Goal: Task Accomplishment & Management: Manage account settings

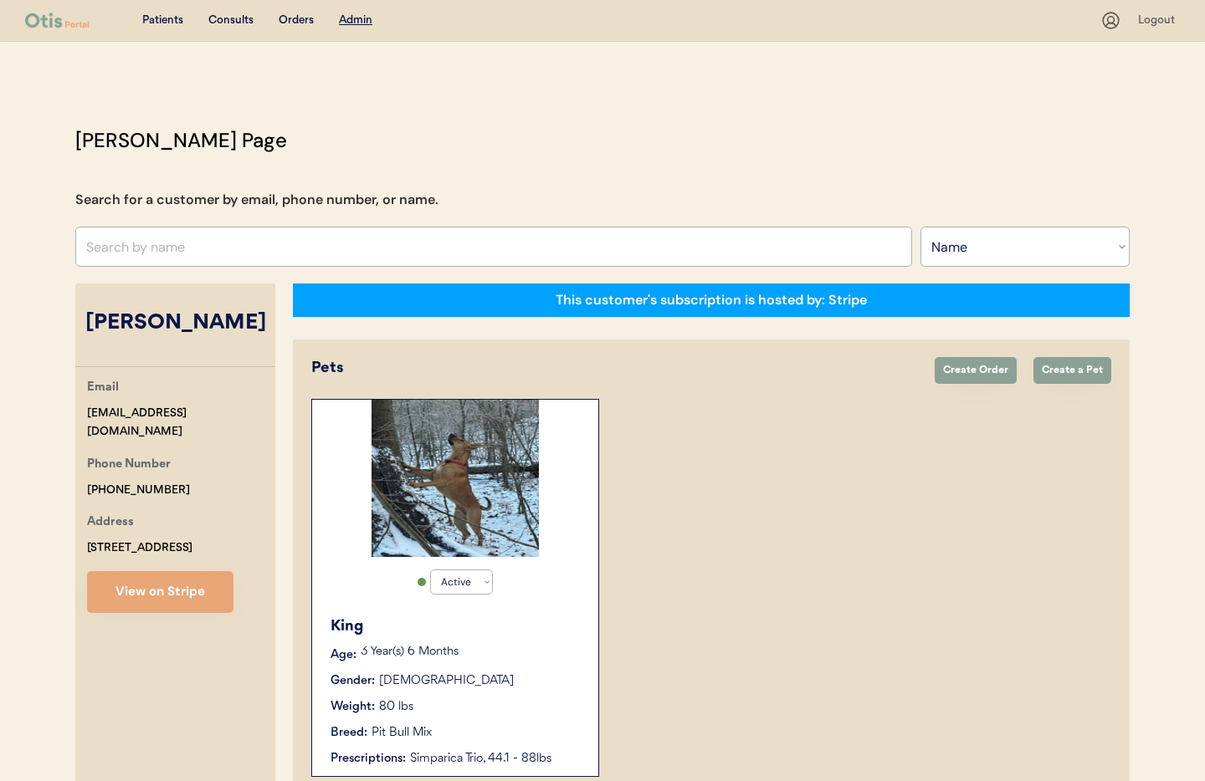
select select ""Name""
select select "true"
click at [192, 247] on input "text" at bounding box center [493, 247] width 837 height 40
paste input "[PERSON_NAME]"
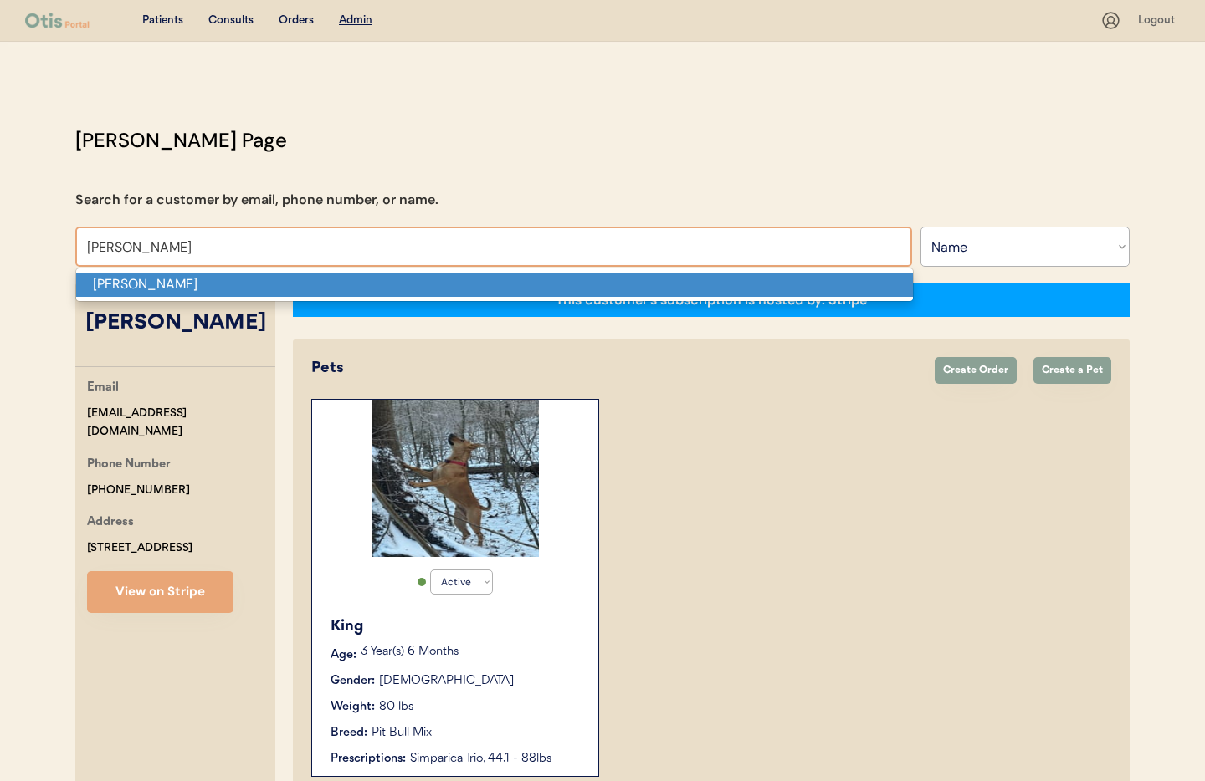
click at [138, 286] on p "[PERSON_NAME]" at bounding box center [494, 285] width 837 height 24
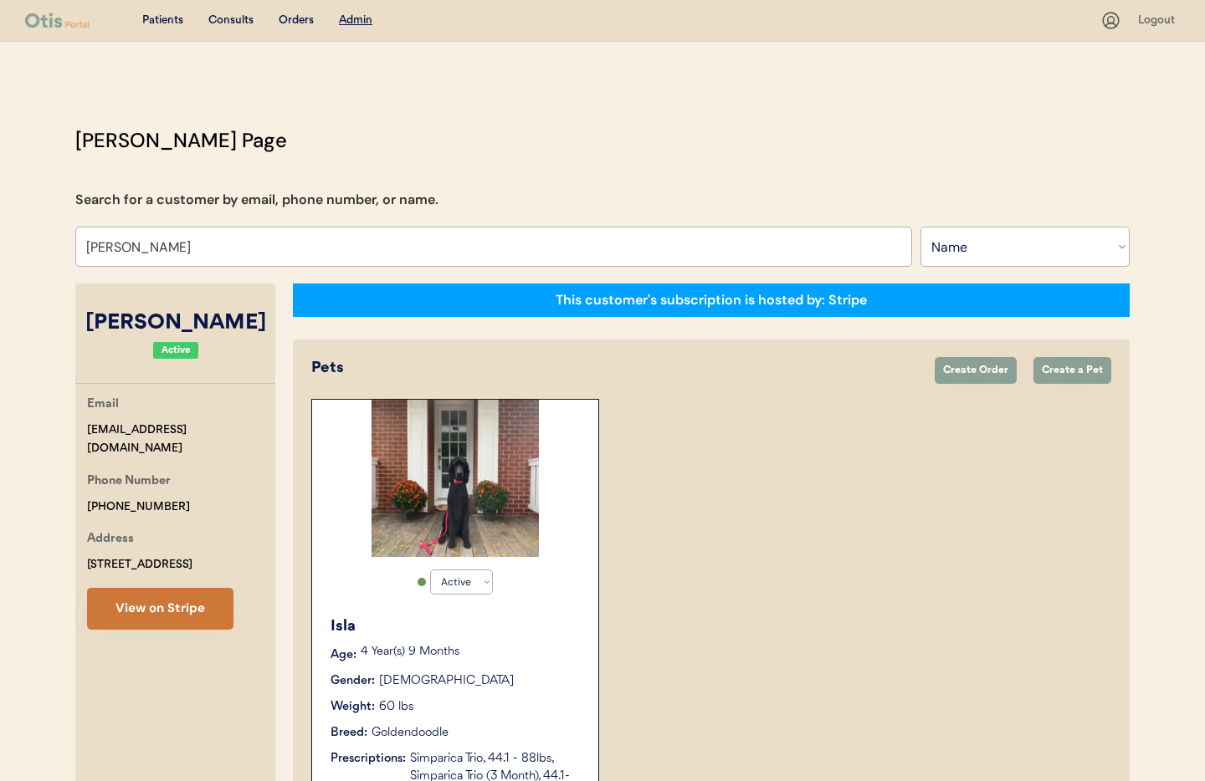
click at [182, 615] on button "View on Stripe" at bounding box center [160, 609] width 146 height 42
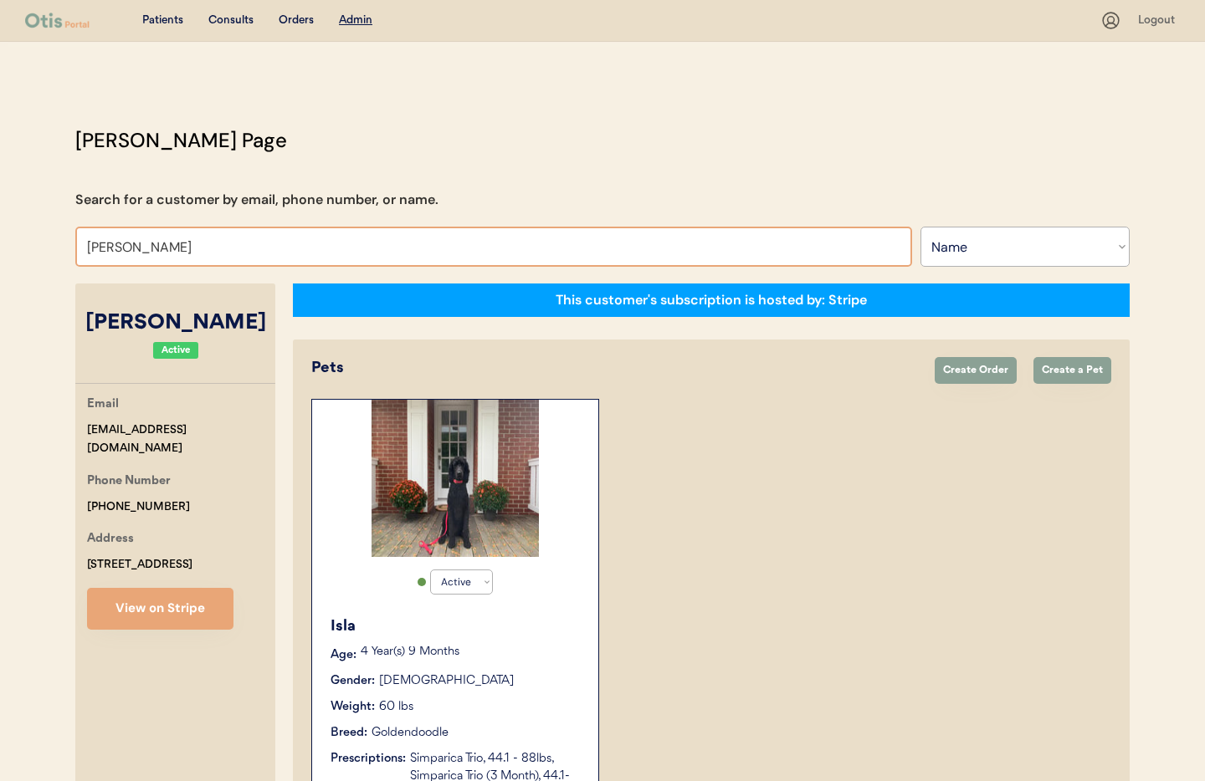
drag, startPoint x: 214, startPoint y: 247, endPoint x: 79, endPoint y: 239, distance: 134.9
click at [79, 239] on input "Jeffrey Cangialosi" at bounding box center [493, 247] width 837 height 40
type input "Rebec"
type input "Rebecca Taylor-Hunt"
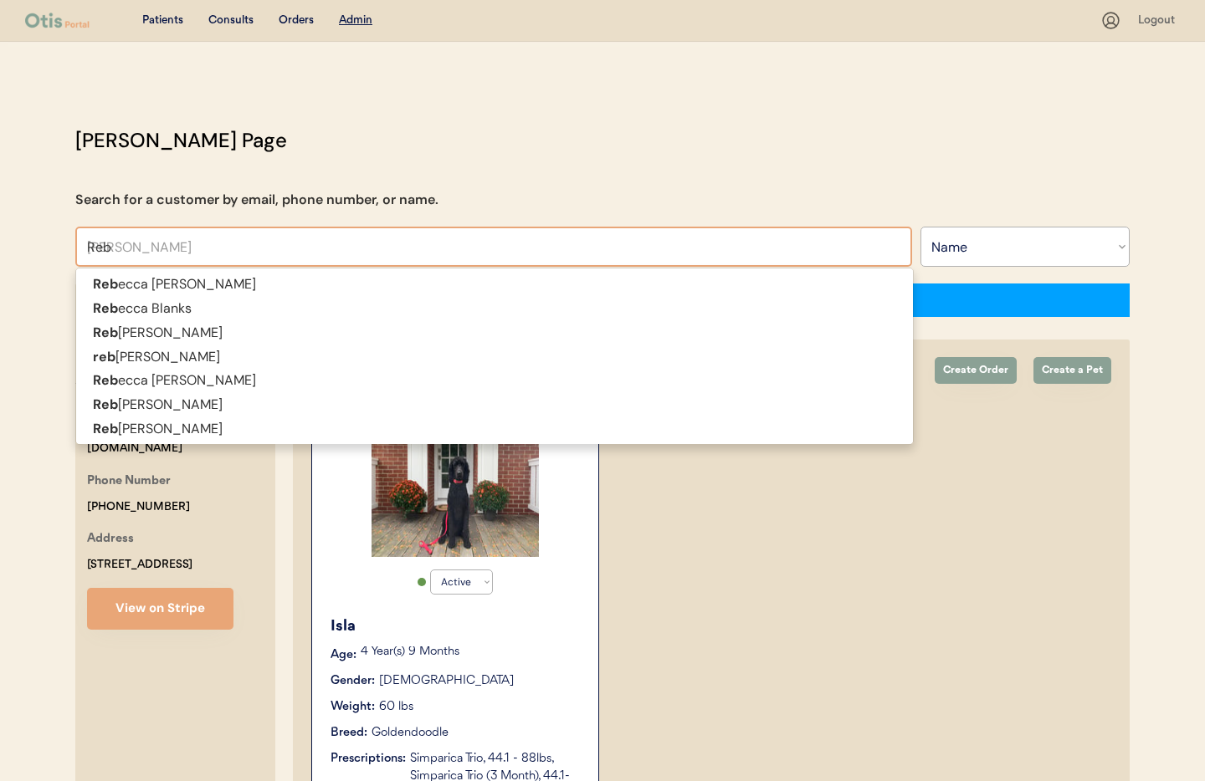
type input "Re"
type input "R"
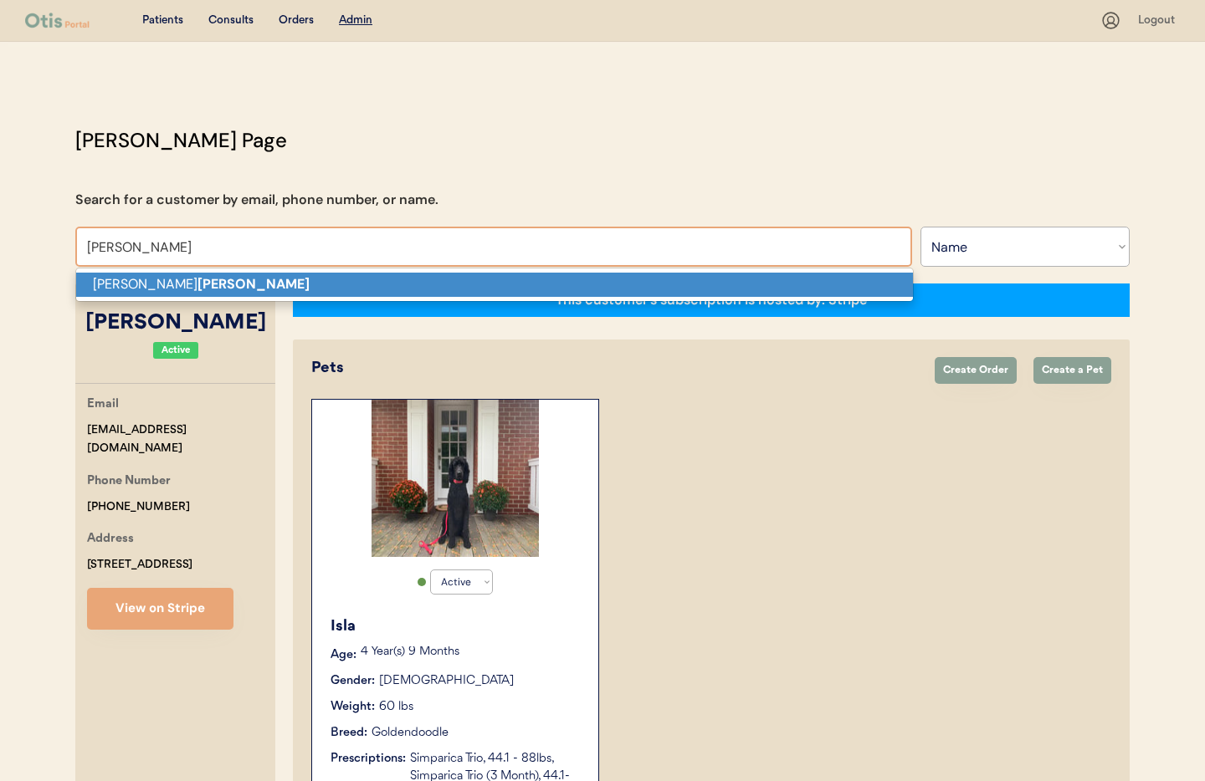
click at [197, 283] on strong "Fishell" at bounding box center [253, 284] width 112 height 18
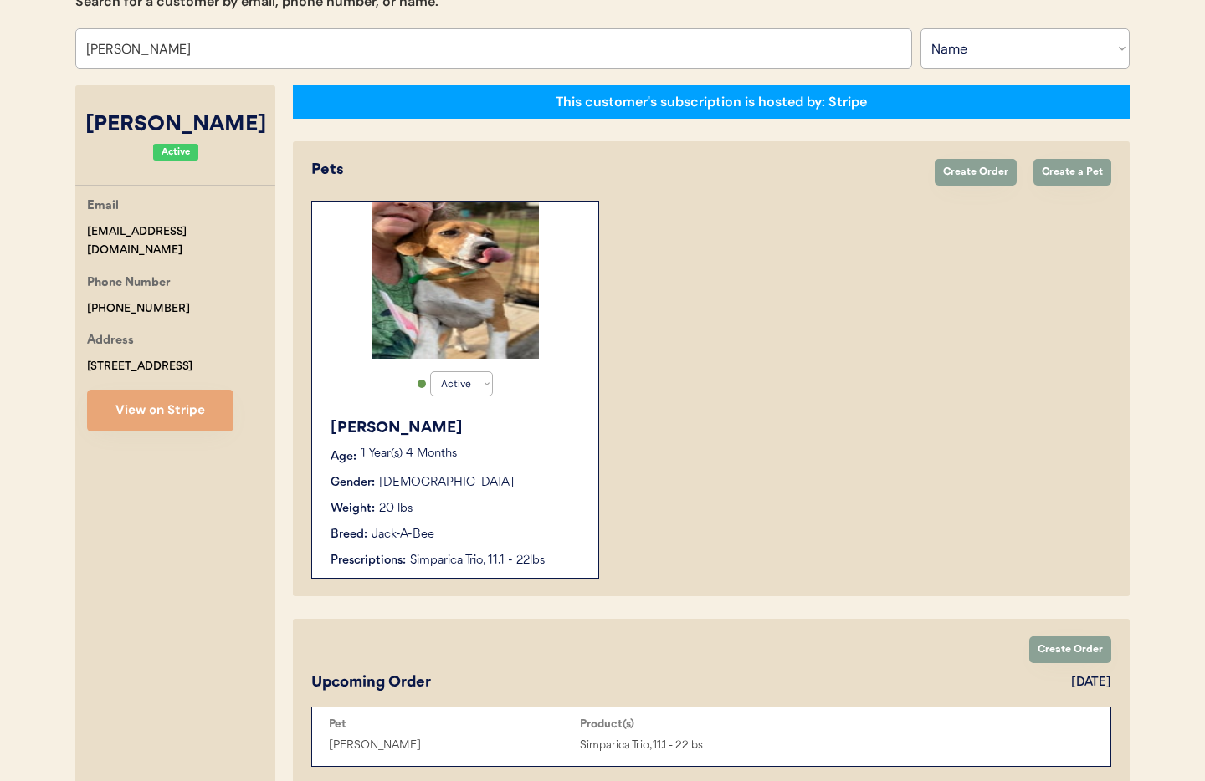
scroll to position [188, 0]
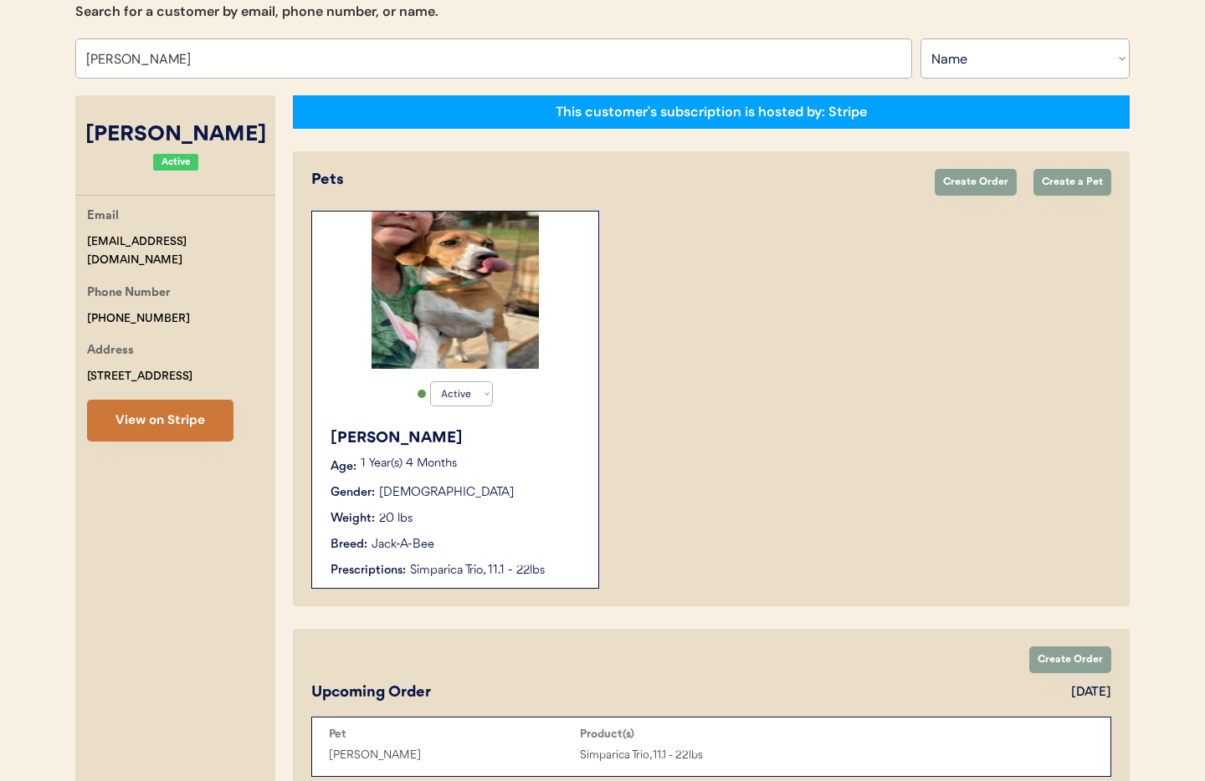
type input "Rebecca Fishell"
click at [161, 425] on button "View on Stripe" at bounding box center [160, 421] width 146 height 42
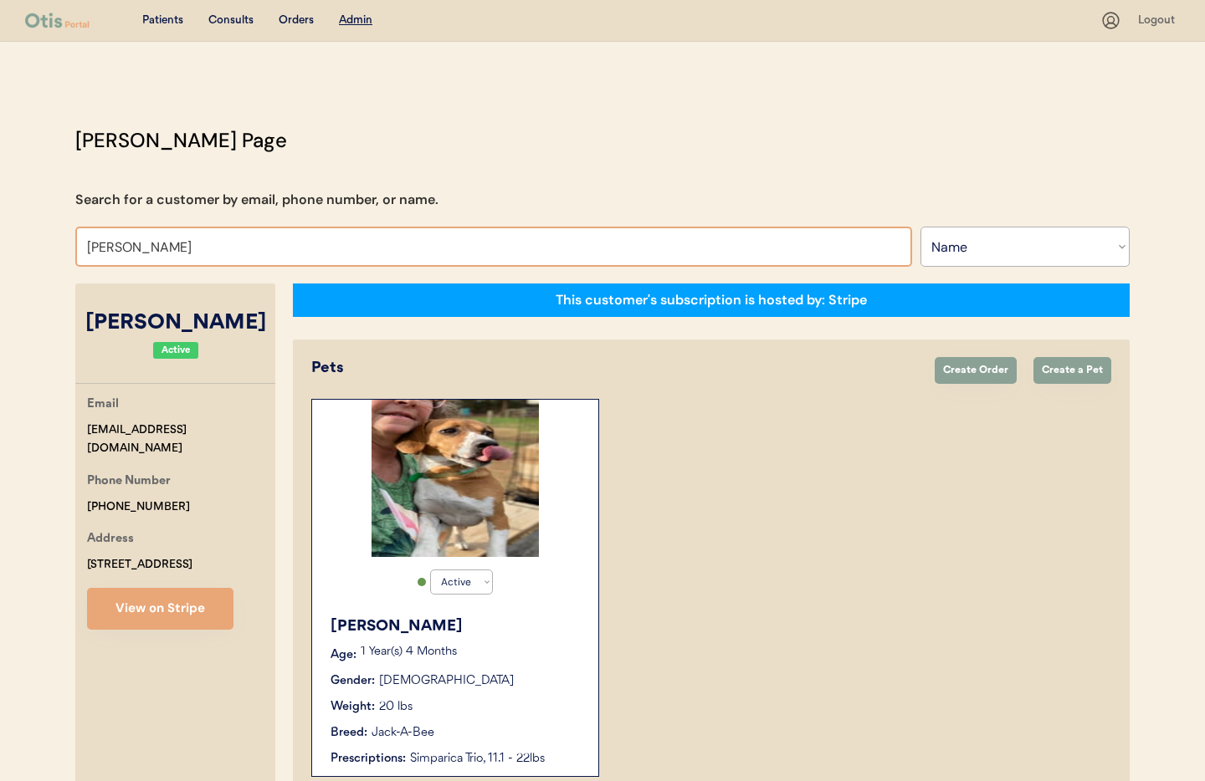
scroll to position [1, 0]
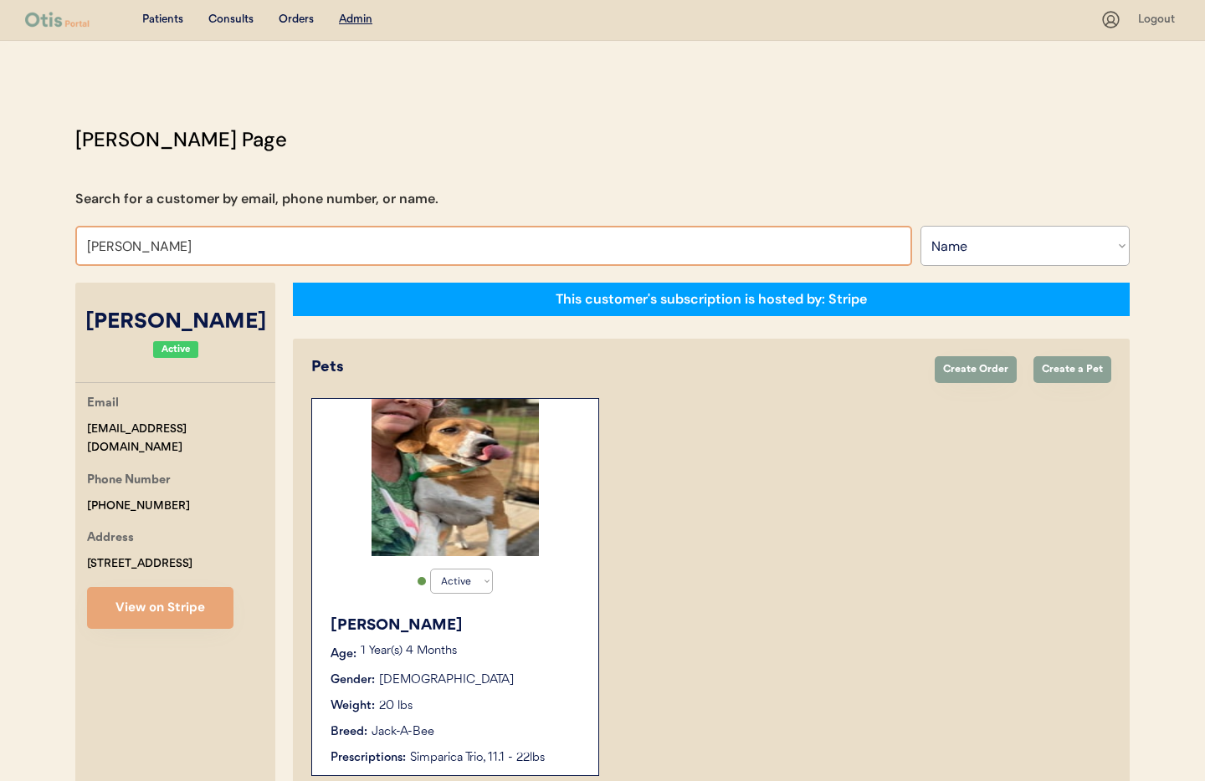
drag, startPoint x: 206, startPoint y: 248, endPoint x: 456, endPoint y: 343, distance: 267.4
click at [396, 259] on input "Rebecca Fishell" at bounding box center [493, 246] width 837 height 40
click at [489, 576] on select "Active Active Inactive" at bounding box center [461, 581] width 63 height 25
select select "false"
click at [430, 569] on select "Active Active Inactive" at bounding box center [461, 581] width 63 height 25
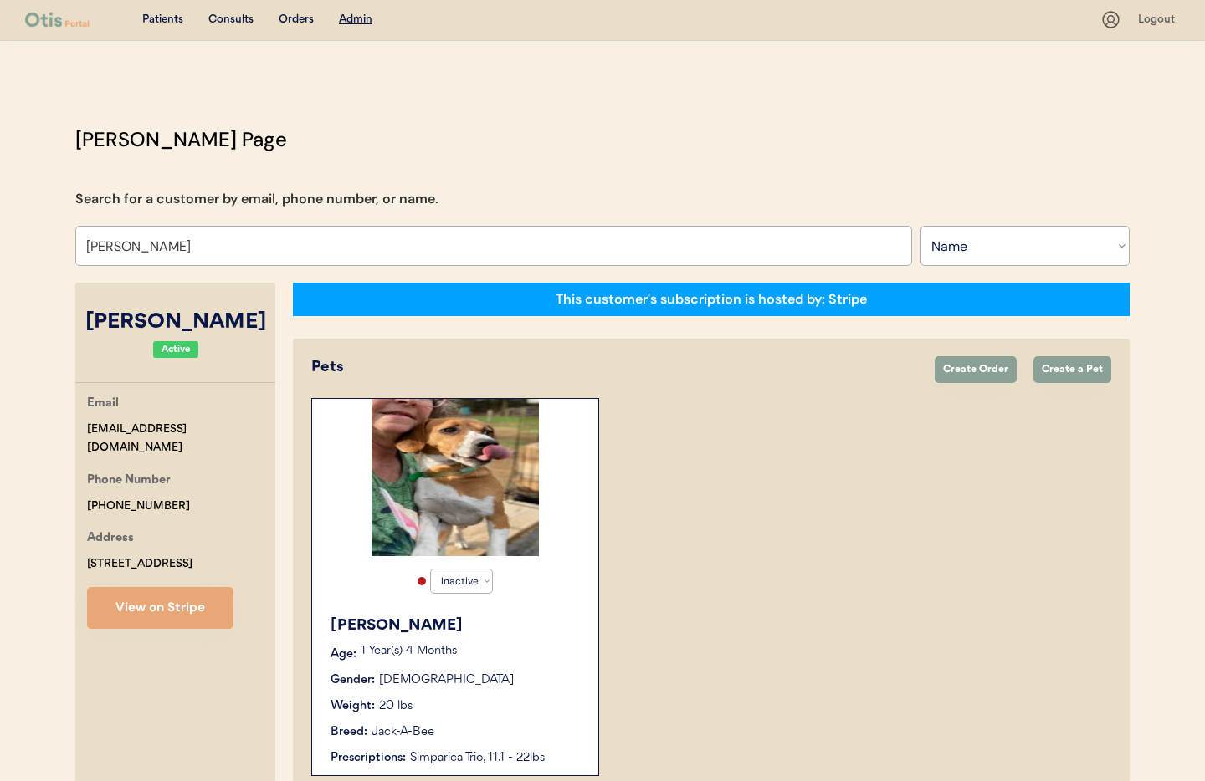
drag, startPoint x: 656, startPoint y: 578, endPoint x: 658, endPoint y: 530, distance: 47.8
click at [658, 575] on div "no Active Inactive Benny Age: 1 Year(s) 4 Months Gender: Male Weight: 20 lbs Br…" at bounding box center [711, 587] width 800 height 378
click at [200, 254] on input "Rebecca Fishell" at bounding box center [493, 246] width 837 height 40
drag, startPoint x: 181, startPoint y: 248, endPoint x: 11, endPoint y: 228, distance: 171.0
click at [11, 228] on div "Patients Consults Orders Admin Logout Otis Admin Page Search for a customer by …" at bounding box center [602, 749] width 1205 height 1500
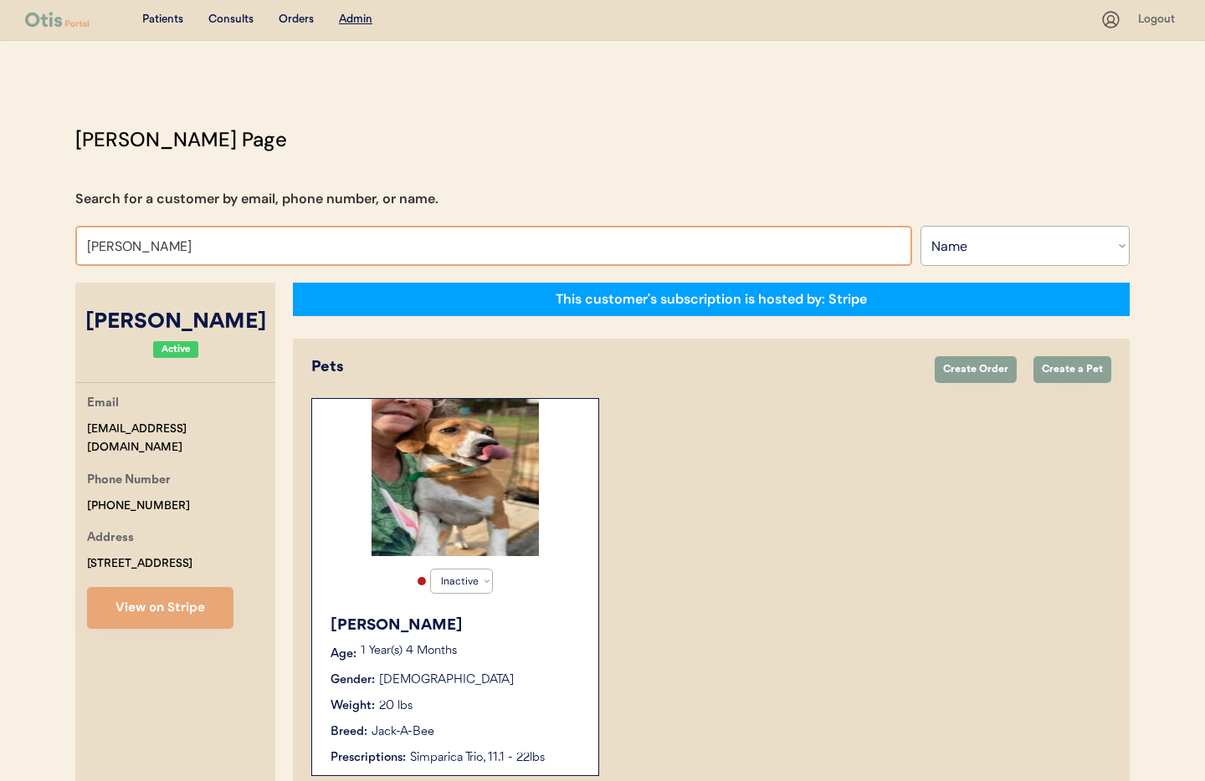
type input "Josep"
type input "Joseph David"
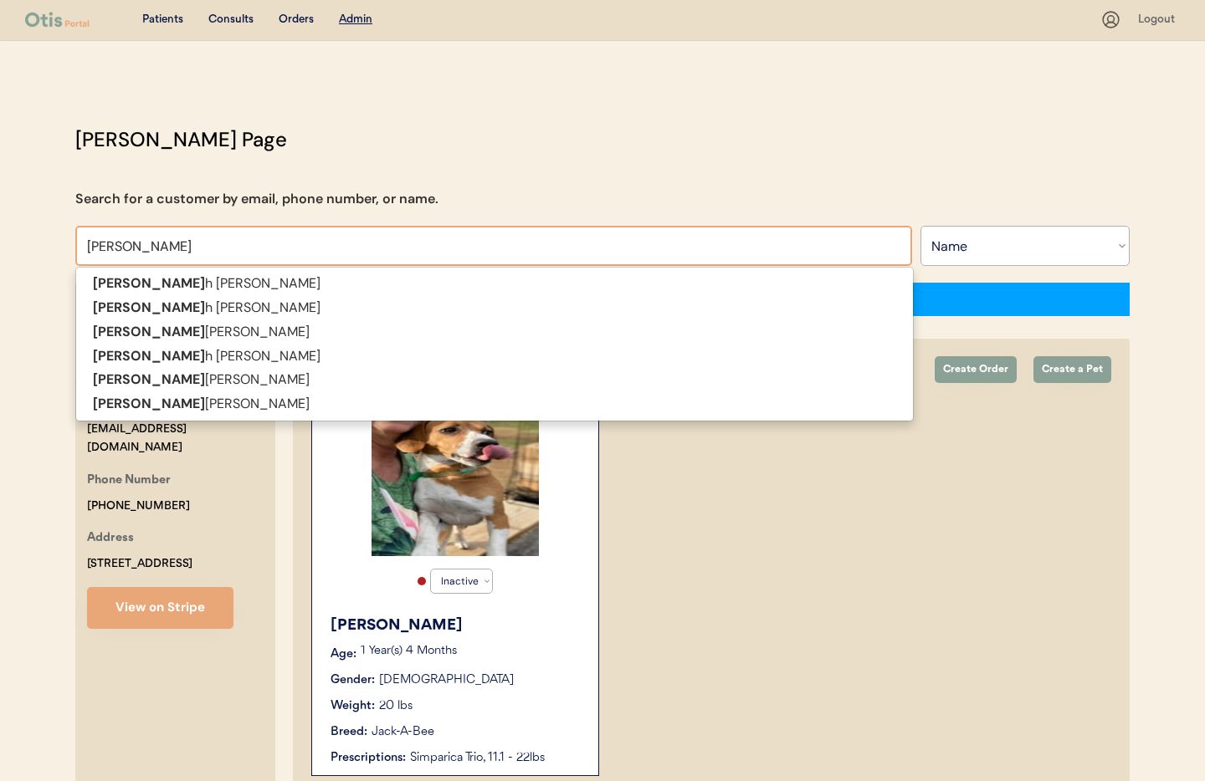
type input "Joseph"
type input "Joseph Gi"
type input "Joseph Gilley"
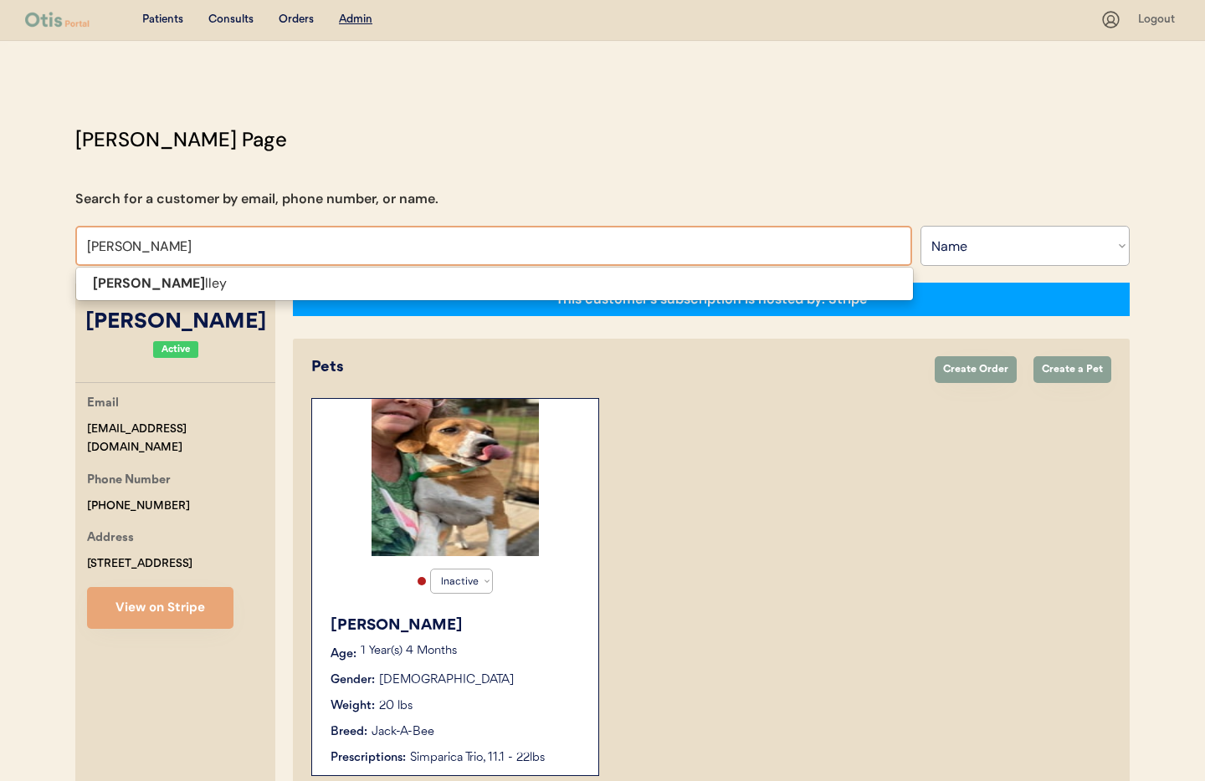
type input "Joseph Gille"
type input "Joseph Gilley"
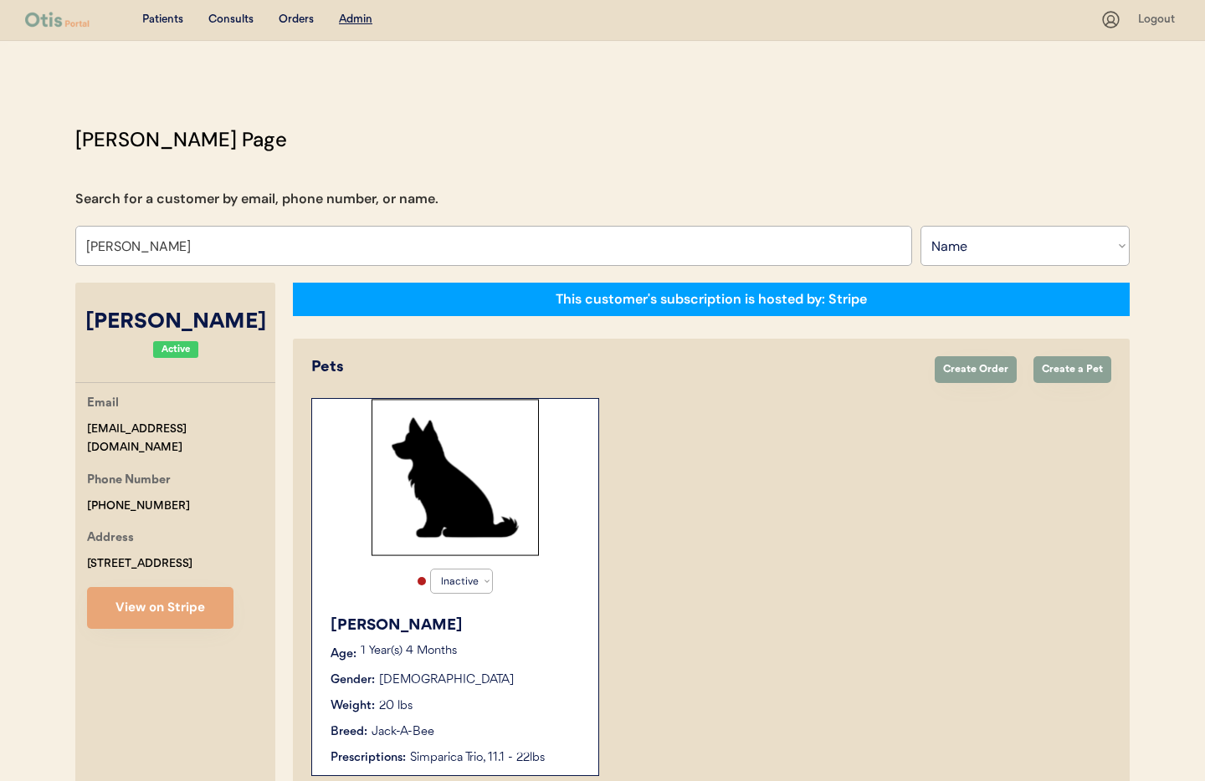
select select "true"
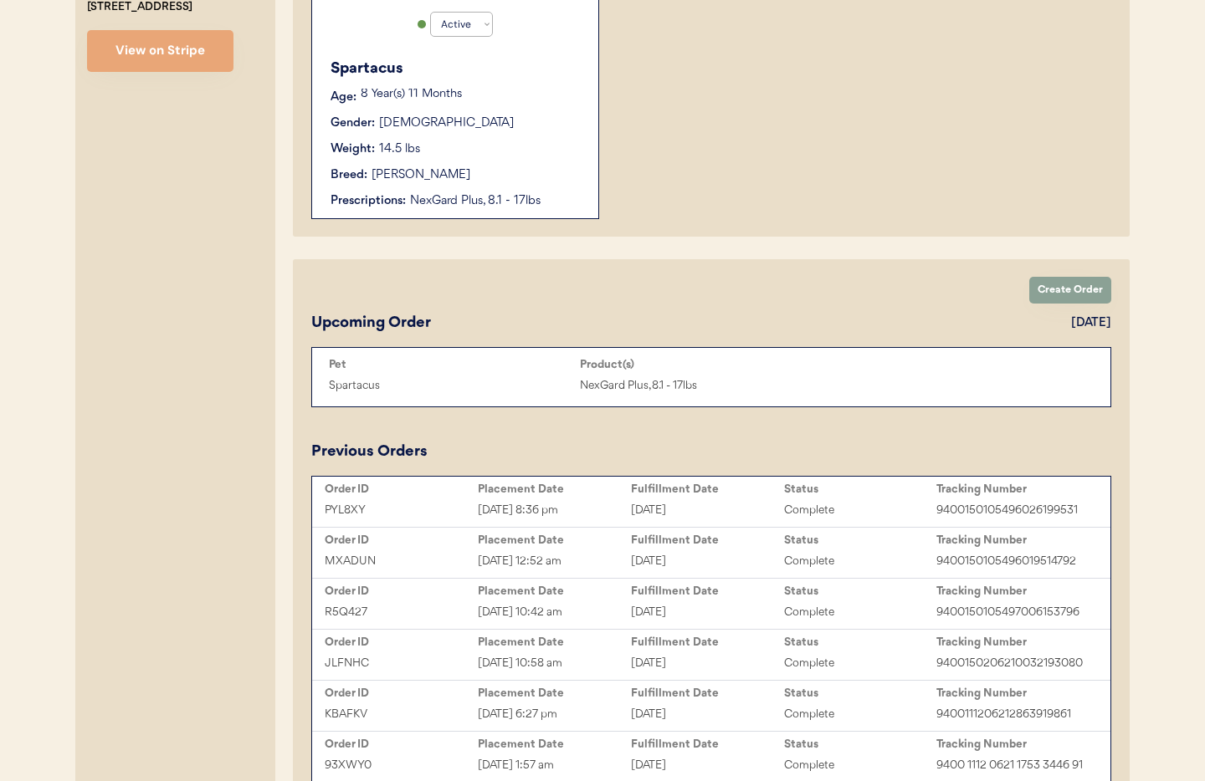
scroll to position [565, 0]
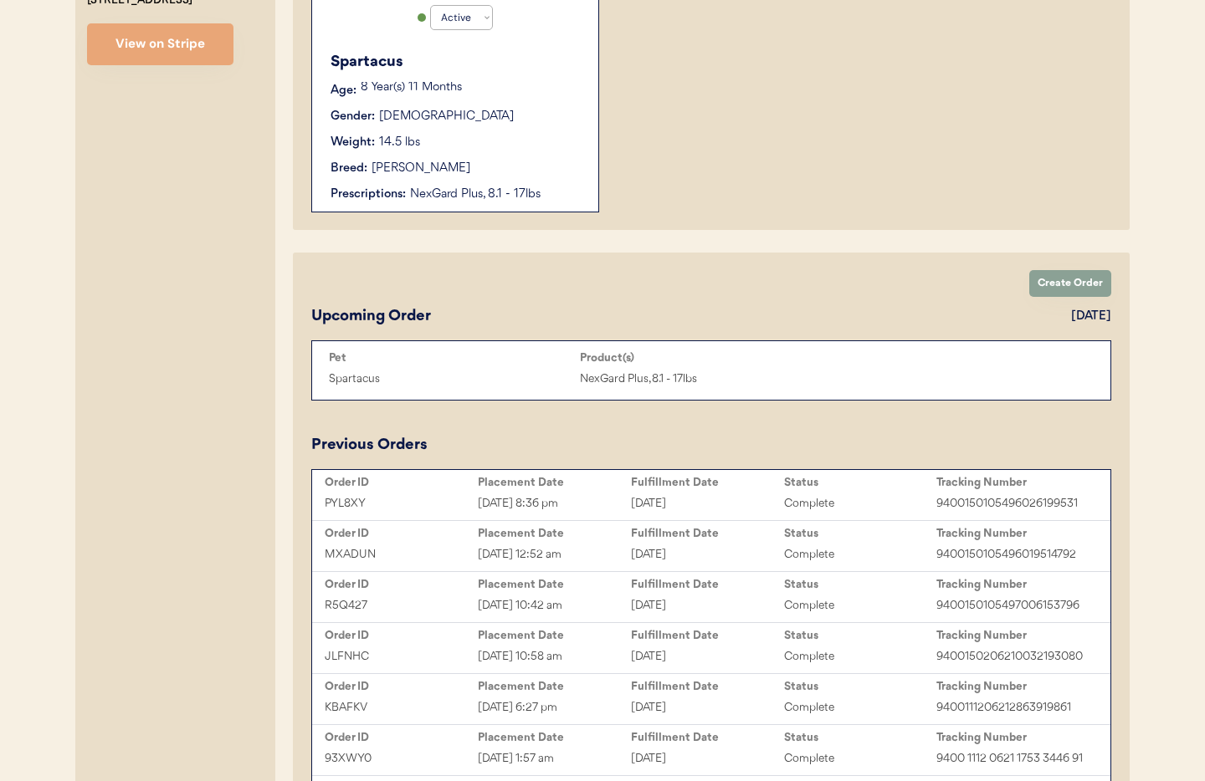
click at [669, 503] on div "August 26, 2025" at bounding box center [707, 503] width 153 height 19
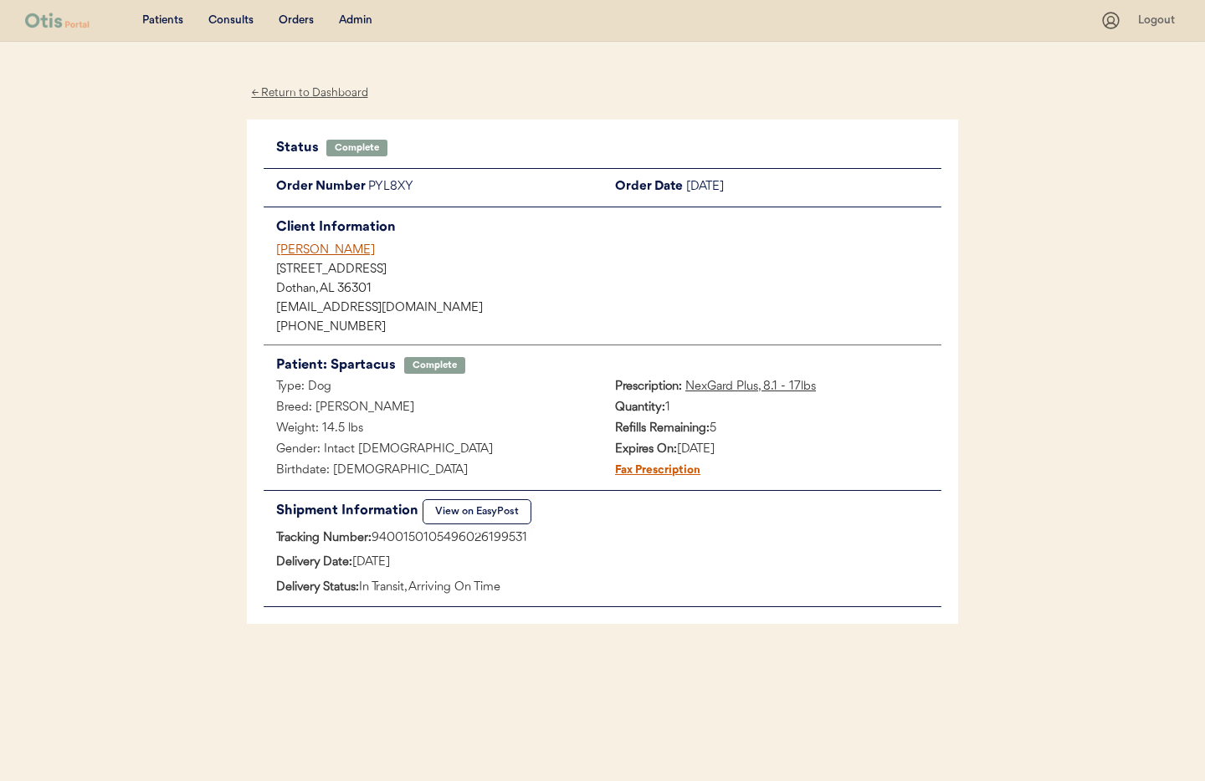
click at [459, 506] on button "View on EasyPost" at bounding box center [477, 512] width 109 height 25
click at [306, 251] on div "[PERSON_NAME]" at bounding box center [608, 251] width 665 height 18
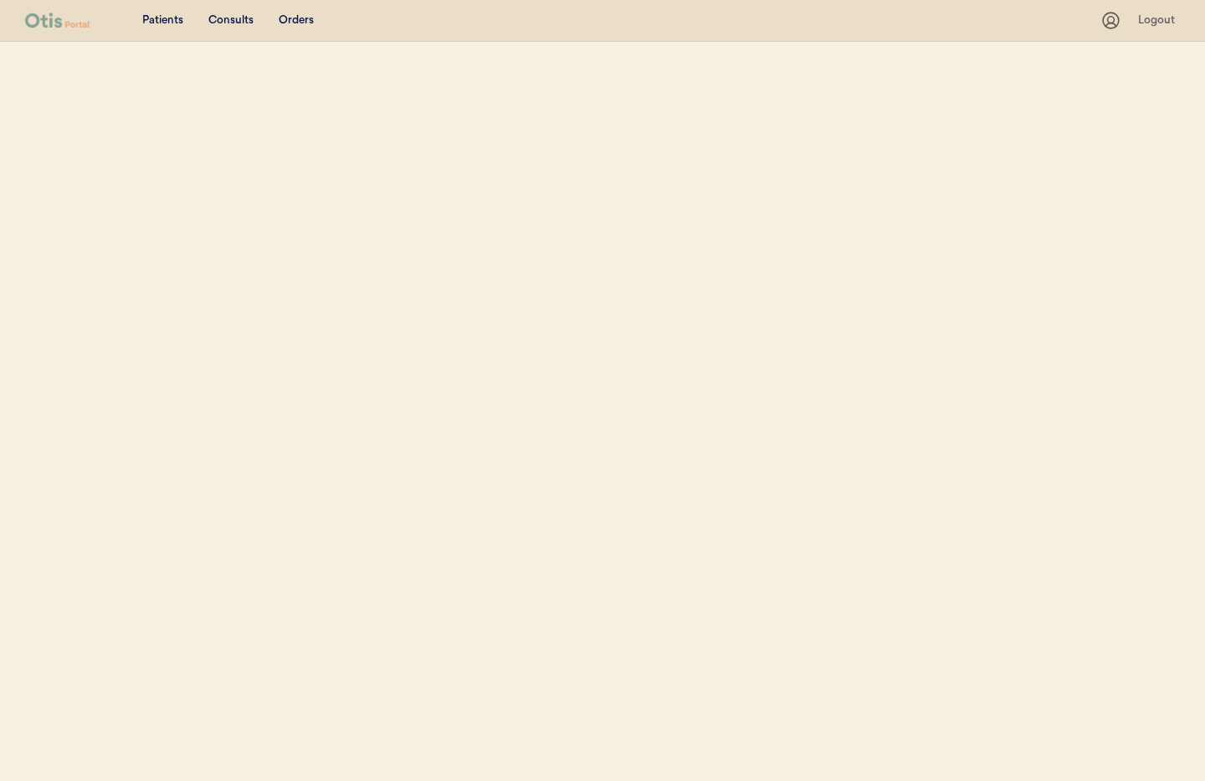
select select ""Name""
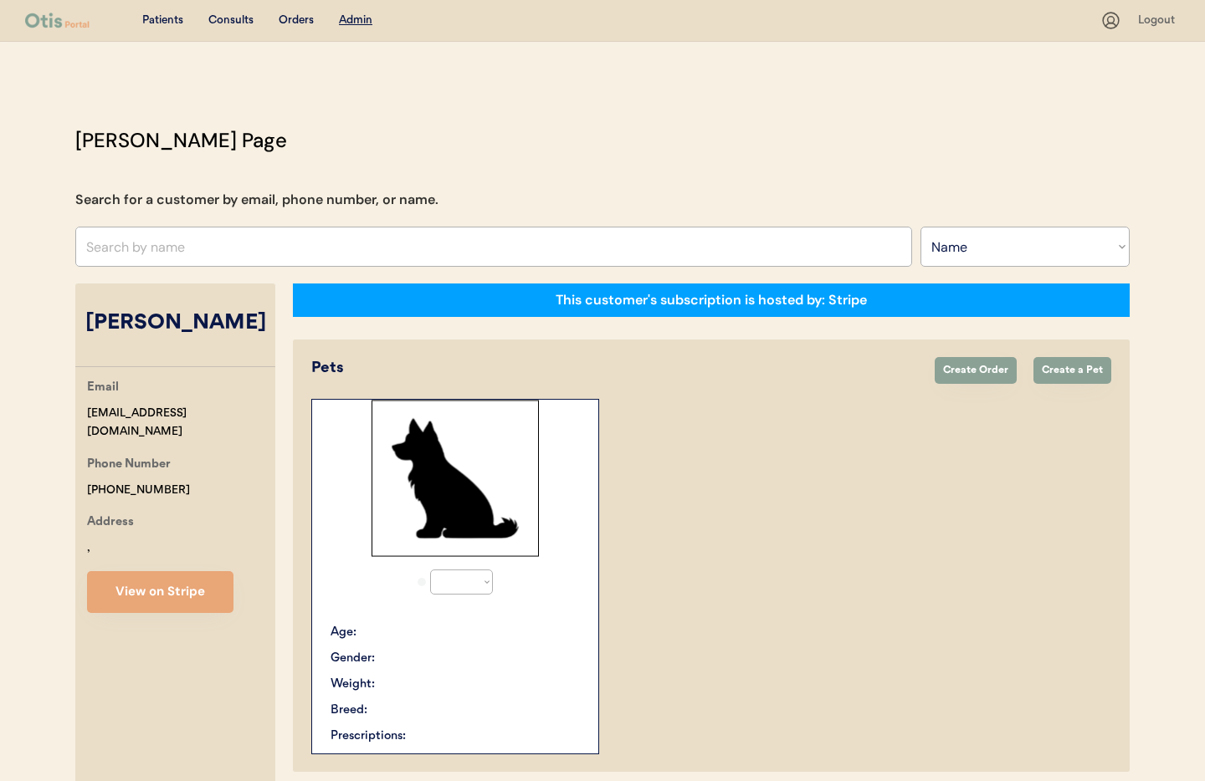
select select "true"
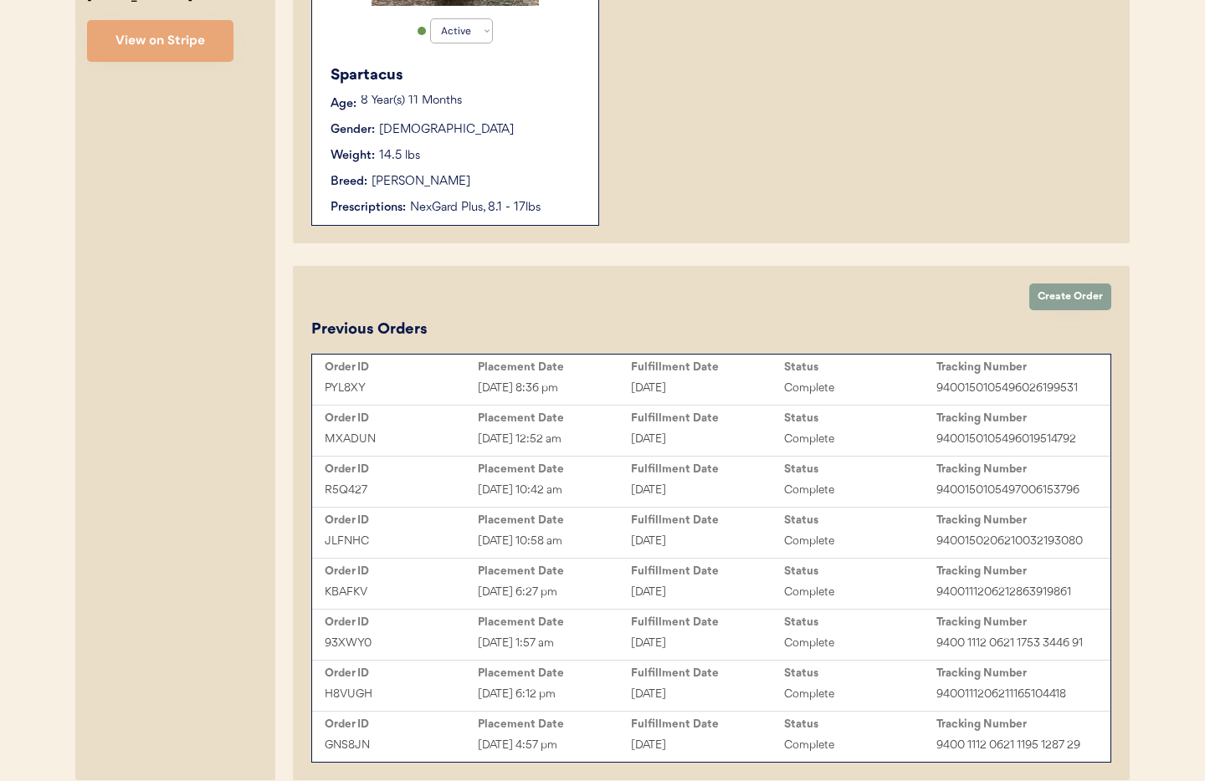
scroll to position [628, 0]
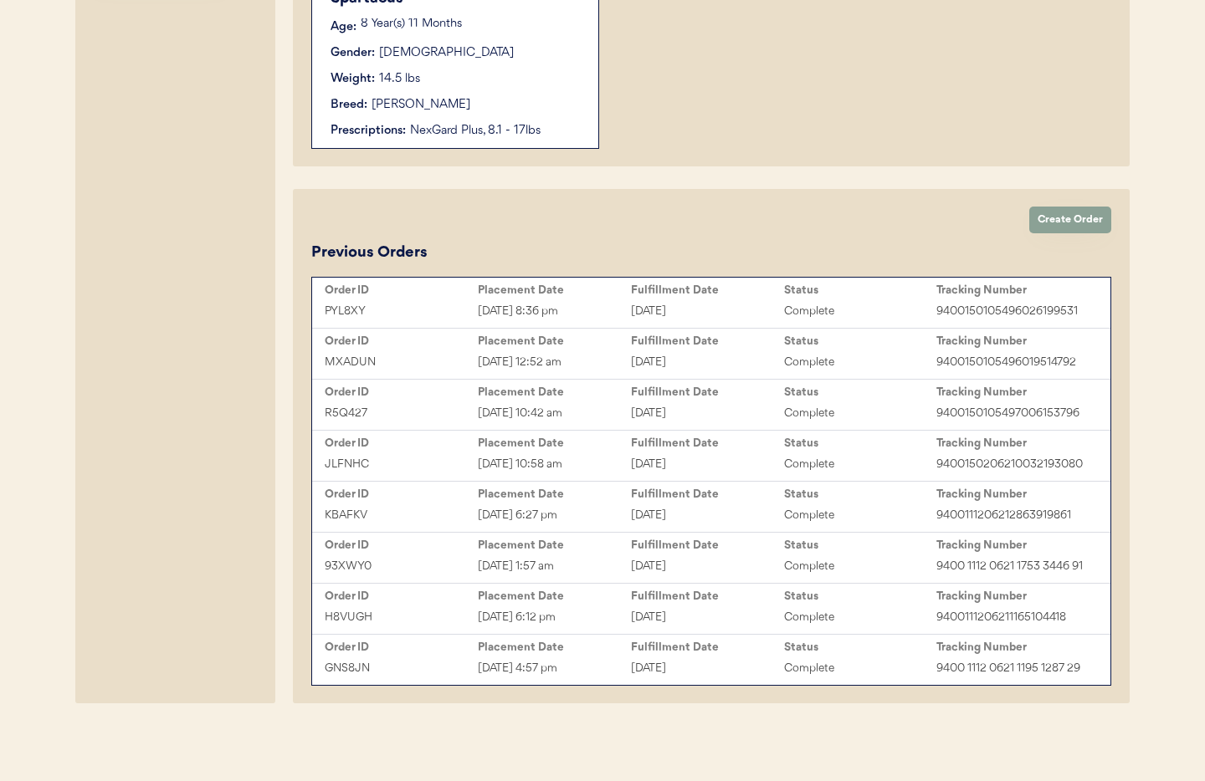
click at [488, 310] on div "[DATE] 8:36 pm" at bounding box center [554, 311] width 153 height 19
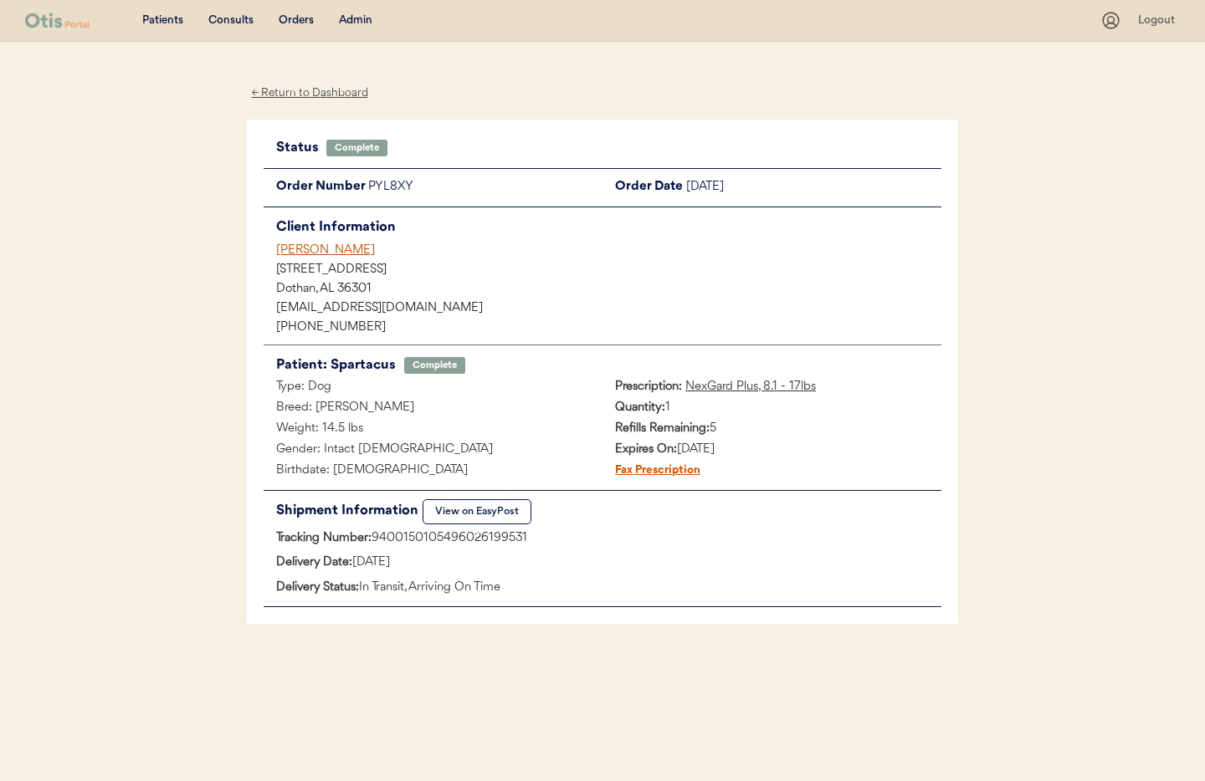
drag, startPoint x: 518, startPoint y: 536, endPoint x: 375, endPoint y: 538, distance: 143.1
click at [374, 538] on div "Tracking Number: 9400150105496026199531" at bounding box center [603, 539] width 678 height 21
copy div "9400150105496026199531"
click at [356, 22] on div "Admin" at bounding box center [355, 21] width 33 height 17
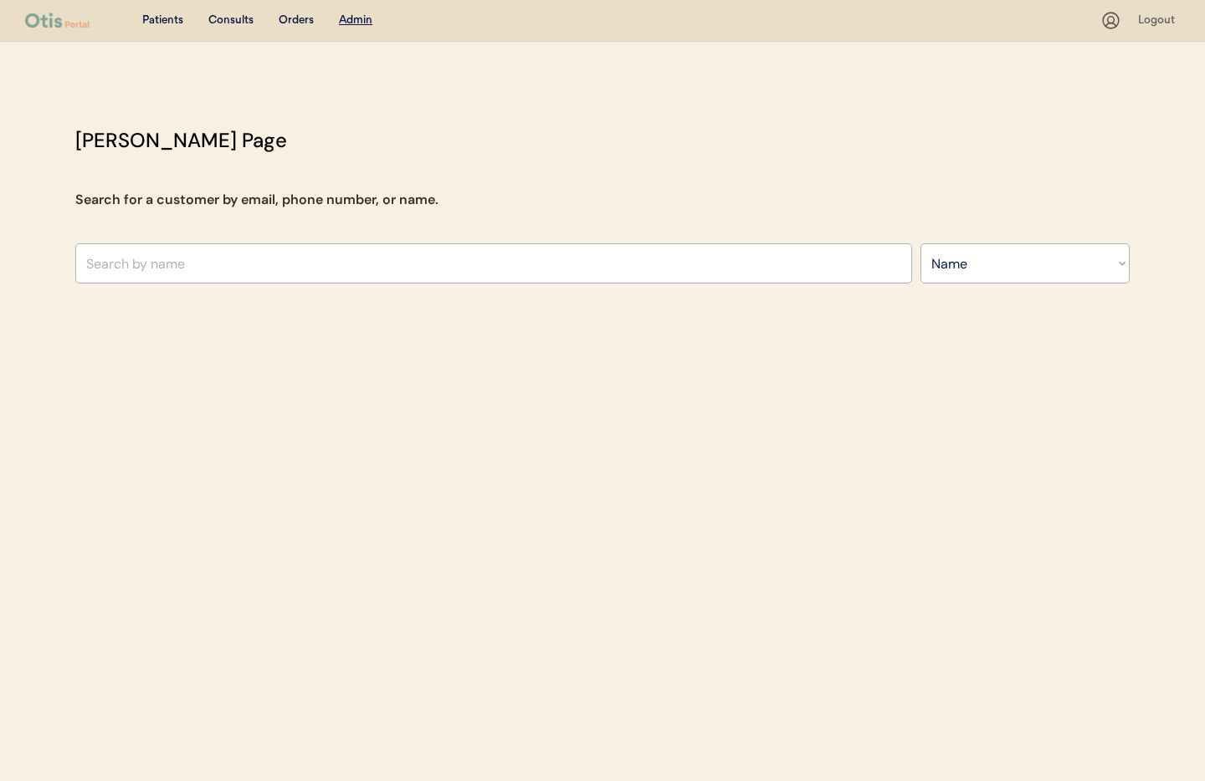
select select ""Name""
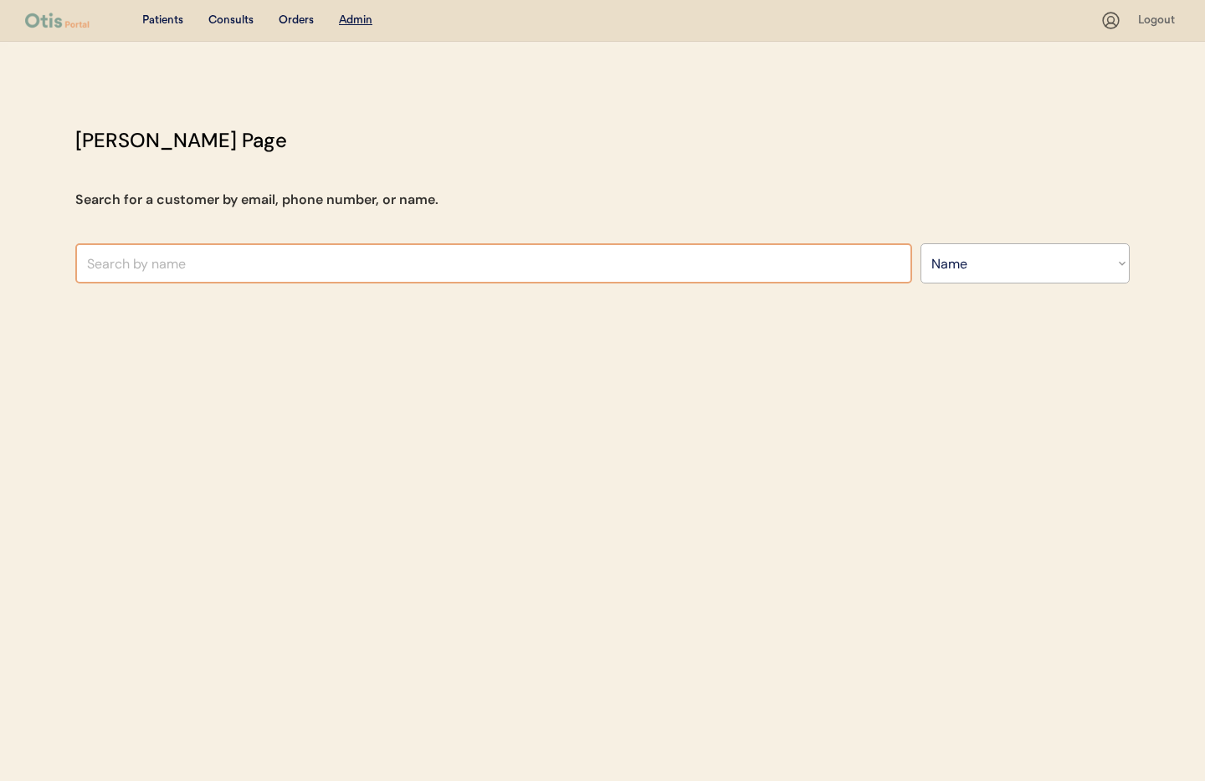
click at [165, 253] on input "text" at bounding box center [493, 263] width 837 height 40
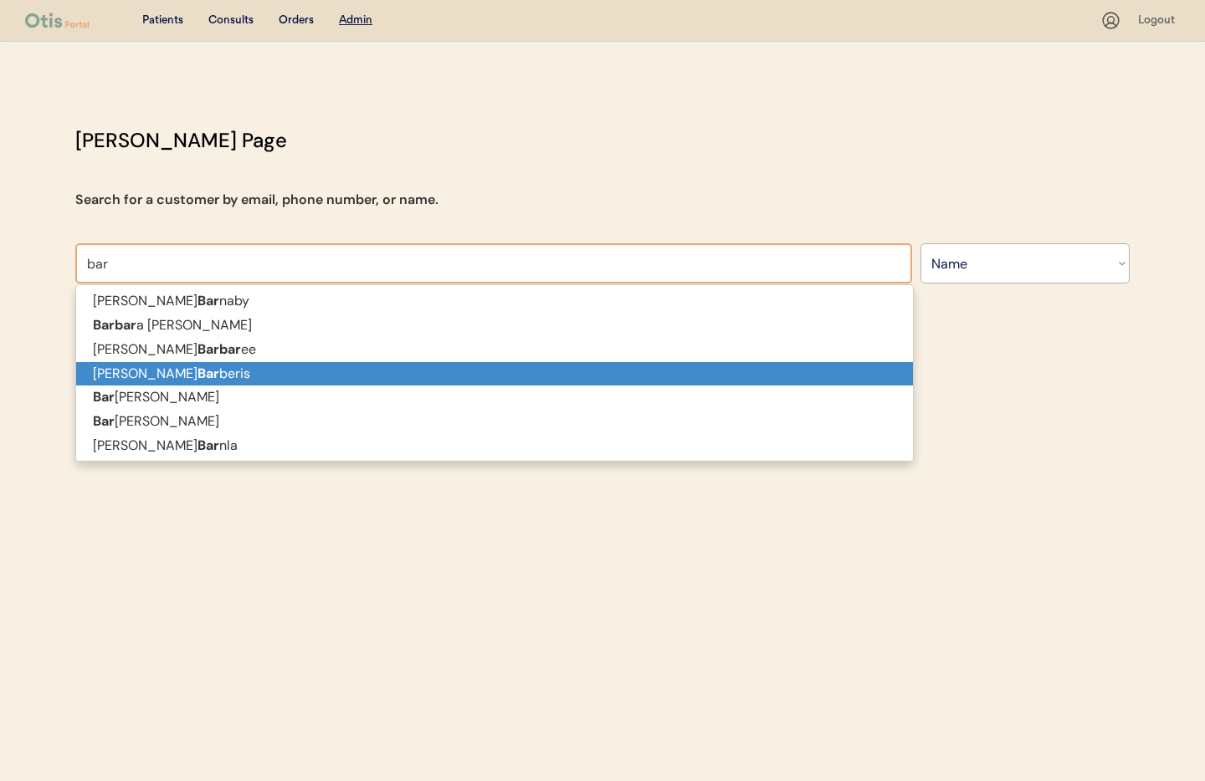
click at [134, 375] on p "Serena Bar beris" at bounding box center [494, 374] width 837 height 24
type input "[PERSON_NAME]"
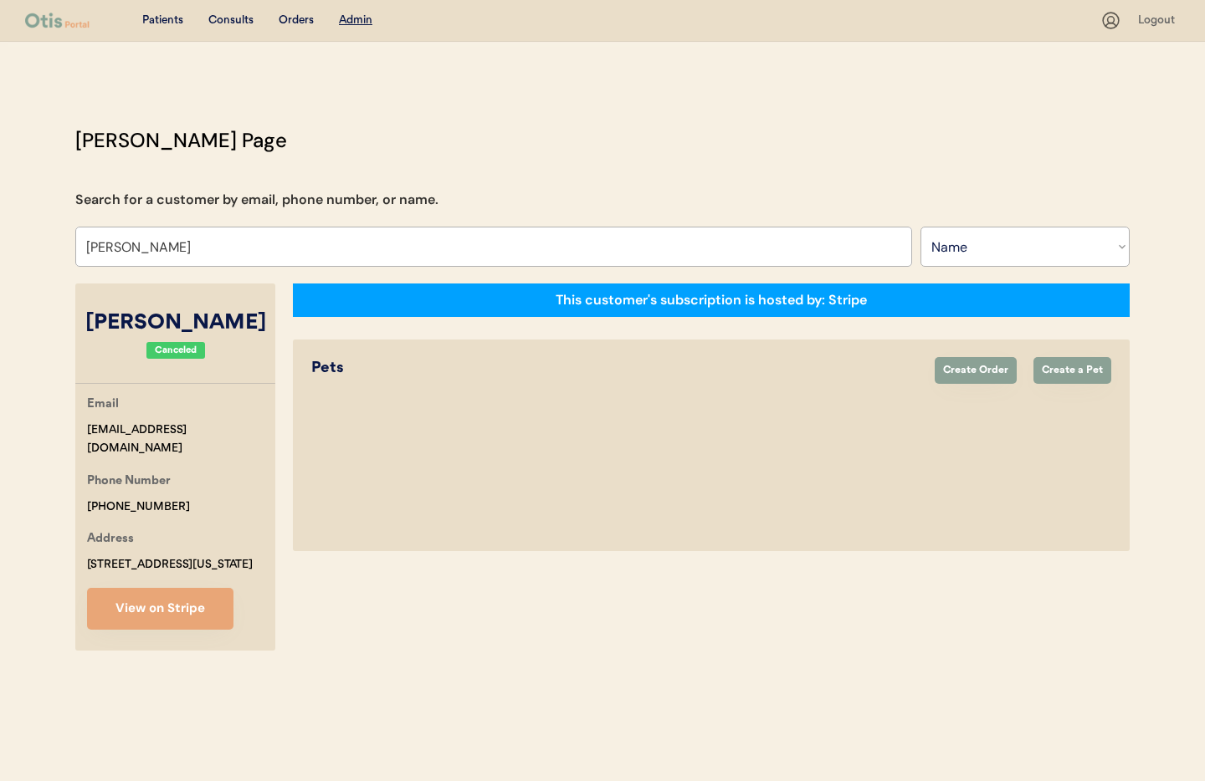
select select "true"
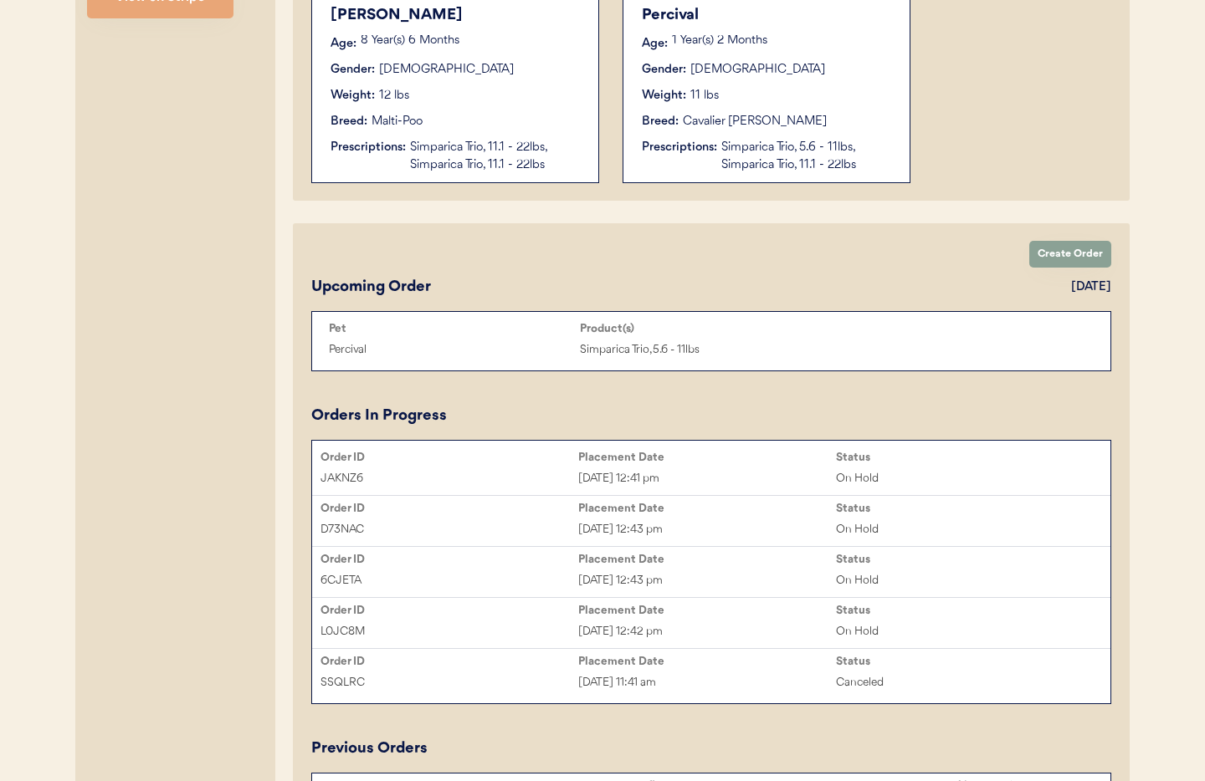
scroll to position [646, 0]
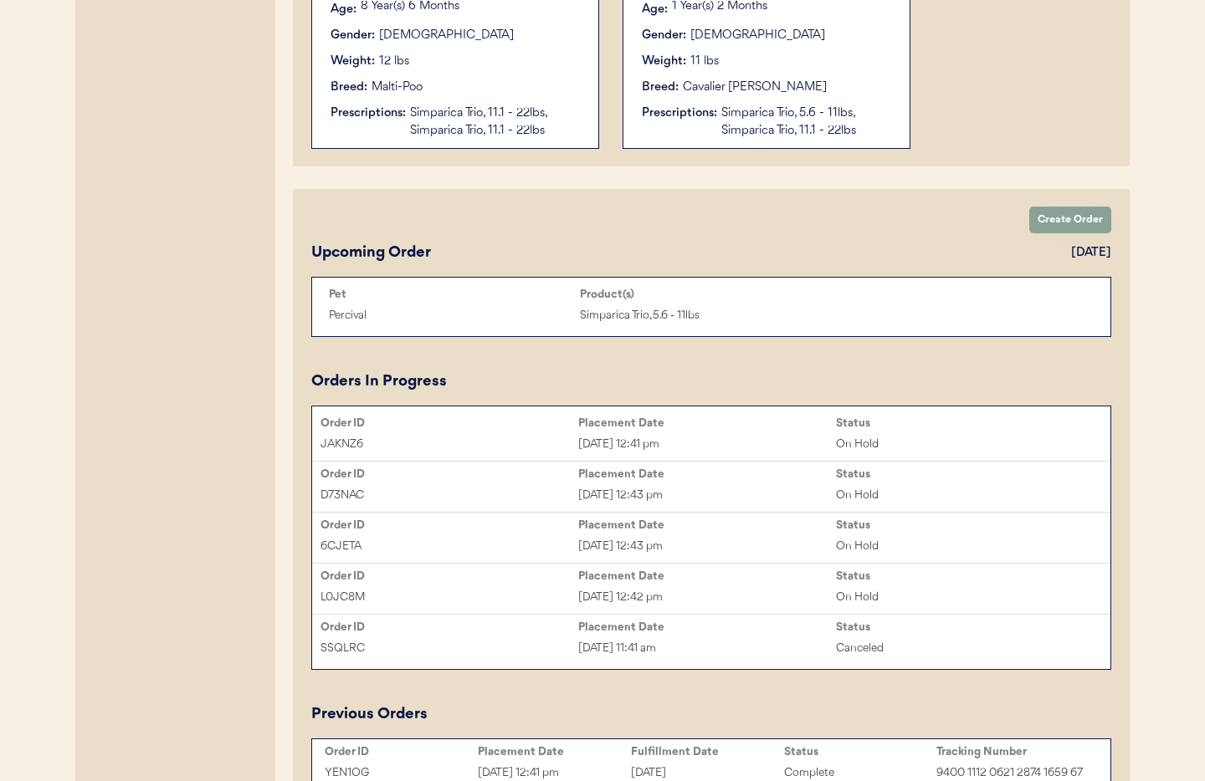
type input "[PERSON_NAME]"
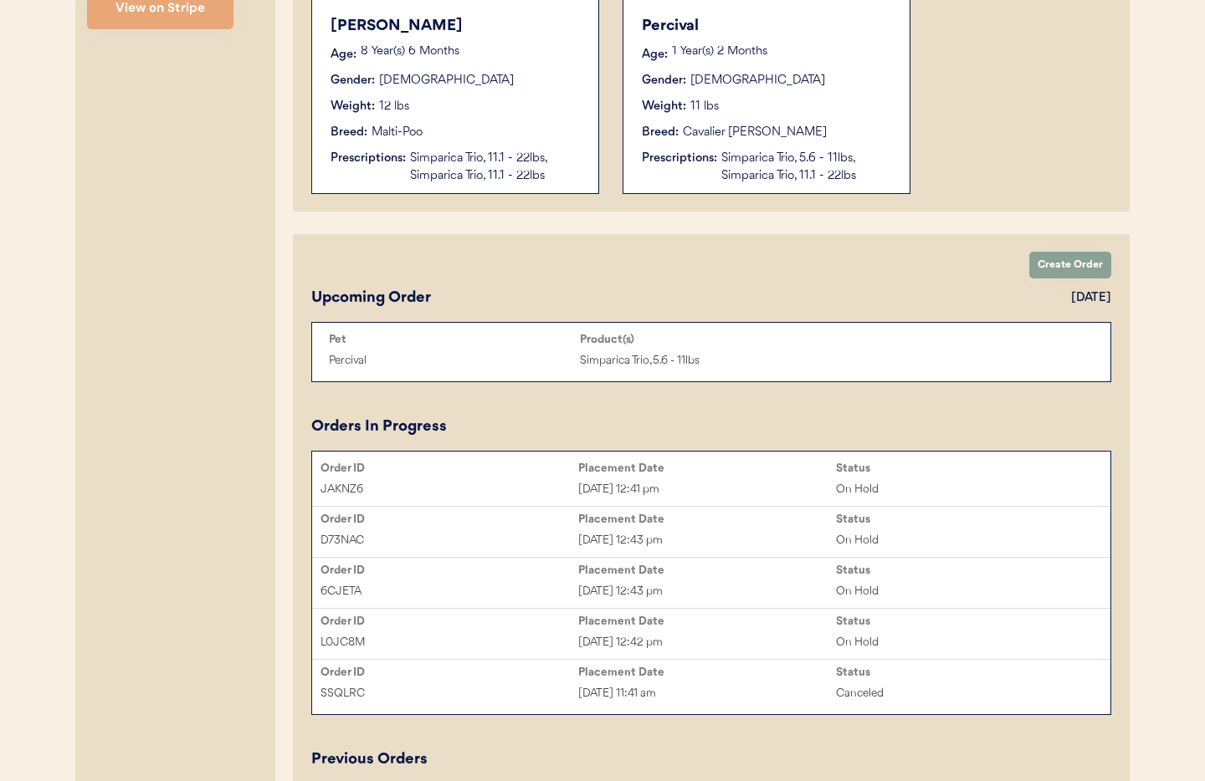
scroll to position [602, 0]
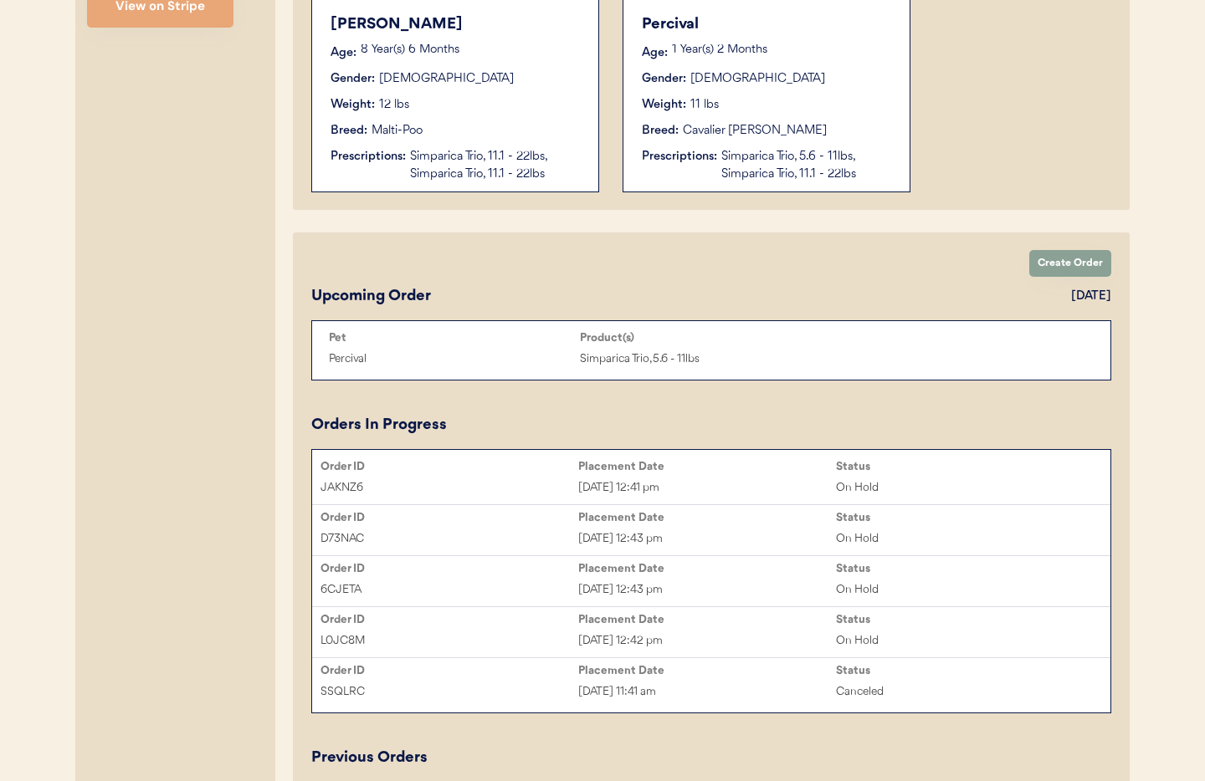
click at [717, 477] on div "JAKNZ6 Aug 23, 2025 12:41 pm On Hold" at bounding box center [711, 487] width 798 height 25
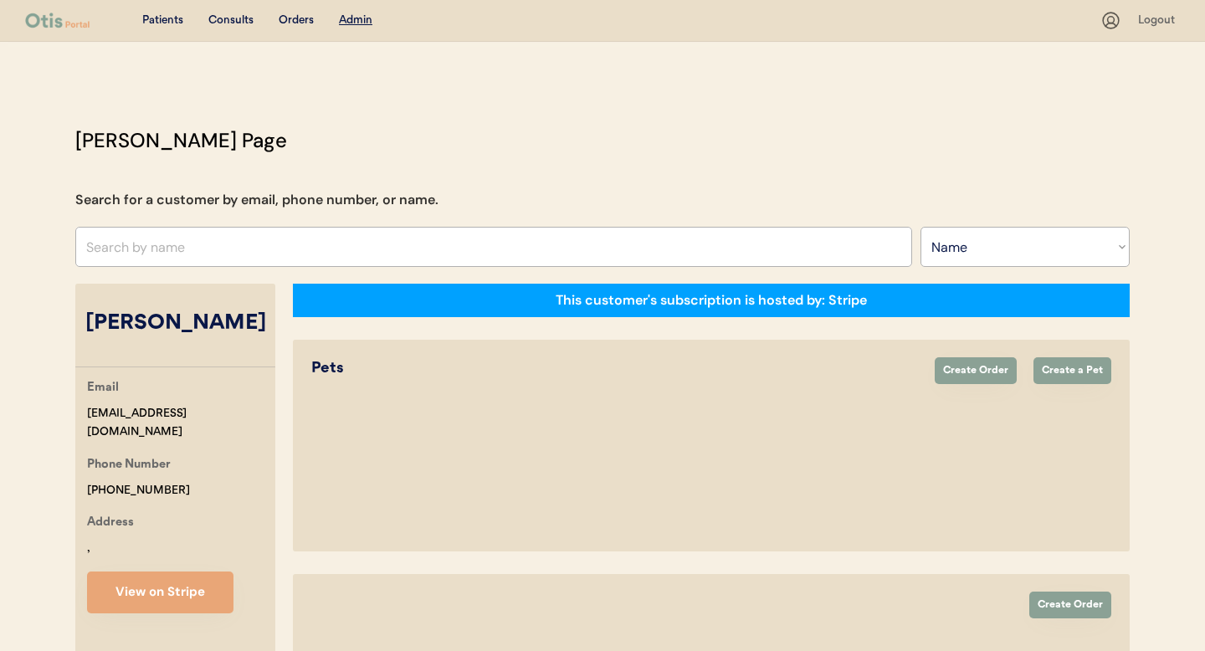
select select ""Name""
select select "true"
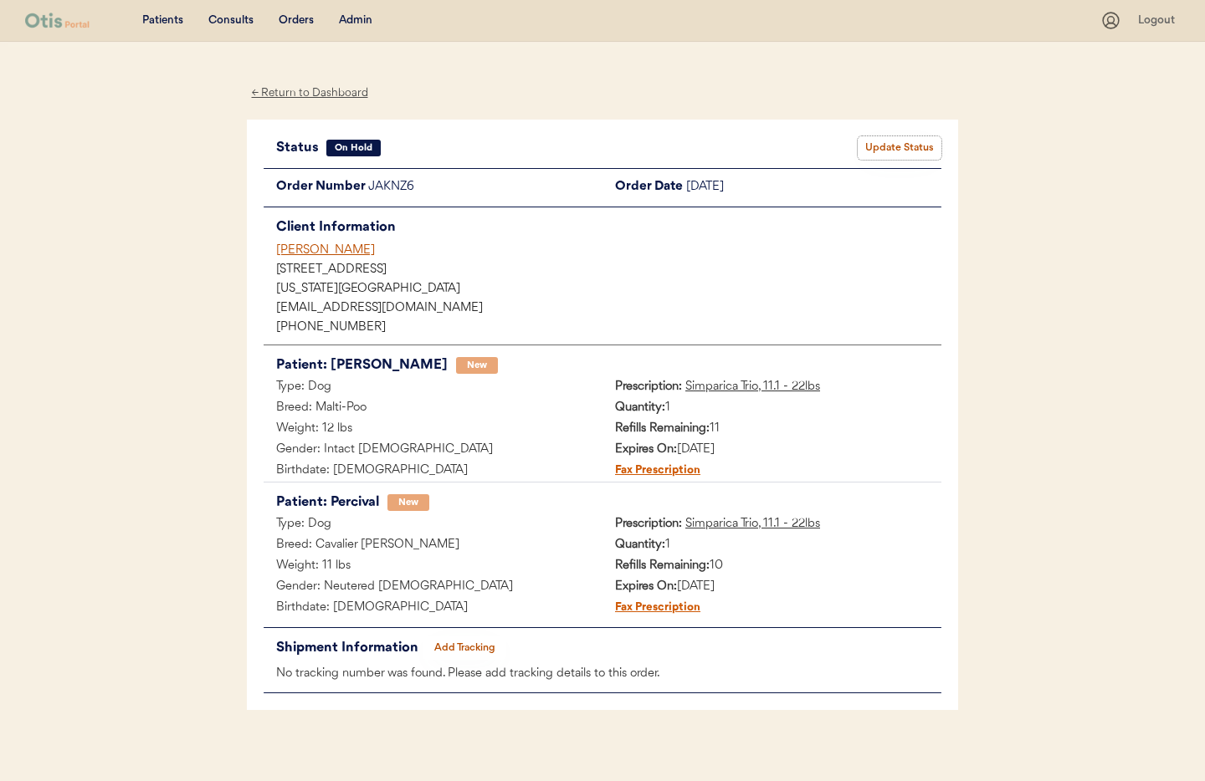
click at [898, 146] on button "Update Status" at bounding box center [900, 147] width 84 height 23
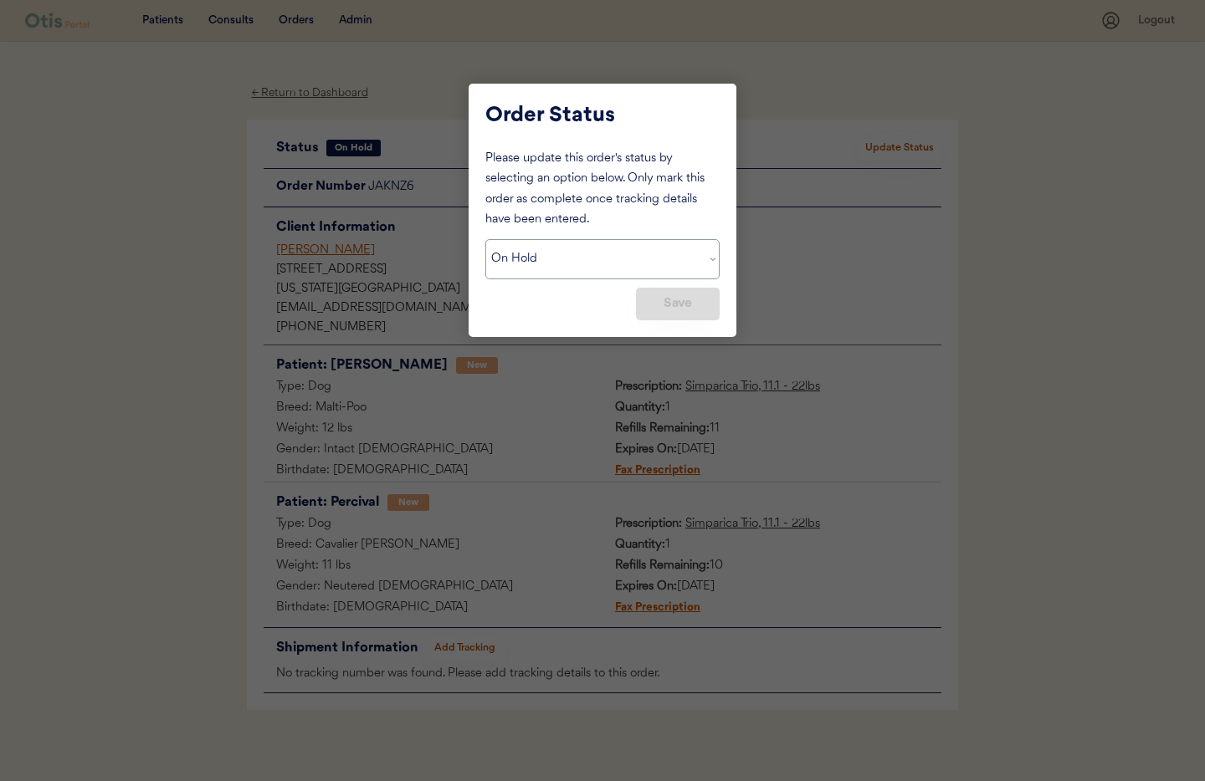
click at [601, 261] on select "Status On Hold New In Progress Complete Pending HW Consent Canceled" at bounding box center [602, 259] width 234 height 40
select select ""new""
click at [485, 239] on select "Status On Hold New In Progress Complete Pending HW Consent Canceled" at bounding box center [602, 259] width 234 height 40
click at [681, 303] on button "Save" at bounding box center [678, 304] width 84 height 33
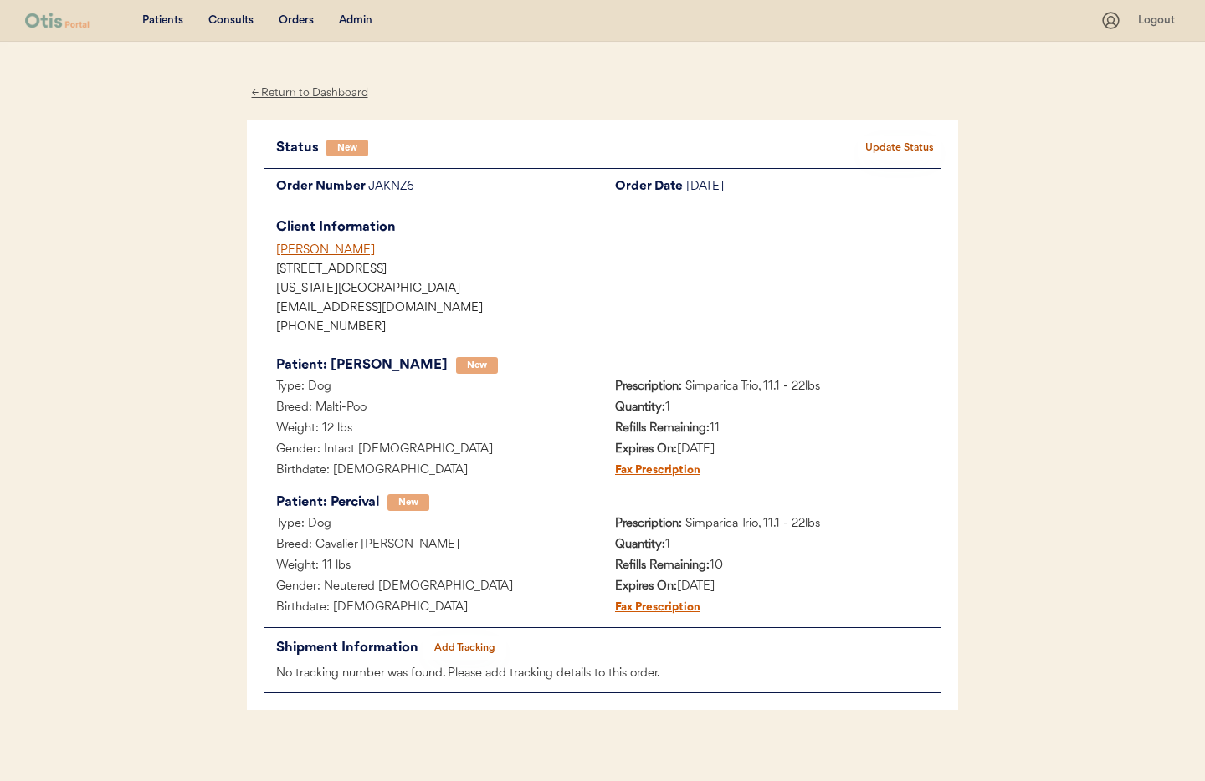
click at [335, 247] on div "[PERSON_NAME]" at bounding box center [608, 251] width 665 height 18
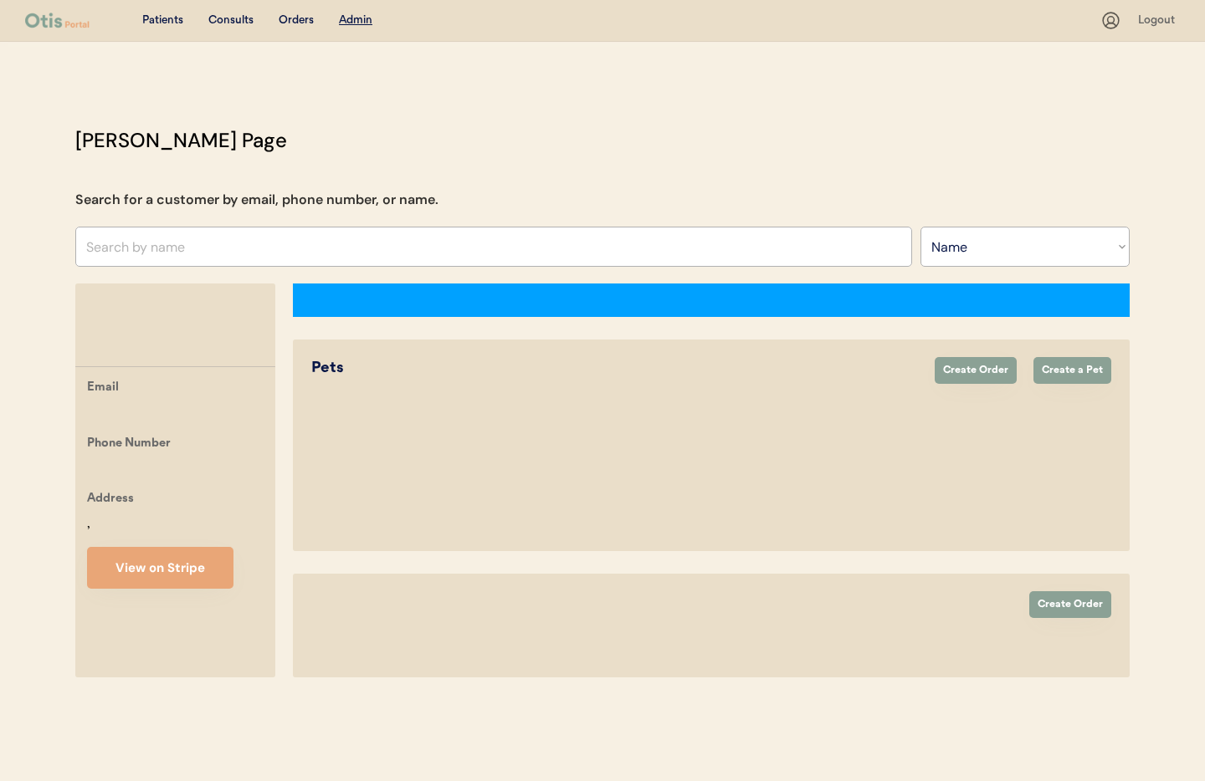
select select ""Name""
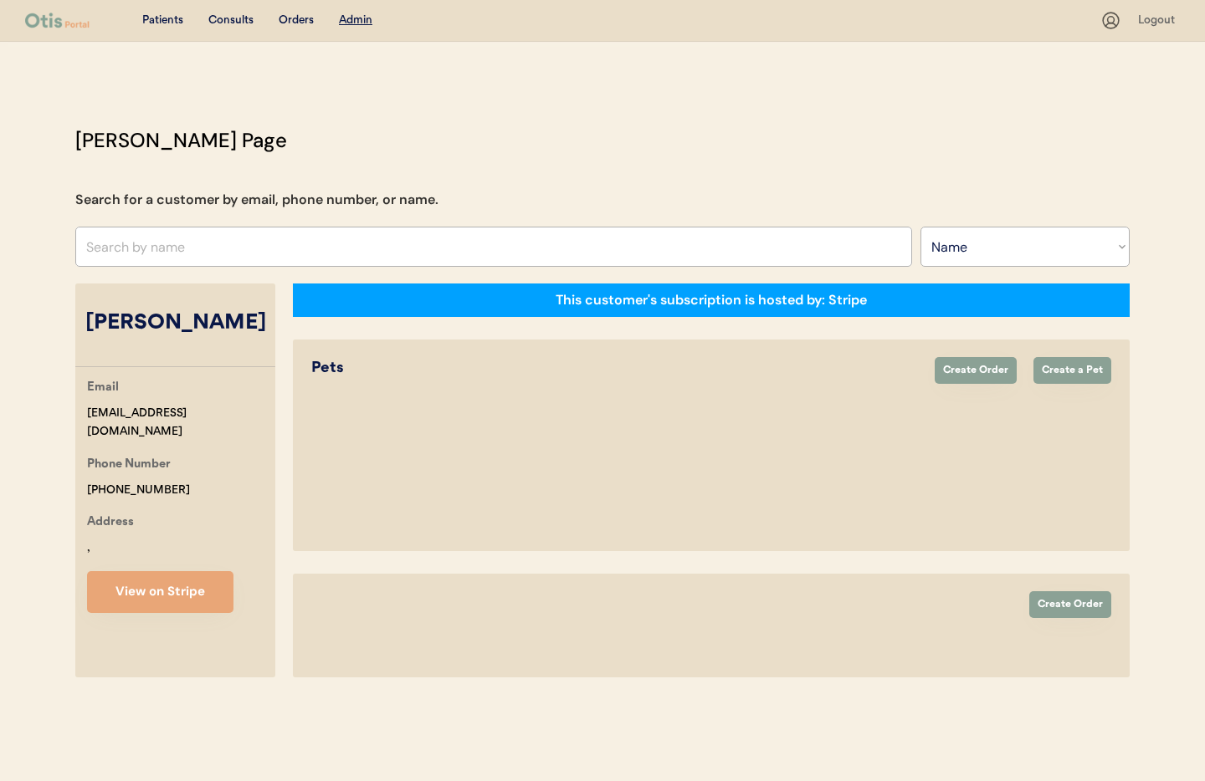
select select "true"
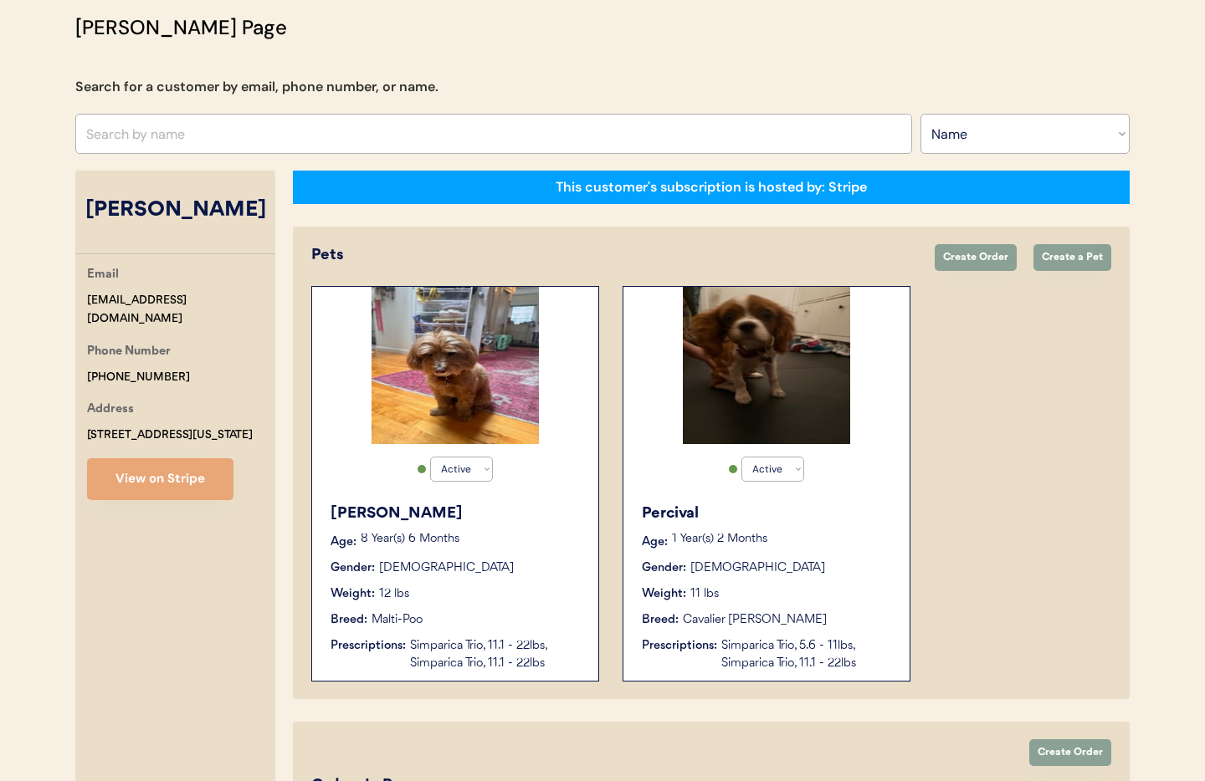
scroll to position [73, 0]
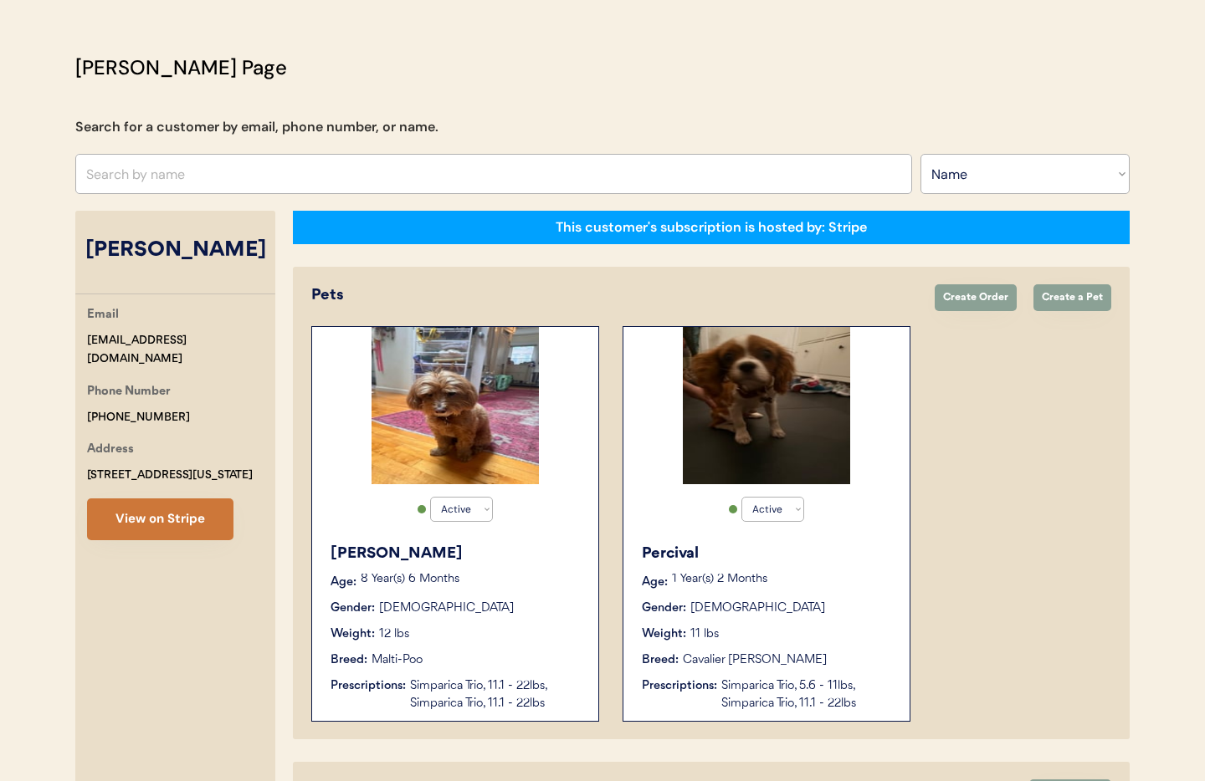
click at [172, 523] on button "View on Stripe" at bounding box center [160, 520] width 146 height 42
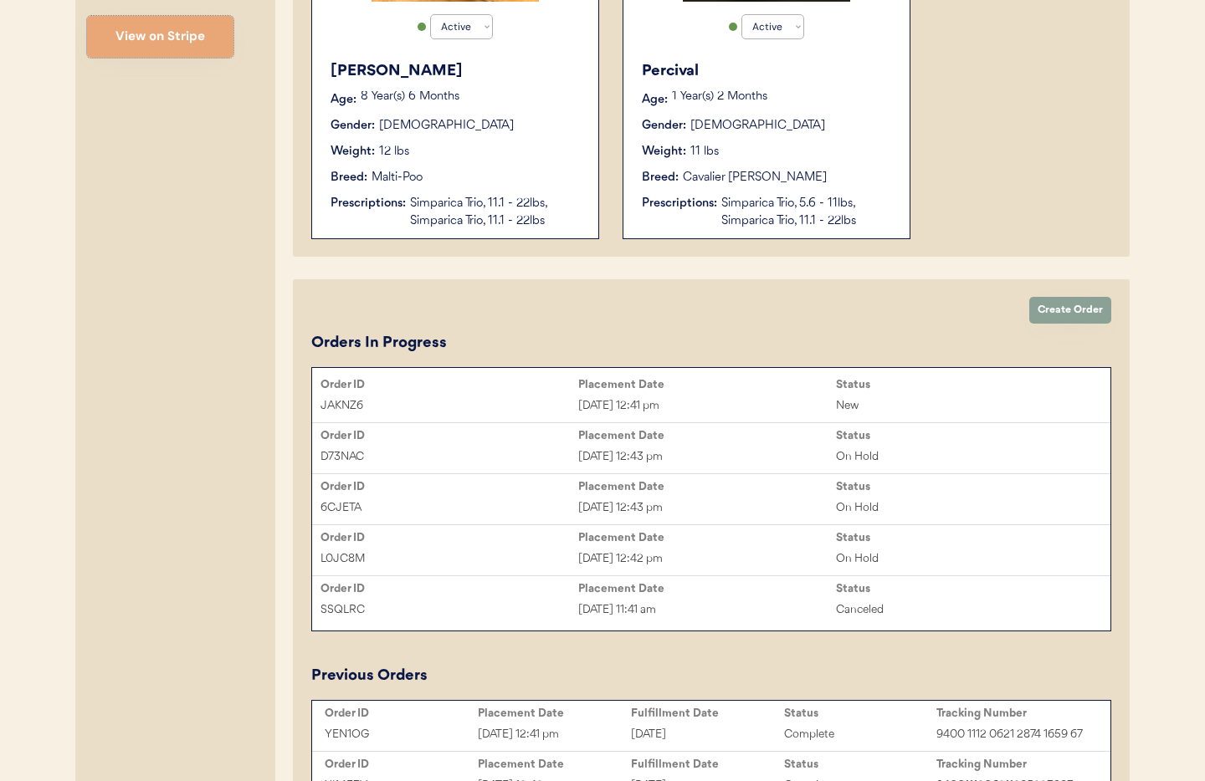
scroll to position [561, 0]
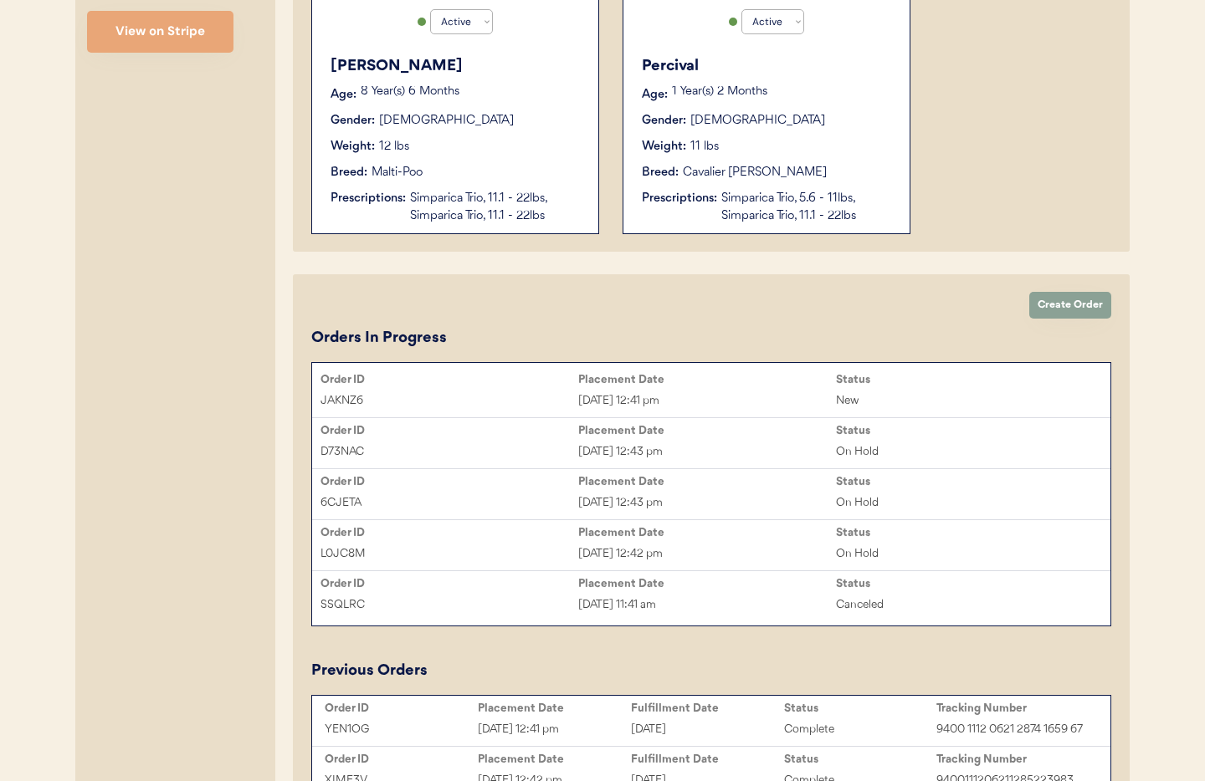
click at [743, 451] on div "[DATE] 12:43 pm" at bounding box center [707, 452] width 258 height 19
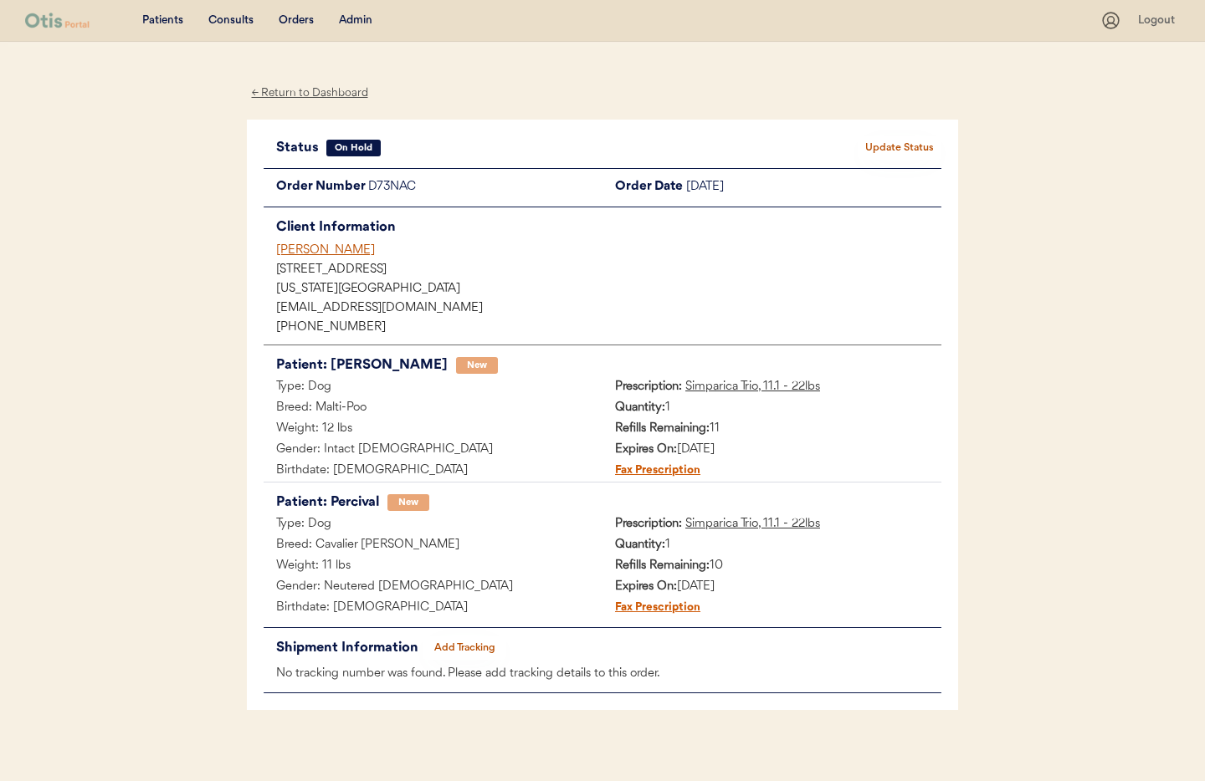
click at [886, 149] on button "Update Status" at bounding box center [900, 147] width 84 height 23
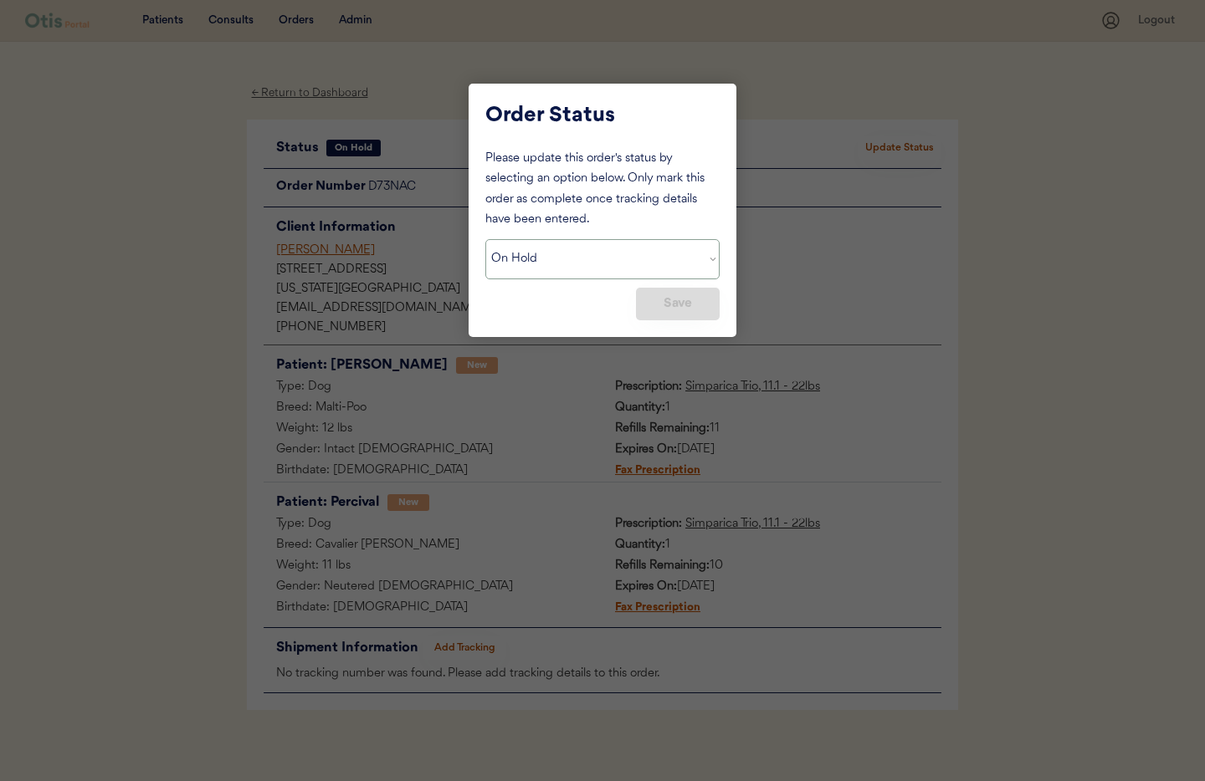
click at [554, 260] on select "Status On Hold New In Progress Complete Pending HW Consent Canceled" at bounding box center [602, 259] width 234 height 40
select select ""cancelled""
click at [485, 239] on select "Status On Hold New In Progress Complete Pending HW Consent Canceled" at bounding box center [602, 259] width 234 height 40
click at [664, 305] on button "Save" at bounding box center [678, 304] width 84 height 33
click at [546, 315] on div "Please update this order's status by selecting an option below. Only mark this …" at bounding box center [602, 235] width 234 height 172
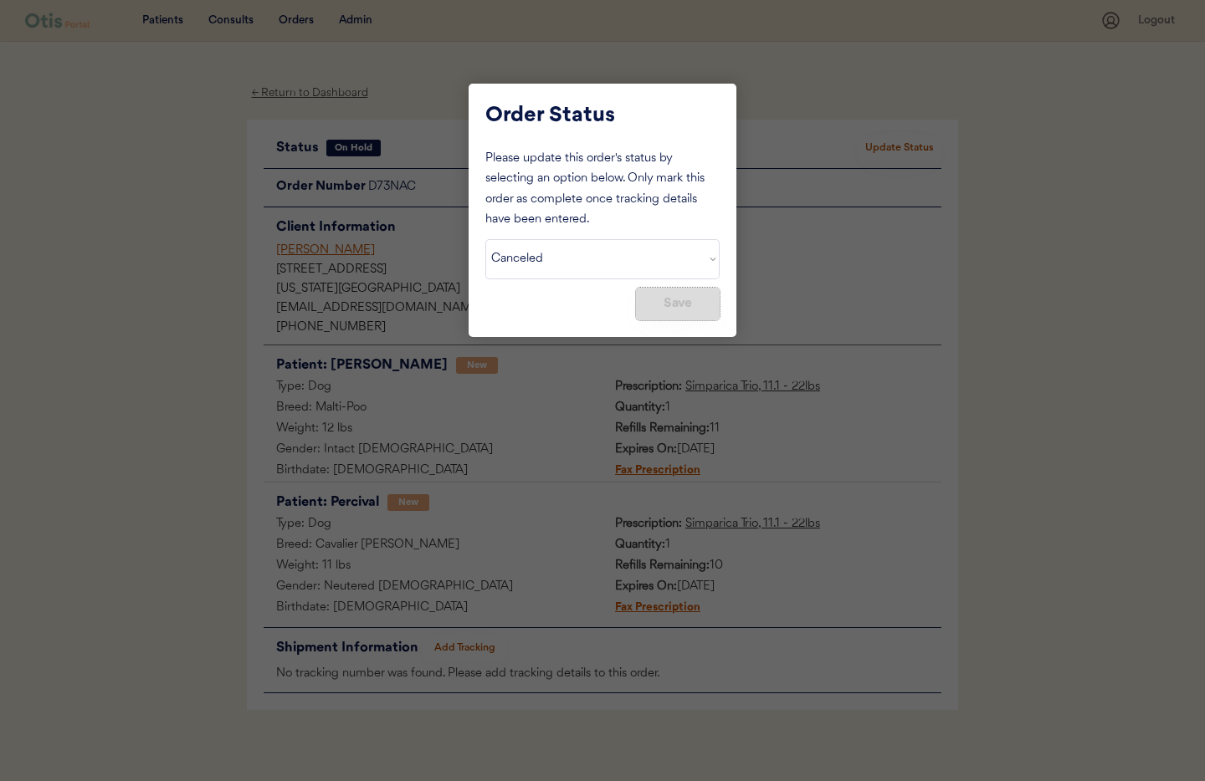
click at [689, 305] on button "Save" at bounding box center [678, 304] width 84 height 33
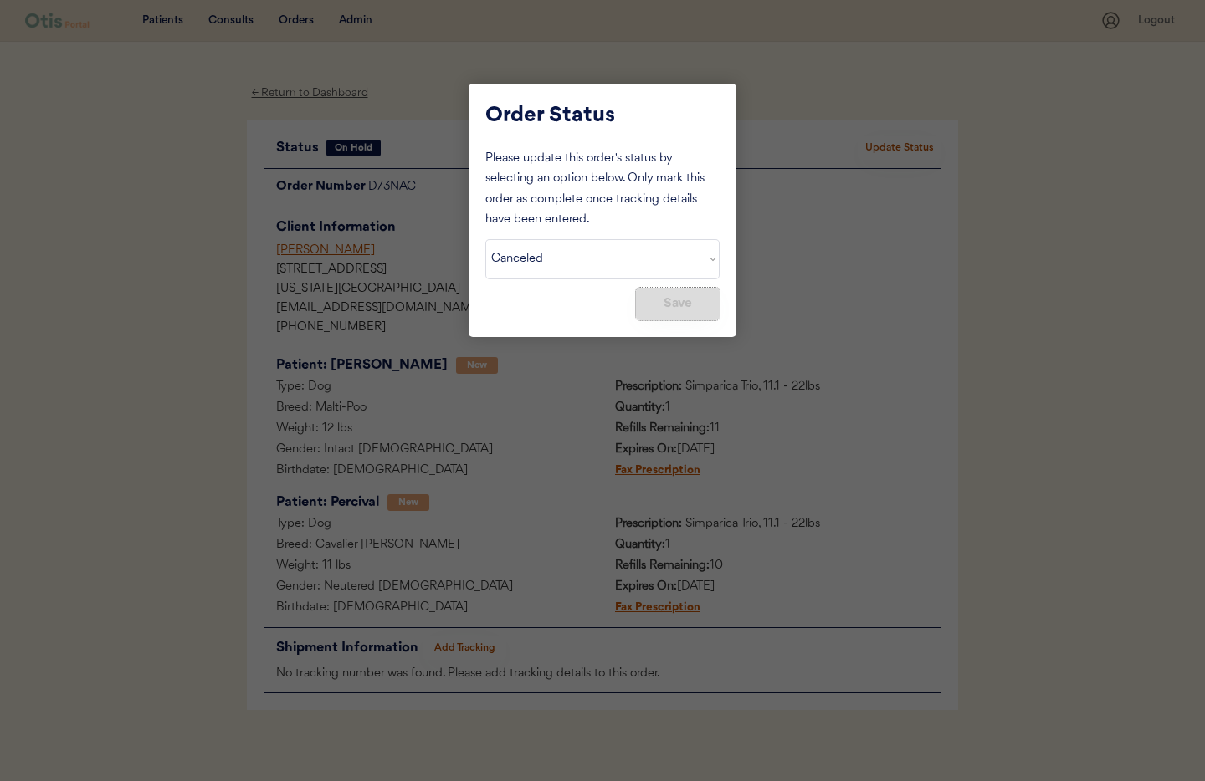
drag, startPoint x: 689, startPoint y: 305, endPoint x: 878, endPoint y: 306, distance: 189.1
click at [689, 305] on button "Save" at bounding box center [678, 304] width 84 height 33
click at [878, 306] on div at bounding box center [602, 390] width 1205 height 781
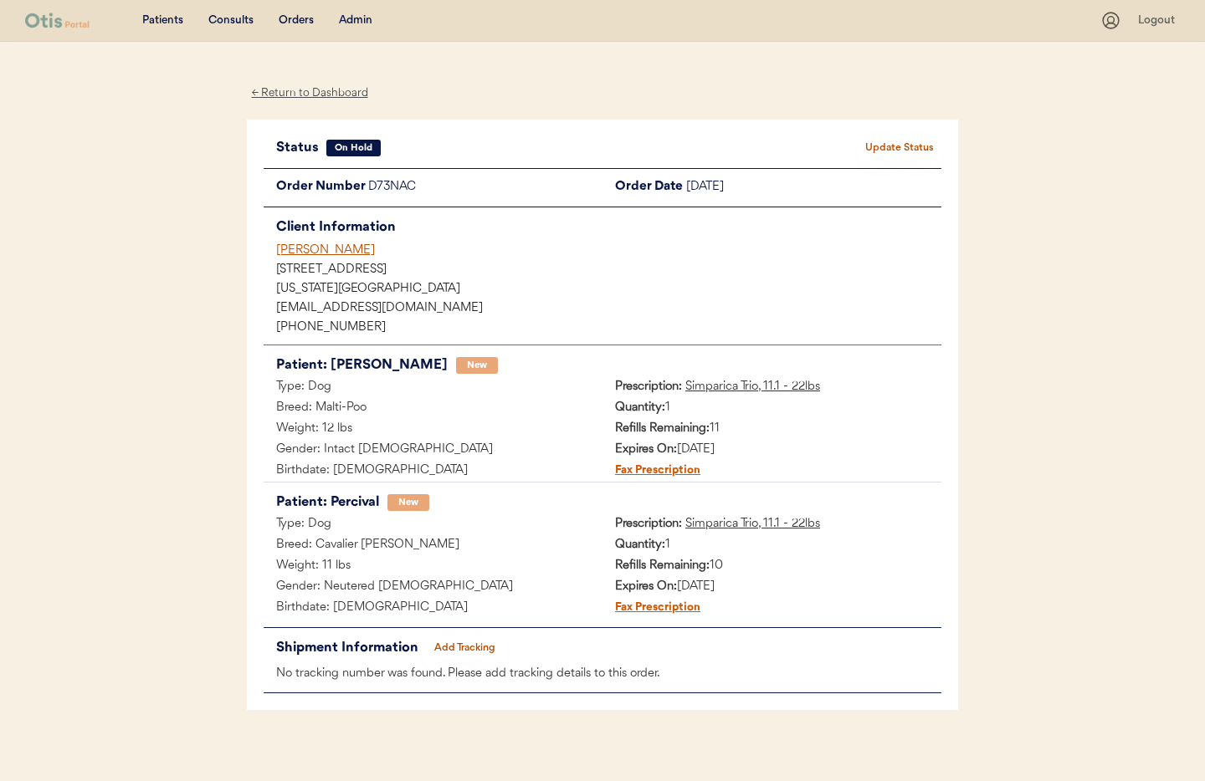
click at [361, 148] on div "On Hold" at bounding box center [354, 148] width 38 height 0
drag, startPoint x: 885, startPoint y: 146, endPoint x: 858, endPoint y: 154, distance: 27.8
click at [885, 146] on button "Update Status" at bounding box center [900, 147] width 84 height 23
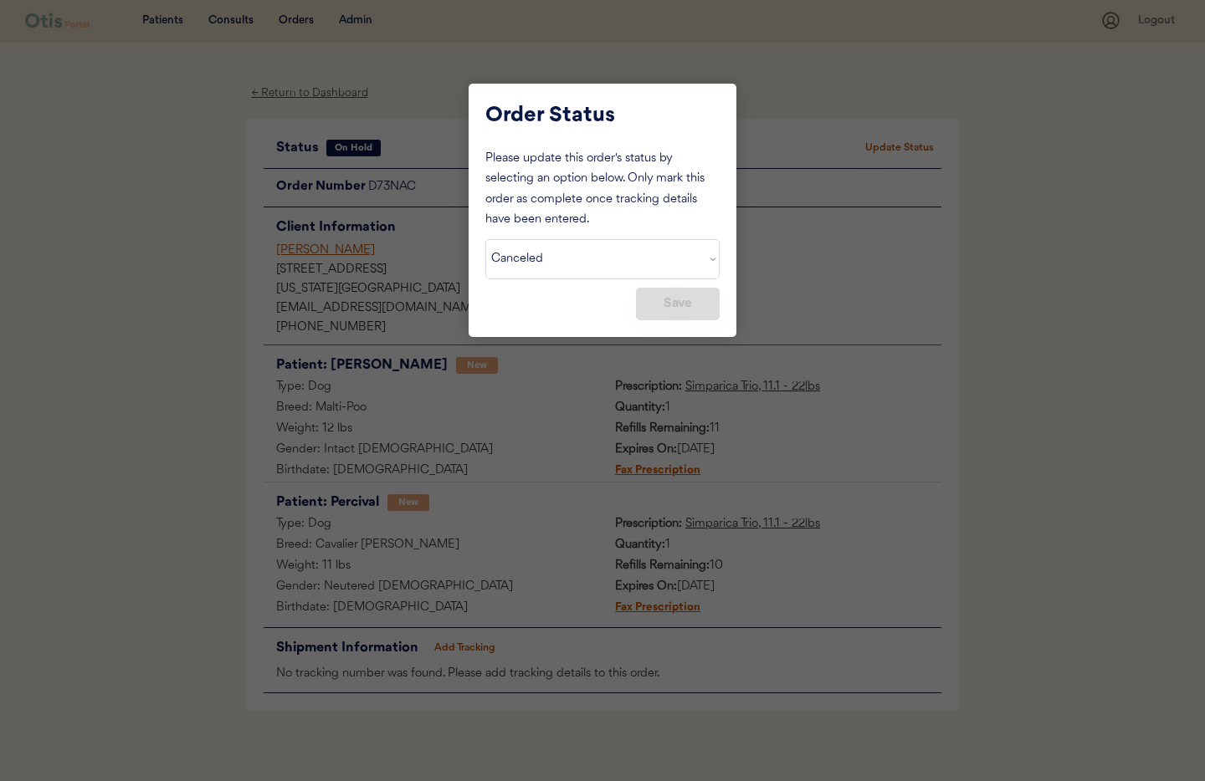
click at [661, 299] on button "Save" at bounding box center [678, 304] width 84 height 33
click at [563, 253] on select "Status On Hold New In Progress Complete Pending HW Consent Canceled" at bounding box center [602, 259] width 234 height 40
click at [303, 93] on div at bounding box center [602, 390] width 1205 height 781
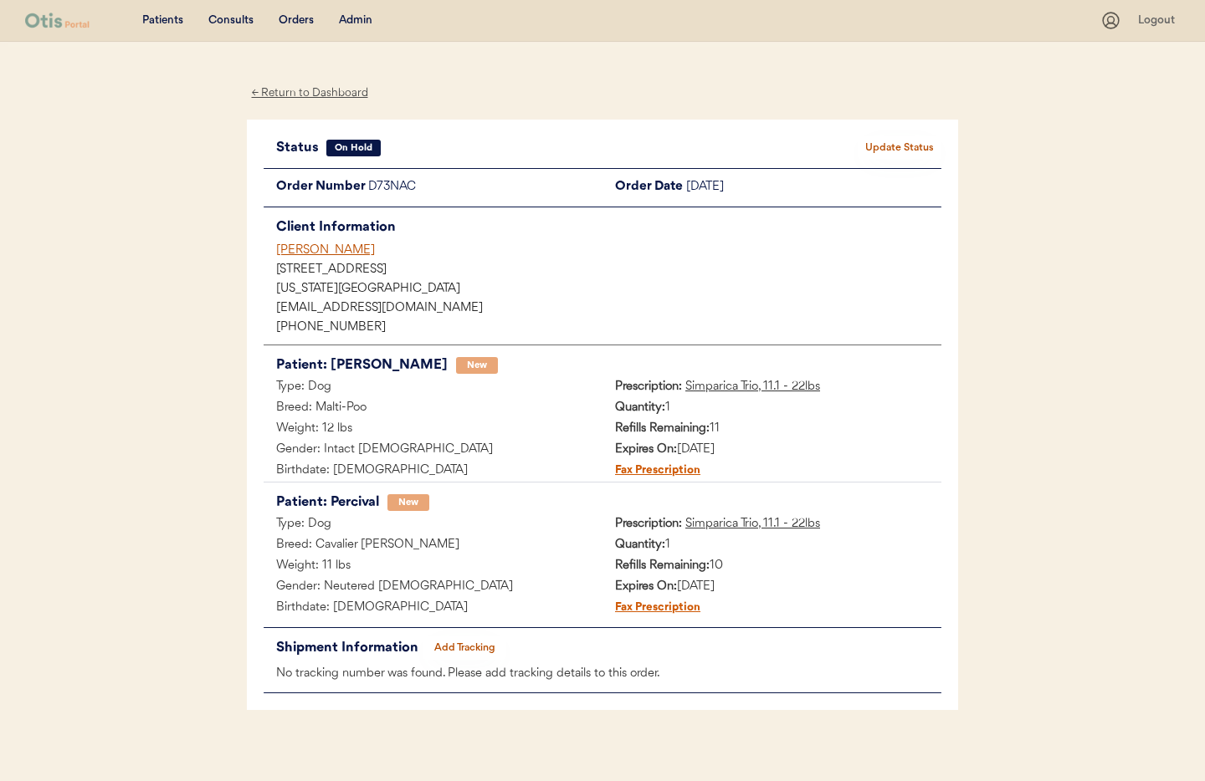
click at [302, 93] on div "← Return to Dashboard" at bounding box center [310, 93] width 126 height 19
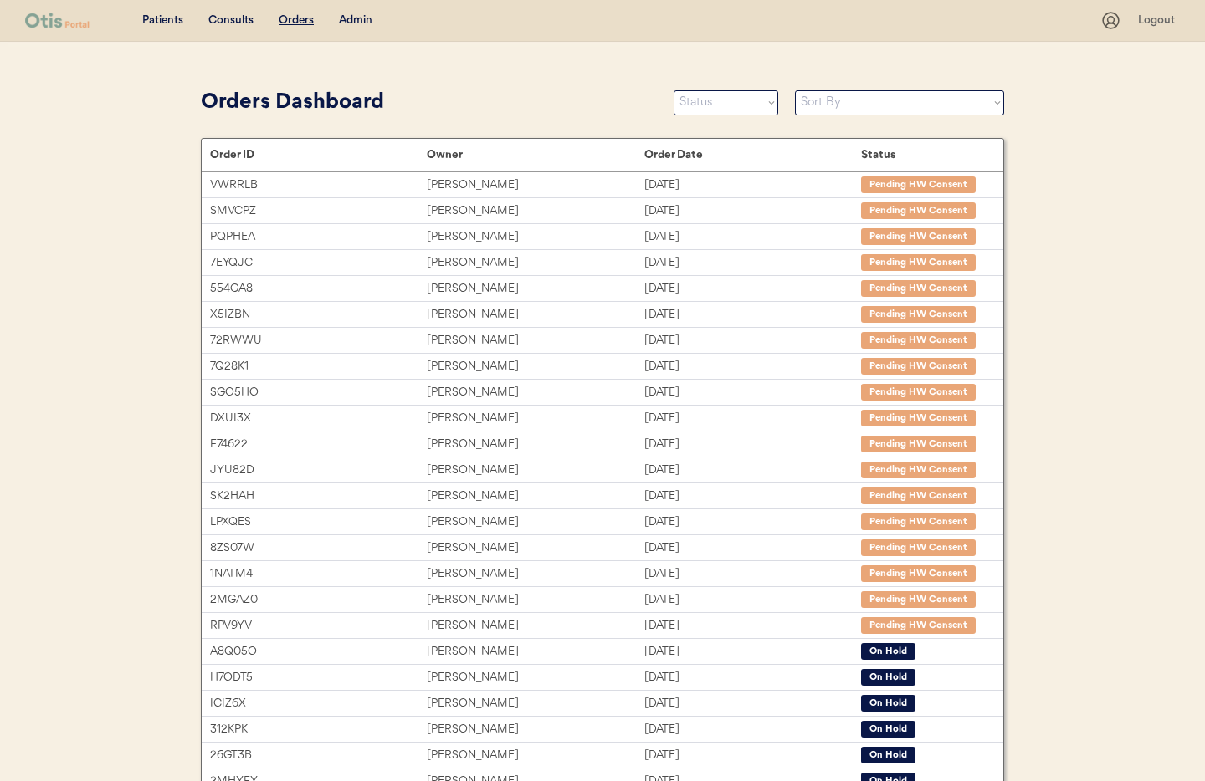
click at [350, 21] on div "Admin" at bounding box center [355, 21] width 33 height 17
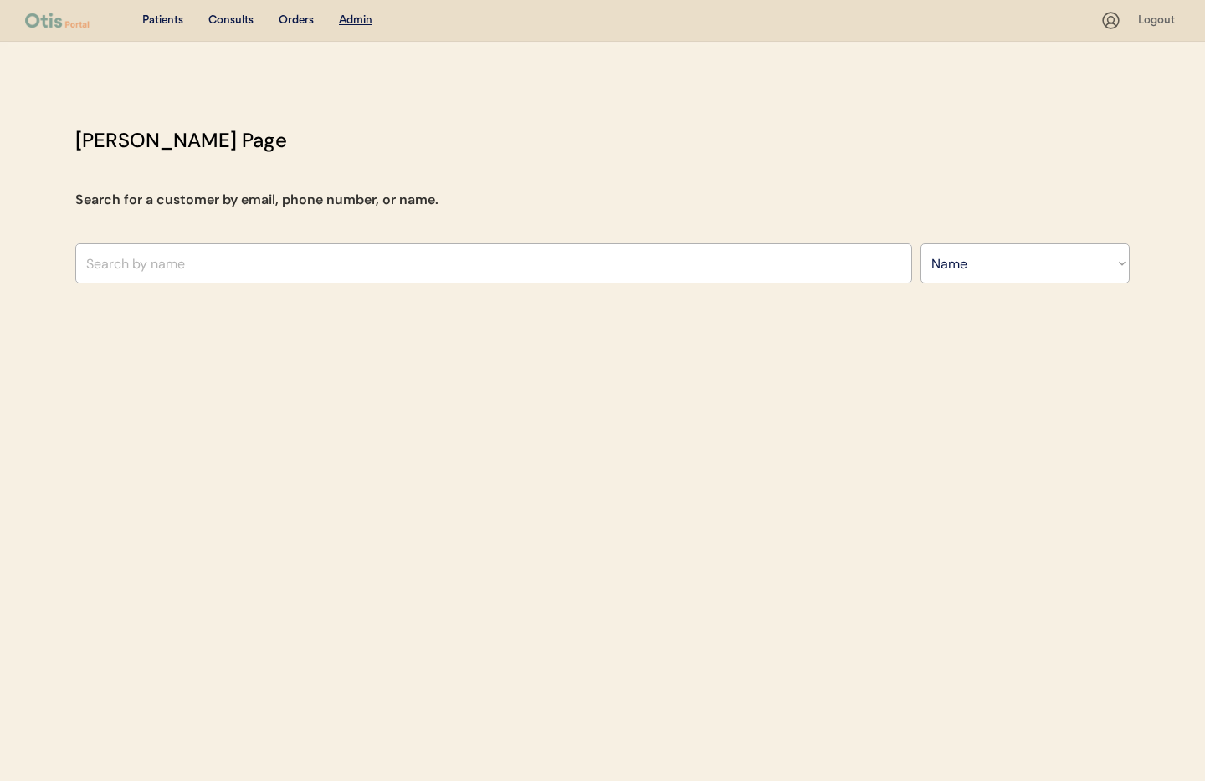
select select ""Name""
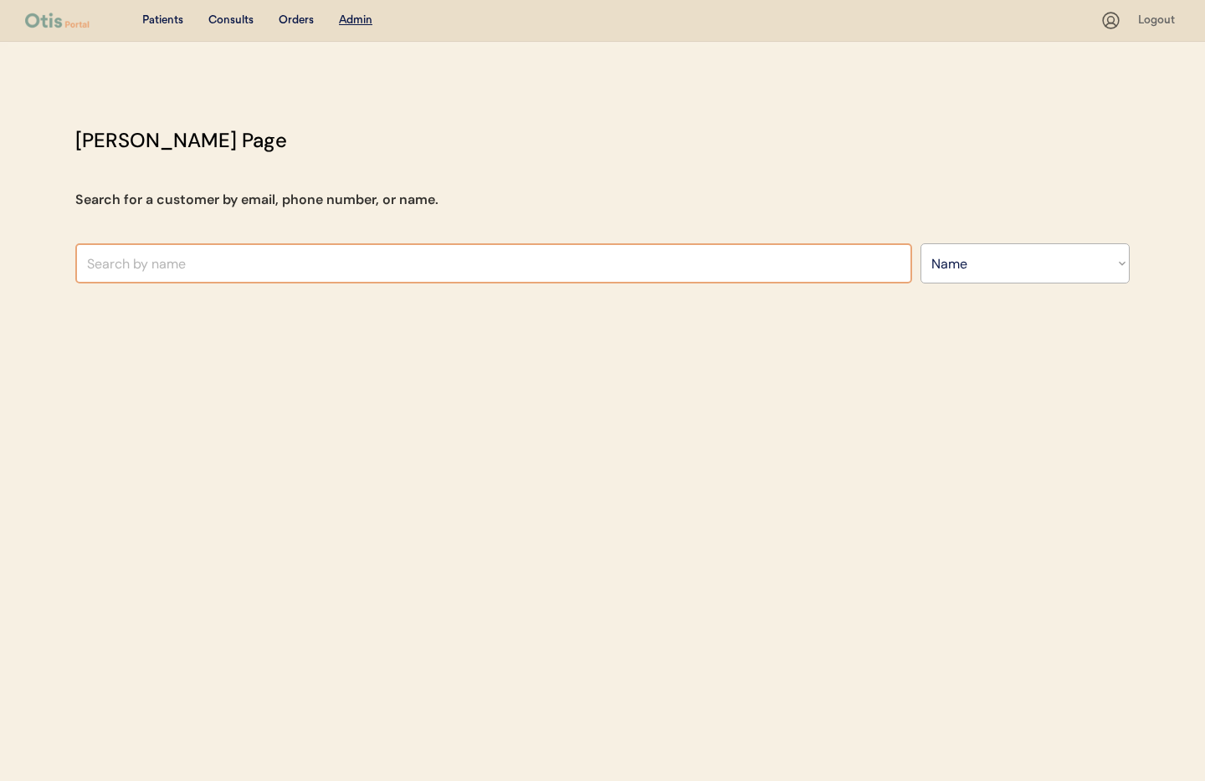
click at [299, 261] on input "text" at bounding box center [493, 263] width 837 height 40
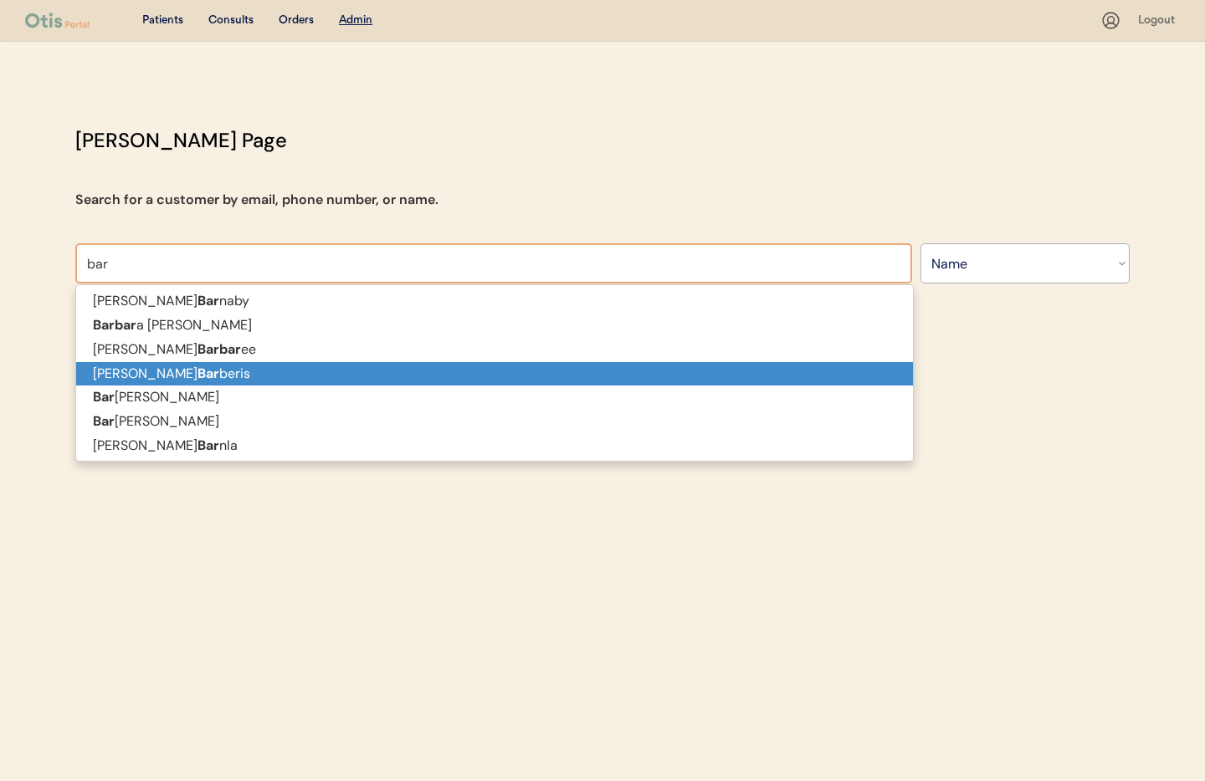
click at [201, 375] on p "Serena Bar beris" at bounding box center [494, 374] width 837 height 24
type input "Serena Barberis"
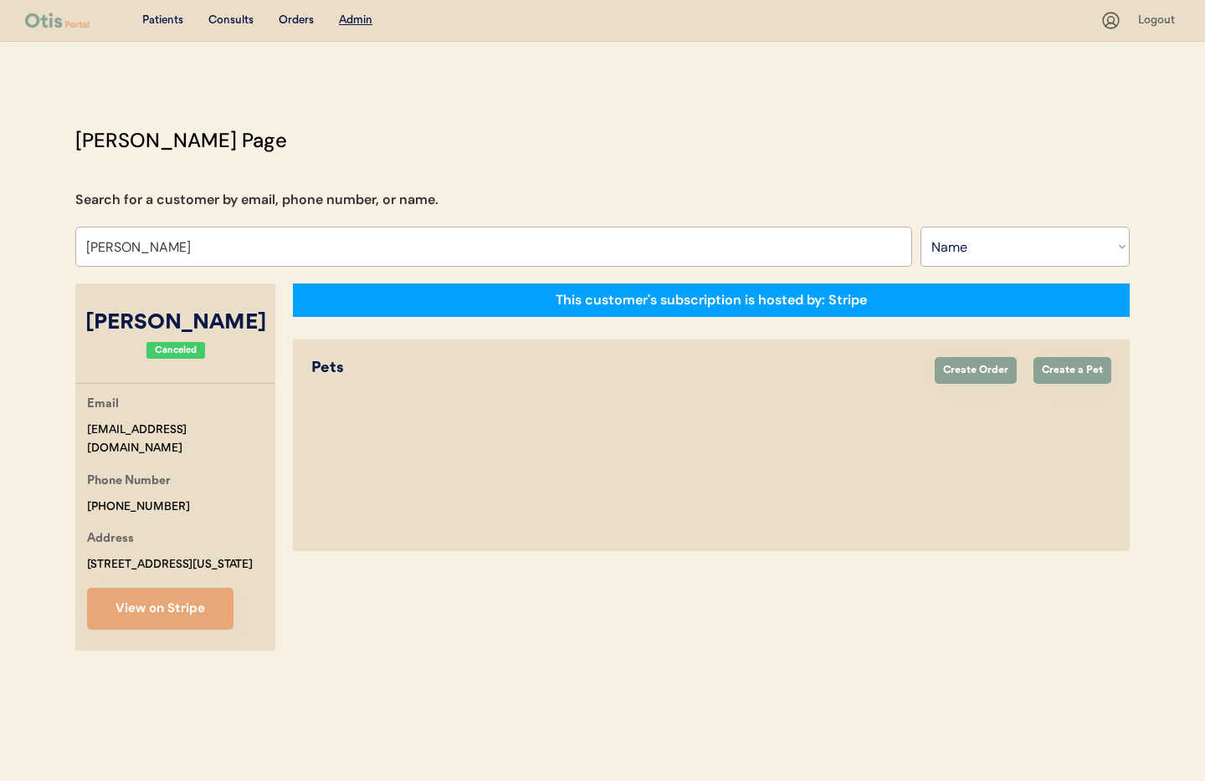
select select "true"
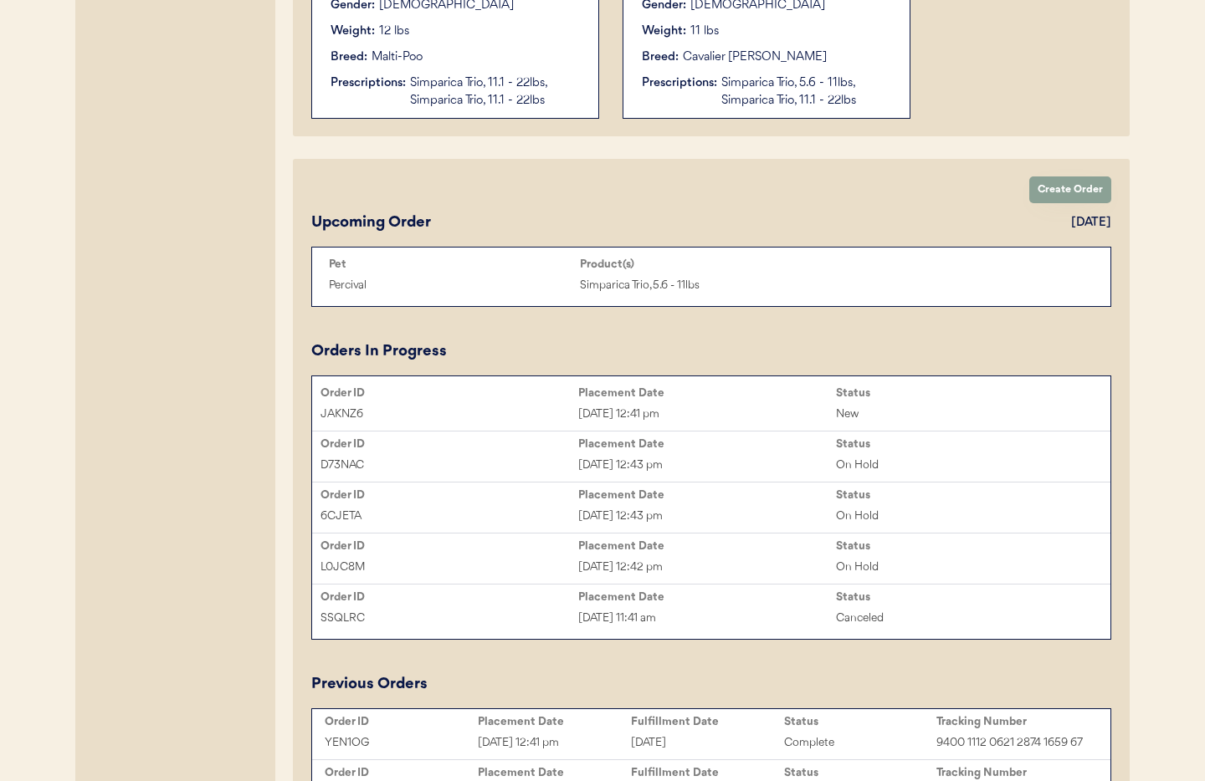
scroll to position [709, 0]
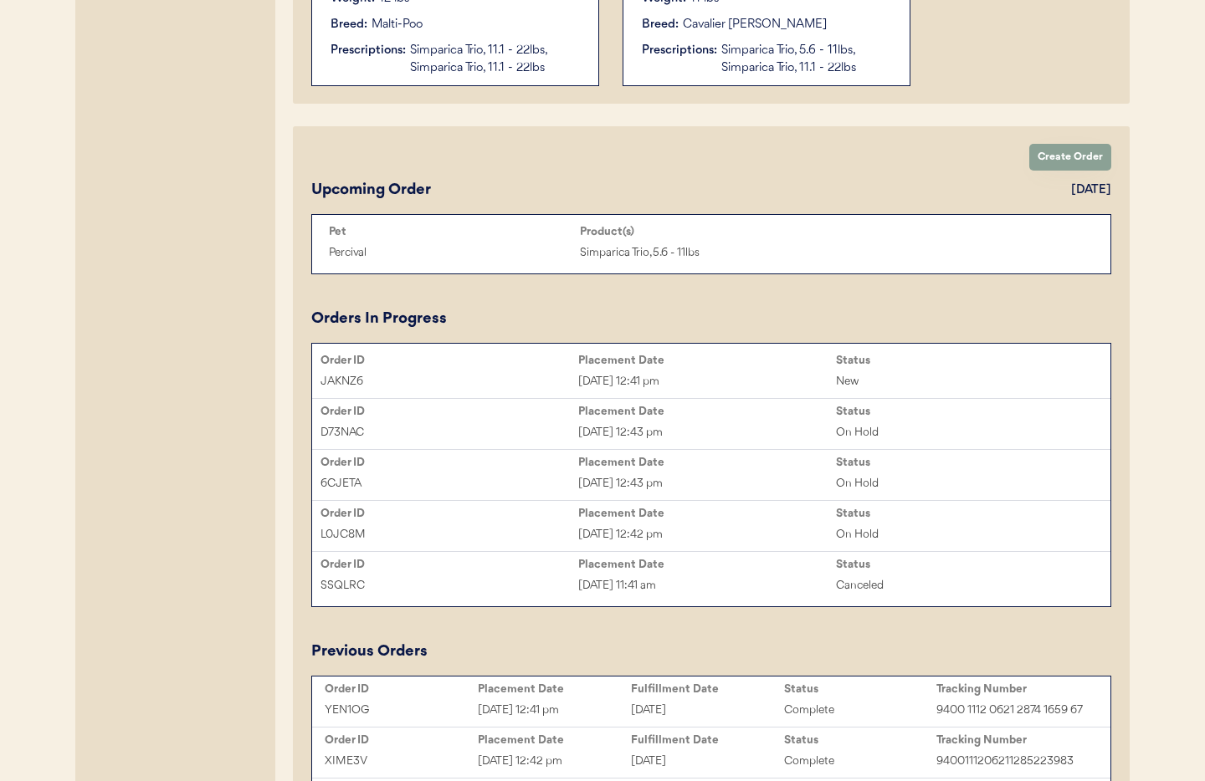
type input "[PERSON_NAME]"
click at [714, 435] on div "Jul 23, 2025 12:43 pm" at bounding box center [707, 432] width 258 height 19
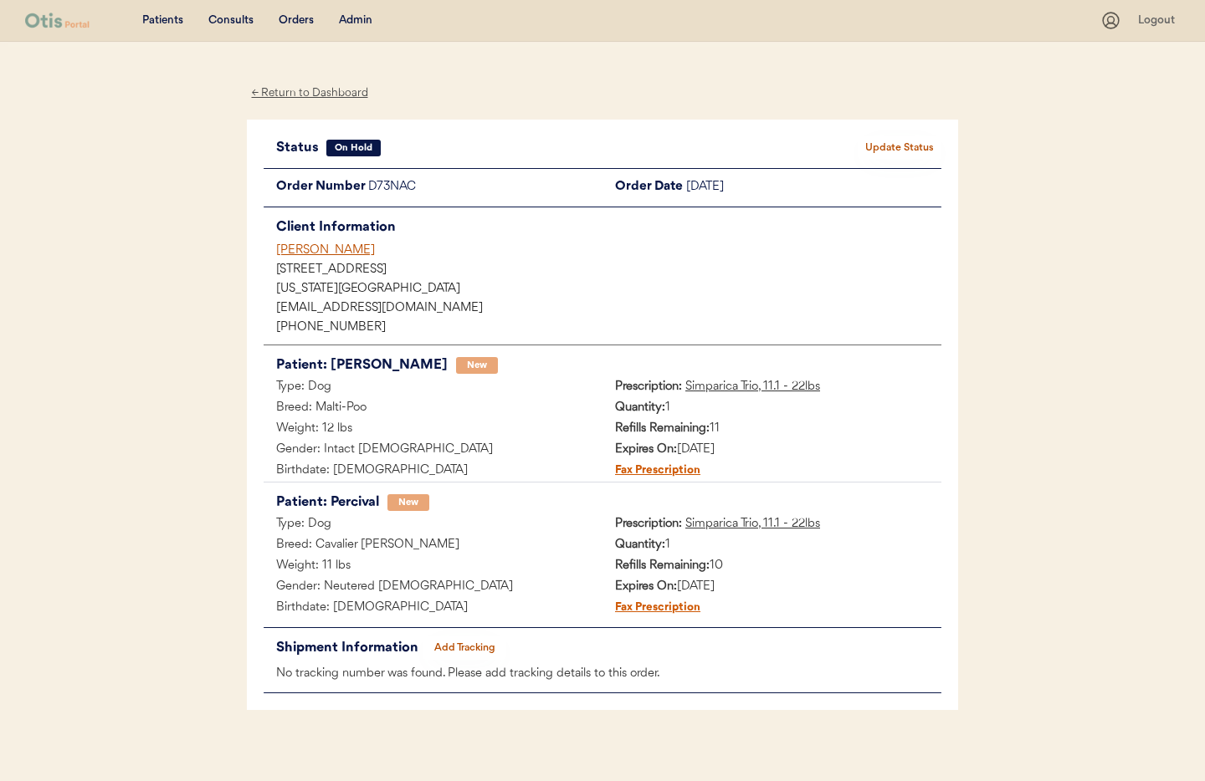
click at [324, 249] on div "[PERSON_NAME]" at bounding box center [608, 251] width 665 height 18
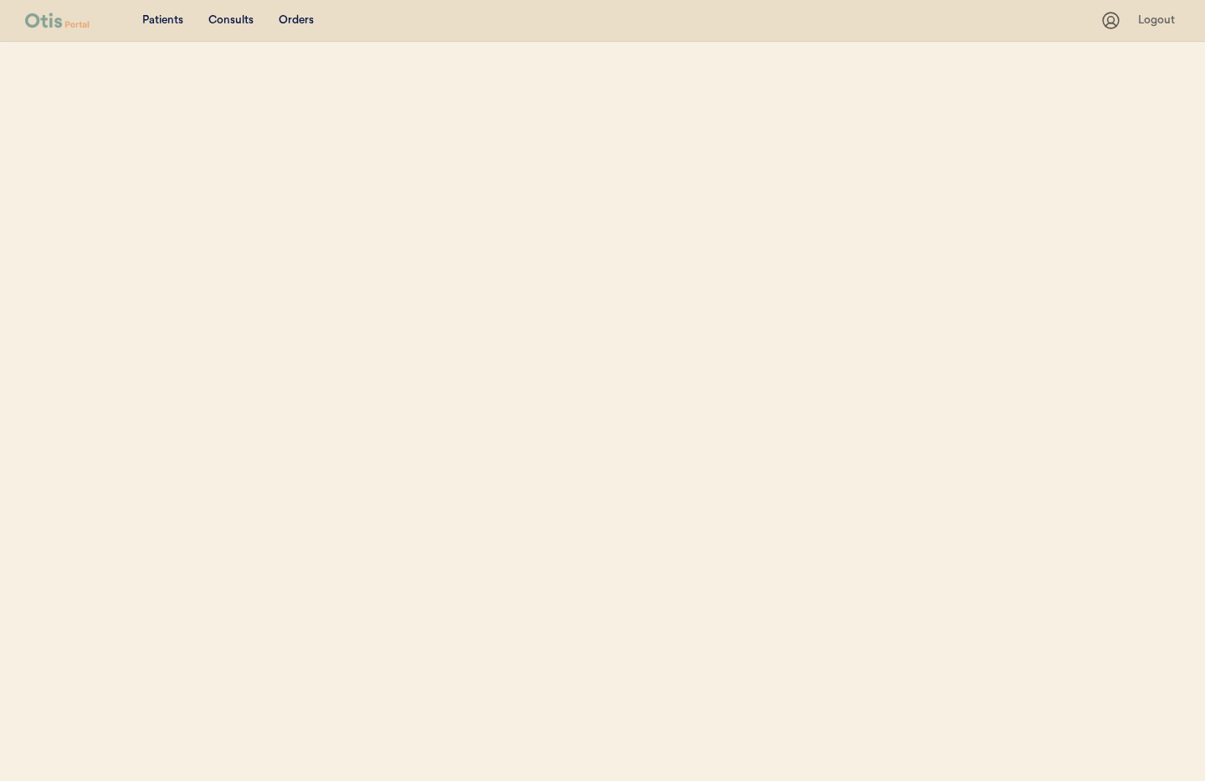
select select ""Name""
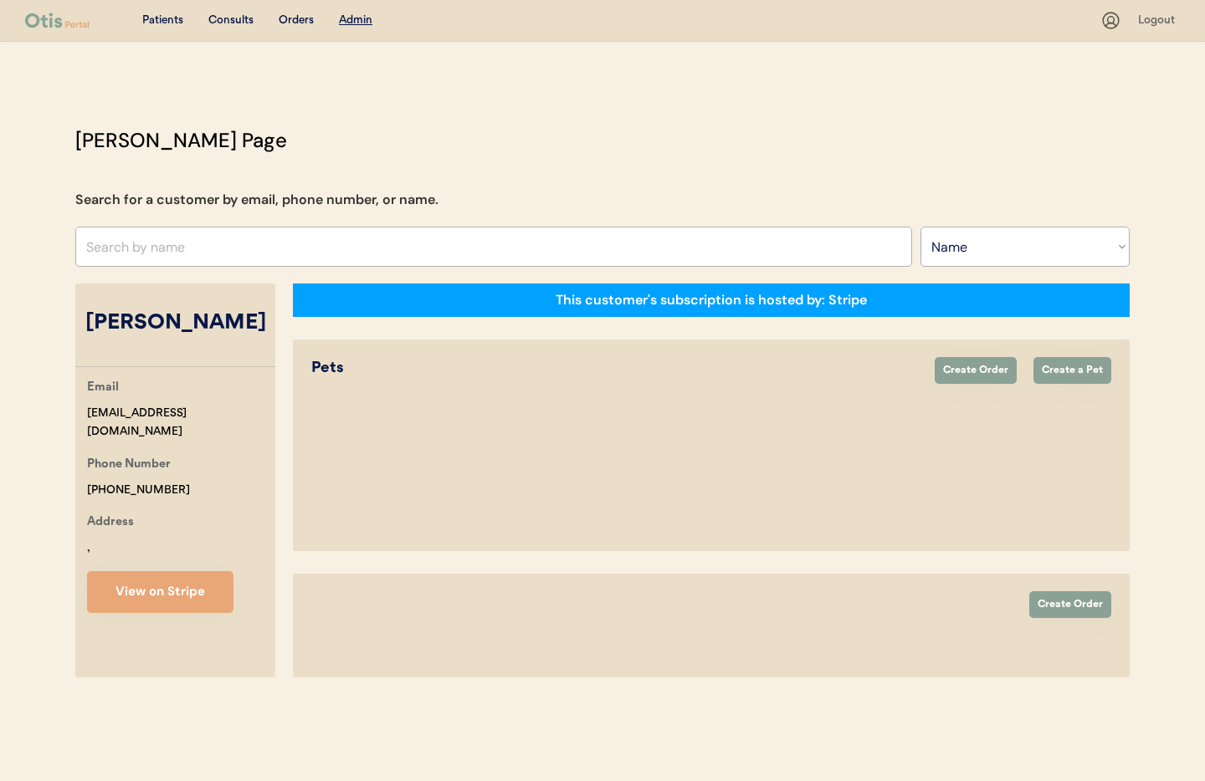
select select "true"
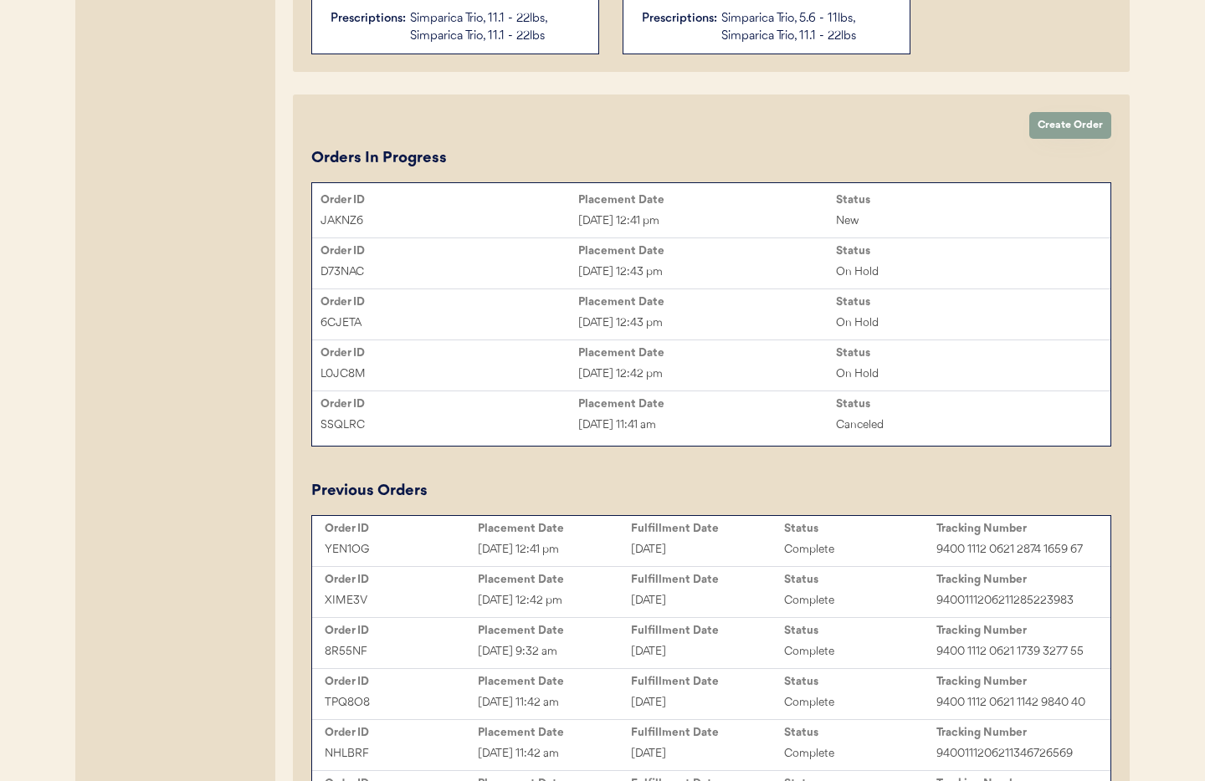
scroll to position [737, 0]
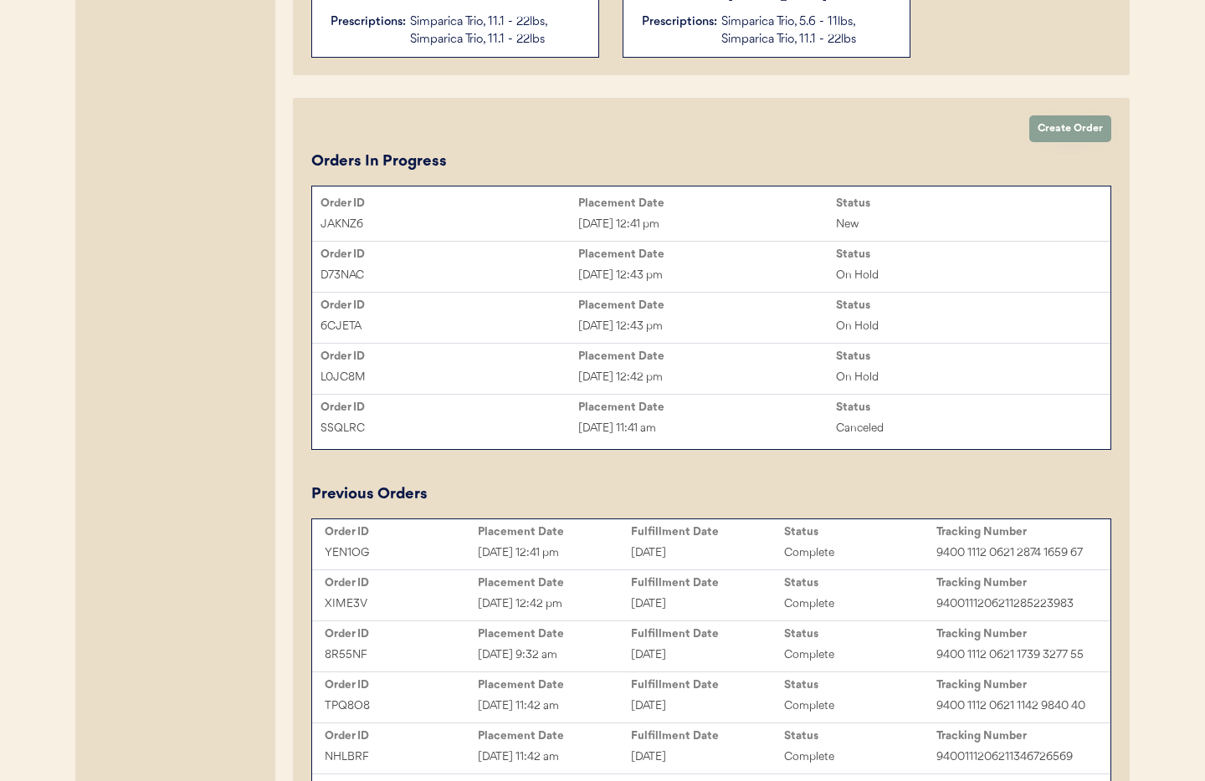
click at [866, 320] on div "On Hold" at bounding box center [965, 326] width 258 height 19
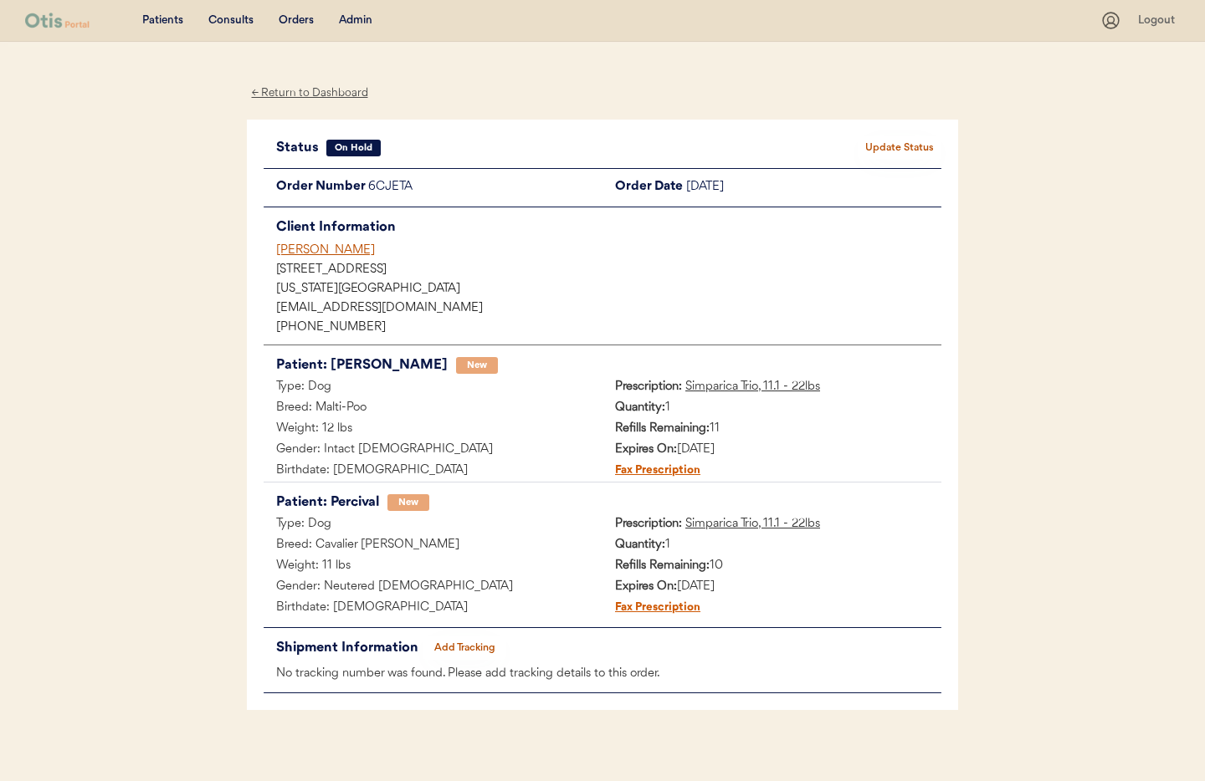
click at [889, 142] on button "Update Status" at bounding box center [900, 147] width 84 height 23
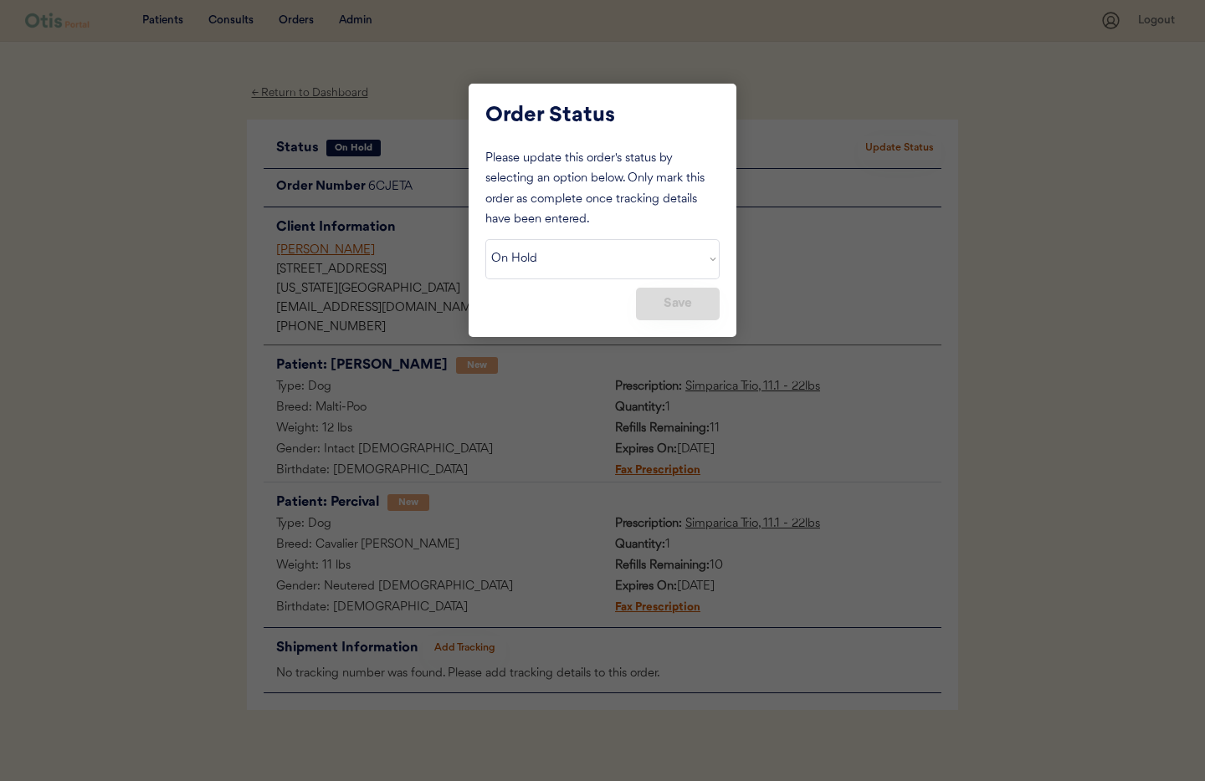
click at [566, 256] on select "Status On Hold New In Progress Complete Pending HW Consent Canceled" at bounding box center [602, 259] width 234 height 40
click at [485, 239] on select "Status On Hold New In Progress Complete Pending HW Consent Canceled" at bounding box center [602, 259] width 234 height 40
click at [675, 307] on button "Save" at bounding box center [678, 304] width 84 height 33
click at [675, 306] on button "Save" at bounding box center [678, 304] width 84 height 33
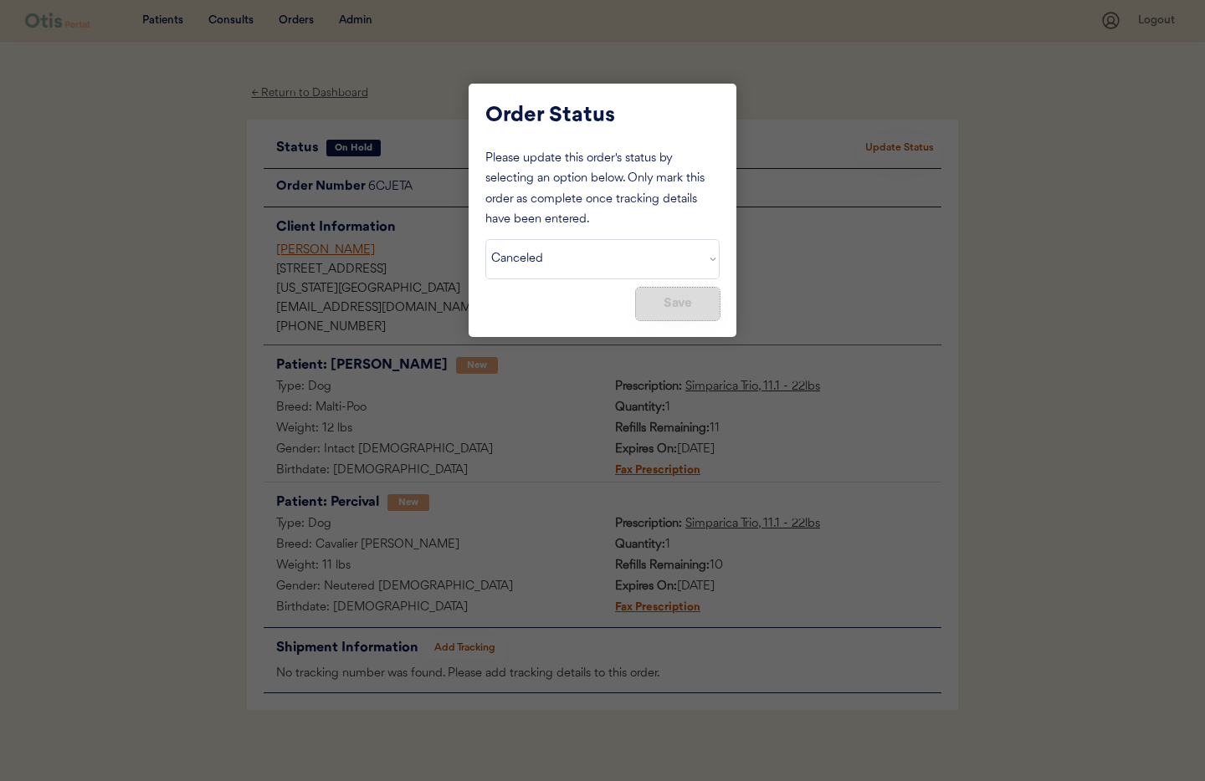
click at [675, 306] on button "Save" at bounding box center [678, 304] width 84 height 33
drag, startPoint x: 675, startPoint y: 306, endPoint x: 580, endPoint y: 282, distance: 98.4
click at [671, 304] on button "Save" at bounding box center [678, 304] width 84 height 33
click at [564, 274] on select "Status On Hold New In Progress Complete Pending HW Consent Canceled" at bounding box center [602, 259] width 234 height 40
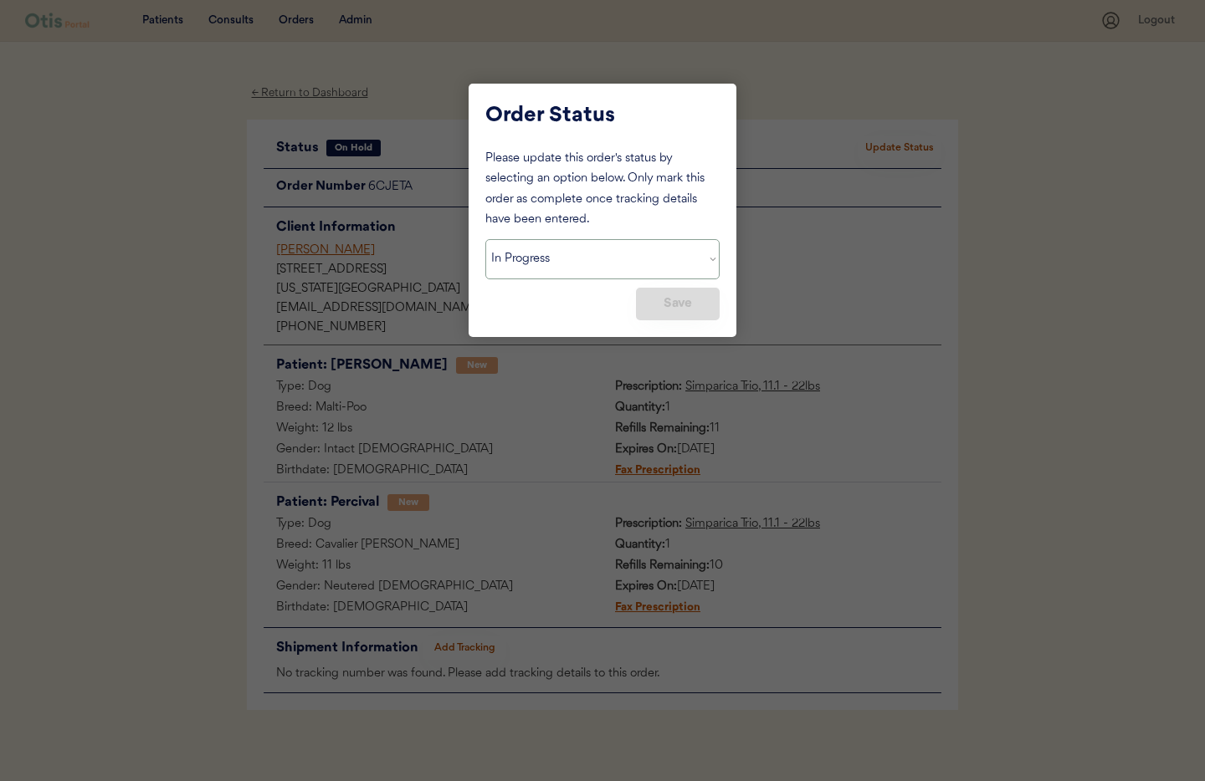
click at [485, 239] on select "Status On Hold New In Progress Complete Pending HW Consent Canceled" at bounding box center [602, 259] width 234 height 40
click at [551, 264] on select "Status On Hold New In Progress Complete Pending HW Consent Canceled" at bounding box center [602, 259] width 234 height 40
click at [485, 239] on select "Status On Hold New In Progress Complete Pending HW Consent Canceled" at bounding box center [602, 259] width 234 height 40
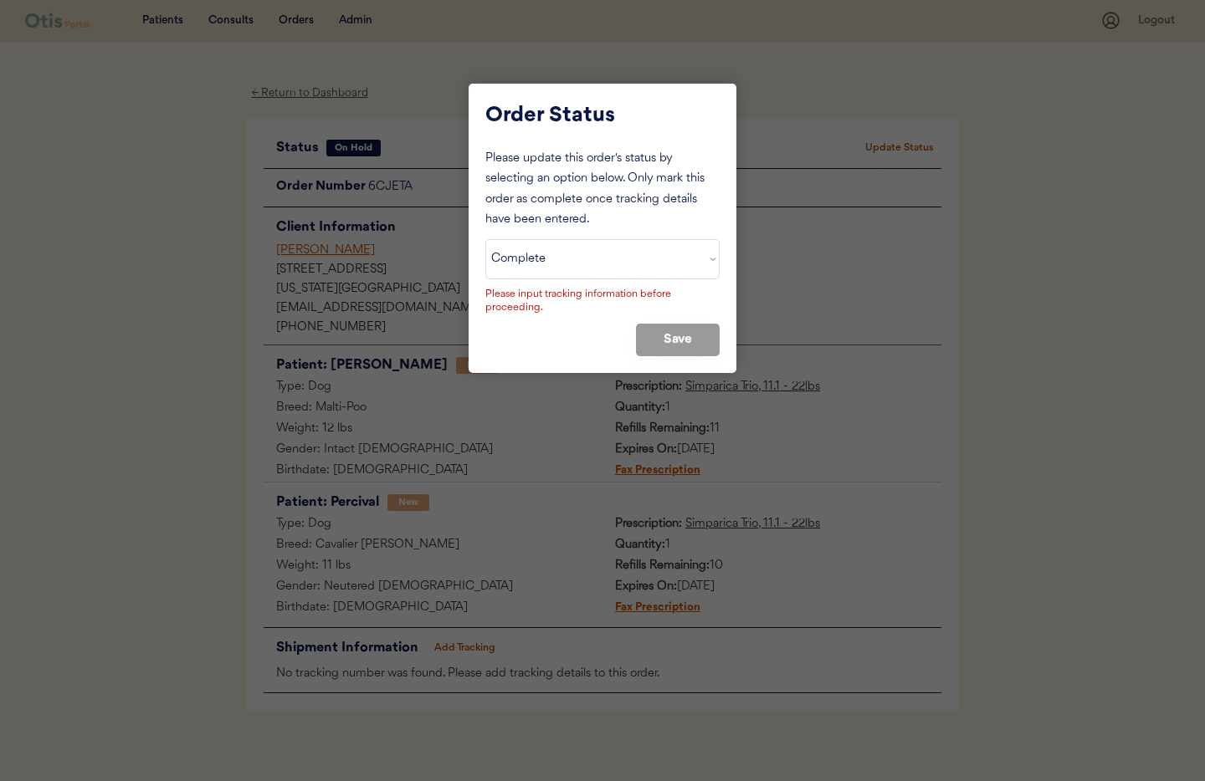
click at [560, 264] on select "Status On Hold New In Progress Complete Pending HW Consent Canceled" at bounding box center [602, 259] width 234 height 40
click at [485, 239] on select "Status On Hold New In Progress Complete Pending HW Consent Canceled" at bounding box center [602, 259] width 234 height 40
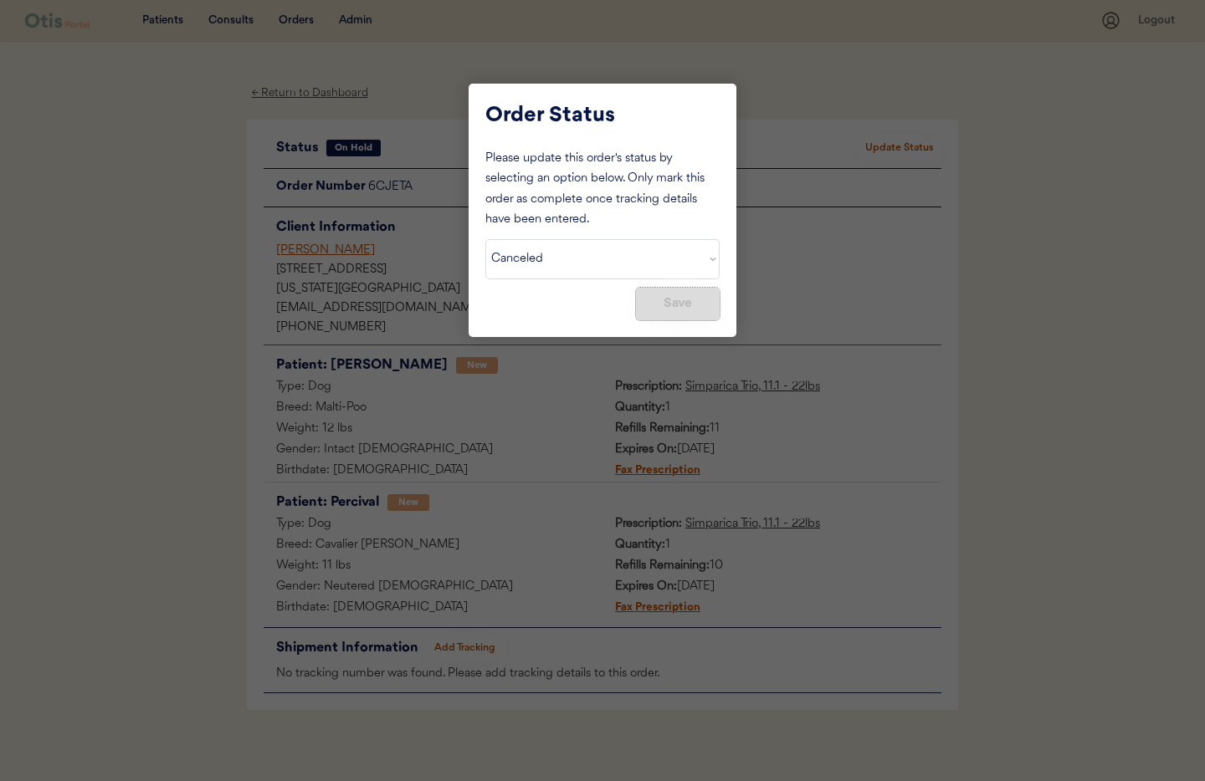
click at [658, 300] on button "Save" at bounding box center [678, 304] width 84 height 33
click at [559, 261] on select "Status On Hold New In Progress Complete Pending HW Consent Canceled" at bounding box center [602, 259] width 234 height 40
select select ""on_hold""
click at [485, 239] on select "Status On Hold New In Progress Complete Pending HW Consent Canceled" at bounding box center [602, 259] width 234 height 40
click at [649, 302] on button "Save" at bounding box center [678, 304] width 84 height 33
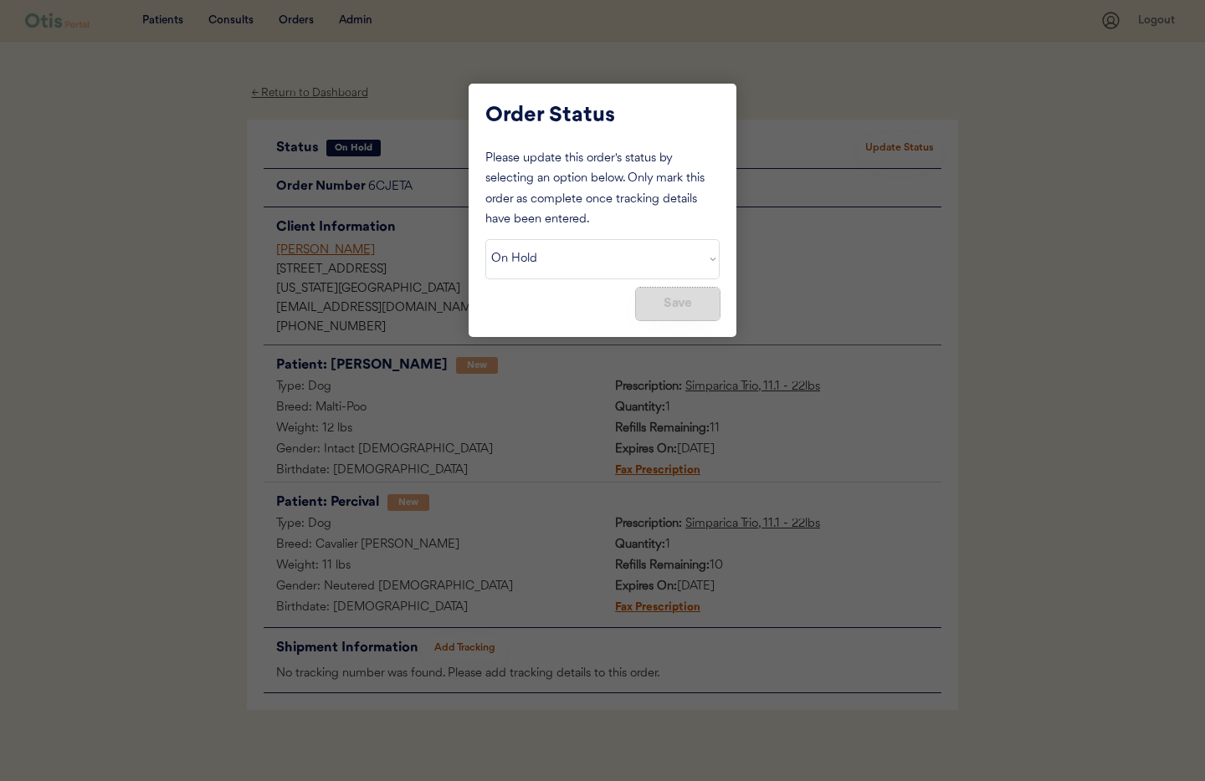
click at [827, 349] on div at bounding box center [602, 390] width 1205 height 781
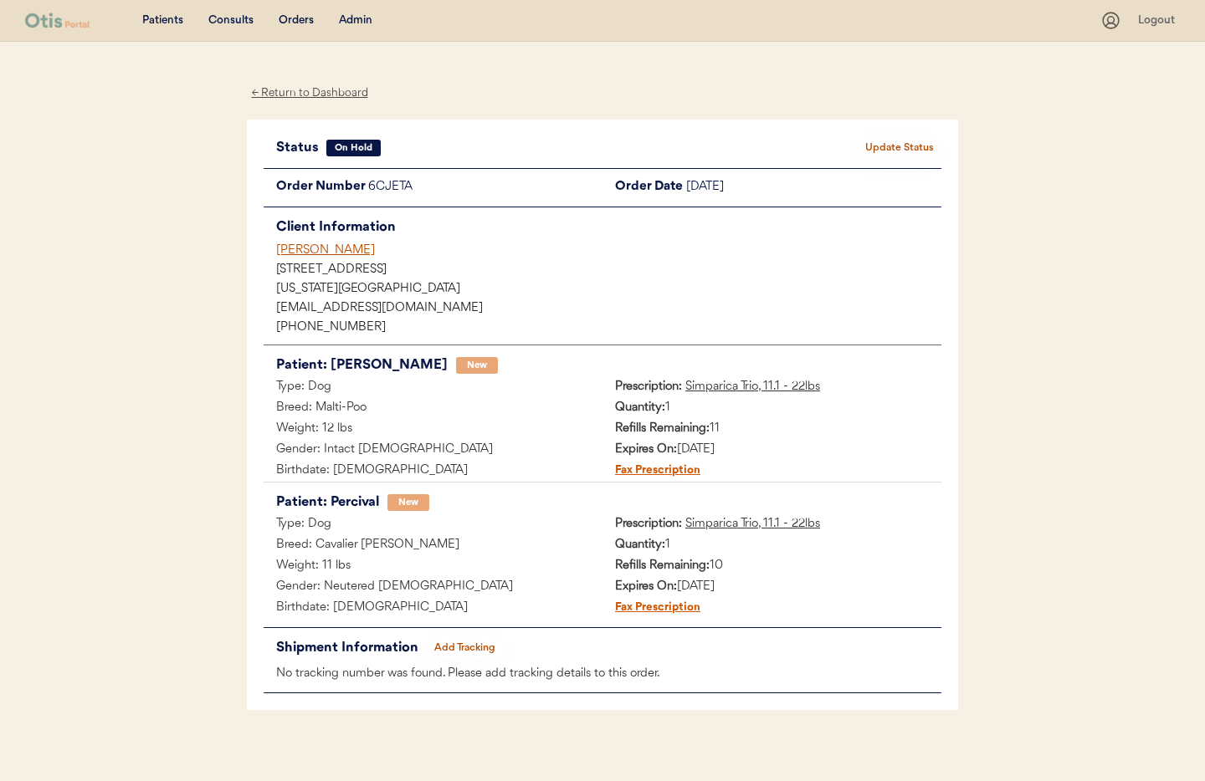
click at [330, 93] on div "← Return to Dashboard" at bounding box center [310, 93] width 126 height 19
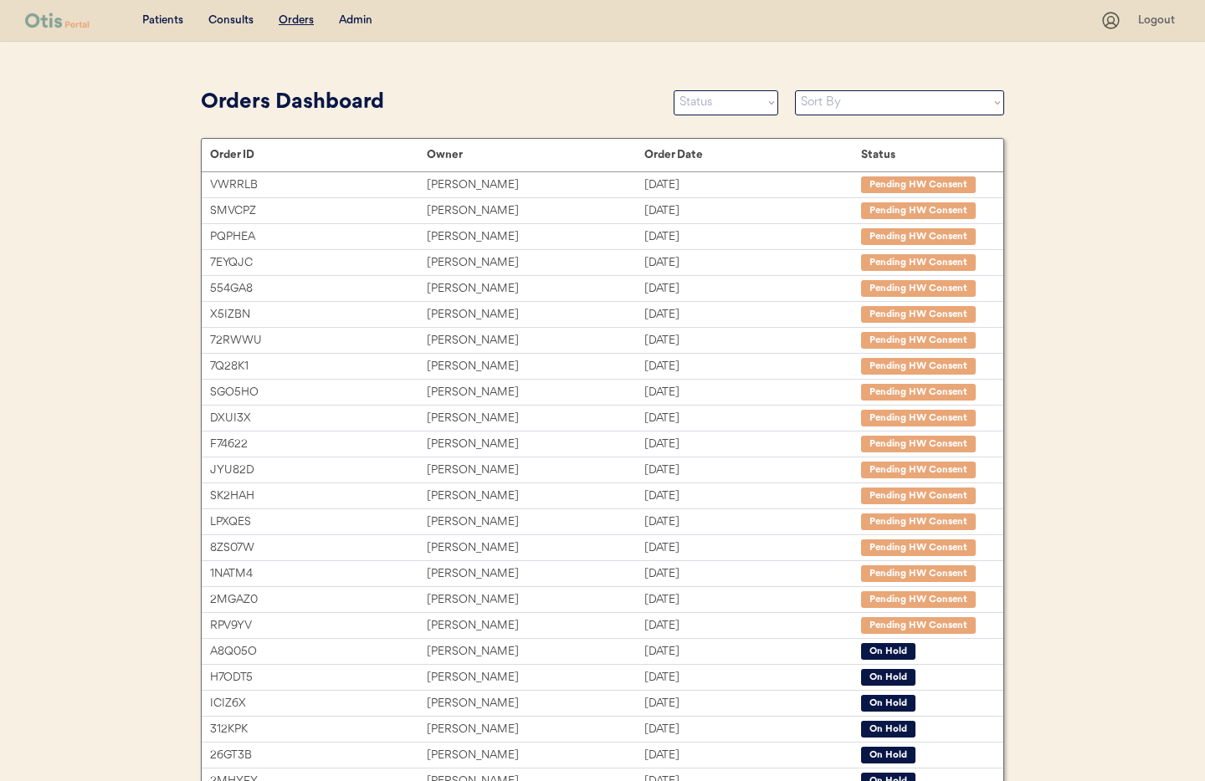
click at [355, 20] on div "Admin" at bounding box center [355, 21] width 33 height 17
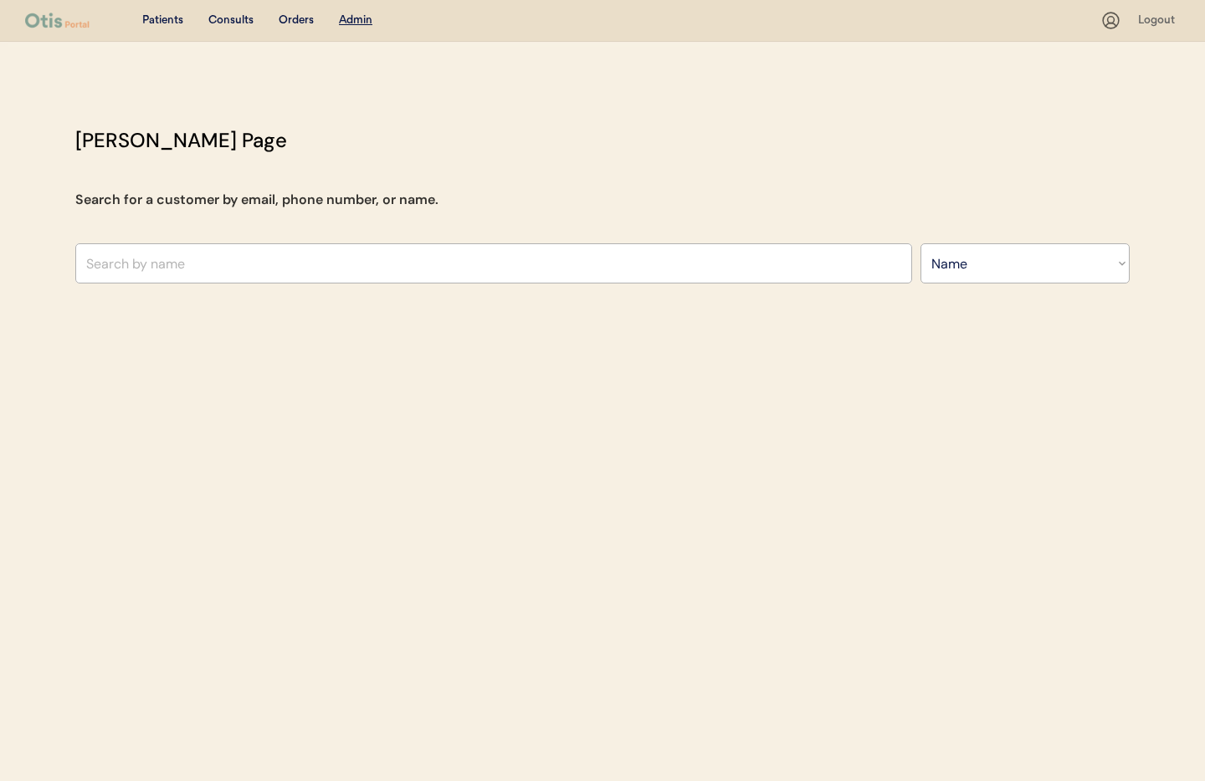
select select ""Name""
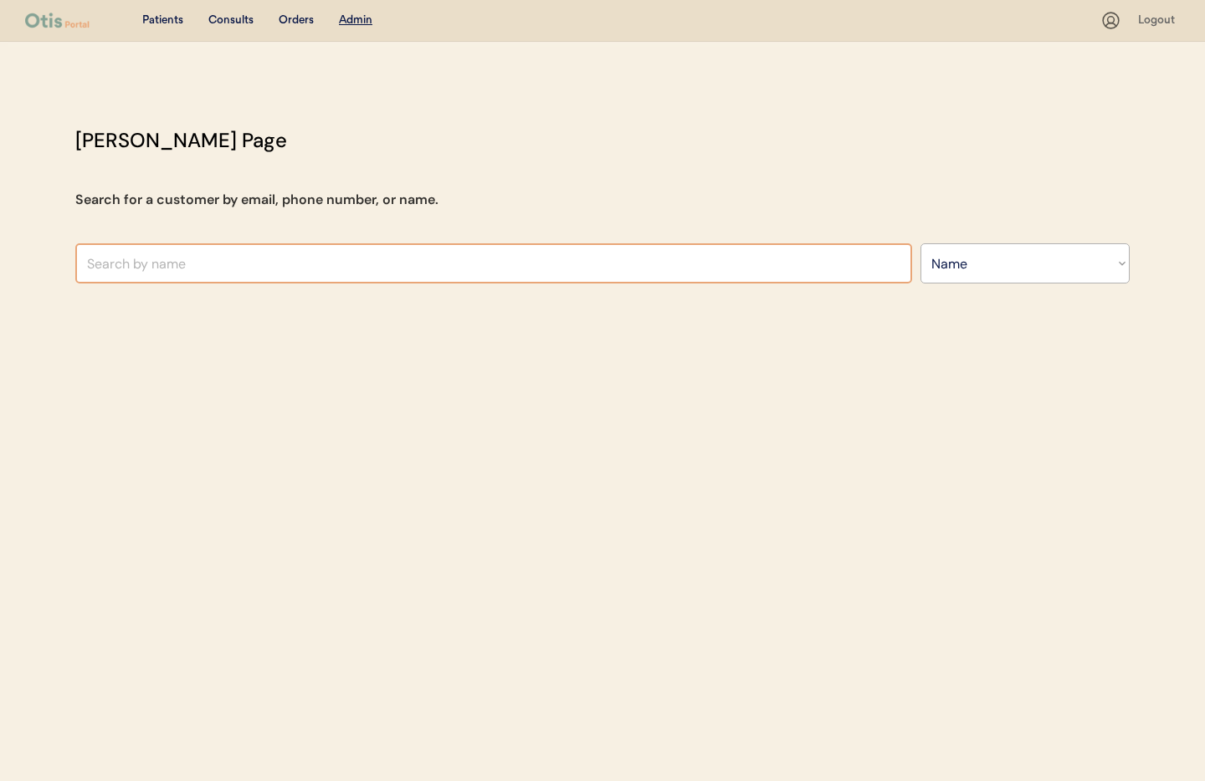
click at [145, 274] on input "text" at bounding box center [493, 263] width 837 height 40
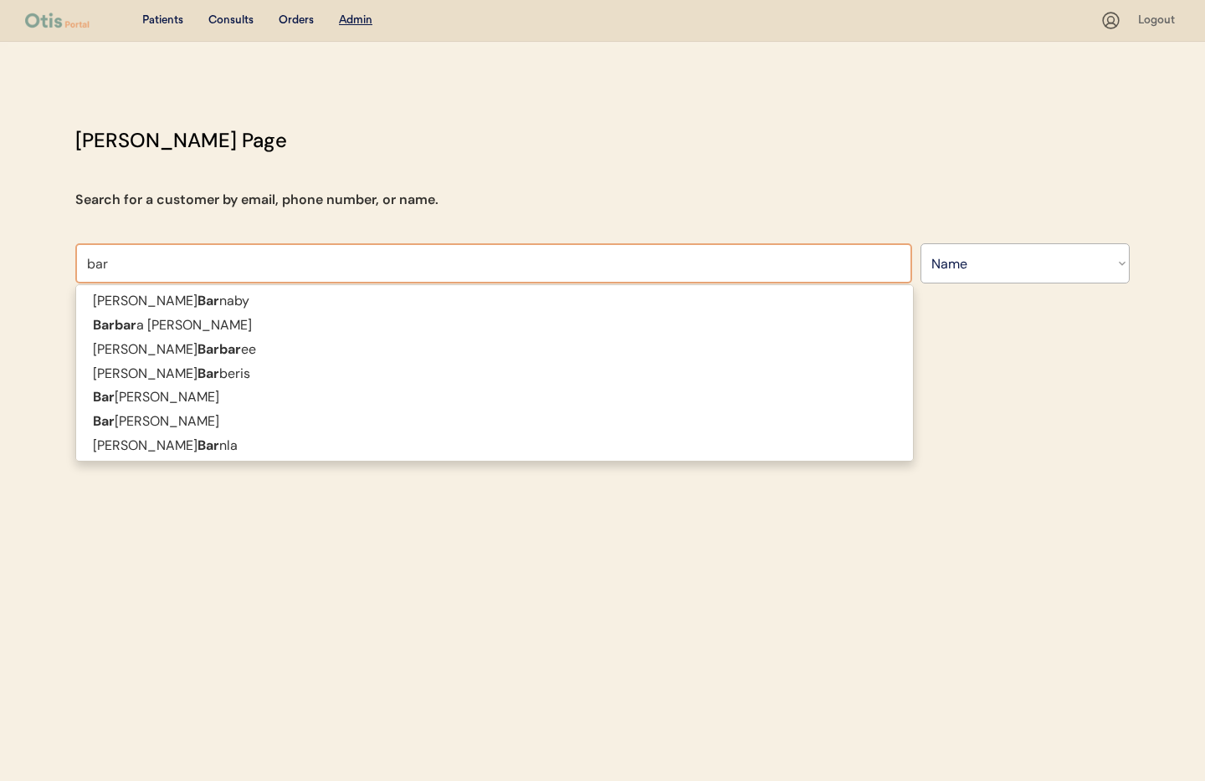
type input "[PERSON_NAME]"
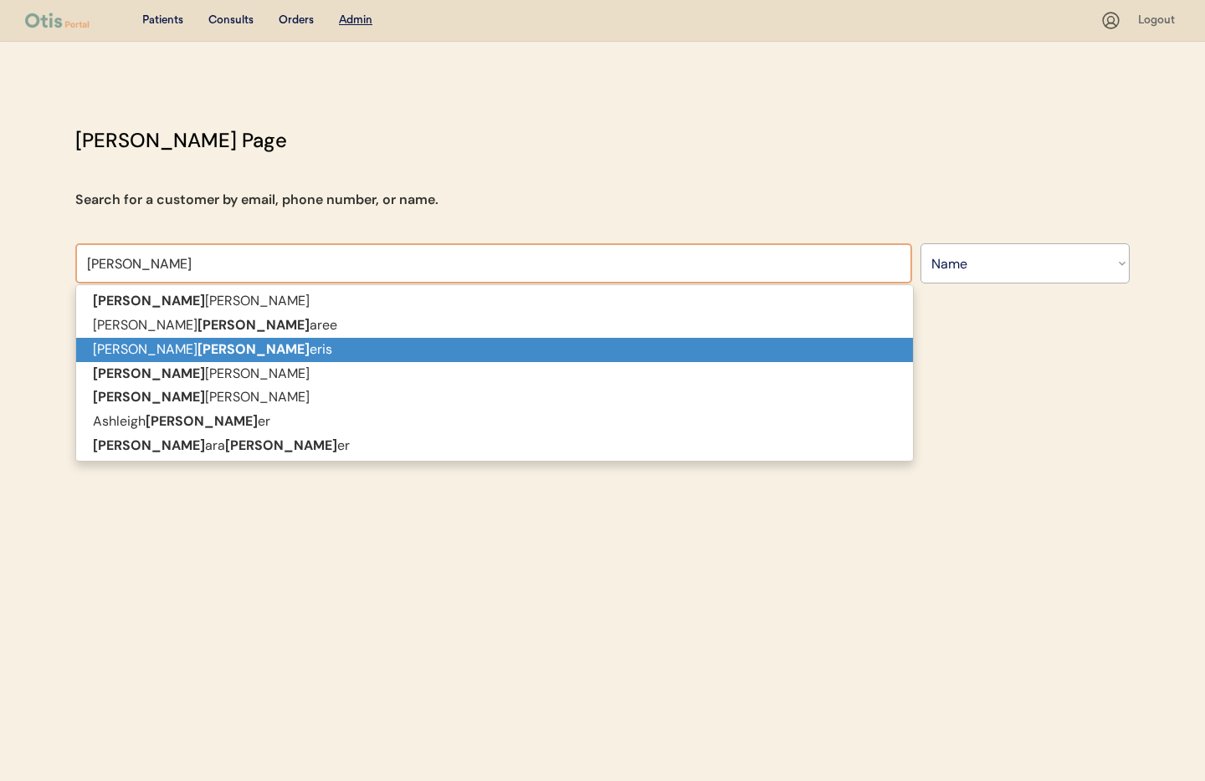
click at [197, 353] on strong "Barb" at bounding box center [253, 350] width 112 height 18
type input "[PERSON_NAME]"
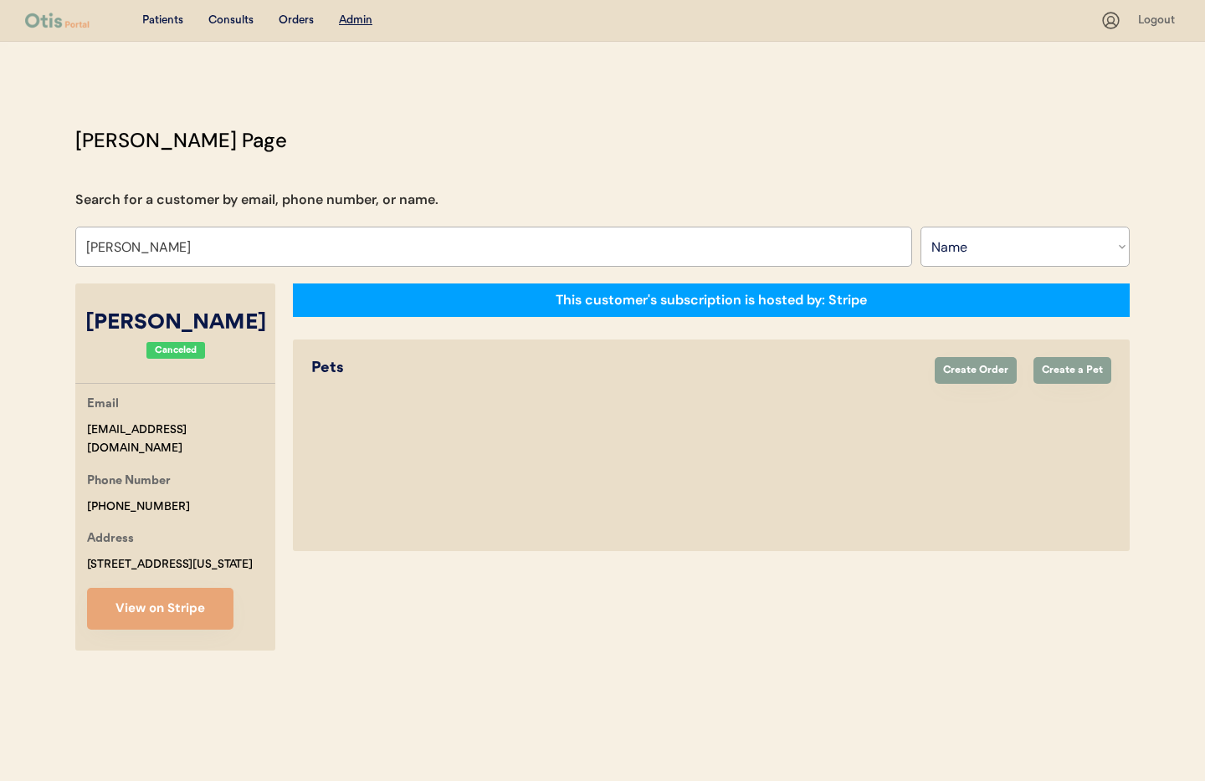
select select "true"
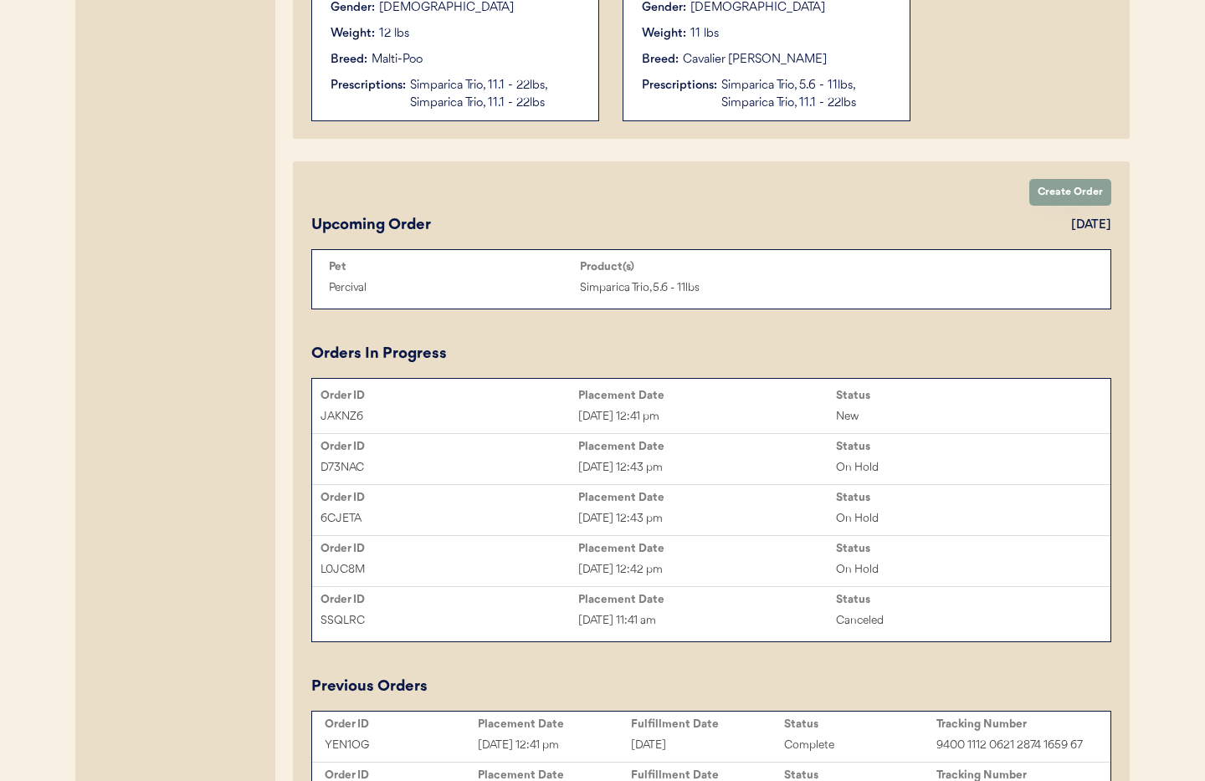
scroll to position [674, 0]
type input "[PERSON_NAME]"
click at [752, 556] on div "L0JC8M May 23, 2025 12:42 pm On Hold" at bounding box center [711, 568] width 798 height 25
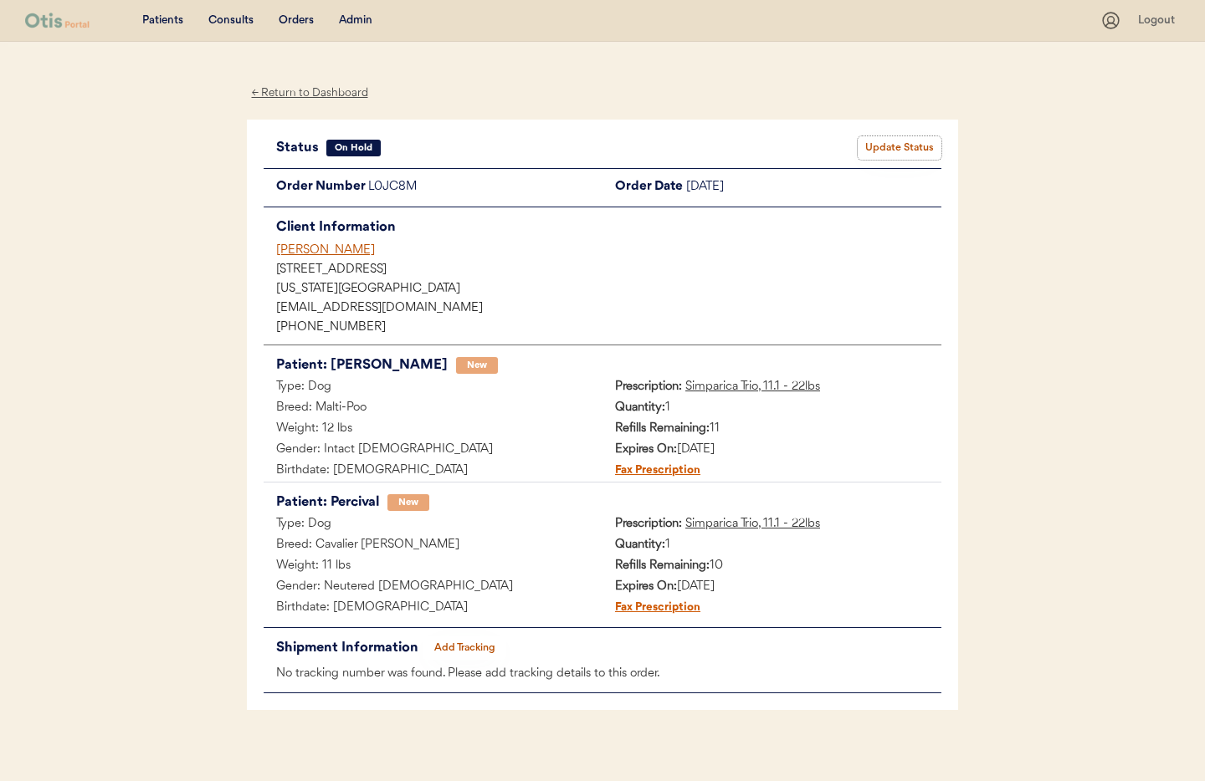
click at [889, 150] on button "Update Status" at bounding box center [900, 147] width 84 height 23
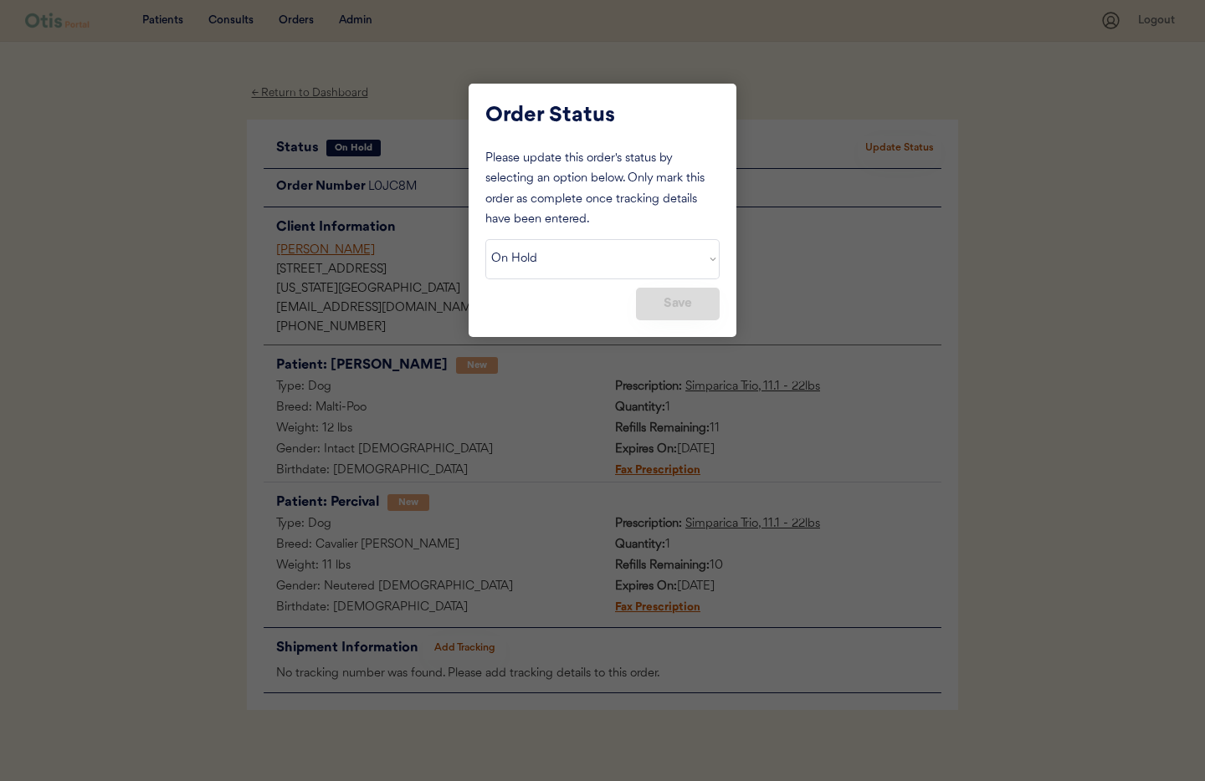
click at [551, 280] on div "Please update this order's status by selecting an option below. Only mark this …" at bounding box center [602, 235] width 234 height 172
click at [548, 268] on select "Status On Hold New In Progress Complete Pending HW Consent Canceled" at bounding box center [602, 259] width 234 height 40
select select ""cancelled""
click at [485, 239] on select "Status On Hold New In Progress Complete Pending HW Consent Canceled" at bounding box center [602, 259] width 234 height 40
click at [679, 305] on button "Save" at bounding box center [678, 304] width 84 height 33
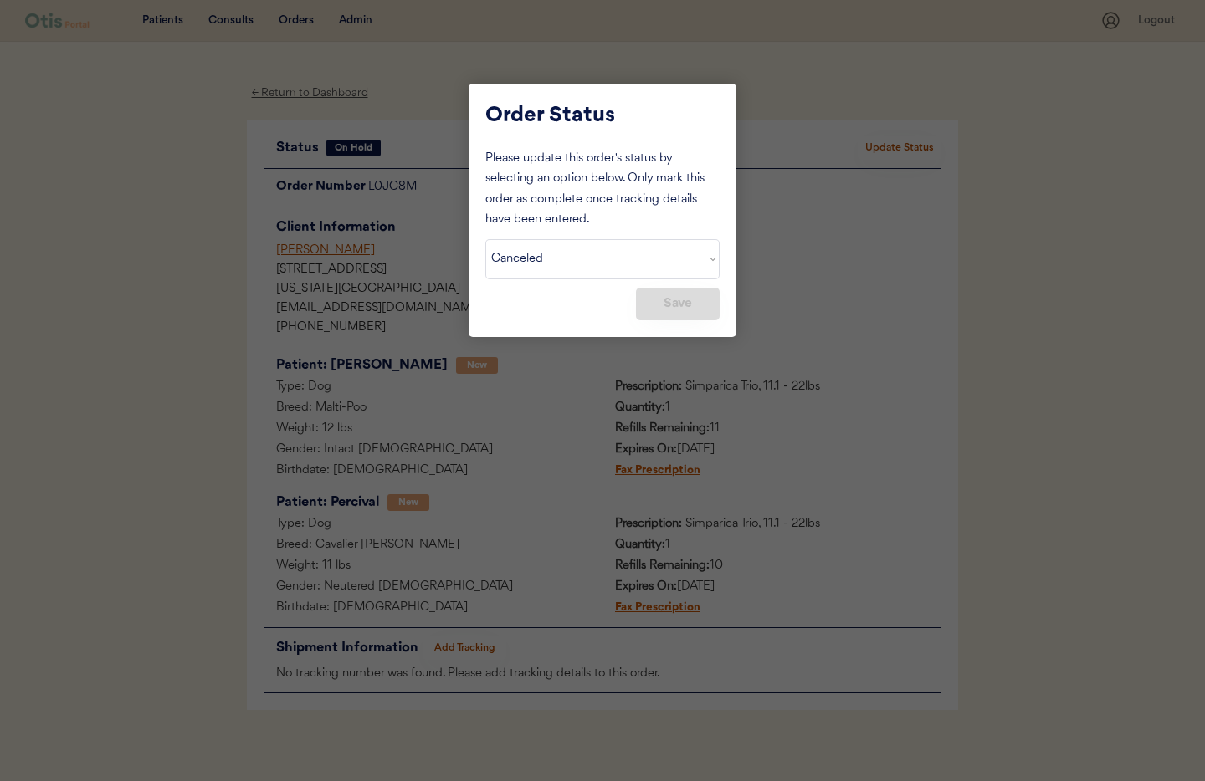
click at [607, 310] on div "Please update this order's status by selecting an option below. Only mark this …" at bounding box center [602, 235] width 234 height 172
click at [679, 304] on button "Save" at bounding box center [678, 304] width 84 height 33
click at [556, 416] on div at bounding box center [602, 390] width 1205 height 781
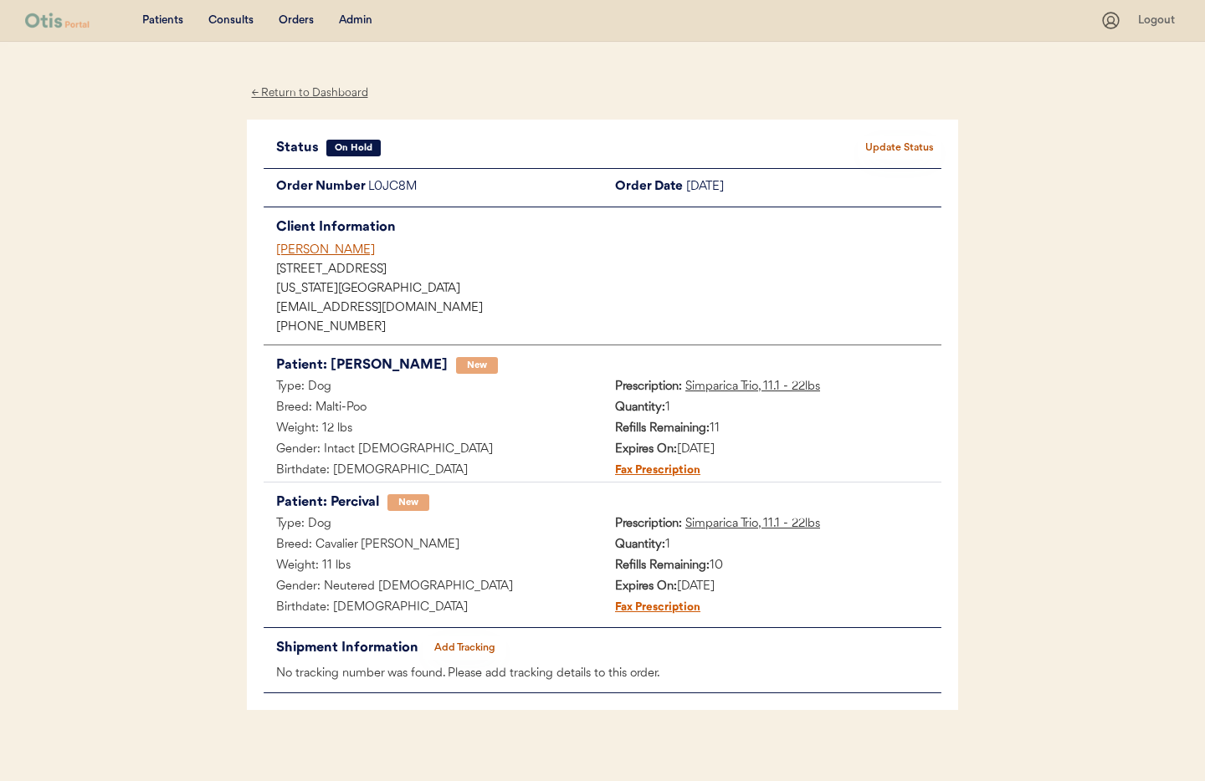
click at [314, 94] on div "← Return to Dashboard" at bounding box center [310, 93] width 126 height 19
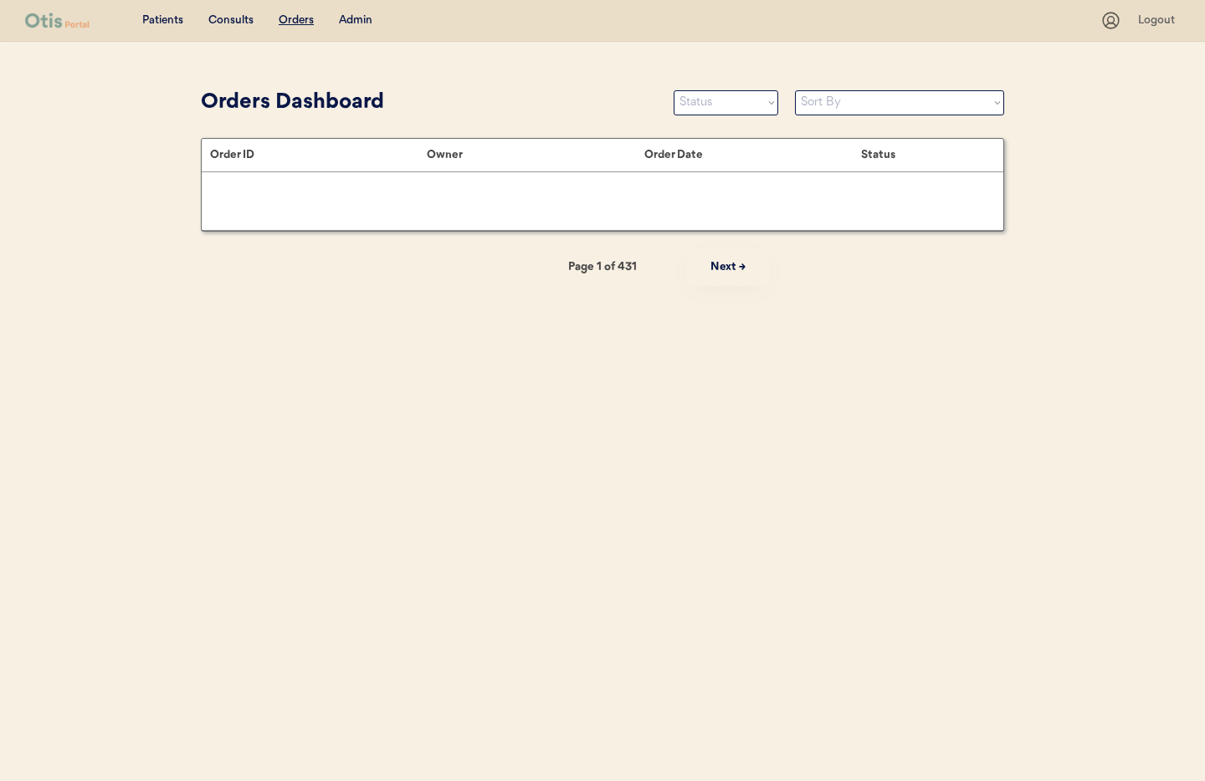
drag, startPoint x: 366, startPoint y: 23, endPoint x: 367, endPoint y: 44, distance: 20.9
click at [366, 23] on div "Admin" at bounding box center [355, 21] width 33 height 17
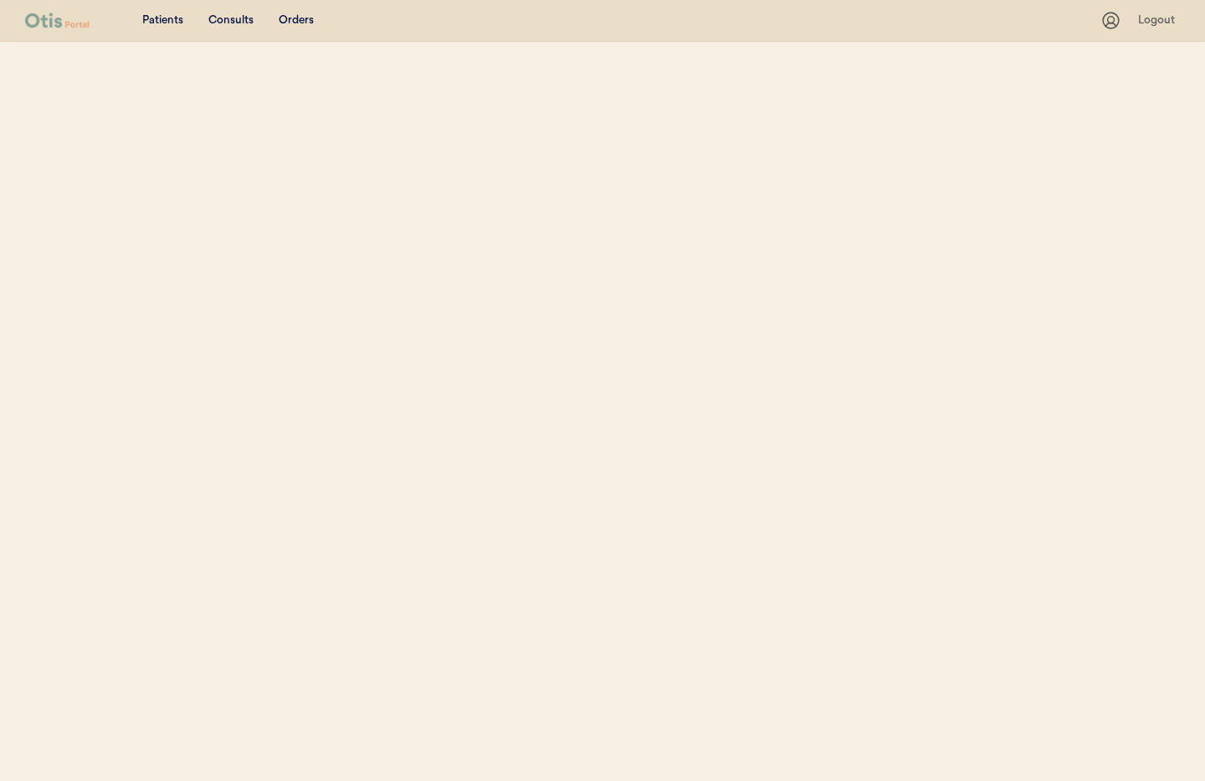
select select ""Name""
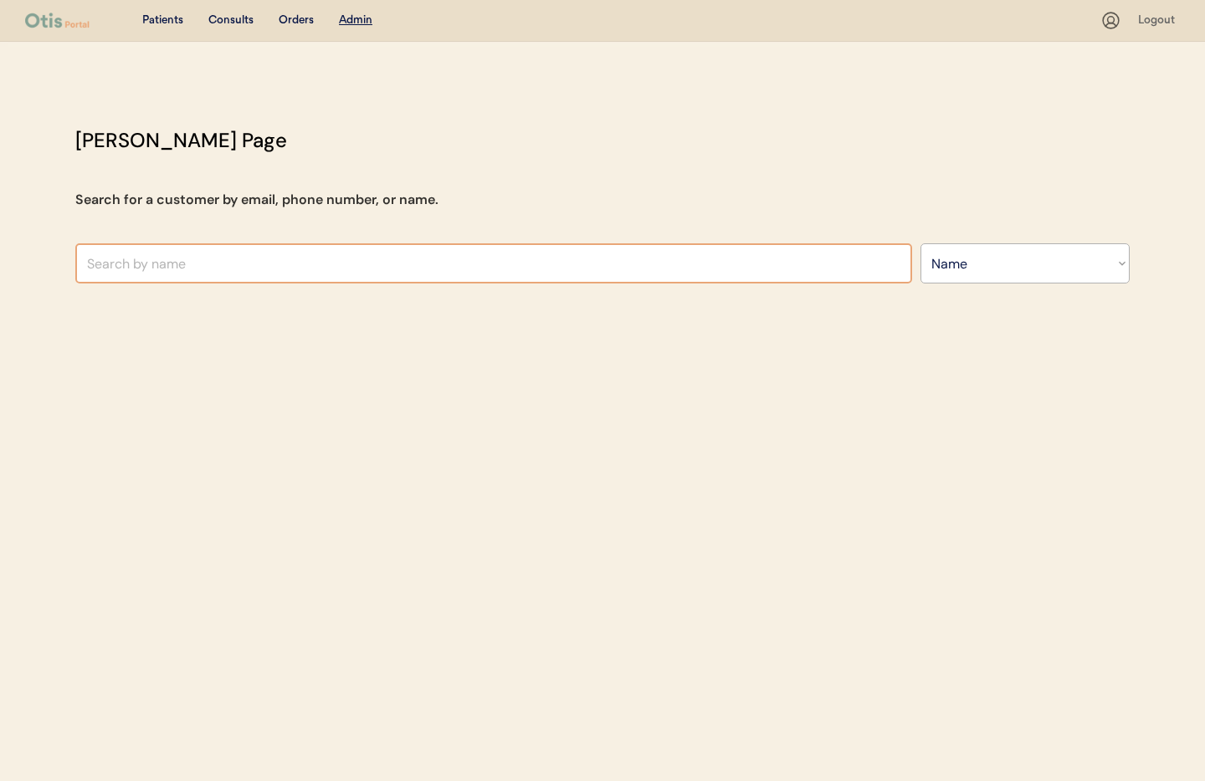
click at [367, 273] on input "text" at bounding box center [493, 263] width 837 height 40
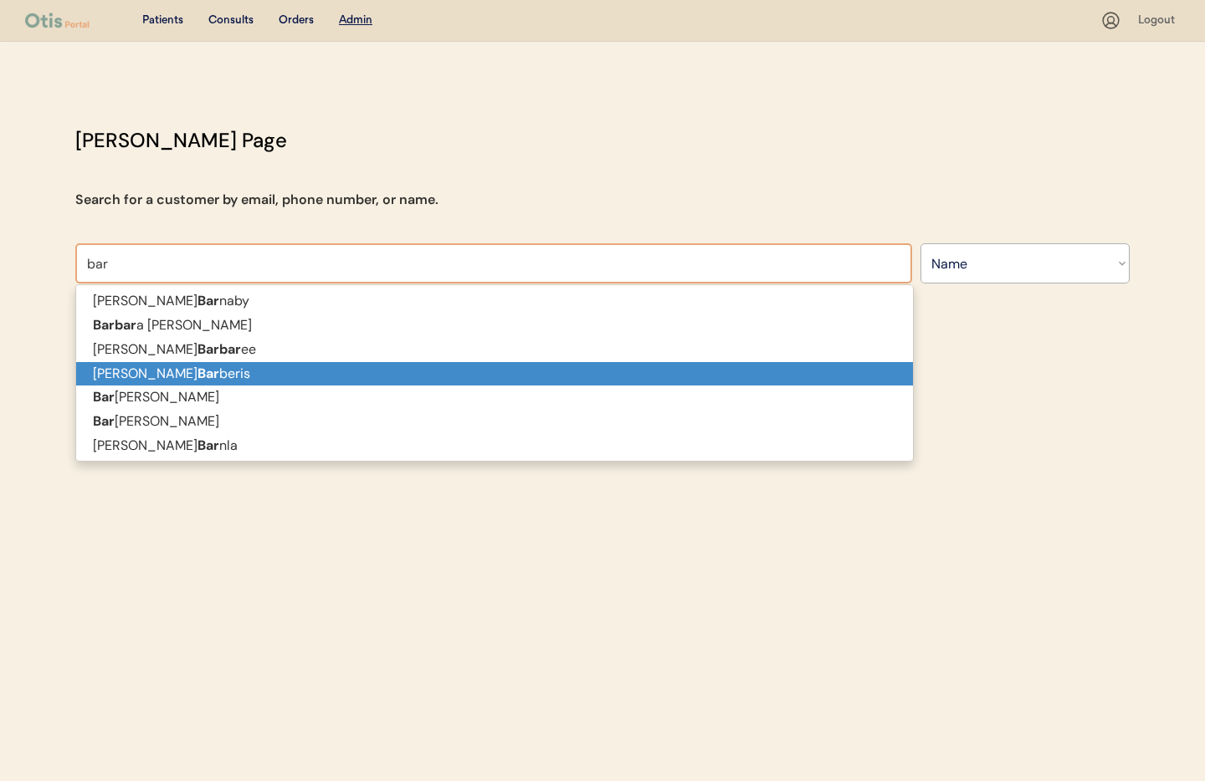
click at [276, 371] on p "Serena Bar beris" at bounding box center [494, 374] width 837 height 24
type input "Serena Barberis"
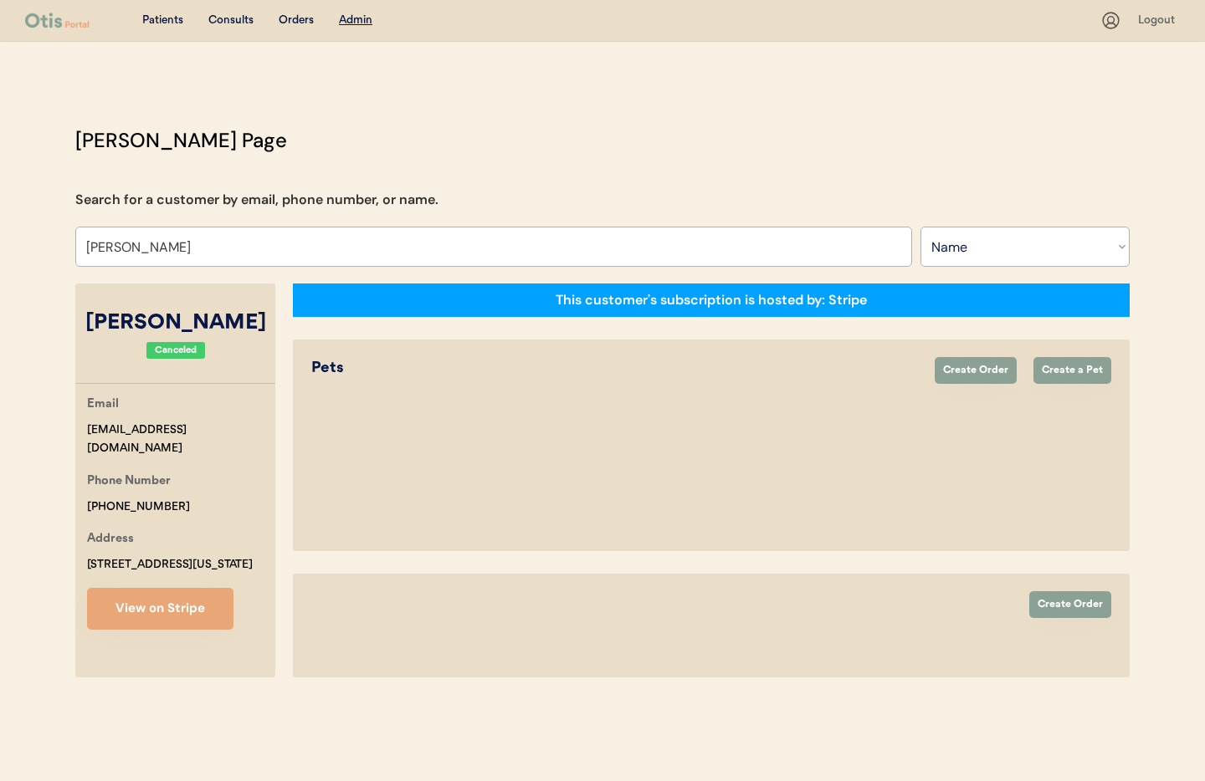
select select "true"
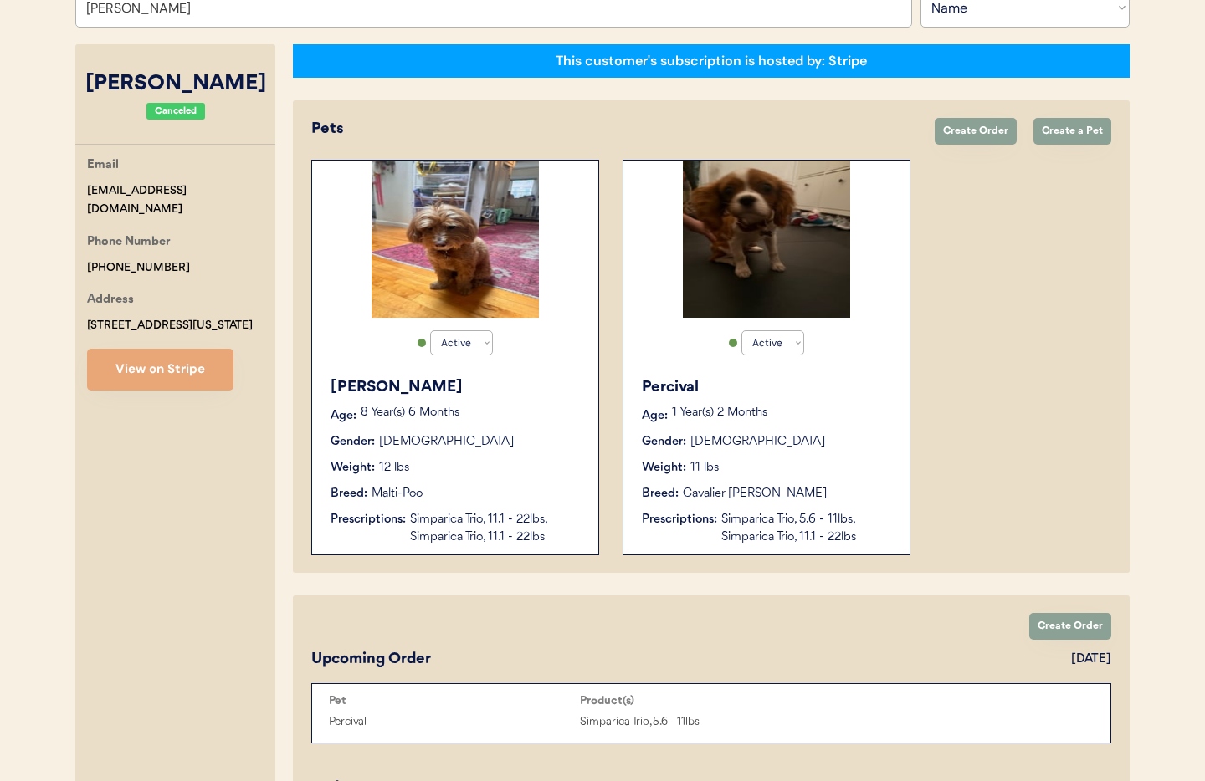
scroll to position [277, 0]
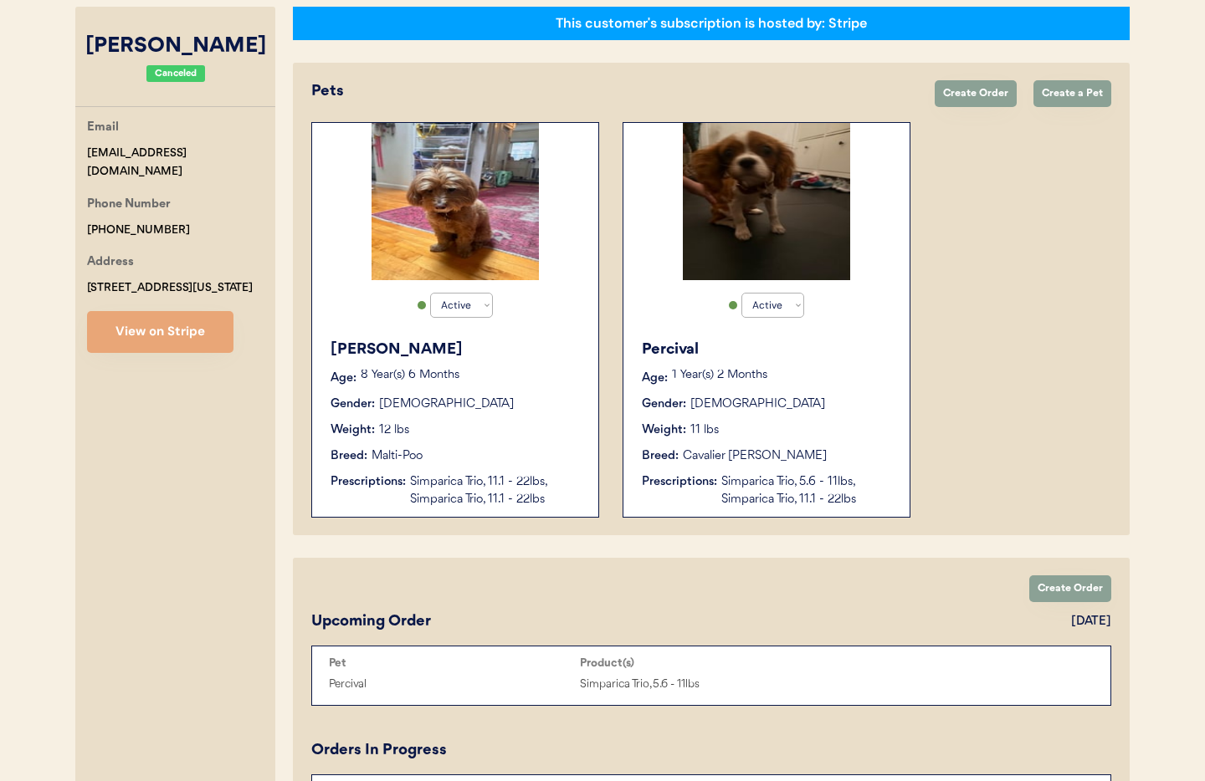
type input "[PERSON_NAME]"
click at [159, 331] on button "View on Stripe" at bounding box center [160, 332] width 146 height 42
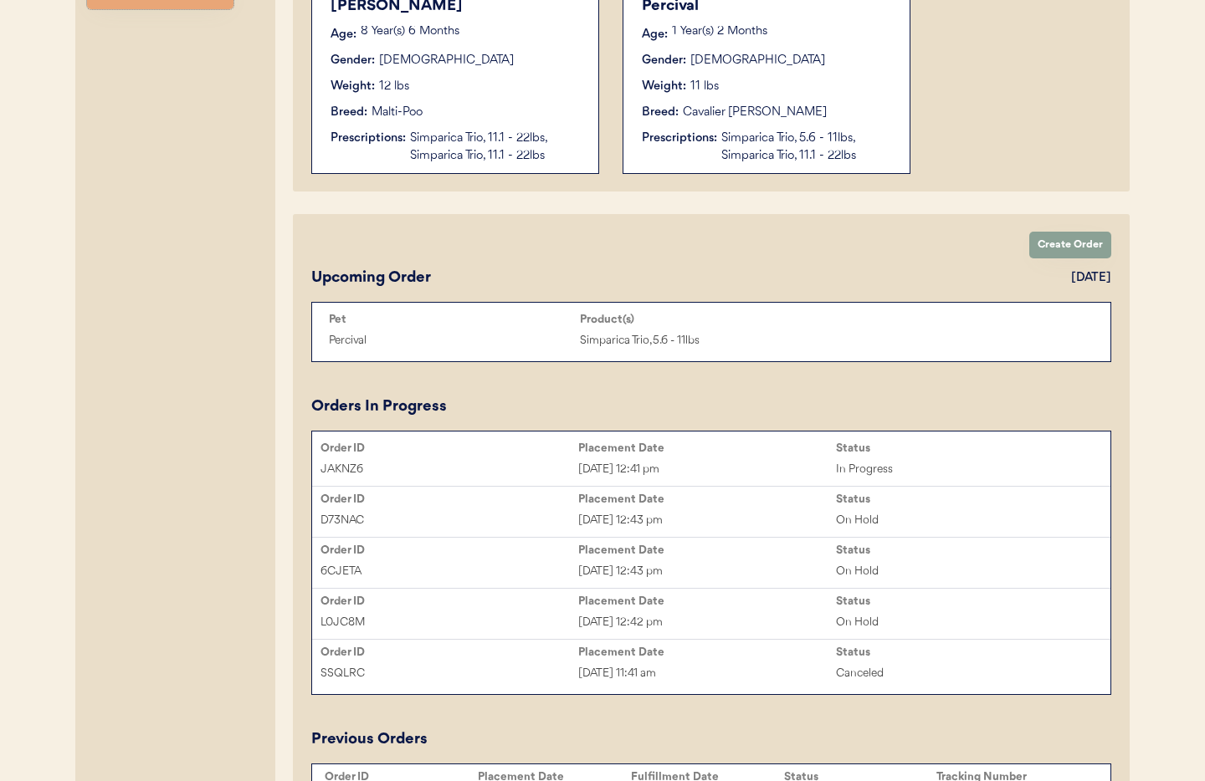
scroll to position [636, 0]
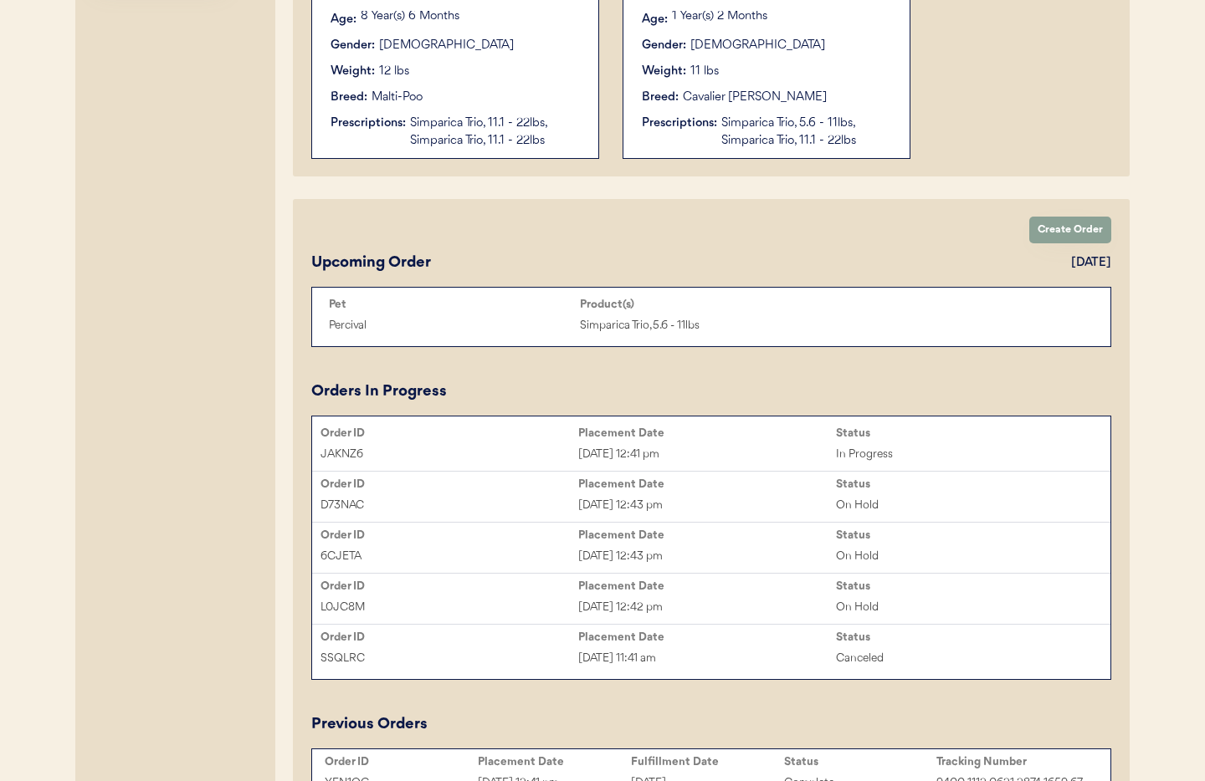
click at [591, 496] on div "[DATE] 12:43 pm" at bounding box center [707, 505] width 258 height 19
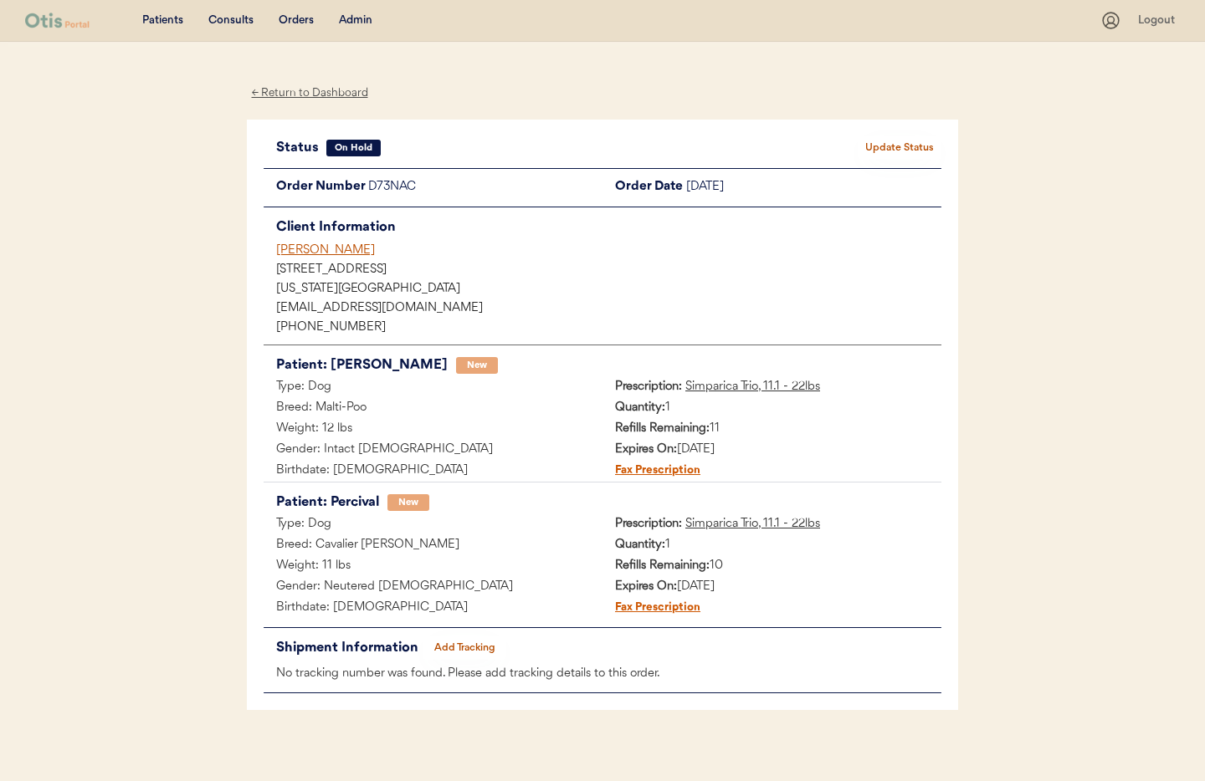
click at [322, 249] on div "[PERSON_NAME]" at bounding box center [608, 251] width 665 height 18
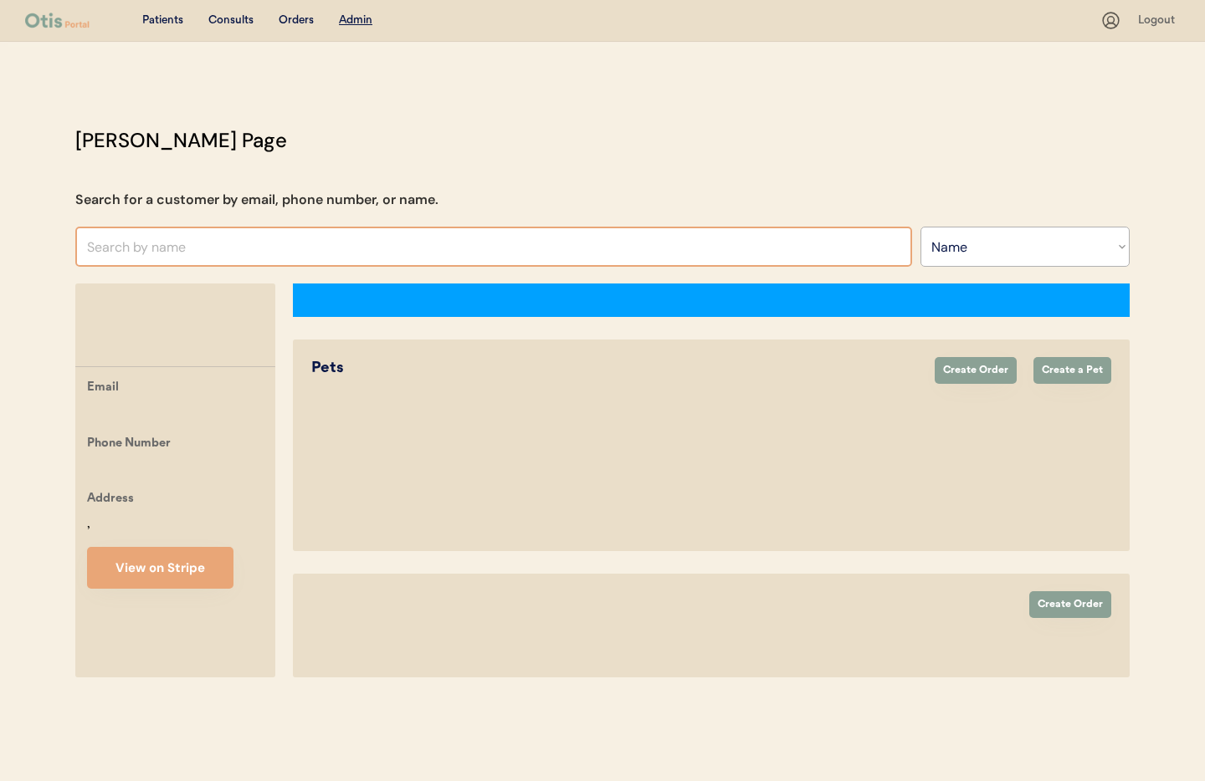
select select ""Name""
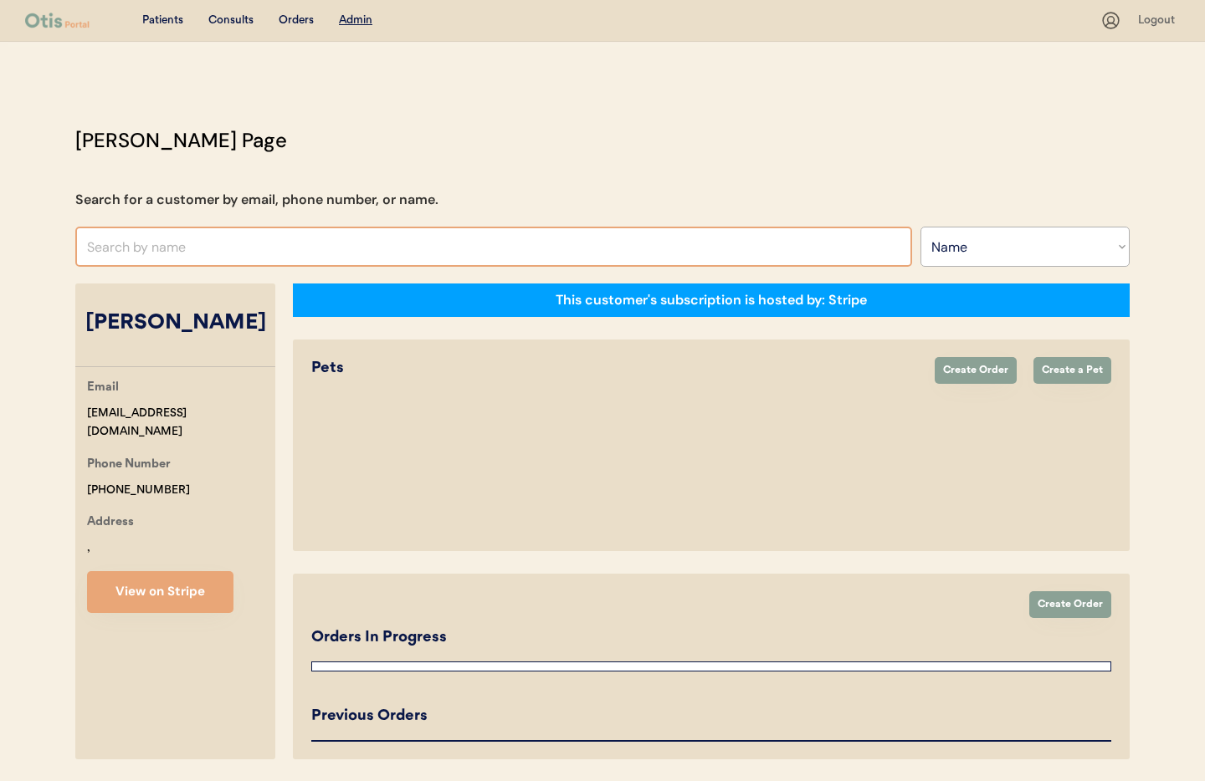
select select "true"
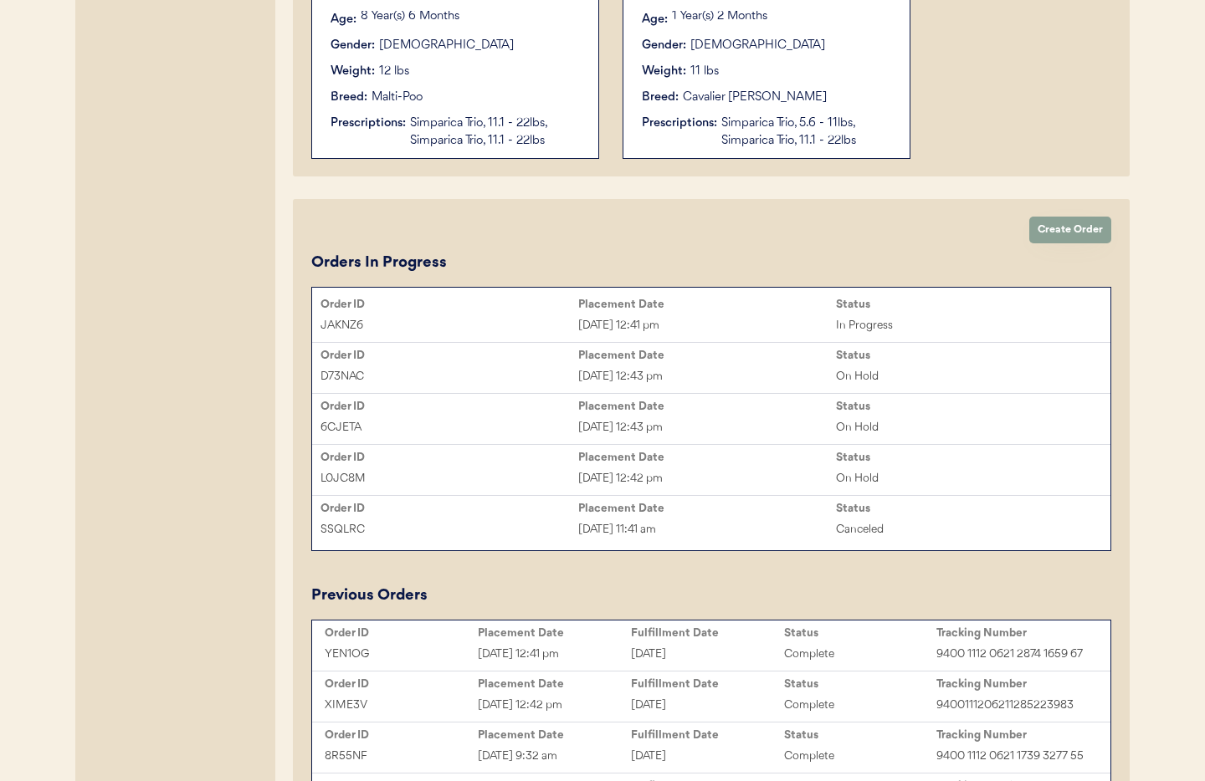
scroll to position [634, 0]
click at [726, 471] on div "May 23, 2025 12:42 pm" at bounding box center [707, 480] width 258 height 19
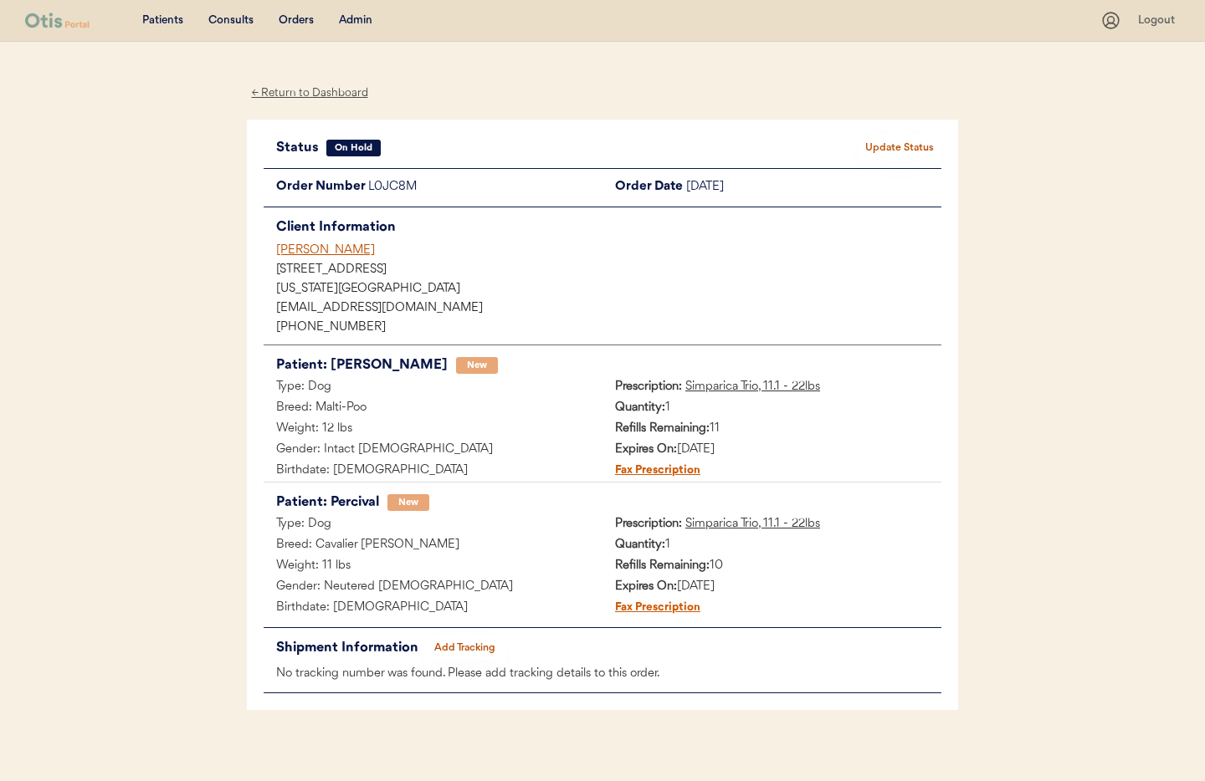
click at [715, 525] on u "Simparica Trio, 11.1 - 22lbs" at bounding box center [752, 524] width 135 height 13
click at [884, 146] on button "Update Status" at bounding box center [900, 147] width 84 height 23
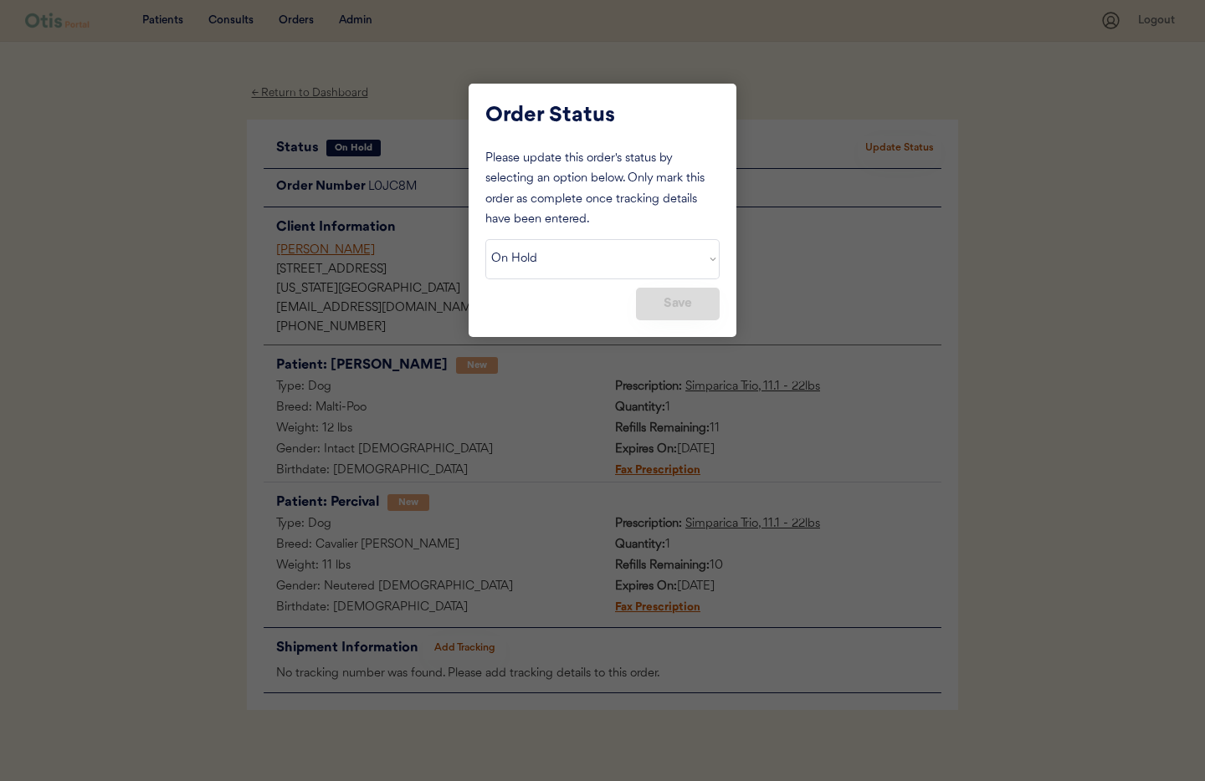
click at [594, 259] on select "Status On Hold New In Progress Complete Pending HW Consent Canceled" at bounding box center [602, 259] width 234 height 40
select select ""cancelled""
click at [485, 239] on select "Status On Hold New In Progress Complete Pending HW Consent Canceled" at bounding box center [602, 259] width 234 height 40
click at [692, 306] on button "Save" at bounding box center [678, 304] width 84 height 33
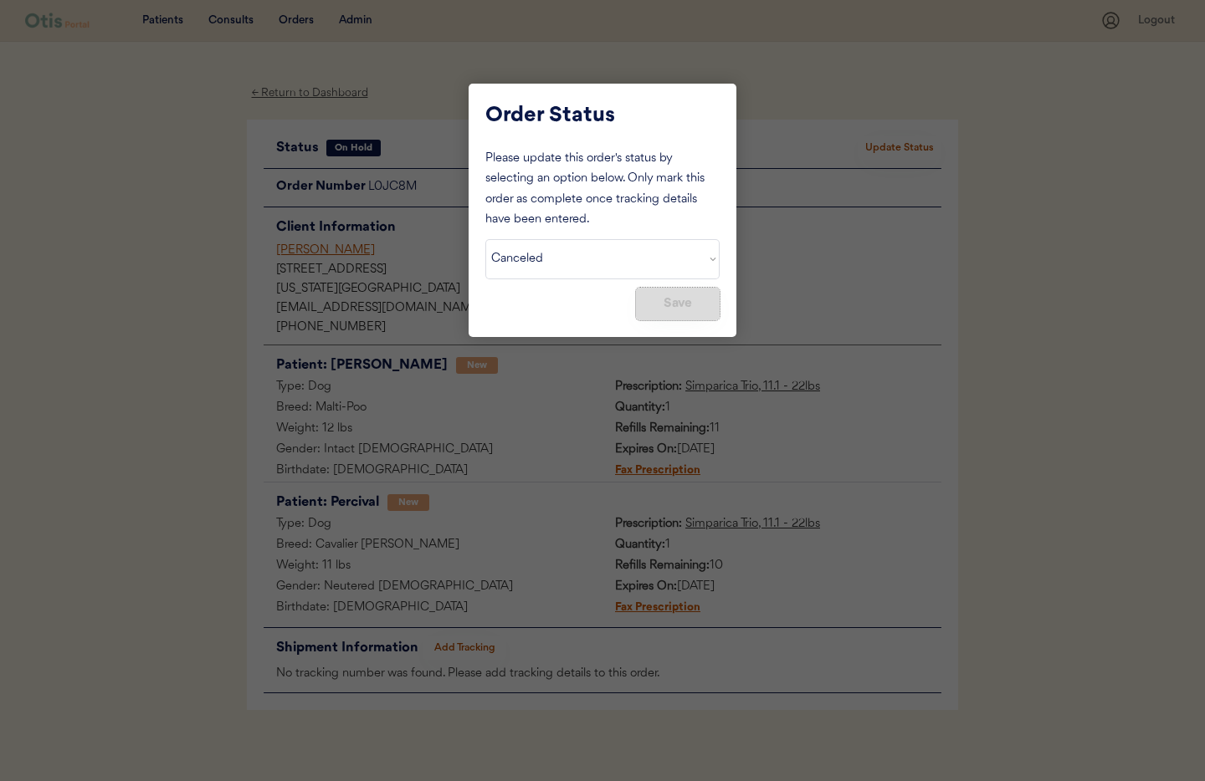
click at [692, 306] on button "Save" at bounding box center [678, 304] width 84 height 33
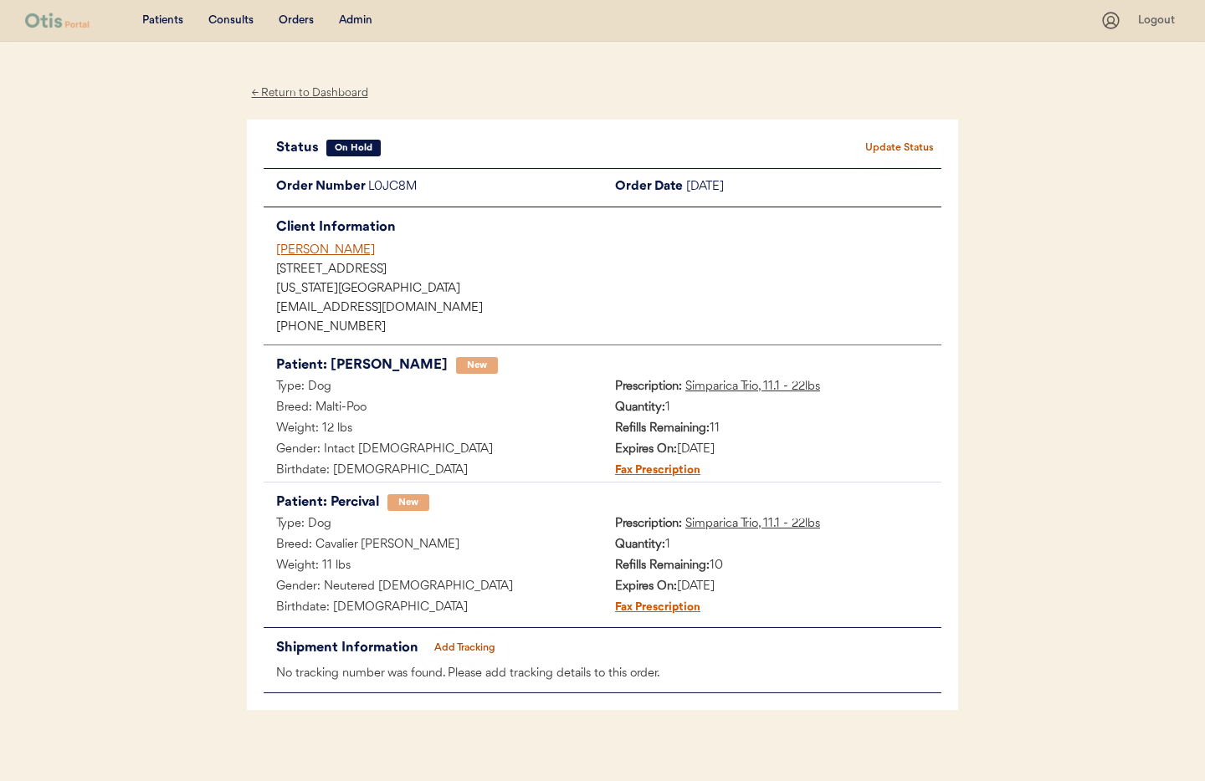
click at [322, 91] on div "← Return to Dashboard" at bounding box center [310, 93] width 126 height 19
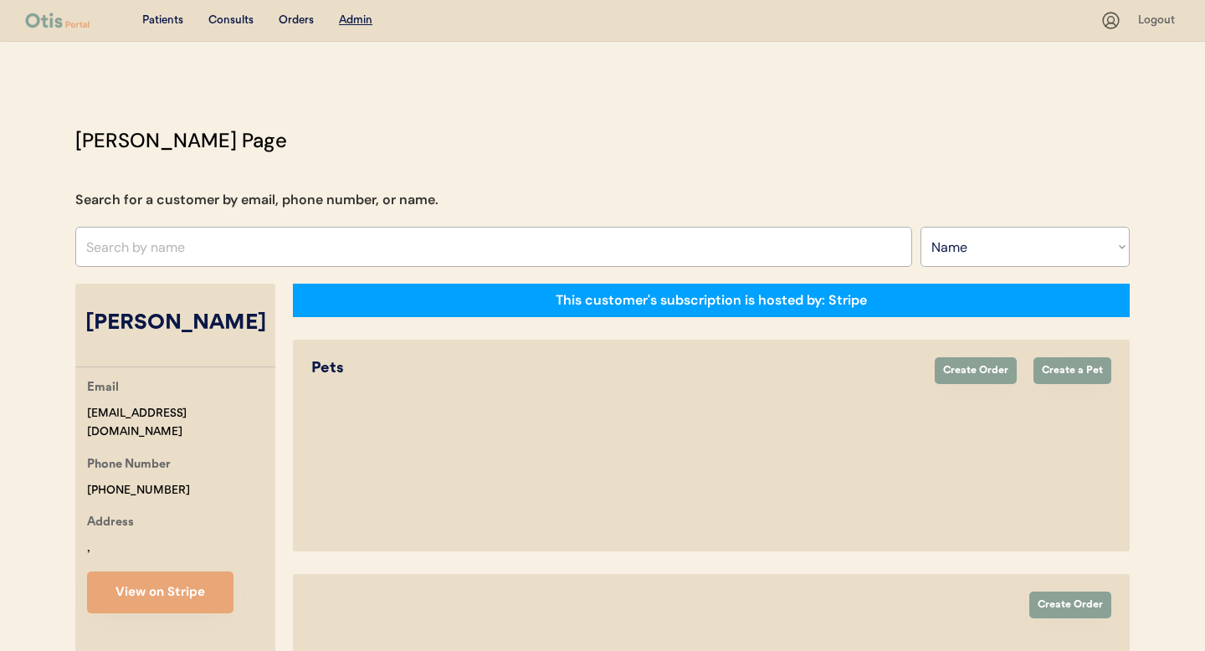
select select ""Name""
select select "true"
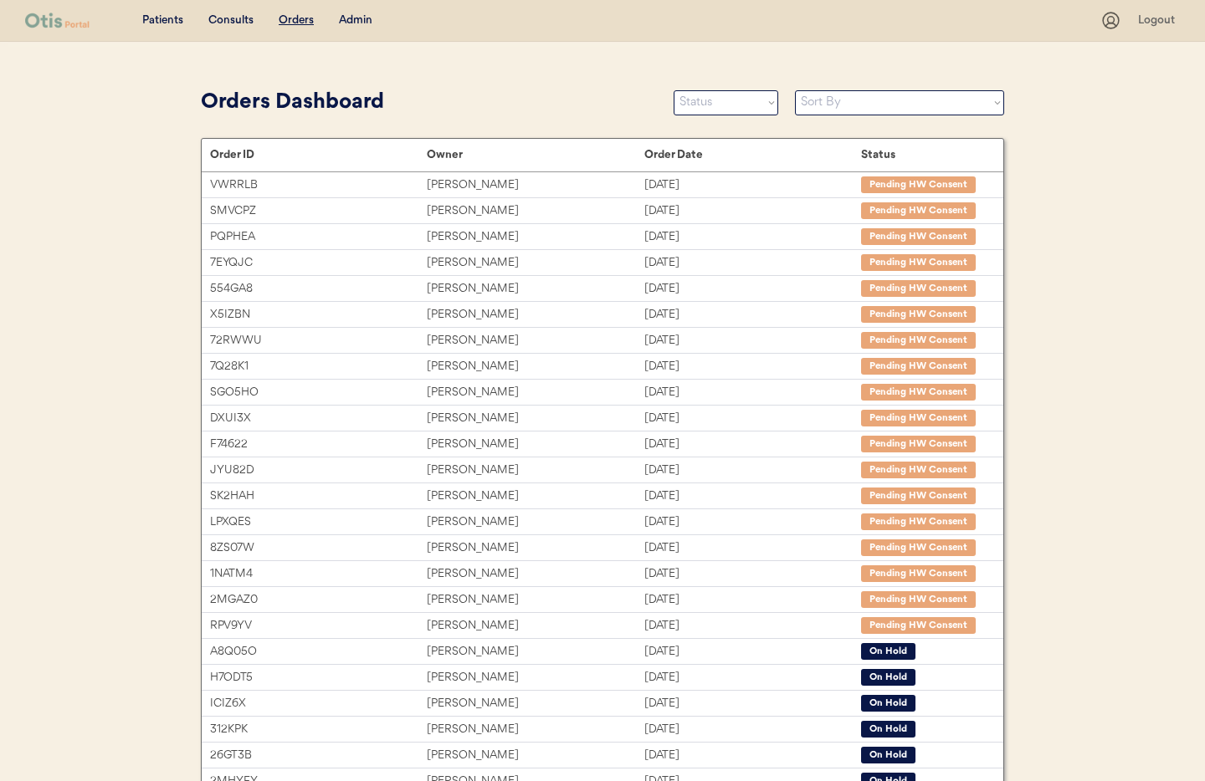
click at [359, 22] on div "Admin" at bounding box center [355, 21] width 33 height 17
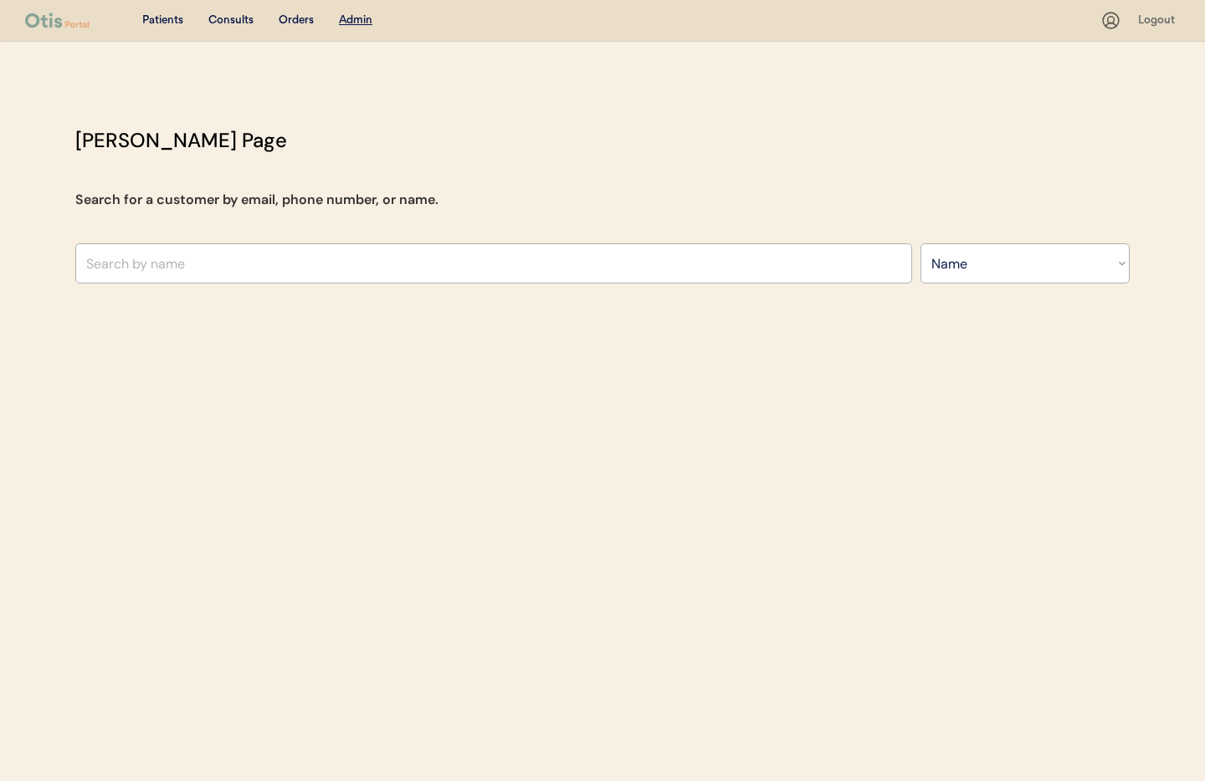
select select ""Name""
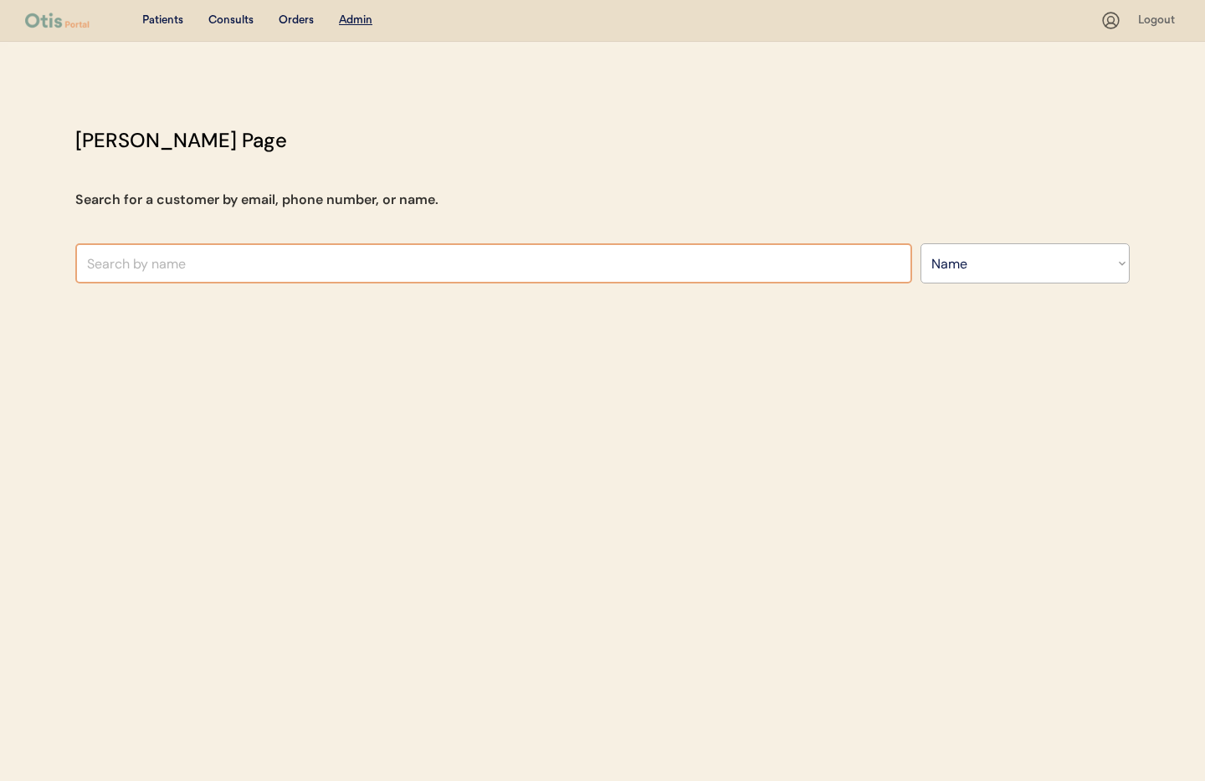
click at [168, 267] on input "text" at bounding box center [493, 263] width 837 height 40
type input "[PERSON_NAME]"
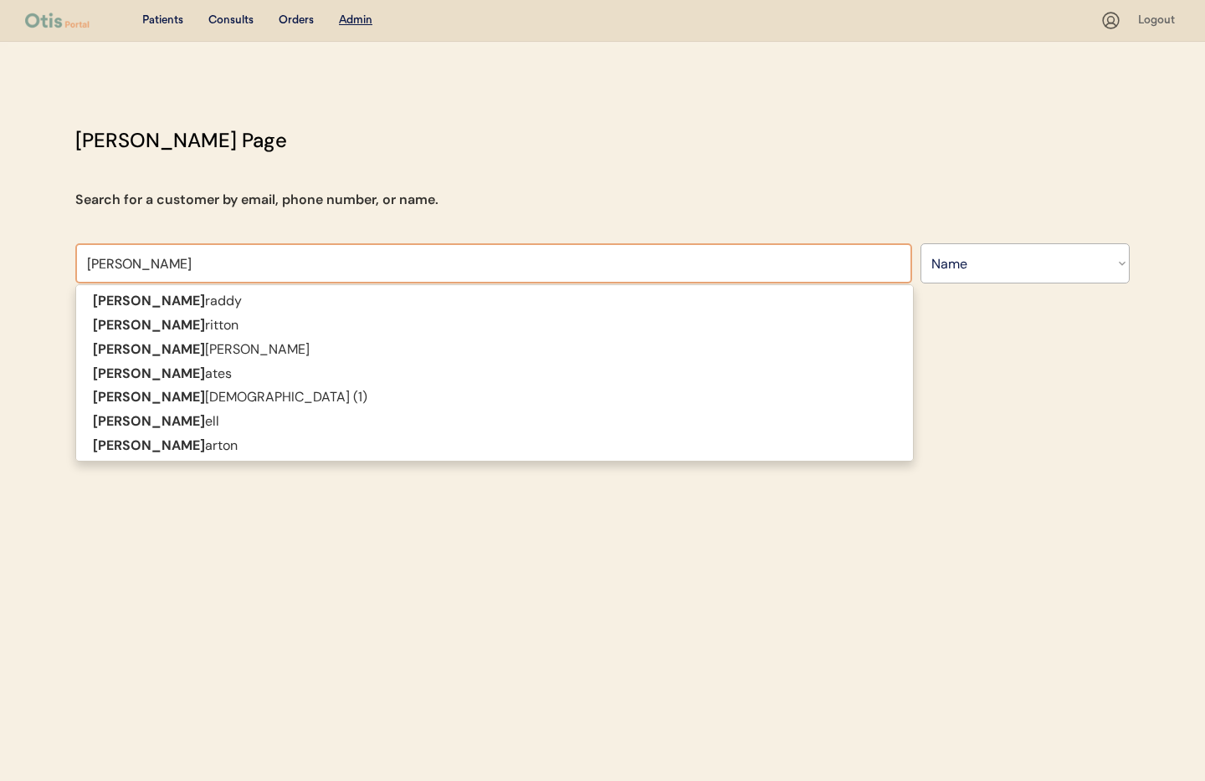
type input "Jennifer ba"
type input "Jennifer bates"
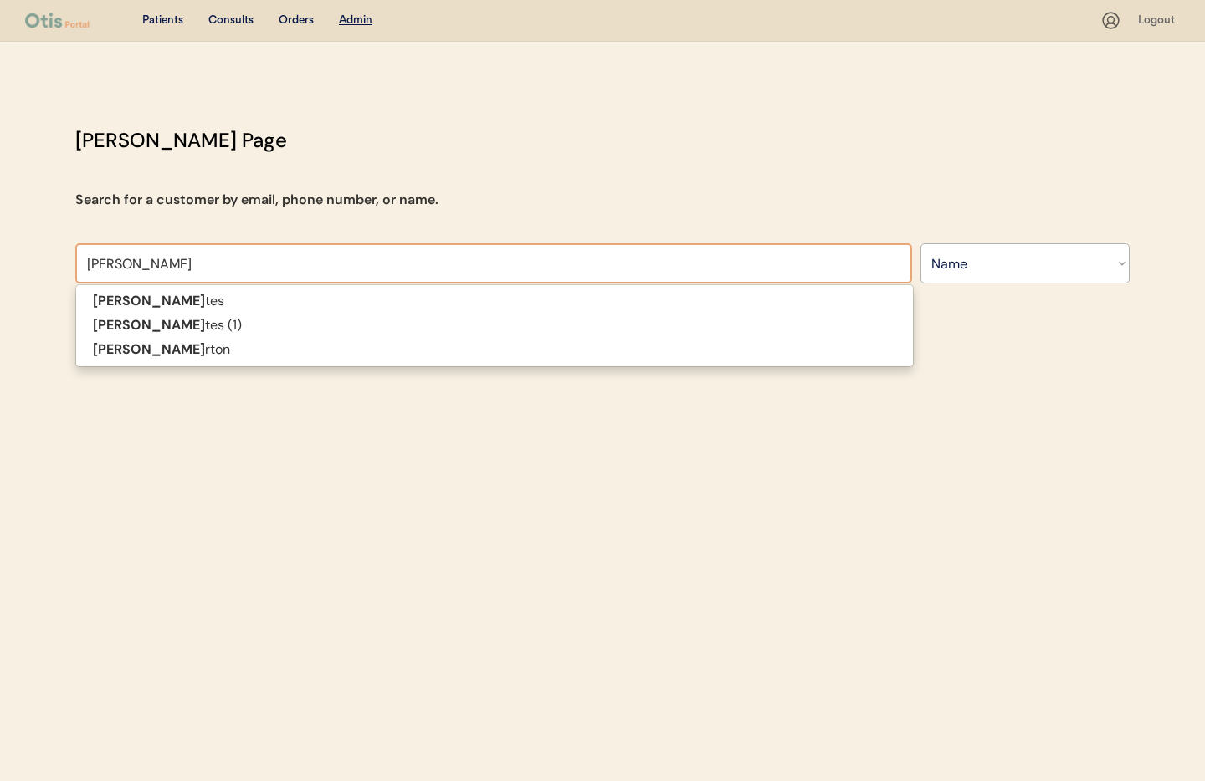
type input "Jennifer bate"
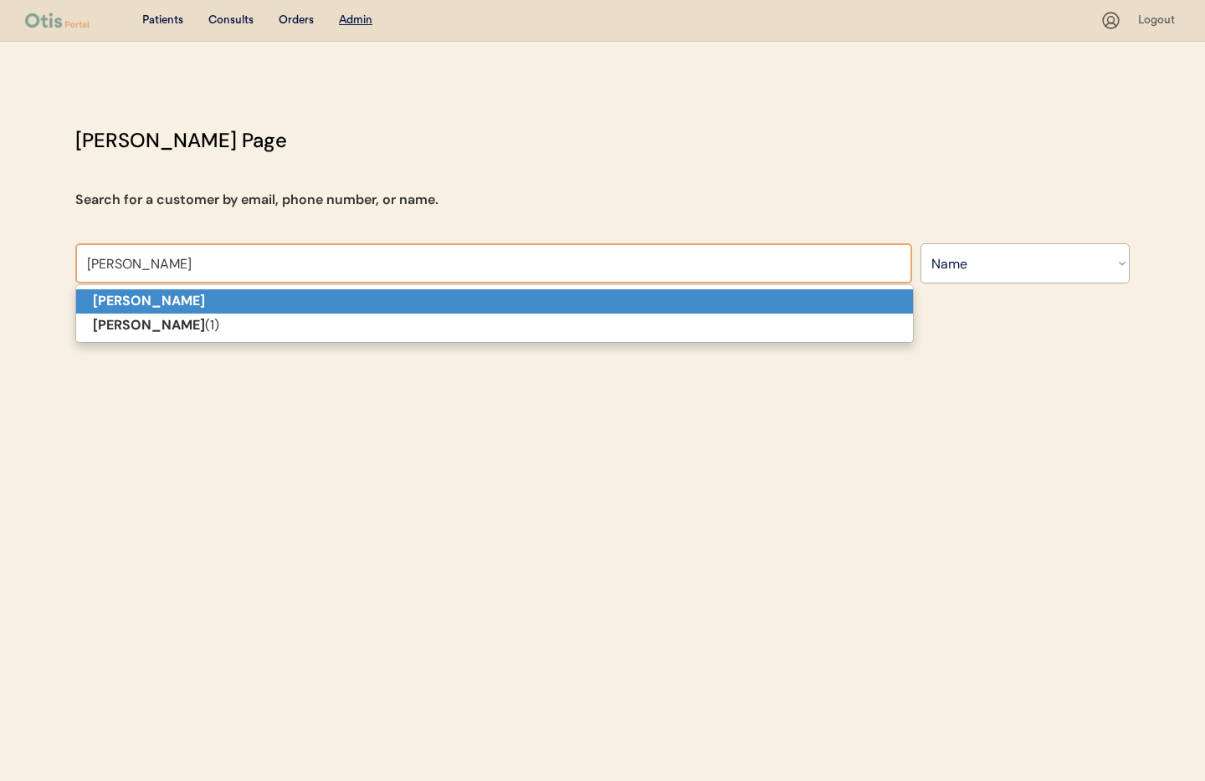
click at [123, 300] on strong "[PERSON_NAME]" at bounding box center [149, 301] width 112 height 18
type input "[PERSON_NAME]"
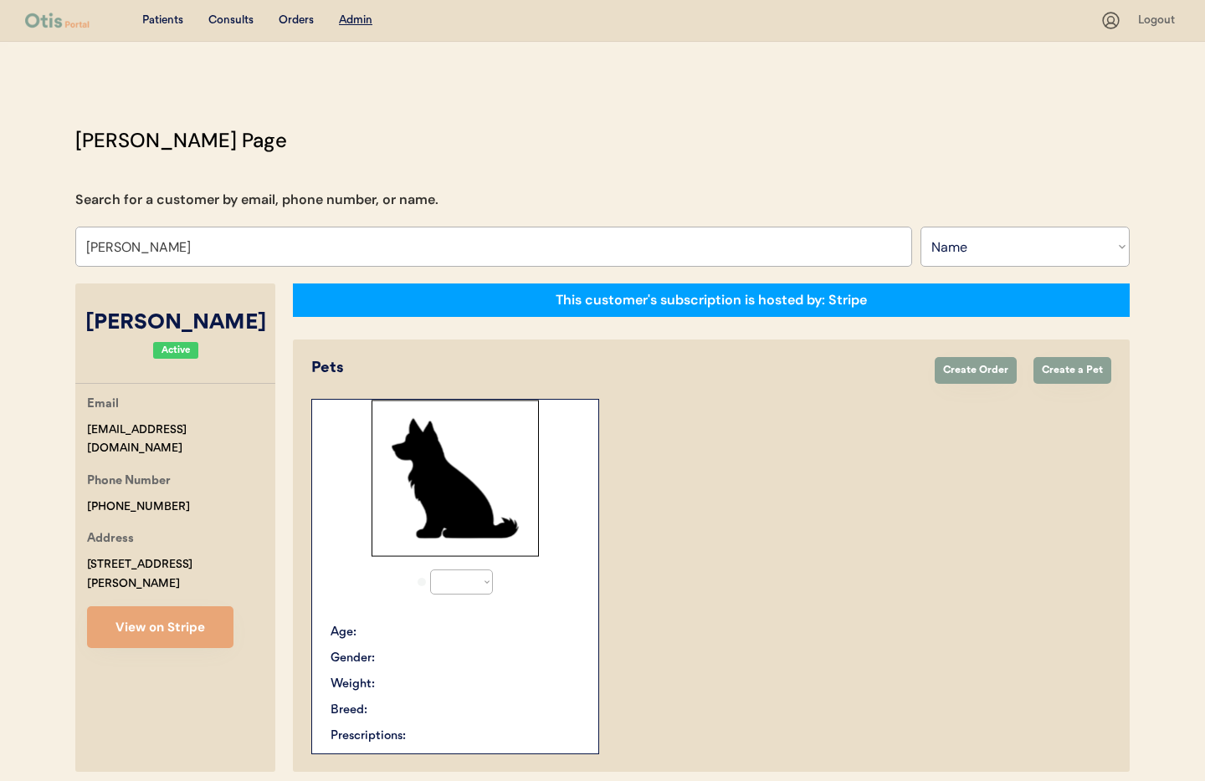
select select "true"
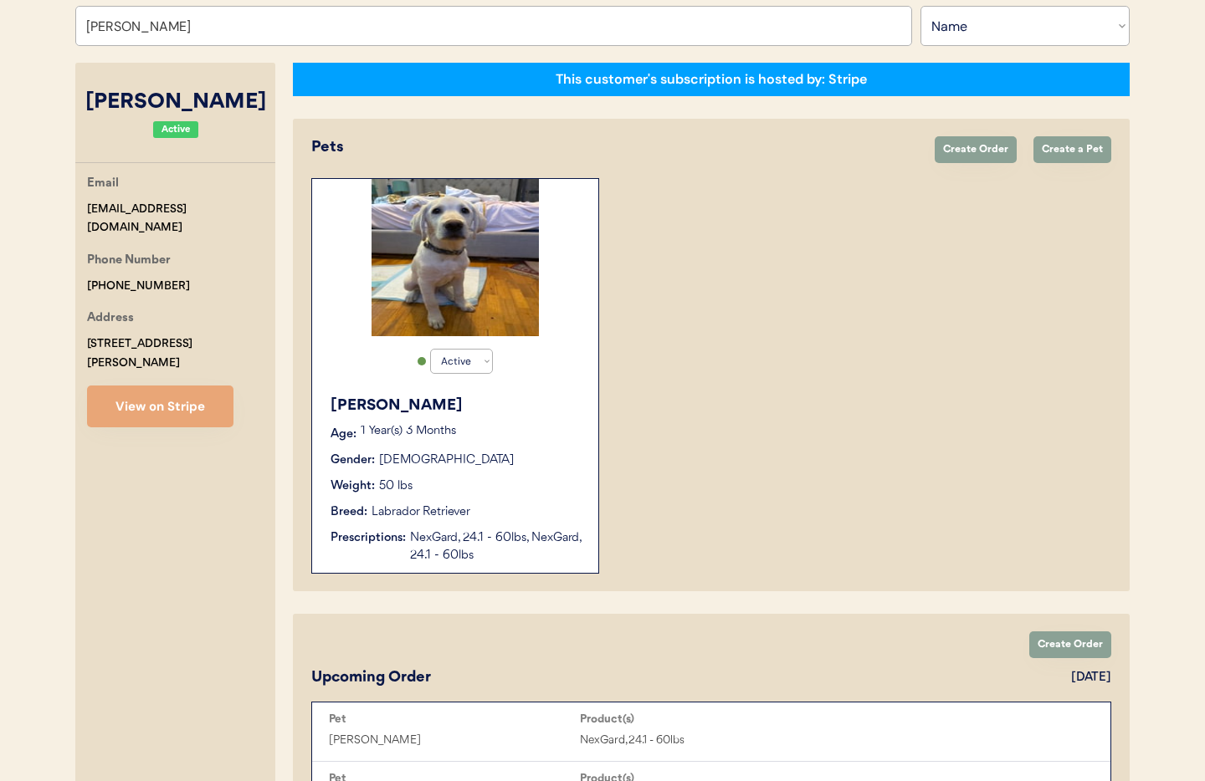
scroll to position [186, 0]
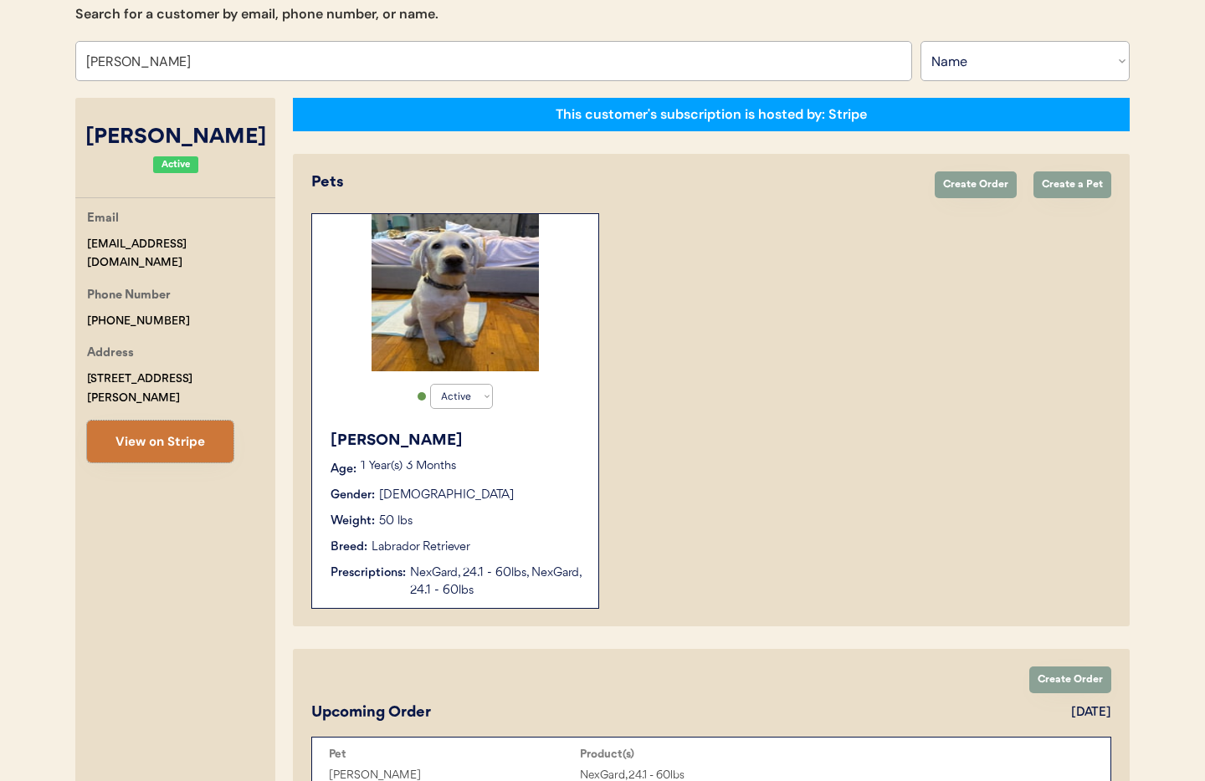
click at [141, 429] on button "View on Stripe" at bounding box center [160, 442] width 146 height 42
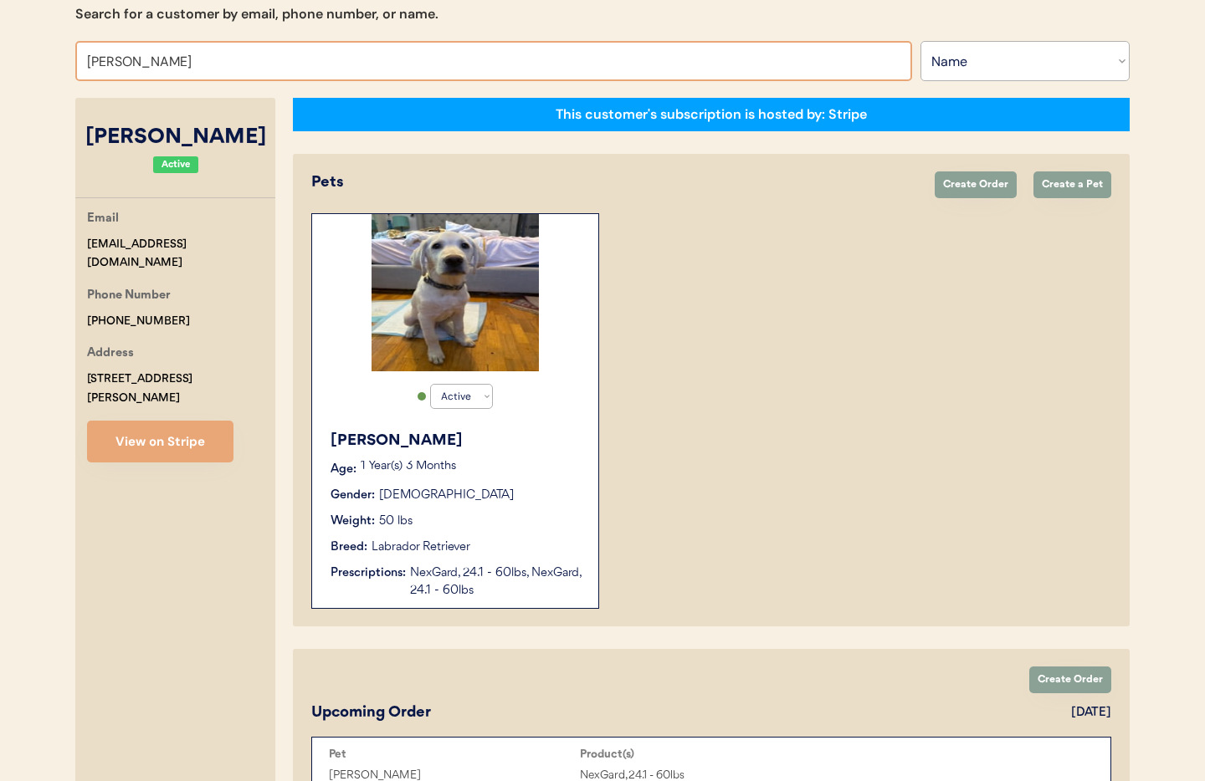
click at [211, 64] on input "Jennifer Bates" at bounding box center [493, 61] width 837 height 40
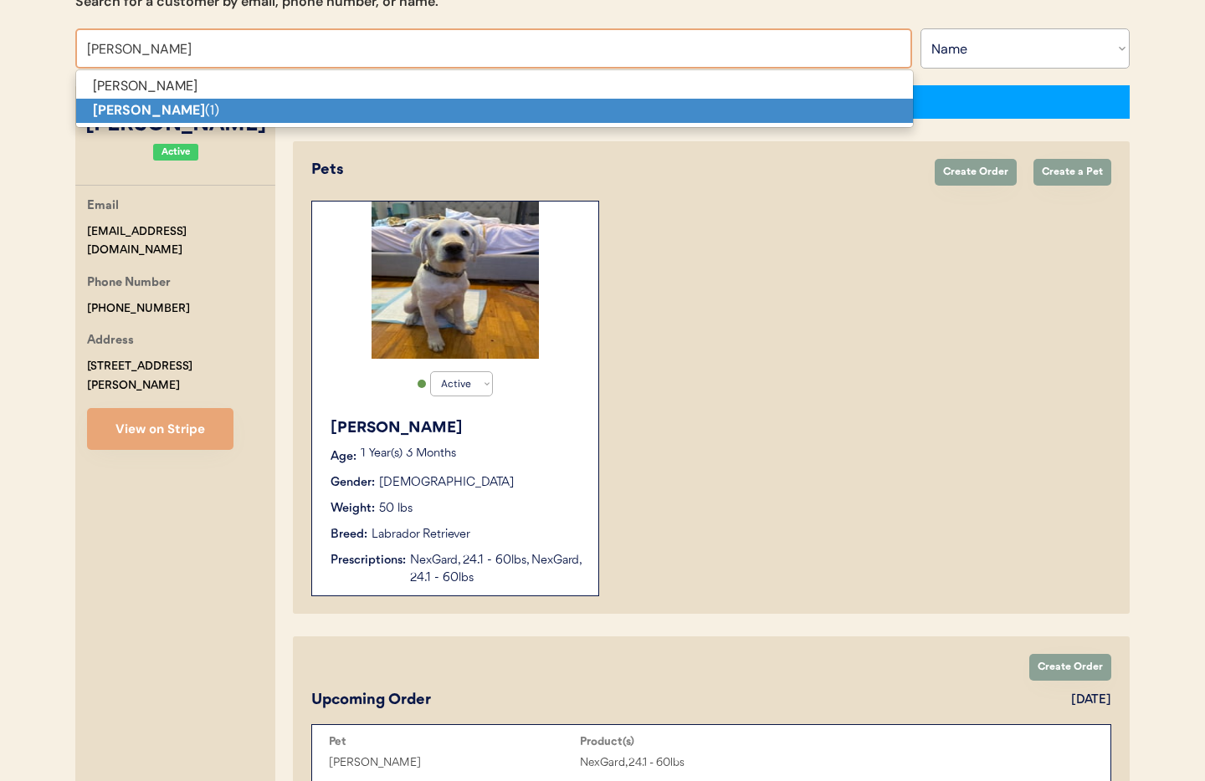
scroll to position [196, 0]
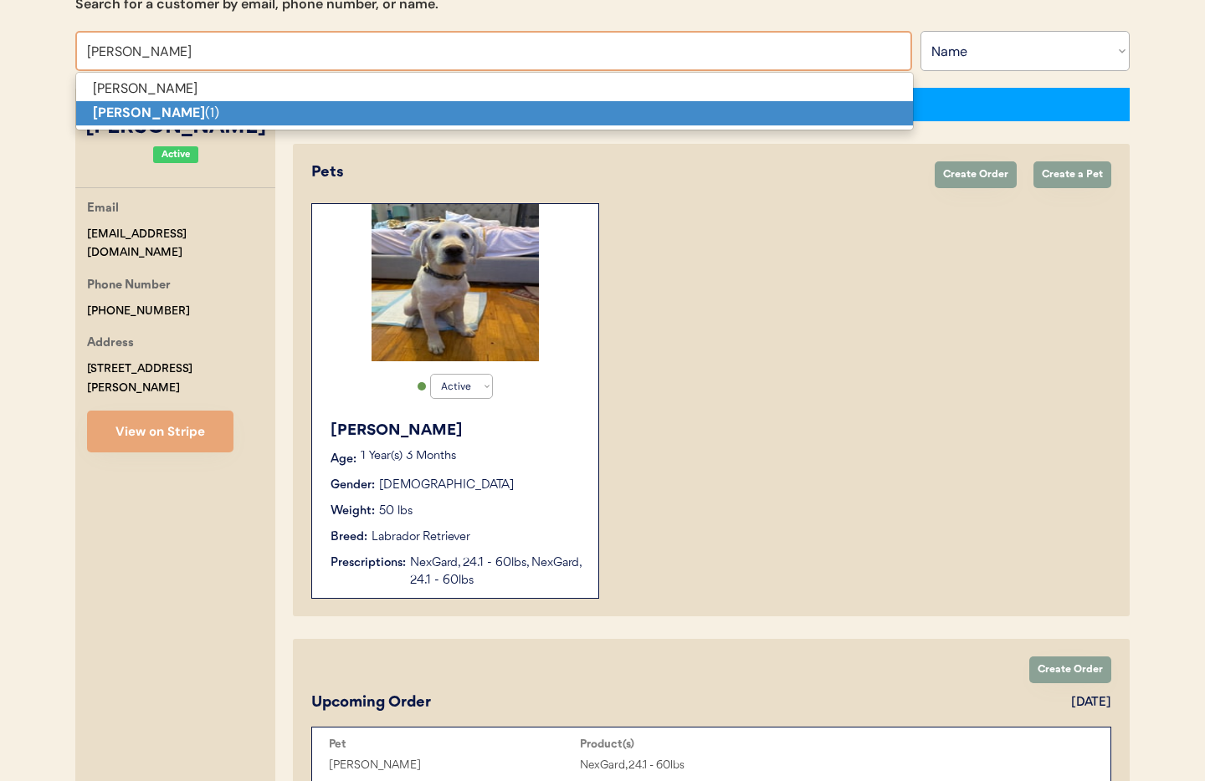
click at [178, 115] on strong "Jennifer Bates" at bounding box center [149, 113] width 112 height 18
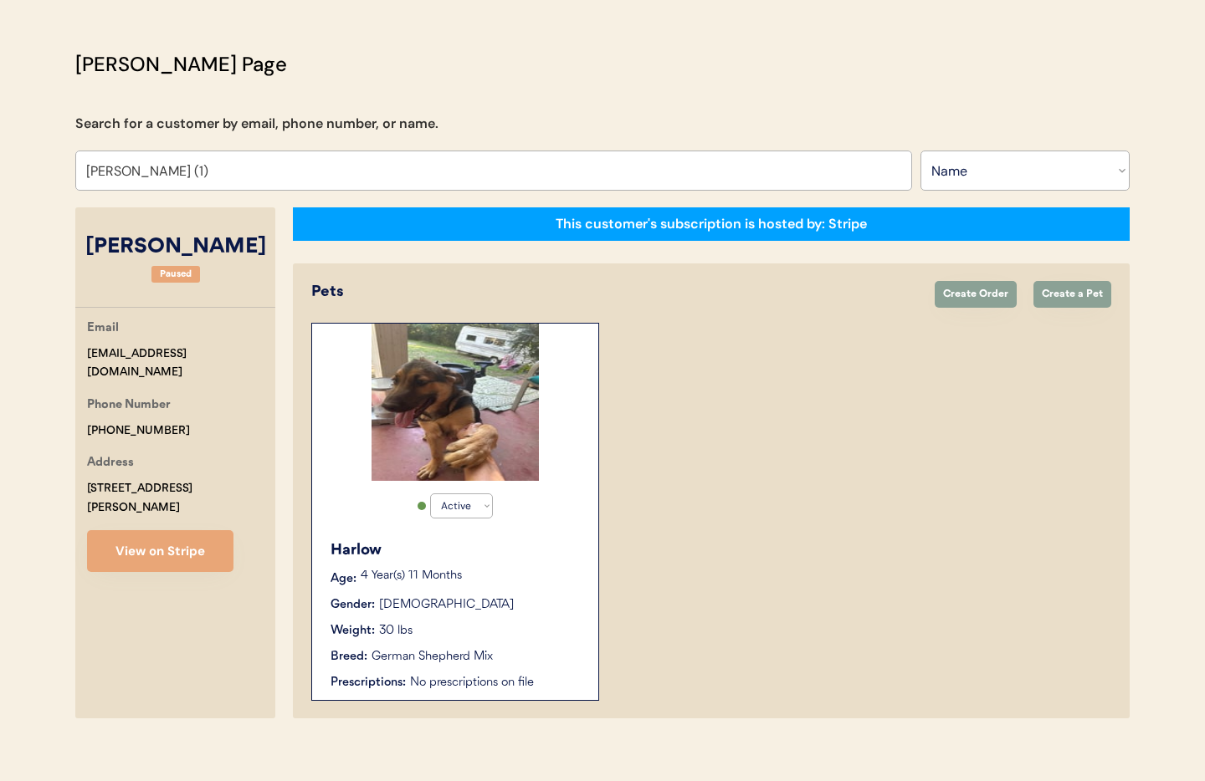
scroll to position [91, 0]
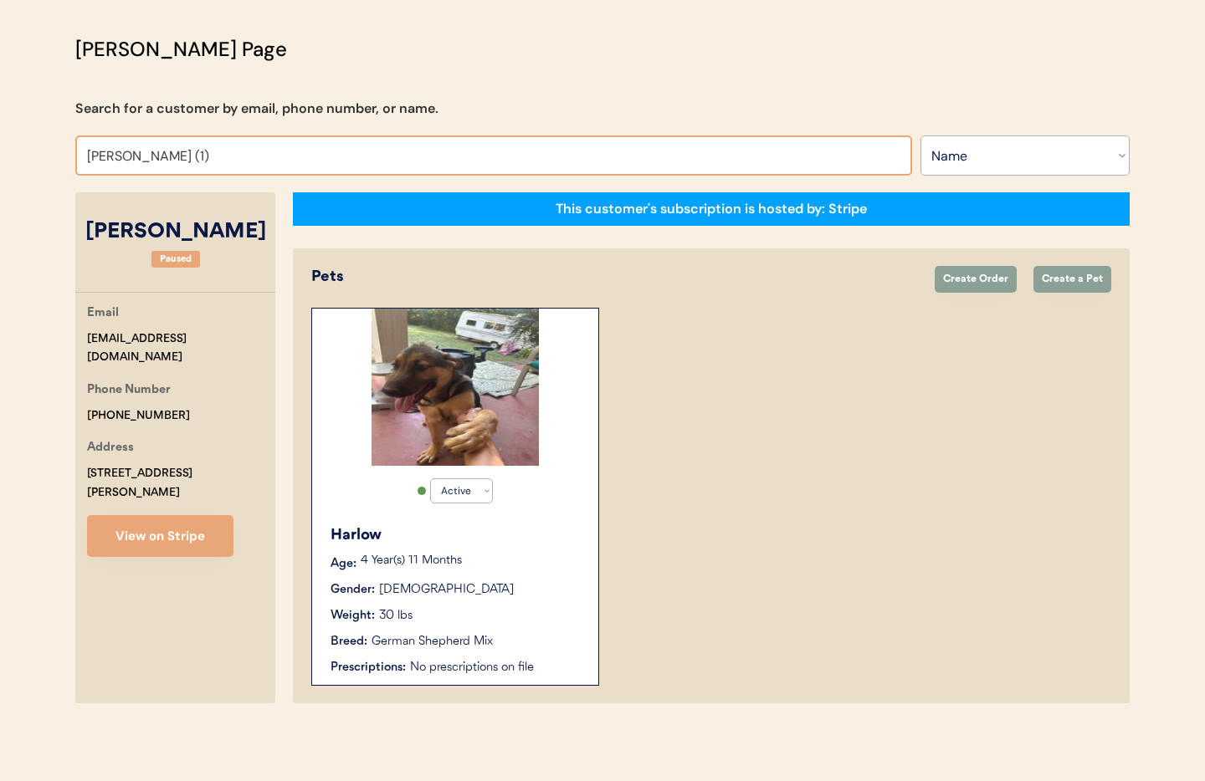
click at [209, 154] on input "Jennifer Bates (1)" at bounding box center [493, 156] width 837 height 40
drag, startPoint x: 197, startPoint y: 156, endPoint x: 177, endPoint y: 158, distance: 20.2
click at [177, 157] on input "Jennifer Bates (1)" at bounding box center [493, 156] width 837 height 40
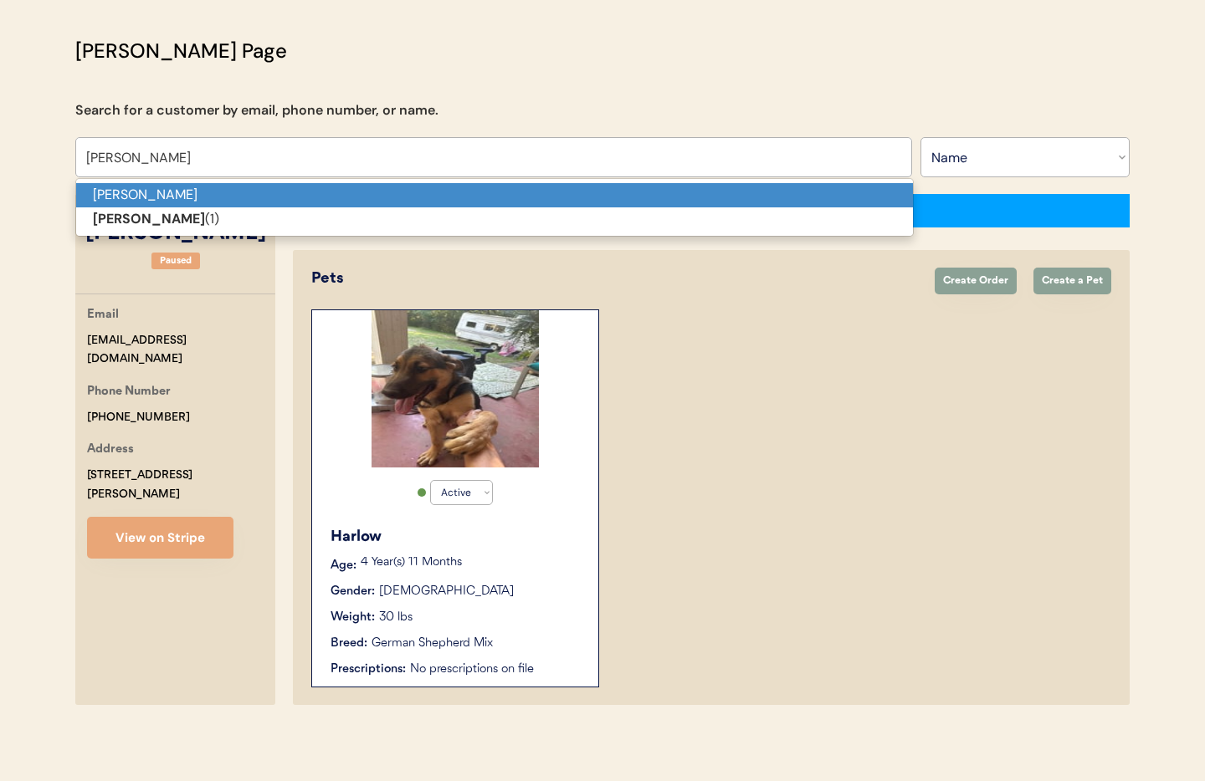
click at [181, 193] on p "Jennifer Bates" at bounding box center [494, 195] width 837 height 24
type input "Jennifer Bates"
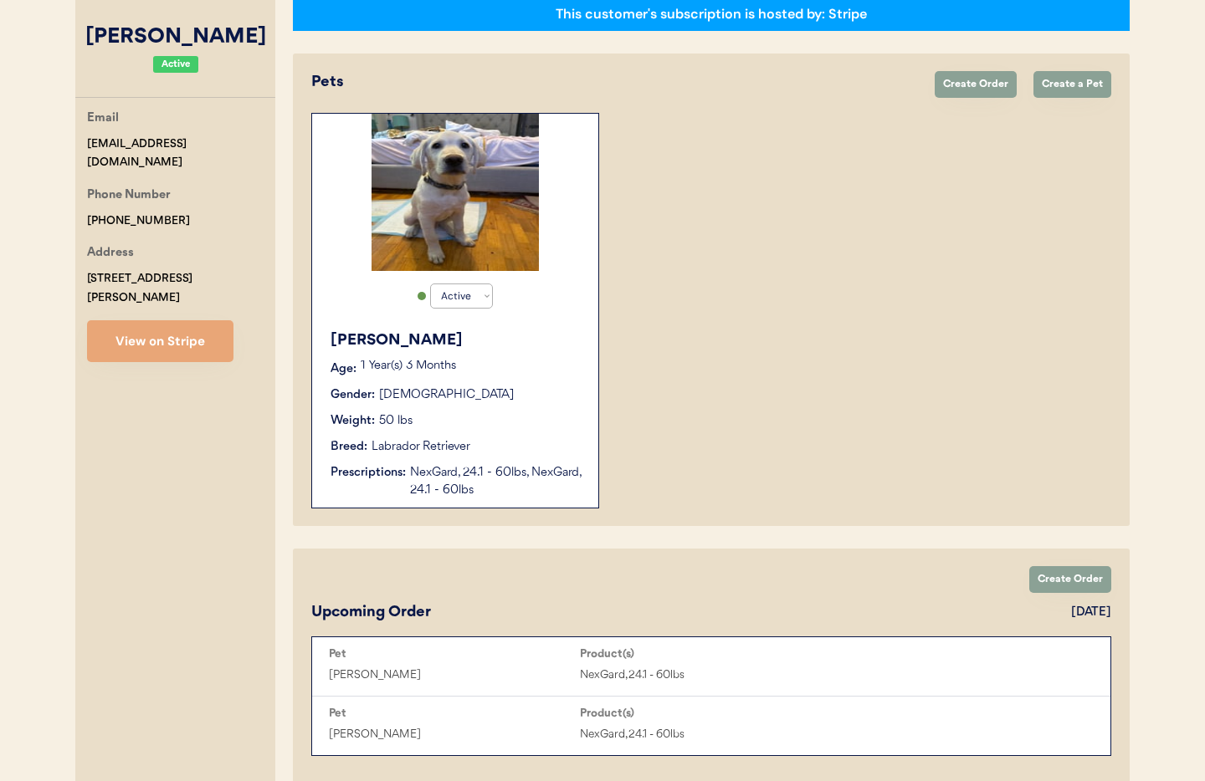
scroll to position [300, 0]
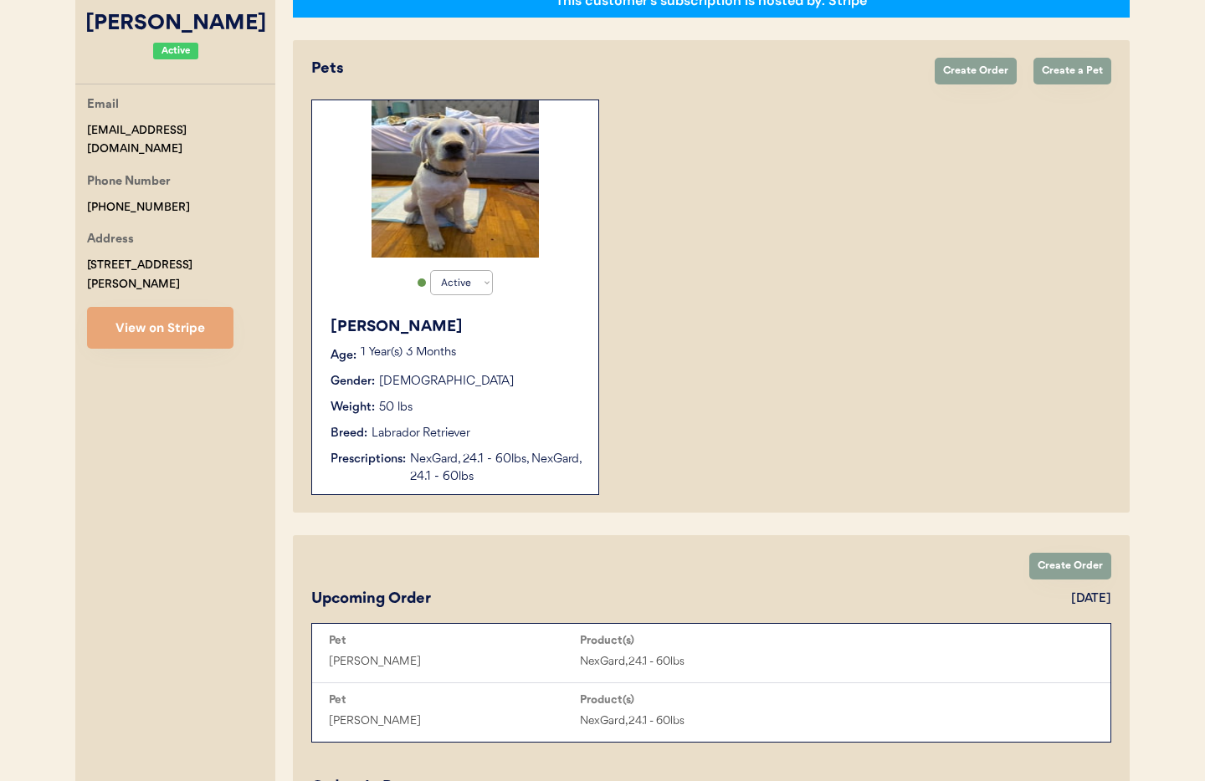
click at [474, 472] on div "NexGard, 24.1 - 60lbs, NexGard, 24.1 - 60lbs" at bounding box center [496, 468] width 172 height 35
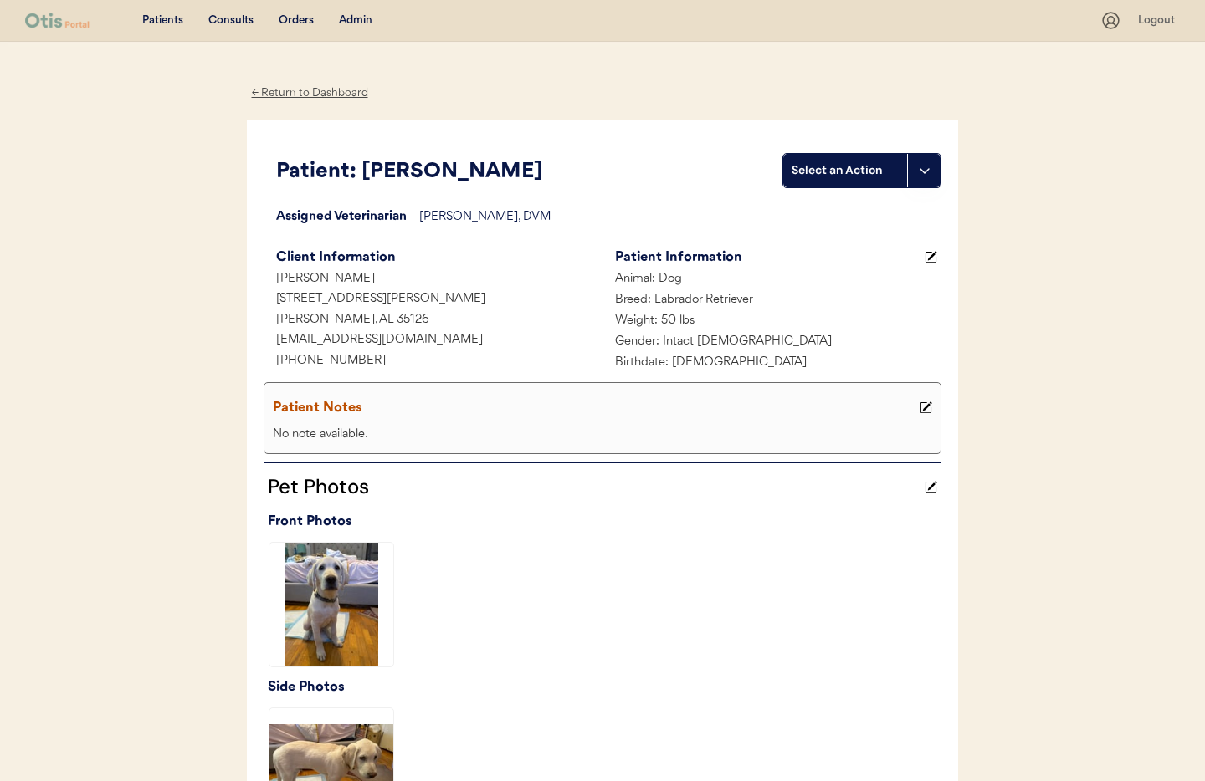
click at [295, 91] on div "← Return to Dashboard" at bounding box center [310, 93] width 126 height 19
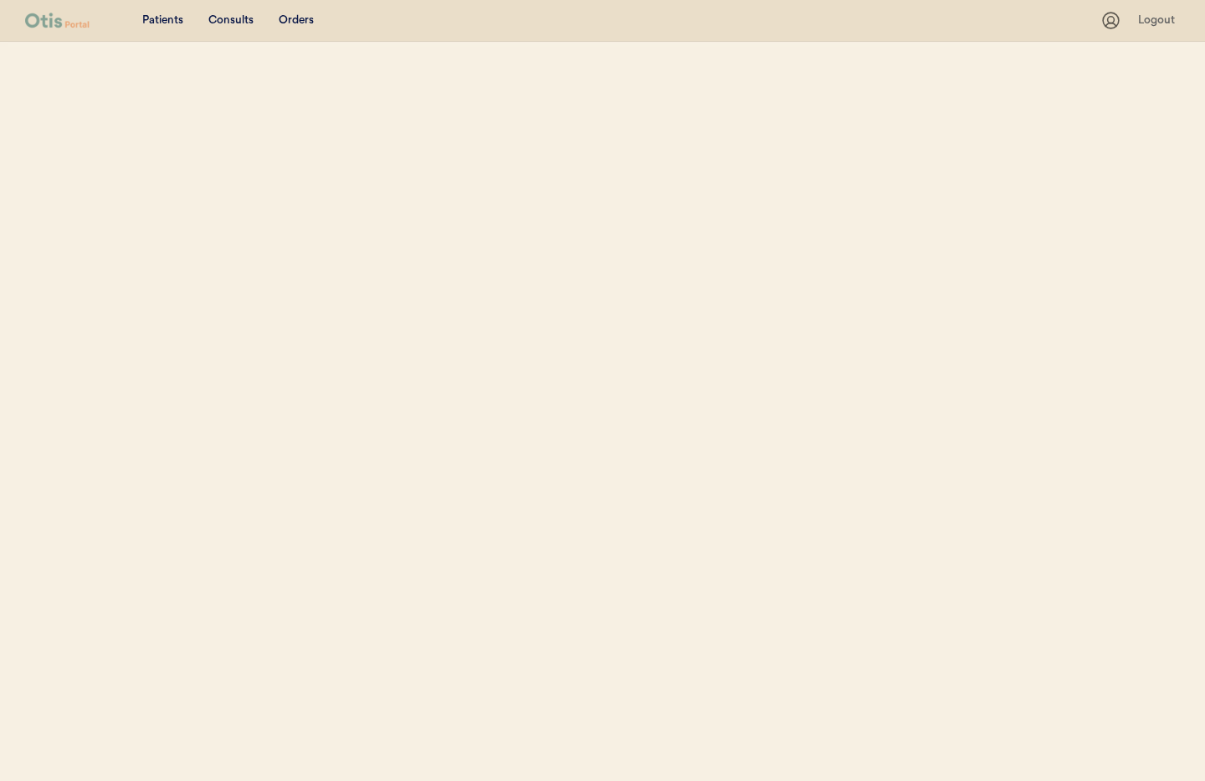
select select ""Name""
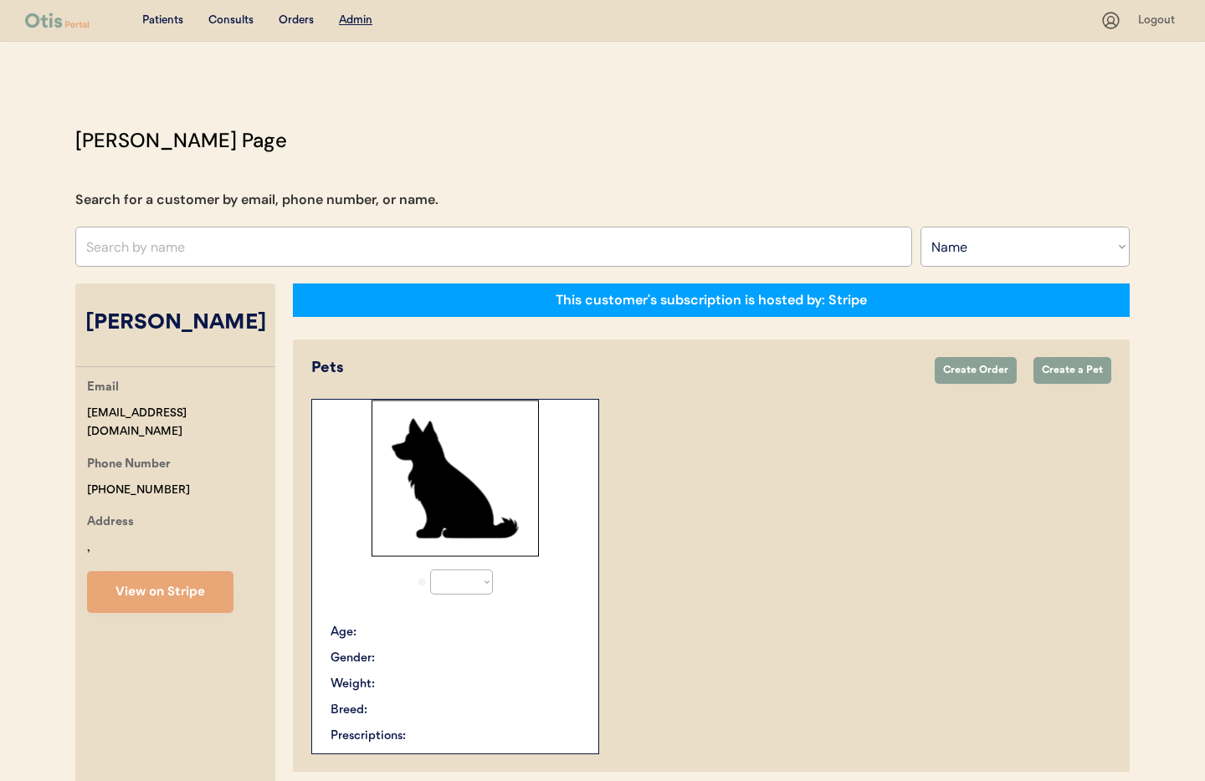
select select "true"
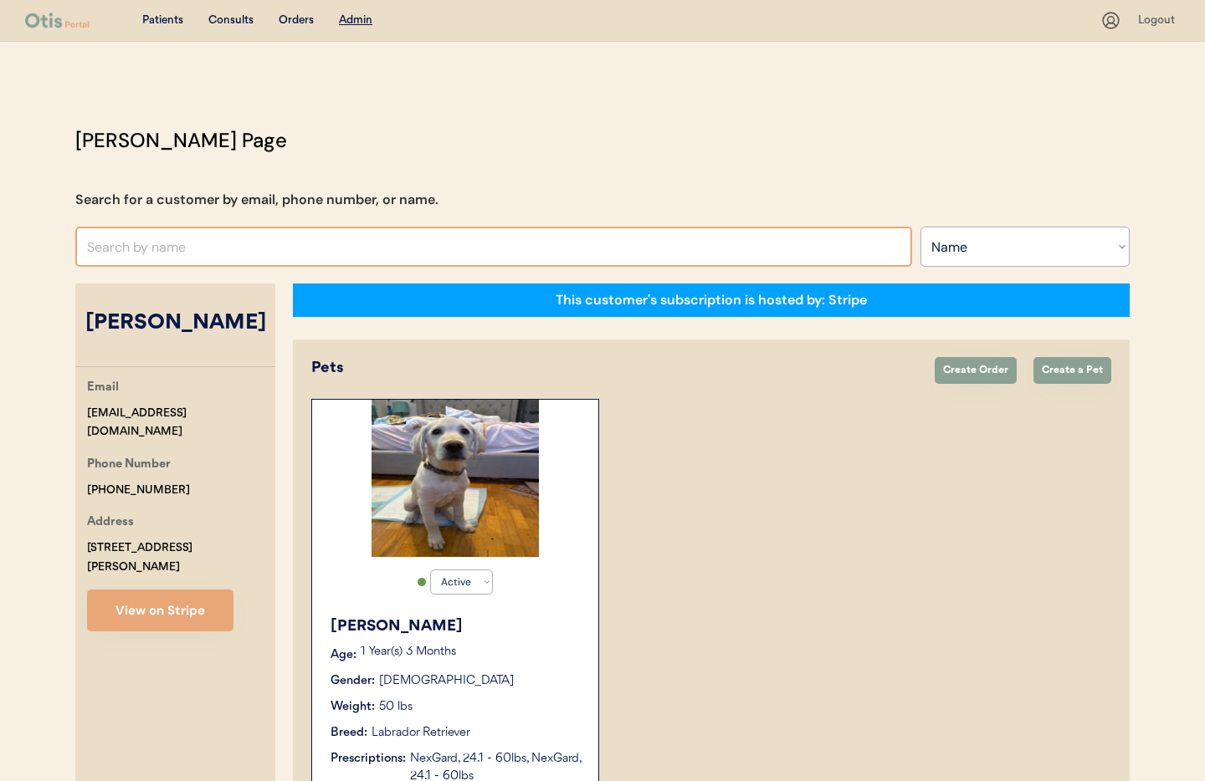
click at [176, 250] on input "text" at bounding box center [493, 247] width 837 height 40
type input "be"
type input "beth Lamora"
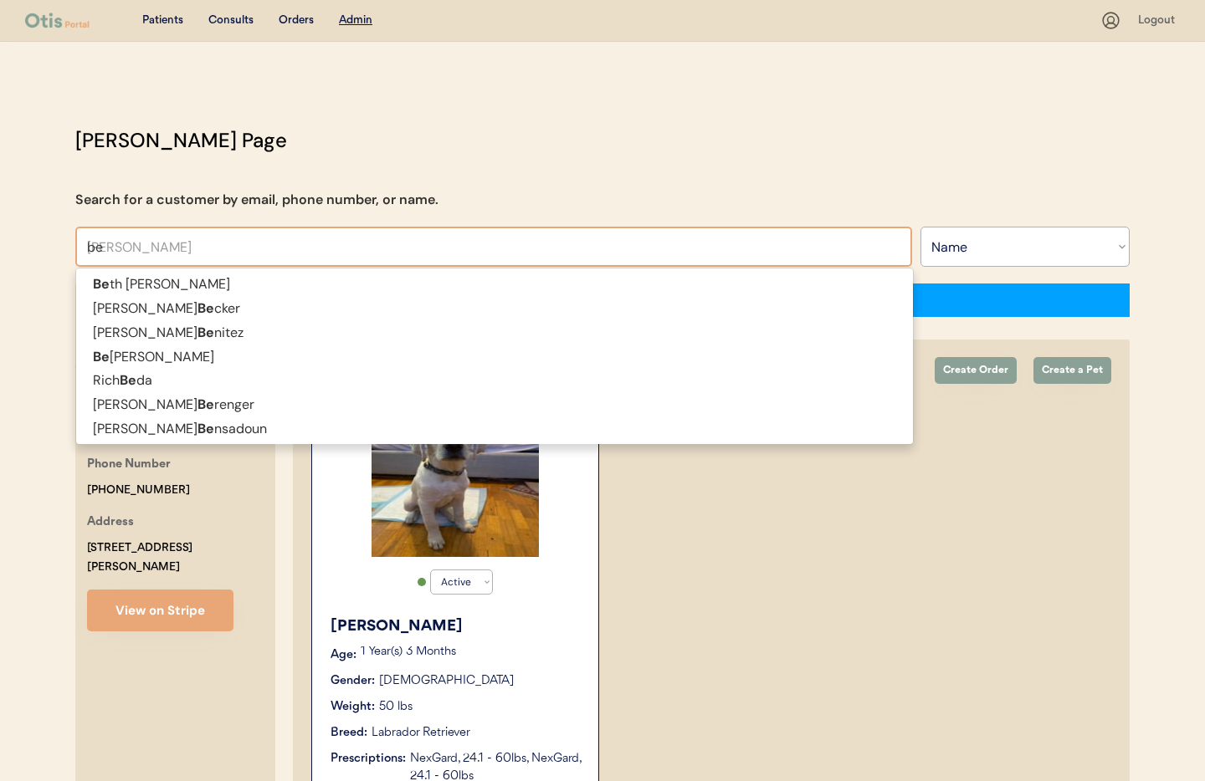
type input "b"
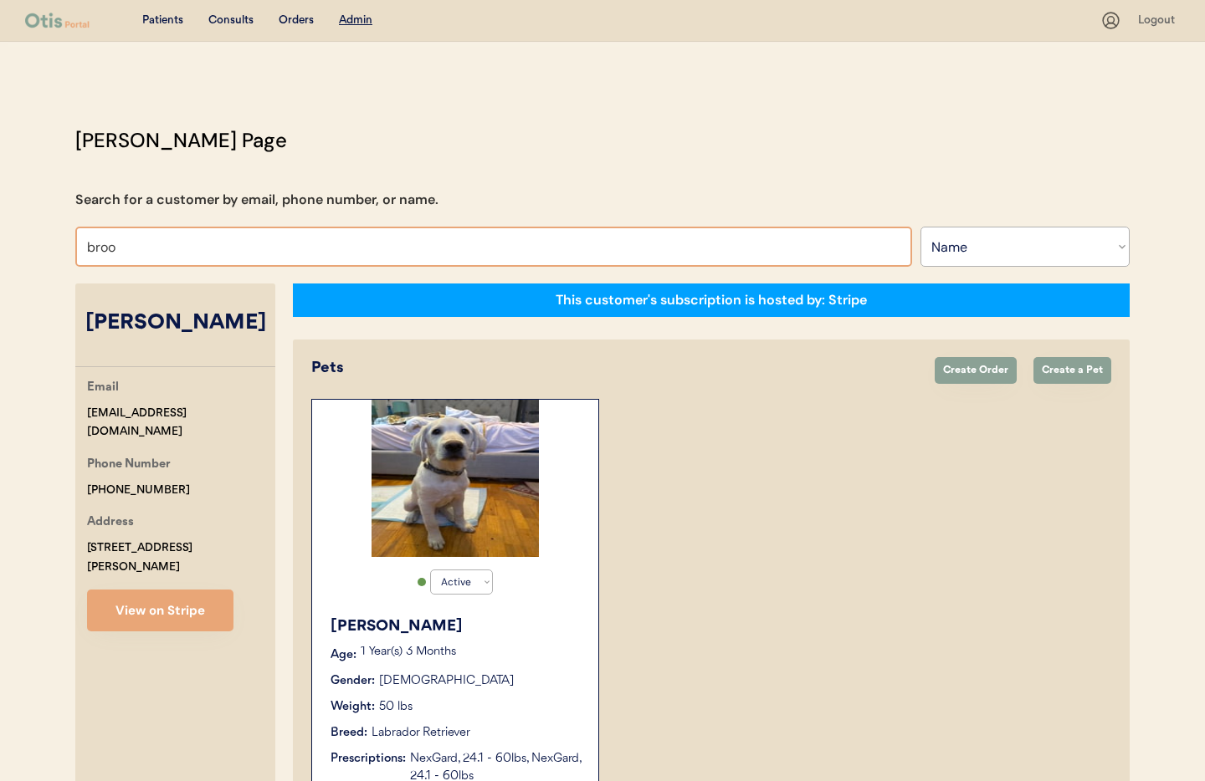
type input "brook"
type input "brooklynn Walters"
type input "brookl"
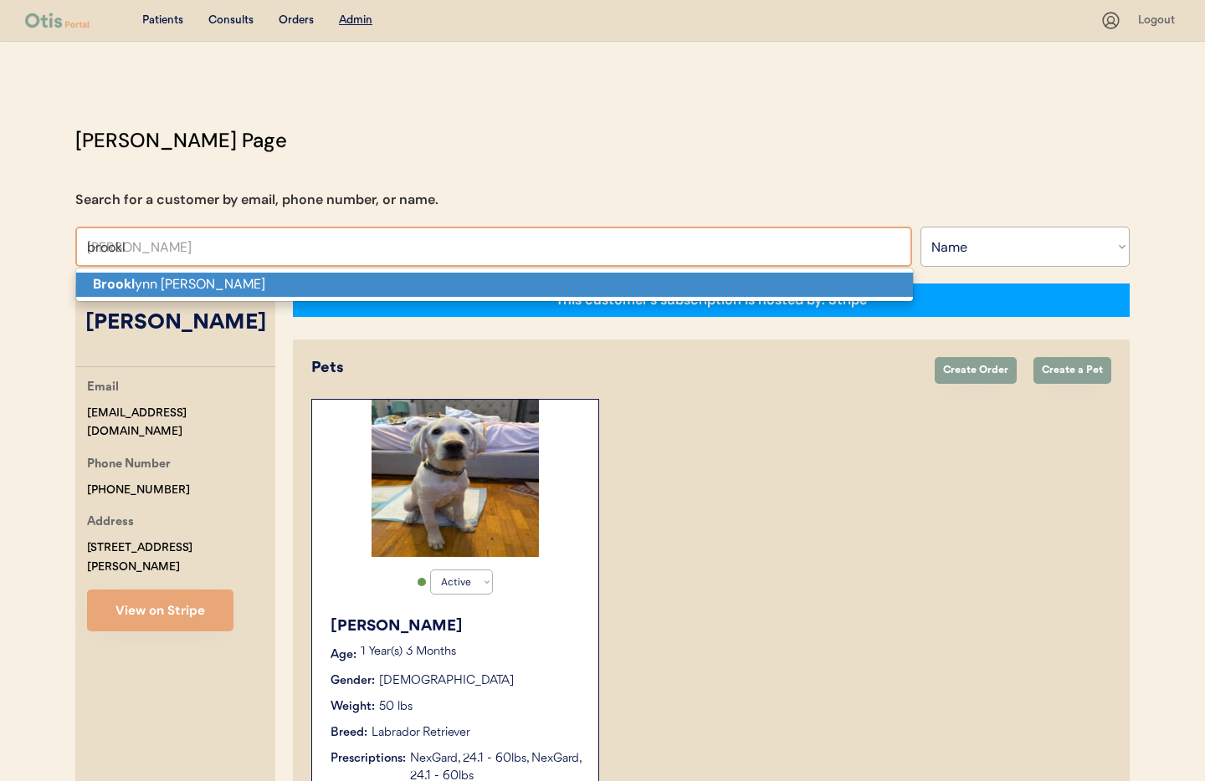
click at [196, 286] on p "Brookl ynn Walters" at bounding box center [494, 285] width 837 height 24
type input "[PERSON_NAME]"
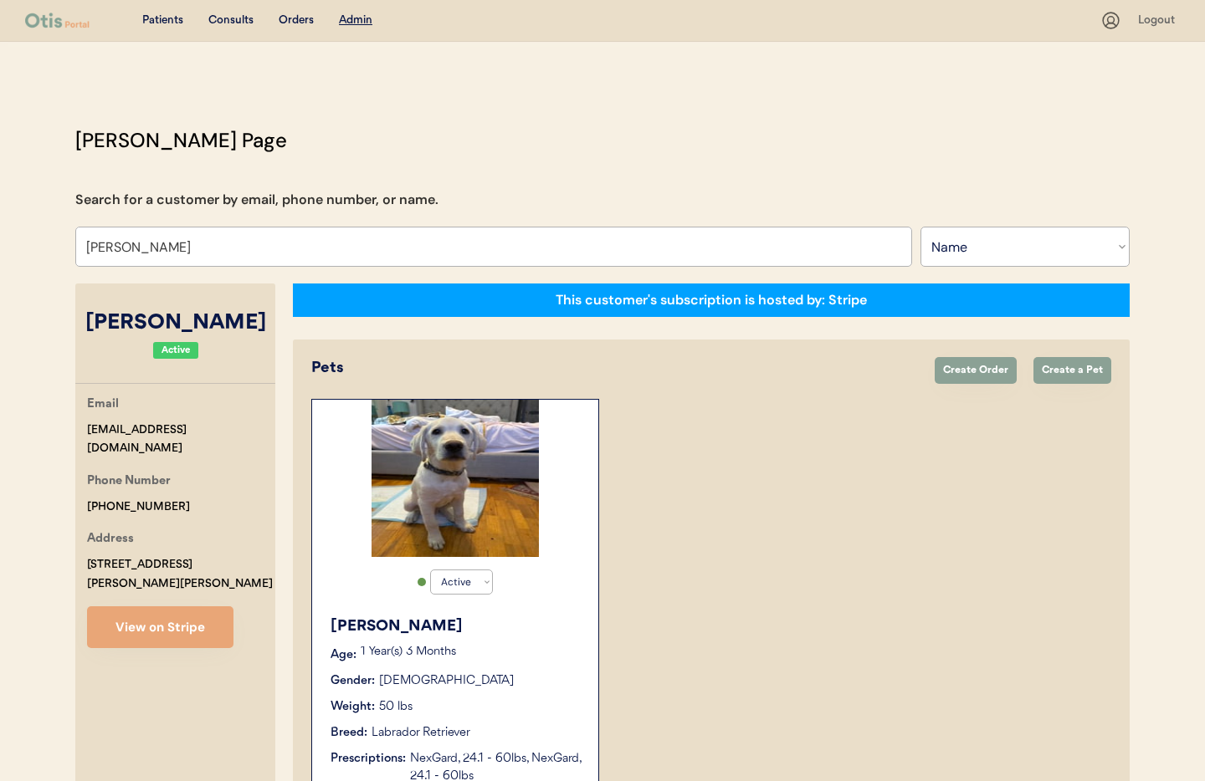
select select "true"
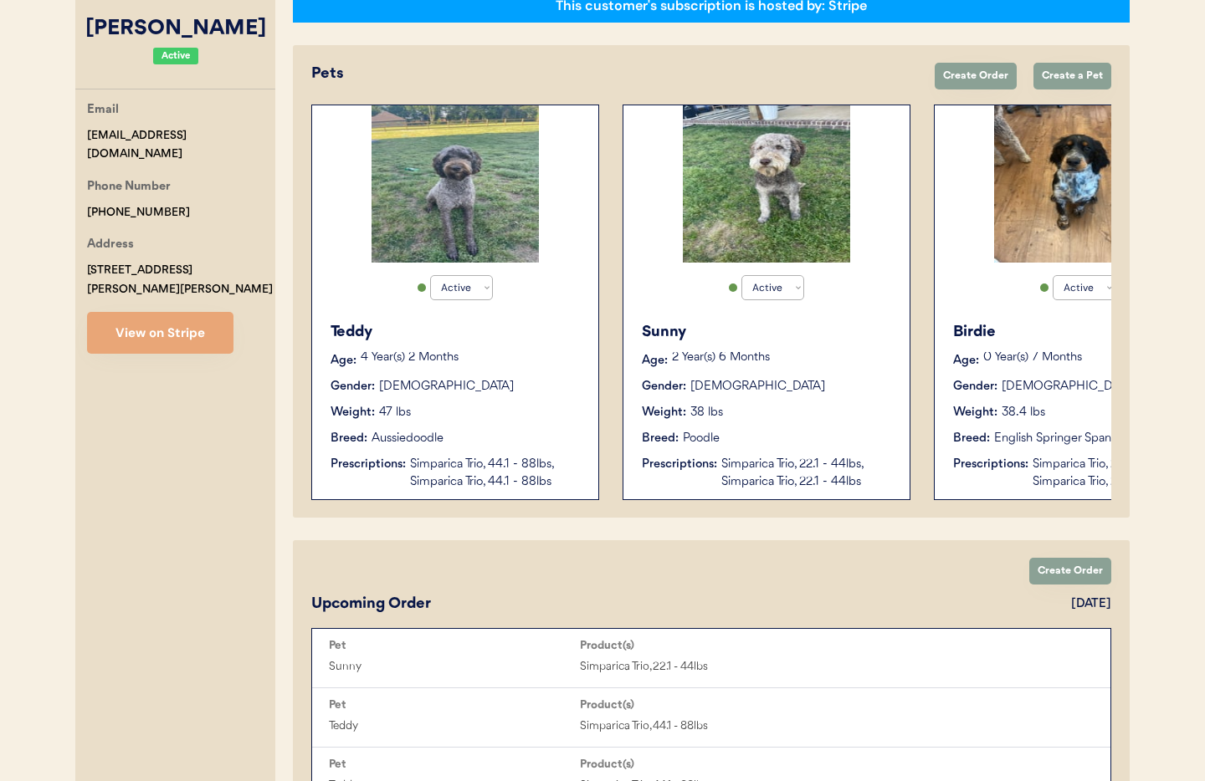
scroll to position [0, 134]
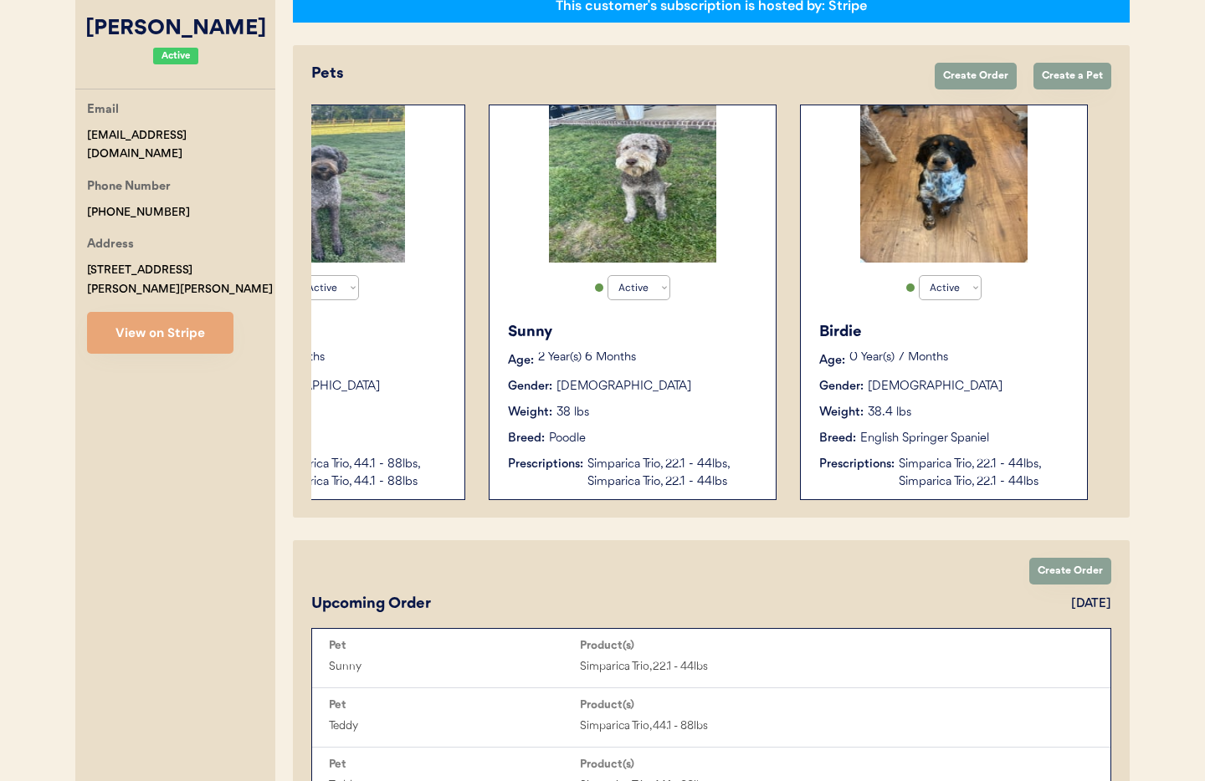
type input "[PERSON_NAME]"
click at [1005, 410] on div "Weight: 38.4 lbs" at bounding box center [944, 413] width 251 height 18
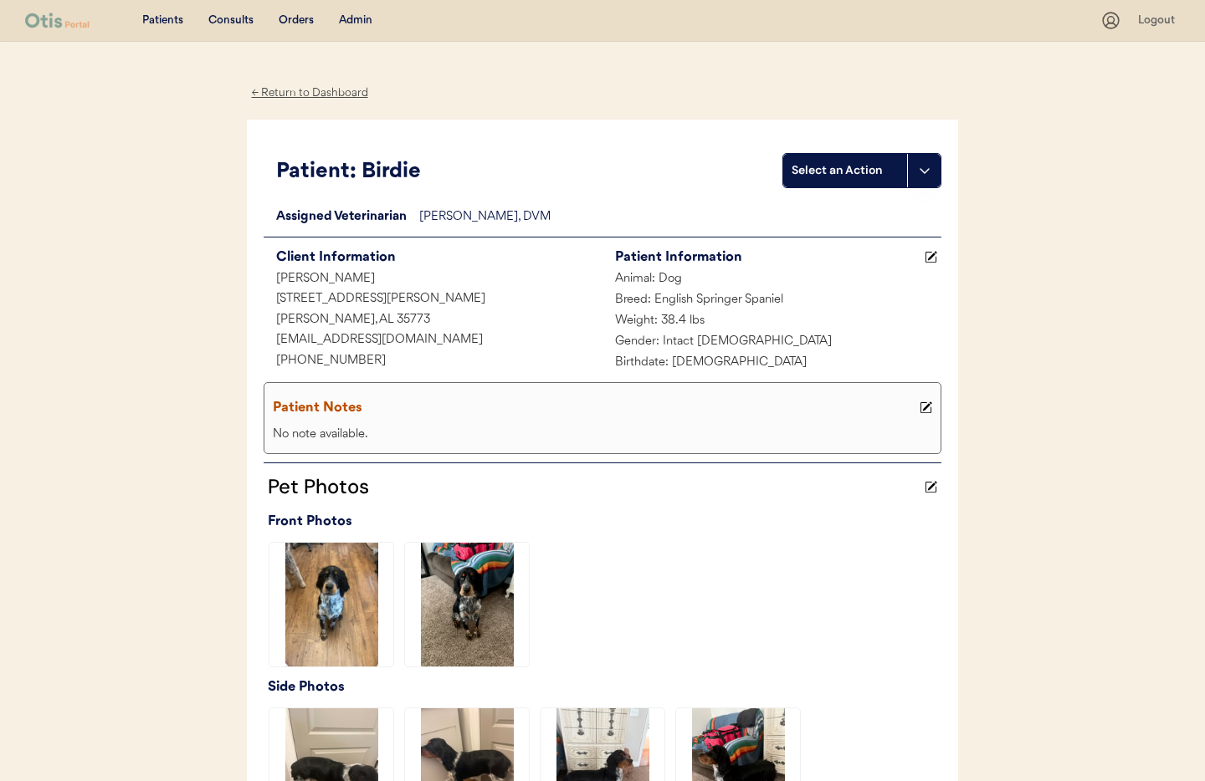
click at [934, 254] on use at bounding box center [931, 258] width 12 height 12
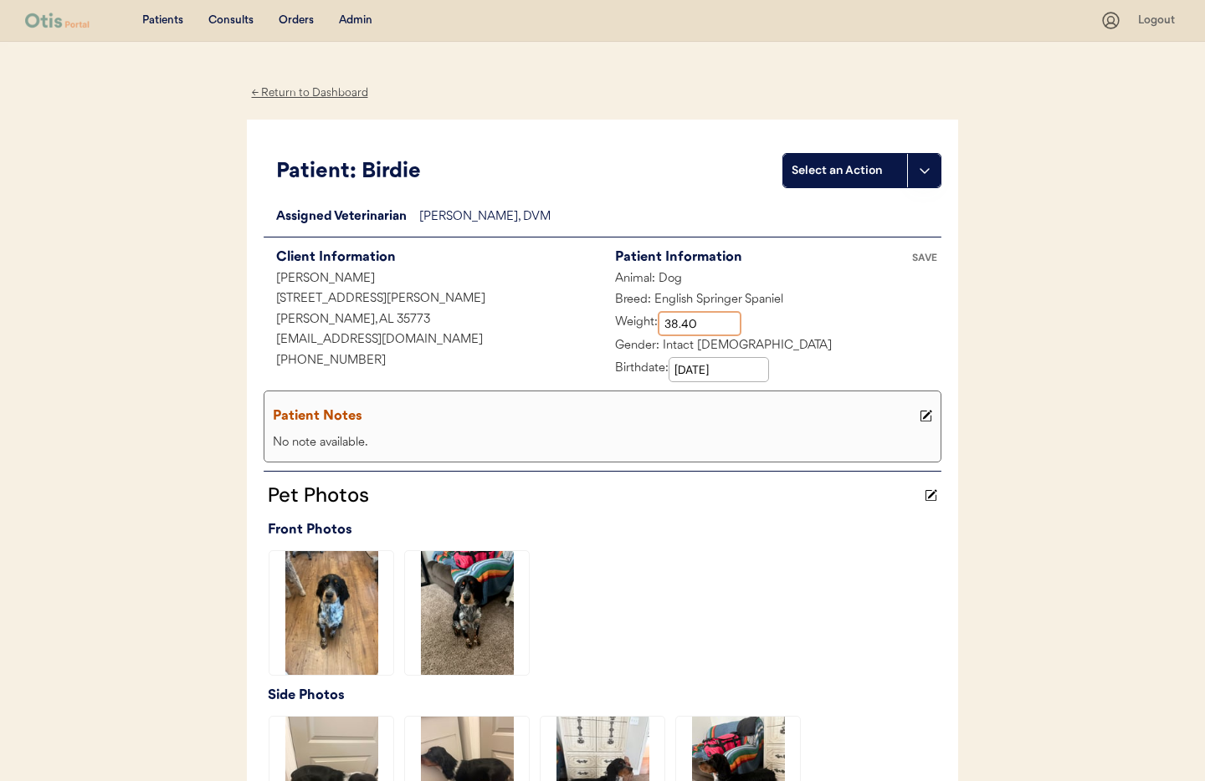
drag, startPoint x: 648, startPoint y: 317, endPoint x: 597, endPoint y: 315, distance: 51.9
click at [597, 315] on div "Client Information Brooklynn Walters 721 Jack Thomas Road Toney, AL 35773 brook…" at bounding box center [603, 314] width 678 height 136
type input "35.40"
click at [476, 440] on div "No note available." at bounding box center [603, 443] width 668 height 21
click at [920, 415] on icon at bounding box center [926, 416] width 13 height 13
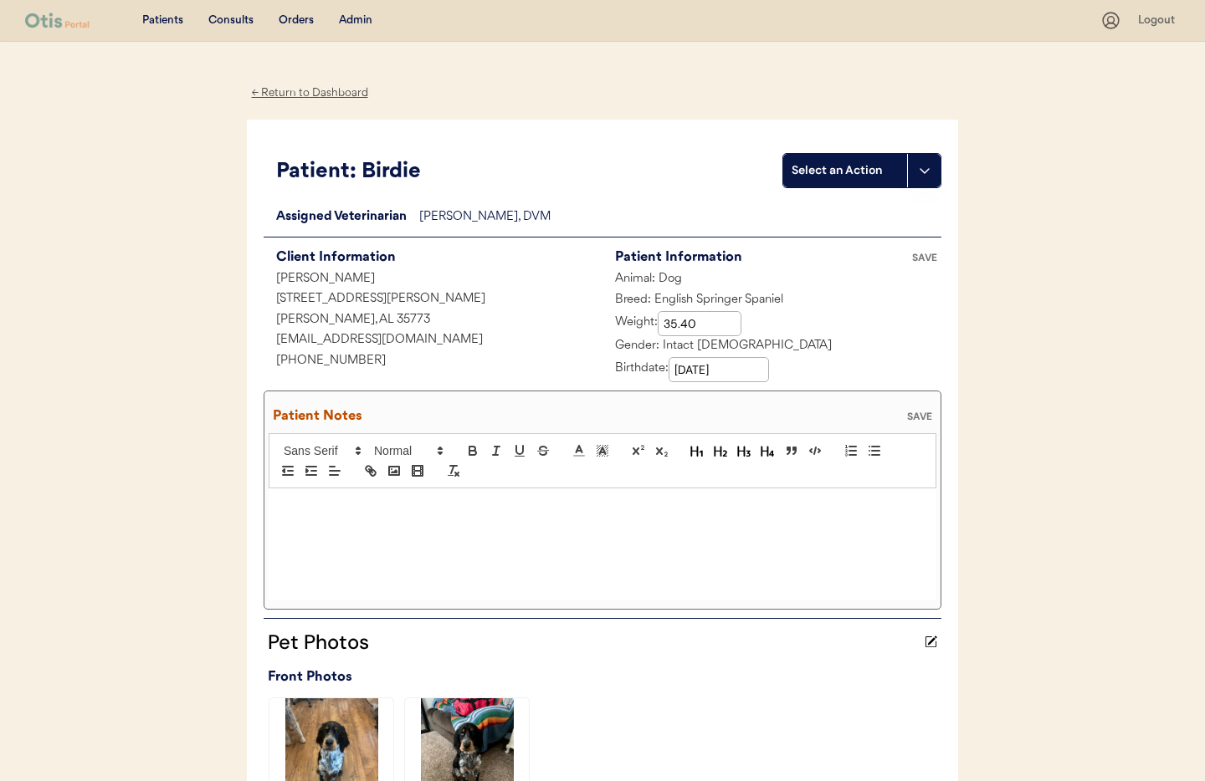
click at [585, 532] on div at bounding box center [603, 545] width 668 height 112
drag, startPoint x: 322, startPoint y: 508, endPoint x: 365, endPoint y: 535, distance: 50.8
click at [322, 508] on p ";8/28/25 I just weighed Birdie. She weighs 35.4!" at bounding box center [602, 506] width 643 height 15
click at [520, 509] on p ";8/28/25 " I just weighed Birdie. She weighs 35.4!" at bounding box center [602, 506] width 643 height 15
click at [917, 416] on div "SAVE" at bounding box center [919, 417] width 33 height 10
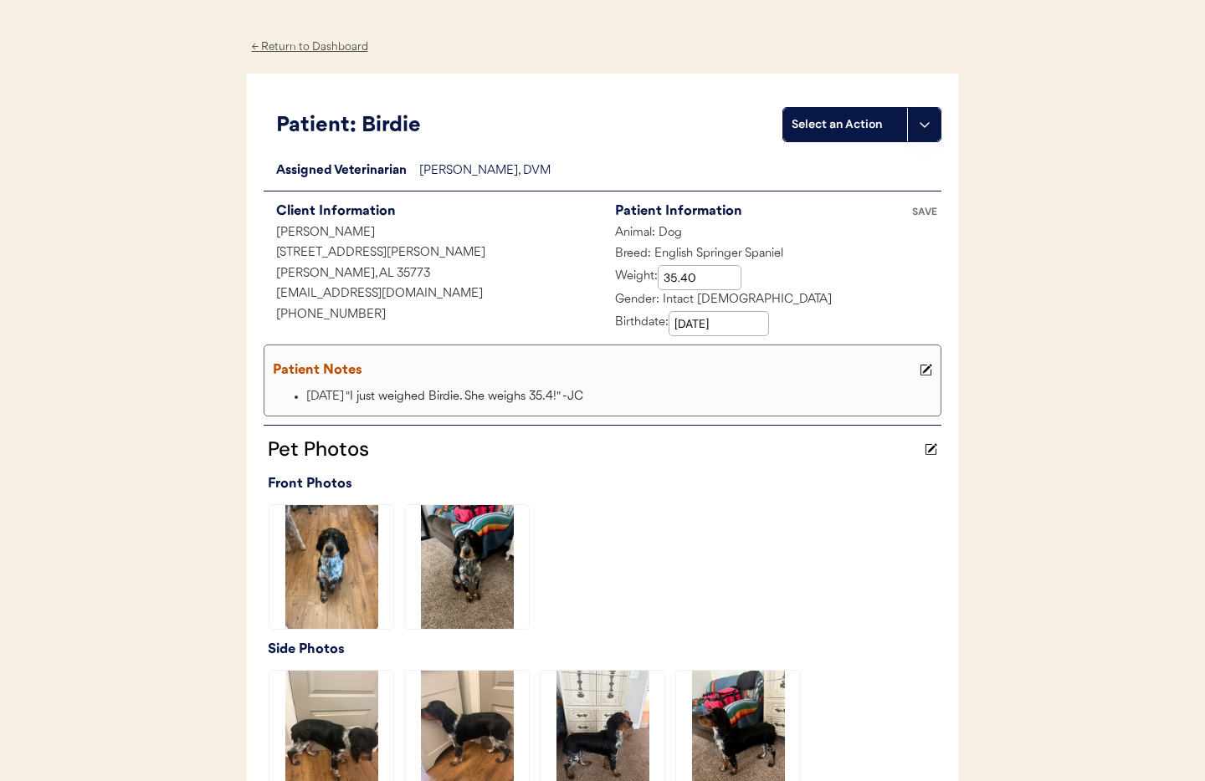
scroll to position [4, 0]
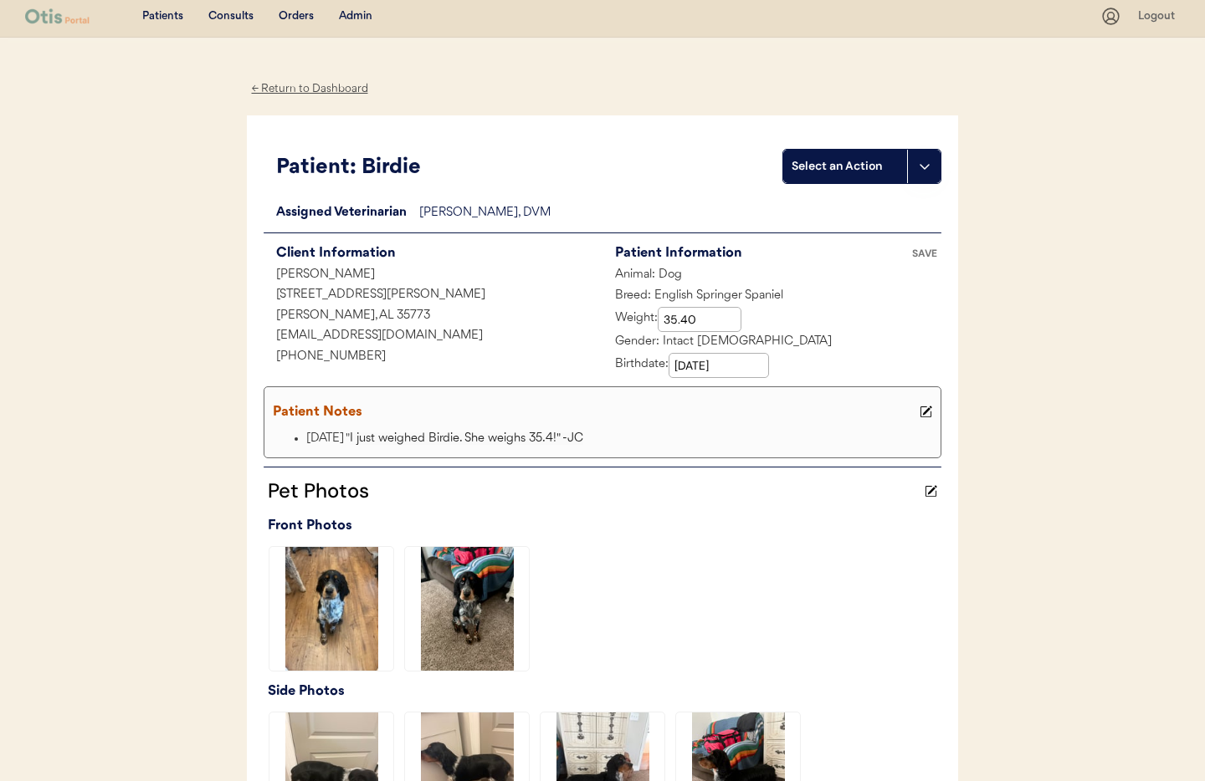
click at [925, 255] on div "SAVE" at bounding box center [924, 253] width 33 height 10
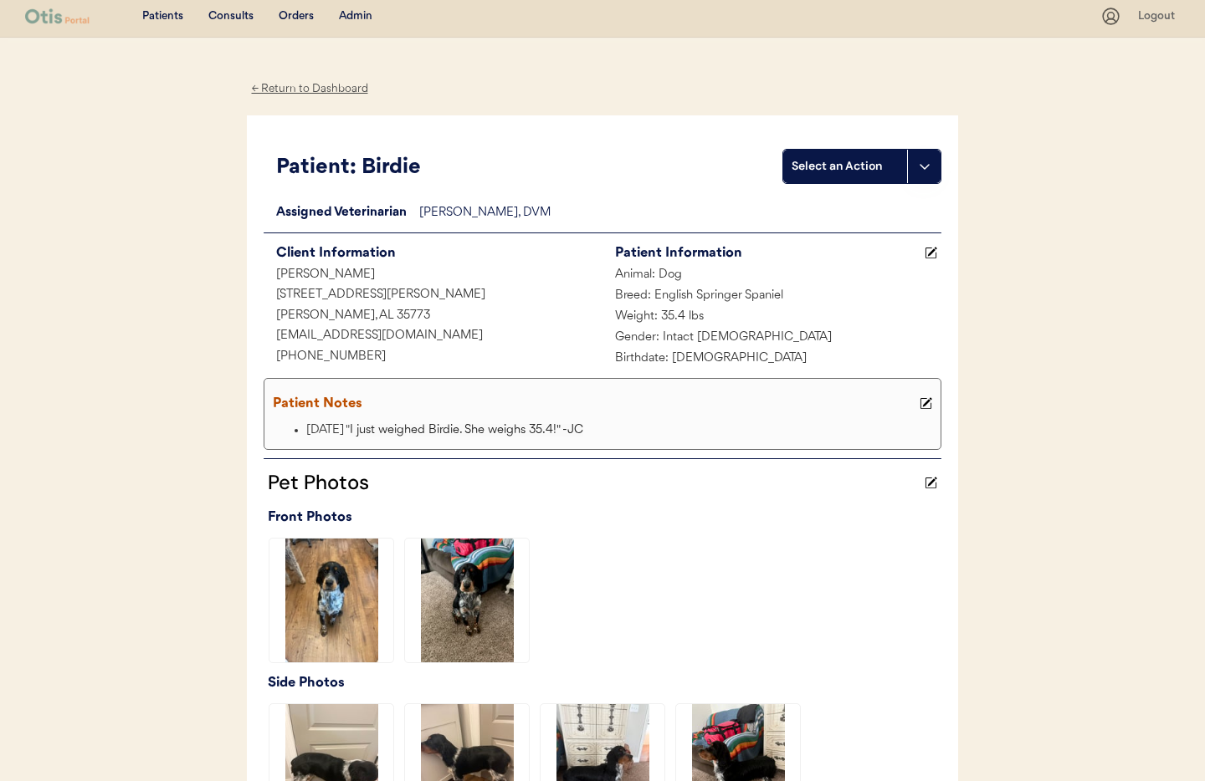
drag, startPoint x: 284, startPoint y: 85, endPoint x: 361, endPoint y: 146, distance: 97.7
click at [284, 85] on div "← Return to Dashboard" at bounding box center [310, 88] width 126 height 19
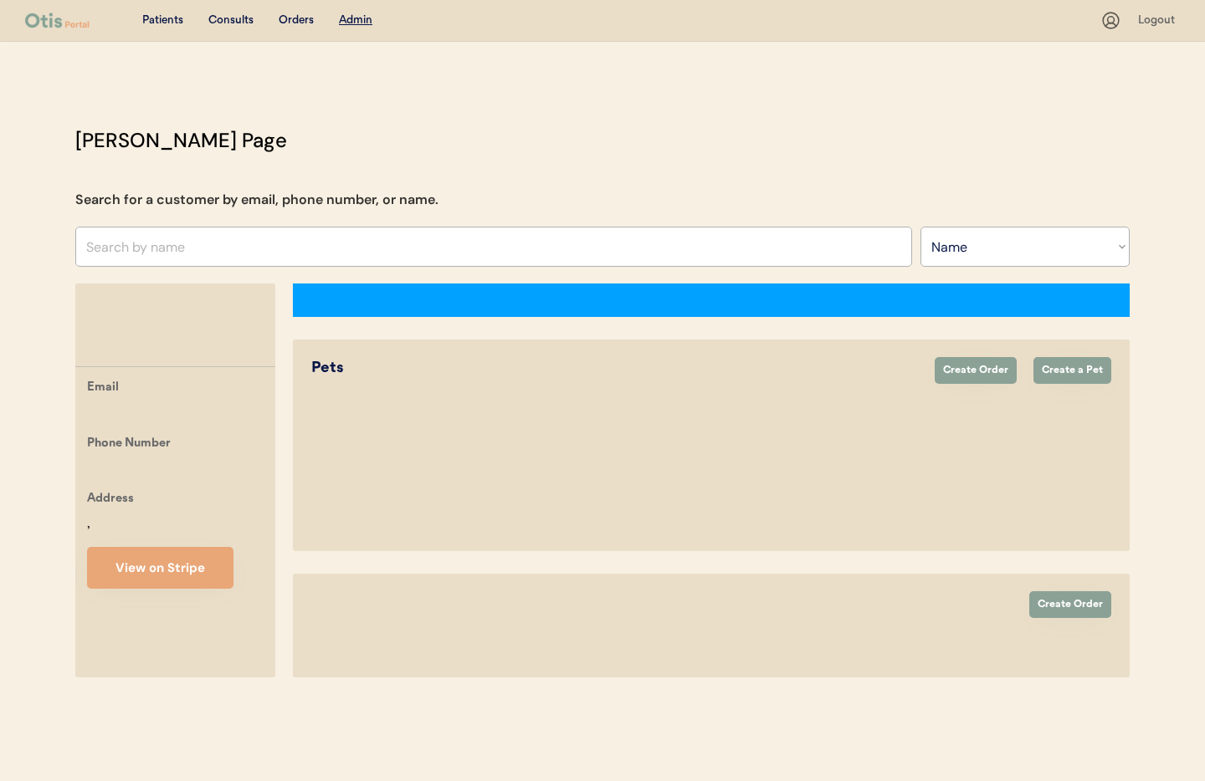
select select ""Name""
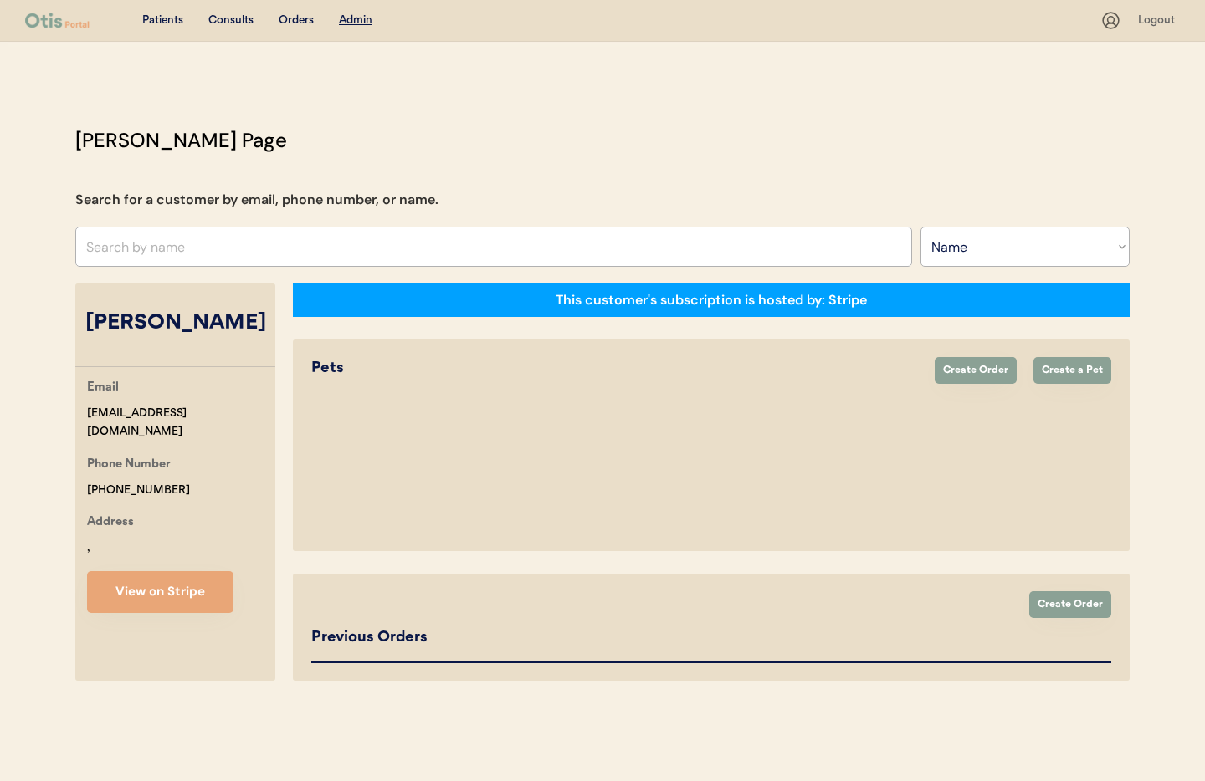
select select "true"
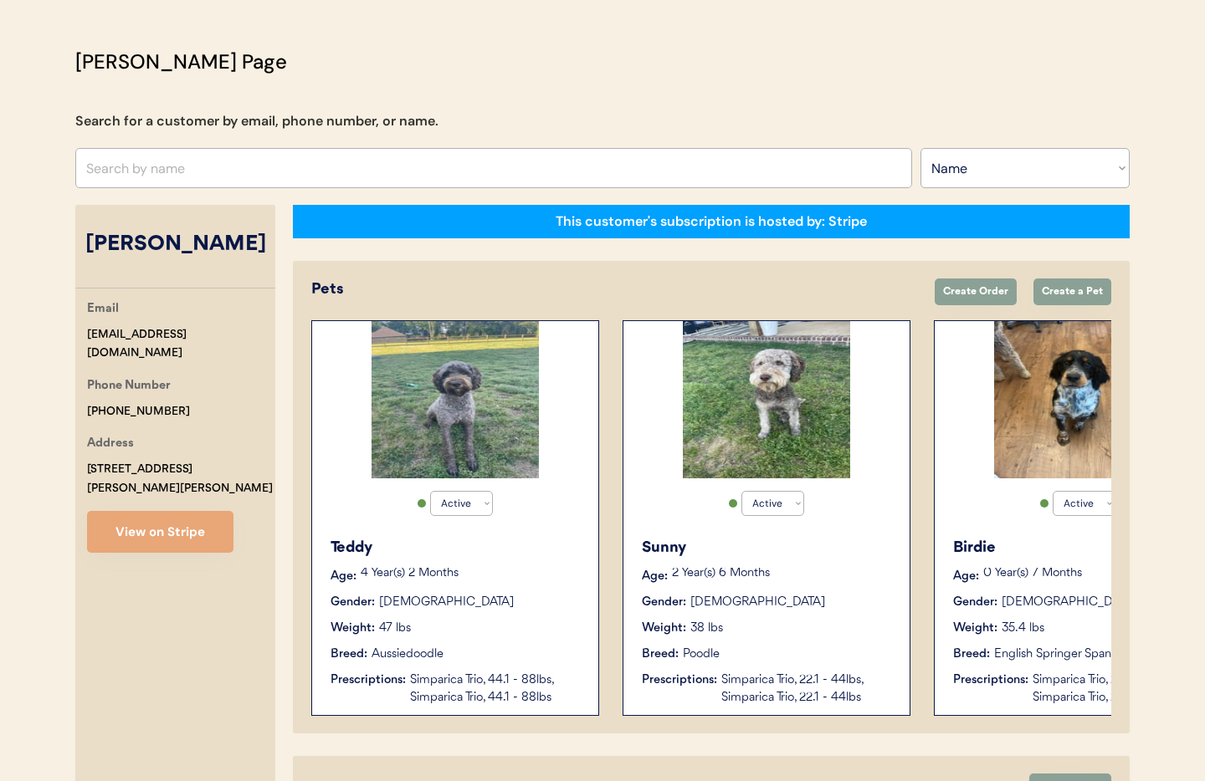
scroll to position [0, 134]
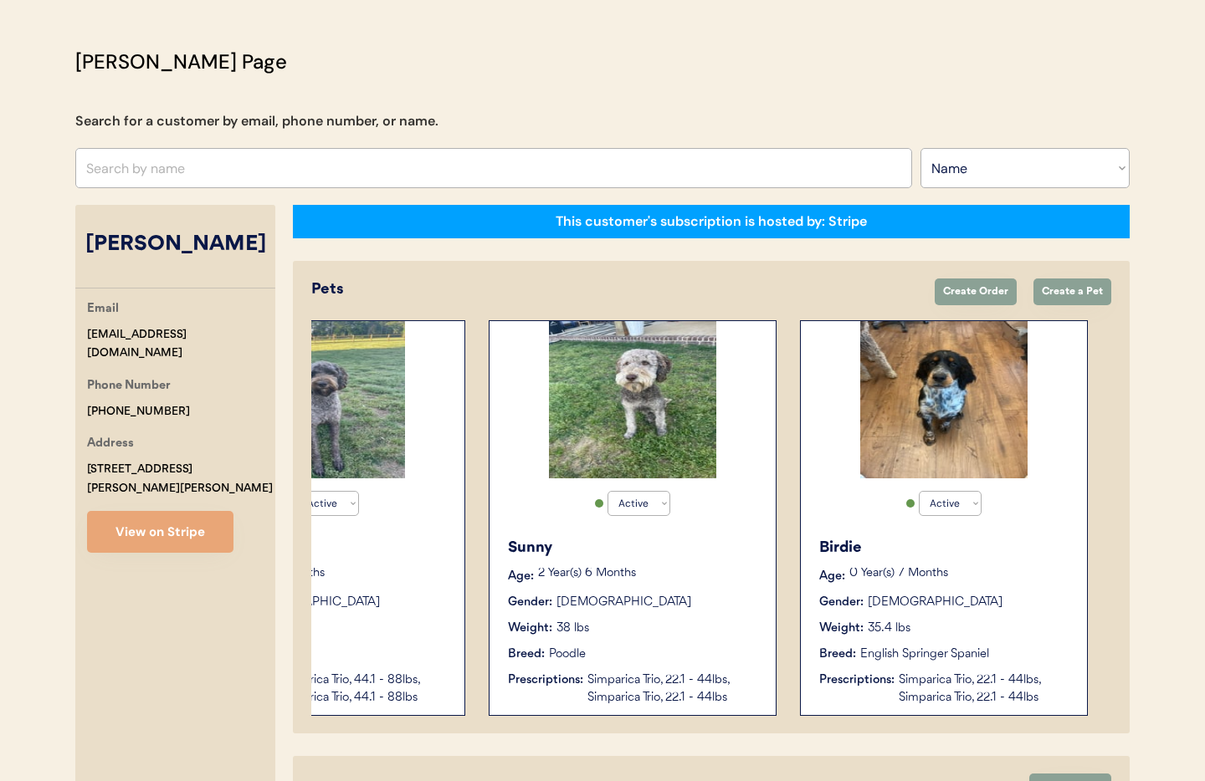
click at [991, 612] on div "Birdie Age: [DEMOGRAPHIC_DATA] Year(s) 7 Months Gender: [DEMOGRAPHIC_DATA] Weig…" at bounding box center [943, 622] width 269 height 187
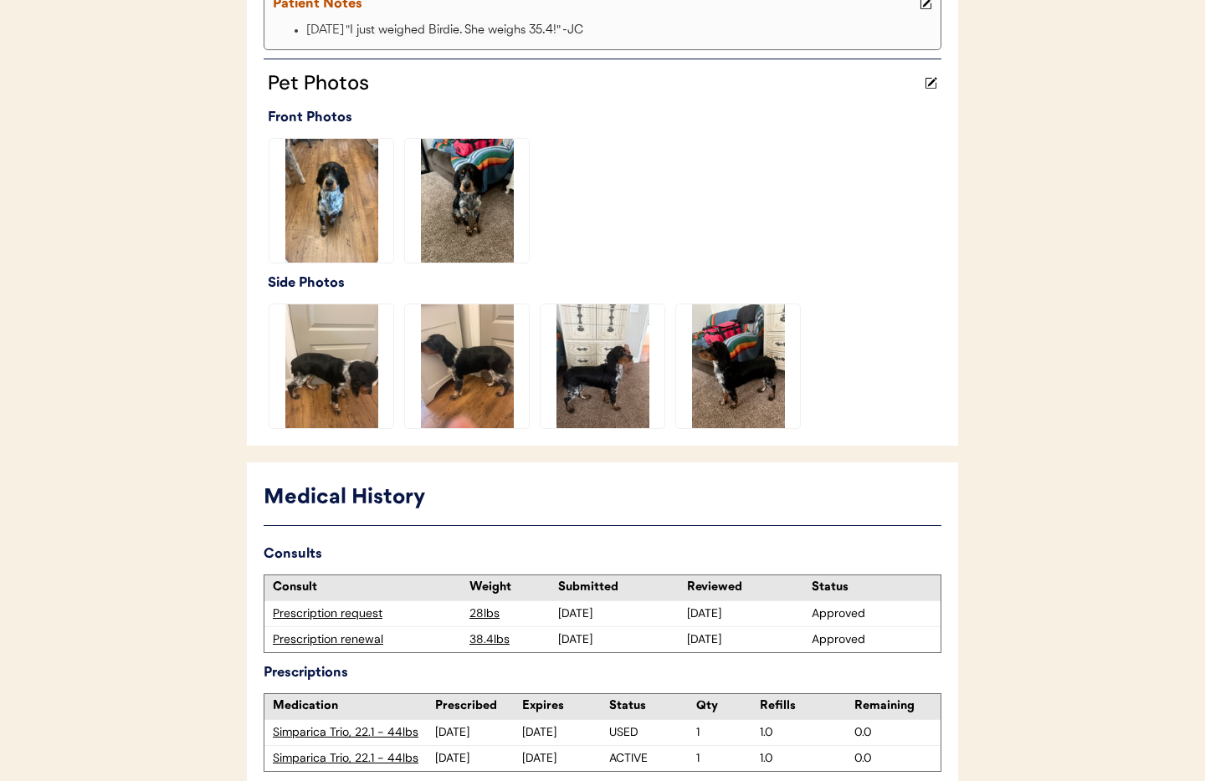
scroll to position [495, 0]
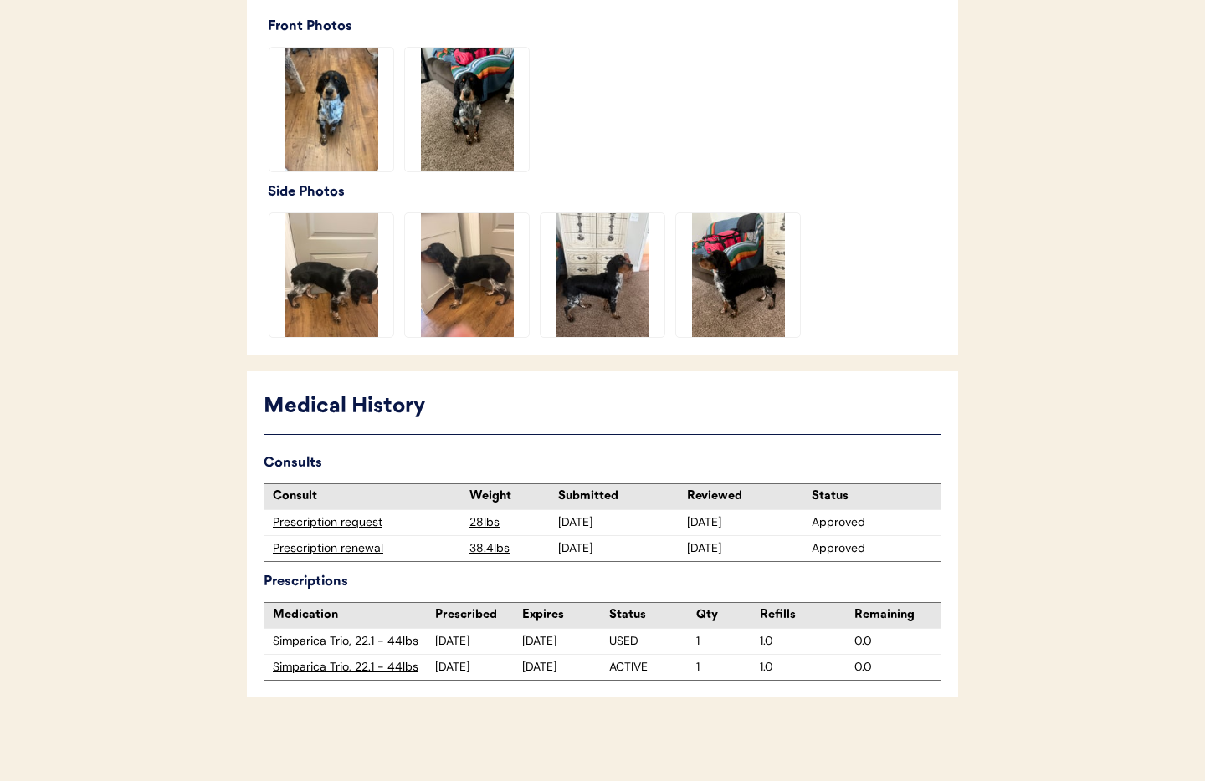
click at [315, 551] on div "Prescription renewal" at bounding box center [367, 549] width 188 height 17
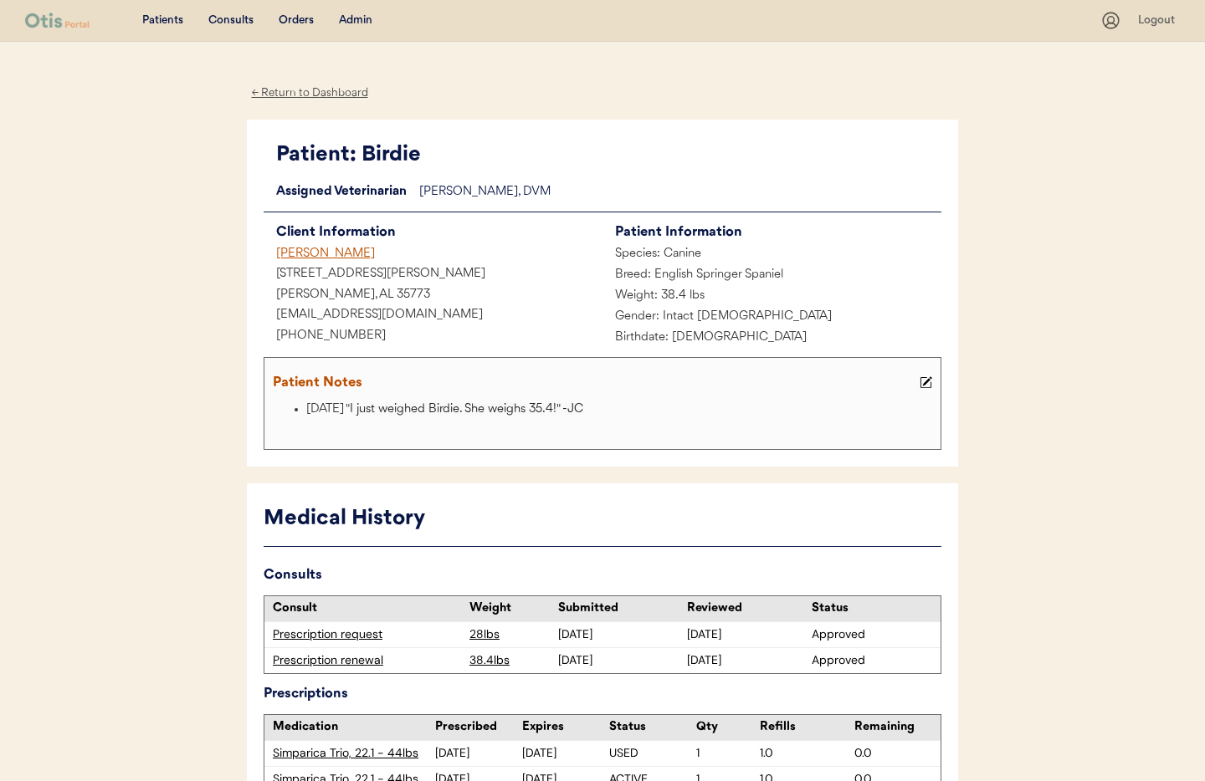
click at [285, 93] on div "← Return to Dashboard" at bounding box center [310, 93] width 126 height 19
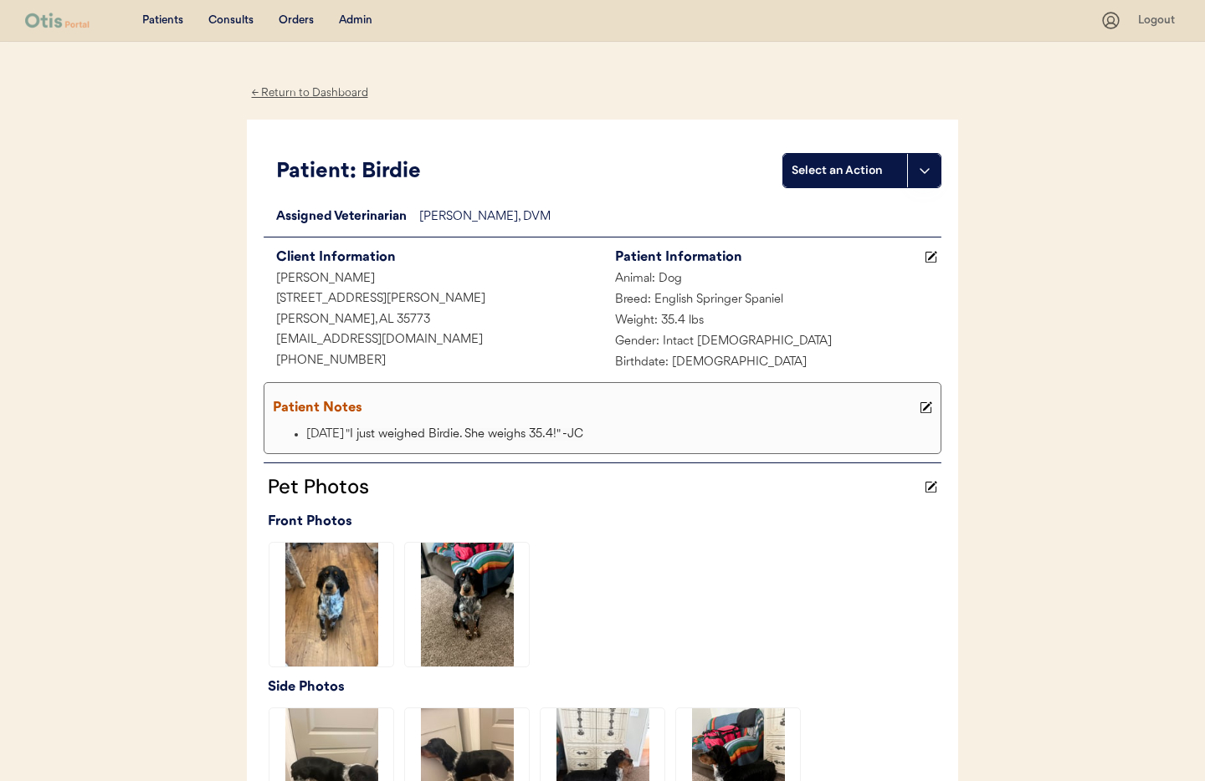
click at [298, 95] on div "← Return to Dashboard" at bounding box center [310, 93] width 126 height 19
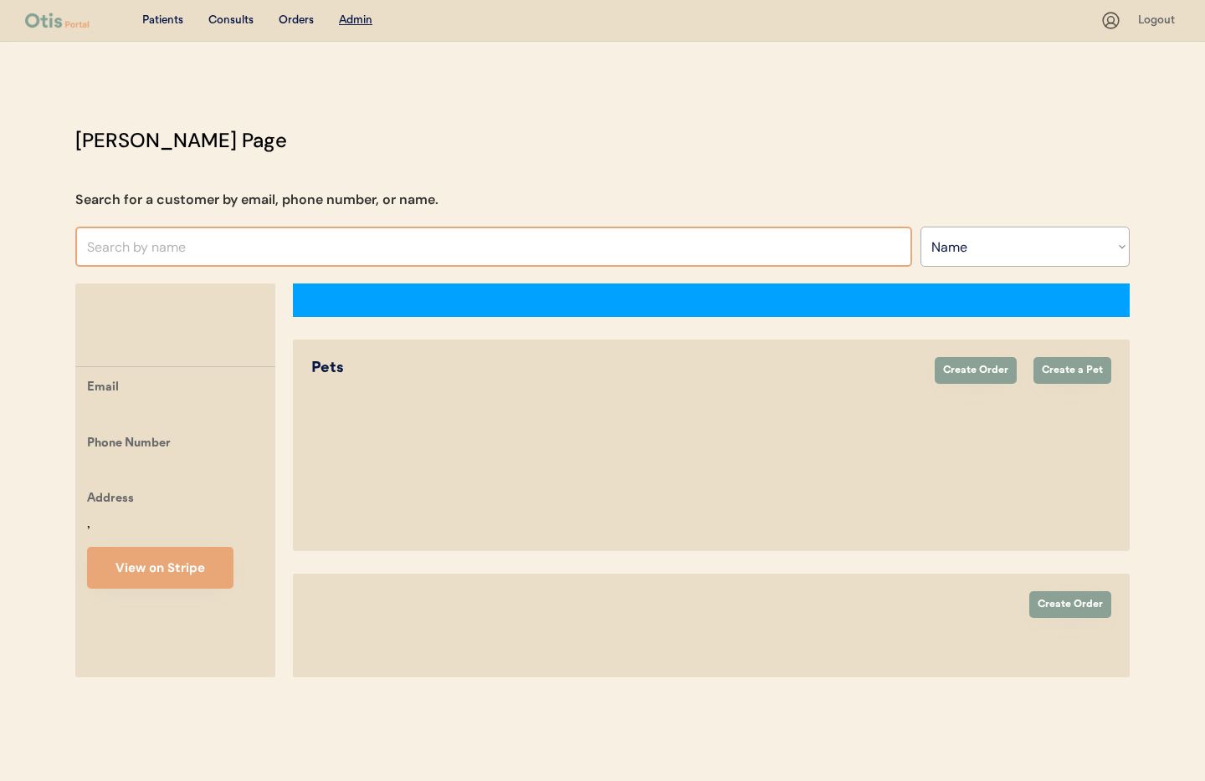
select select ""Name""
select select "true"
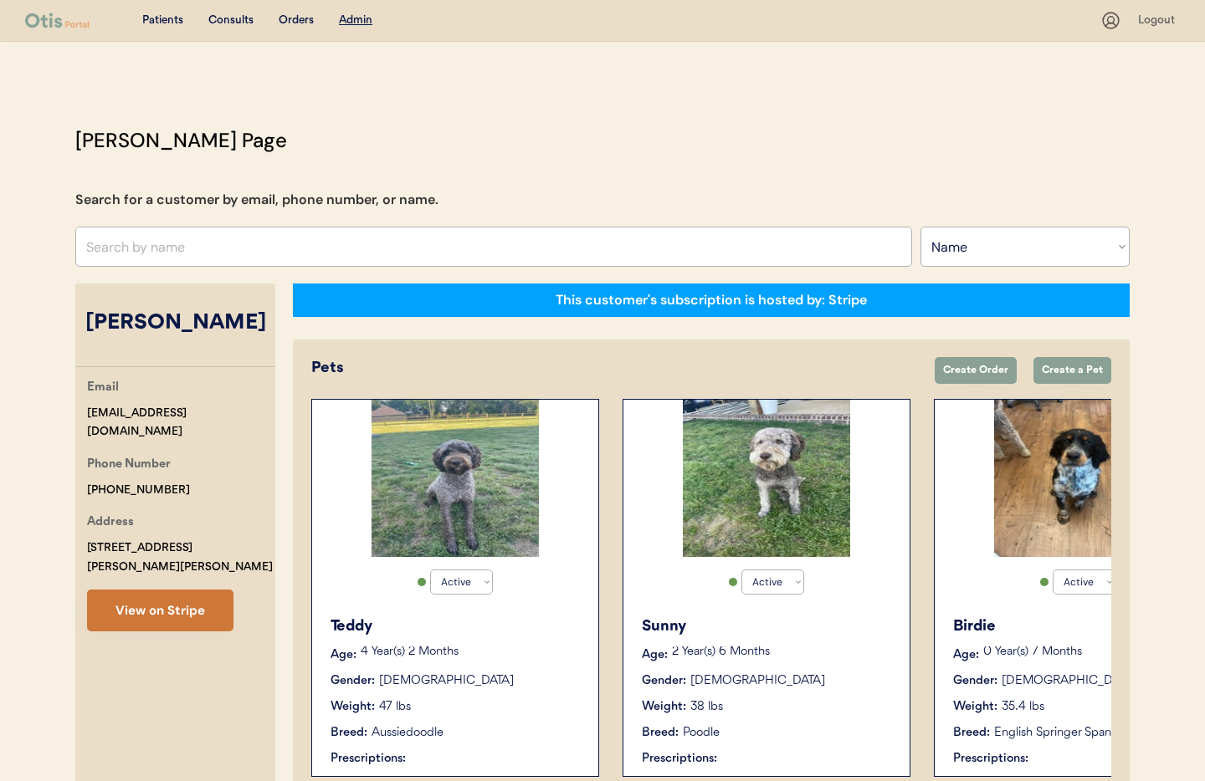
click at [159, 602] on button "View on Stripe" at bounding box center [160, 611] width 146 height 42
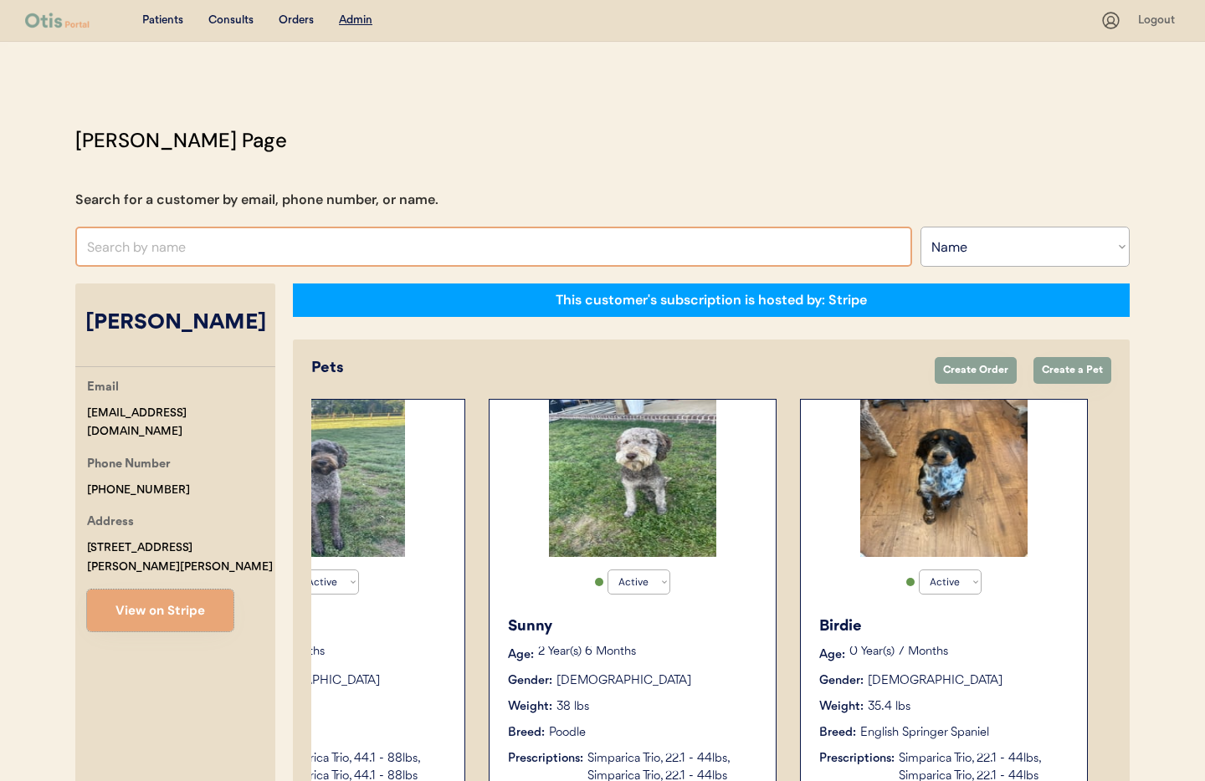
click at [160, 254] on input "text" at bounding box center [493, 247] width 837 height 40
paste input "[PERSON_NAME]"
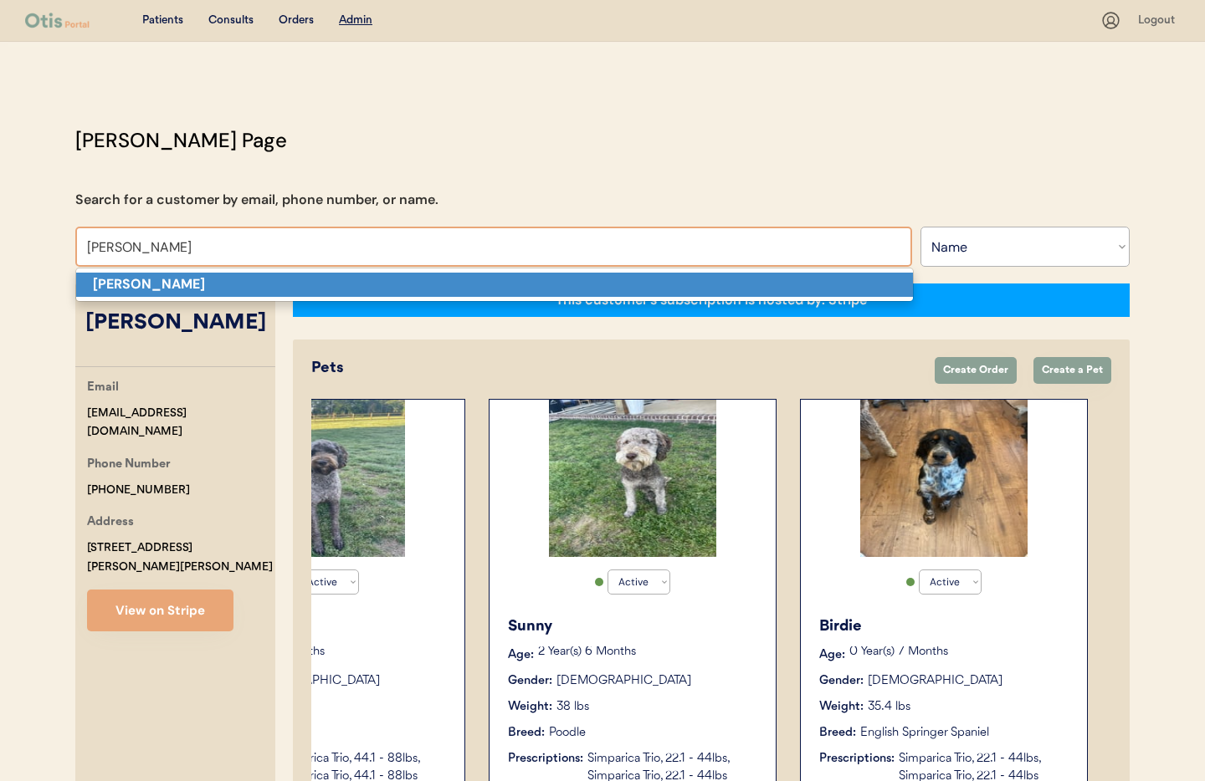
click at [132, 279] on strong "[PERSON_NAME]" at bounding box center [149, 284] width 112 height 18
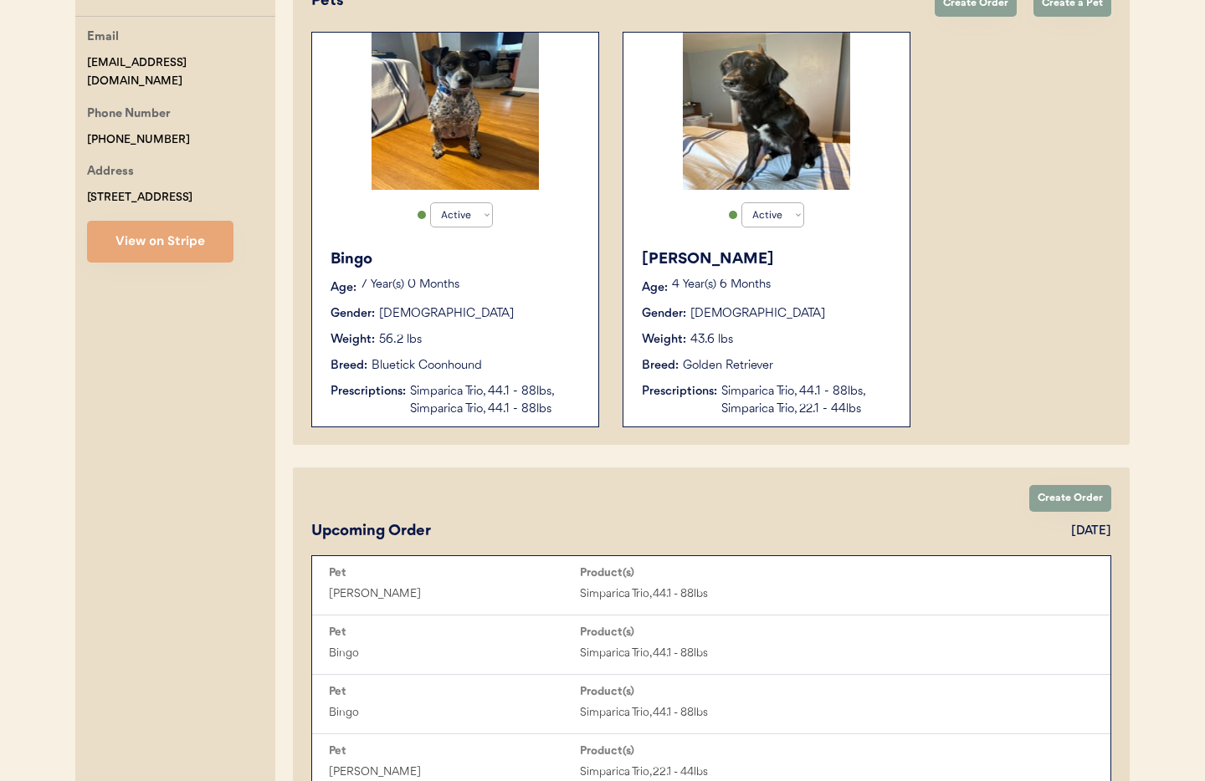
scroll to position [361, 0]
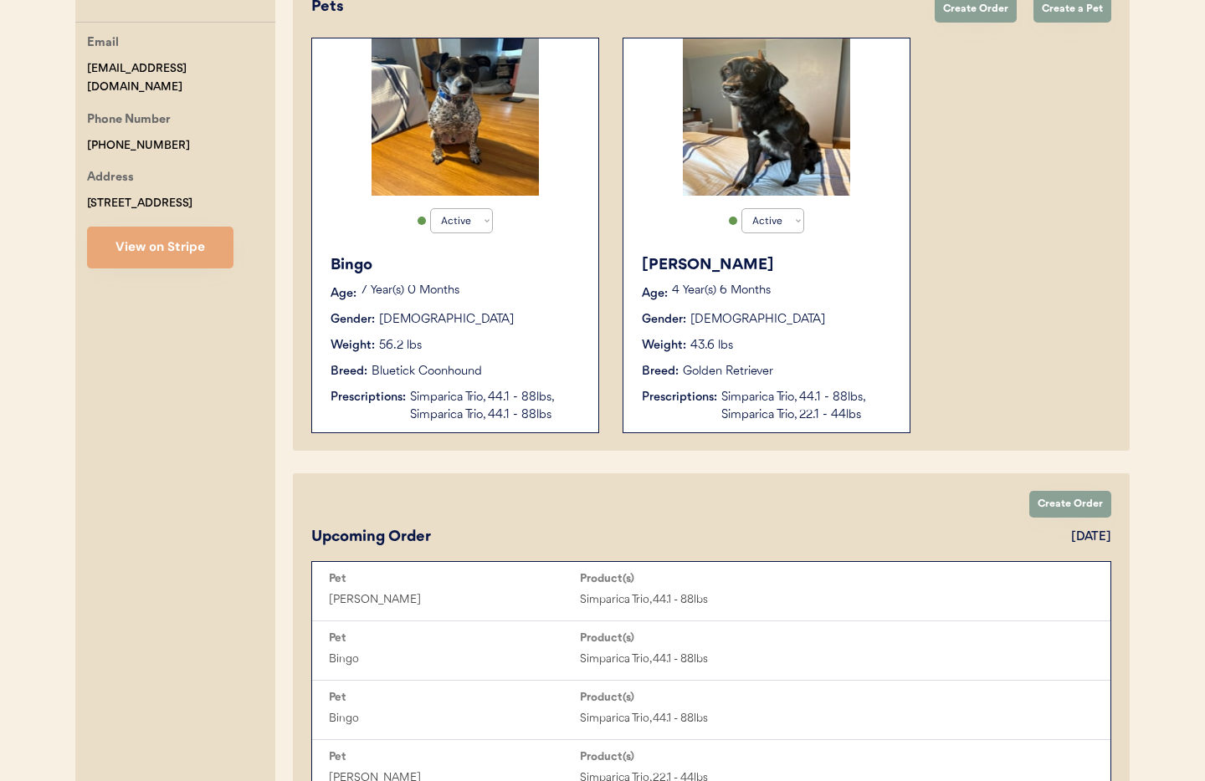
type input "[PERSON_NAME]"
click at [541, 377] on div "Breed: Bluetick Coonhound" at bounding box center [455, 372] width 251 height 18
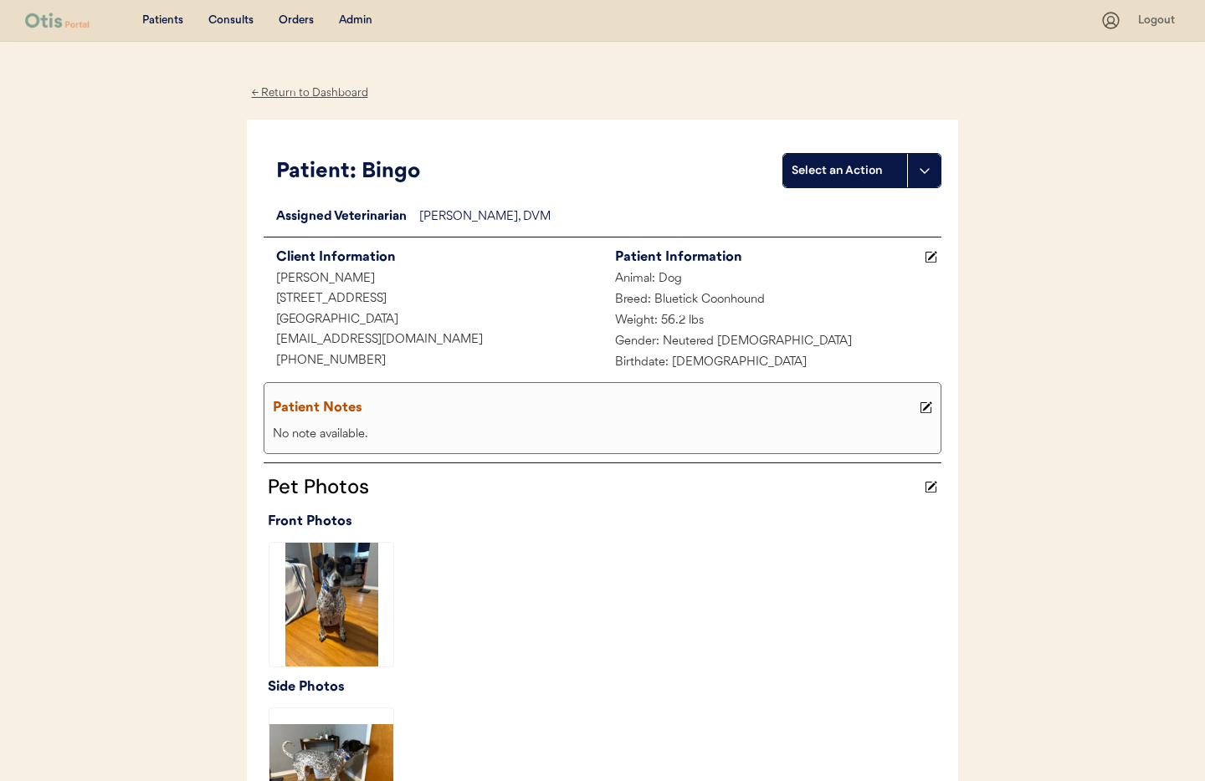
click at [284, 93] on div "← Return to Dashboard" at bounding box center [310, 93] width 126 height 19
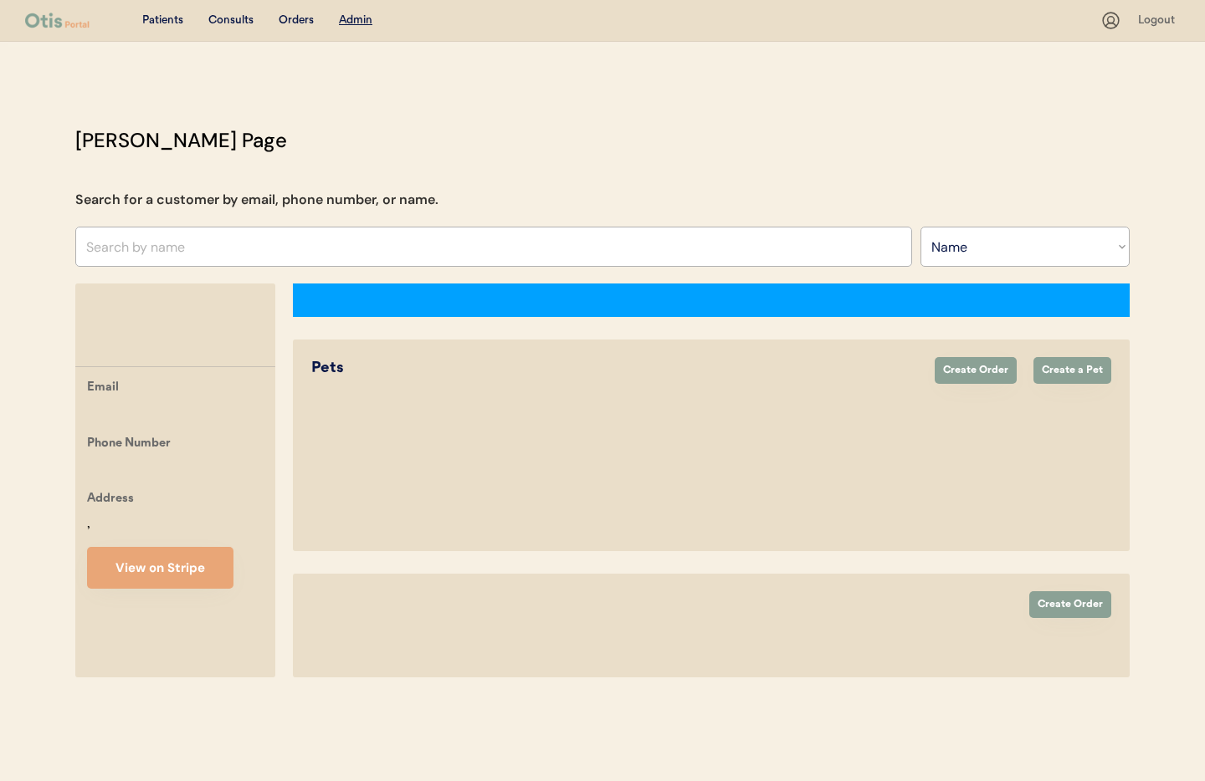
select select ""Name""
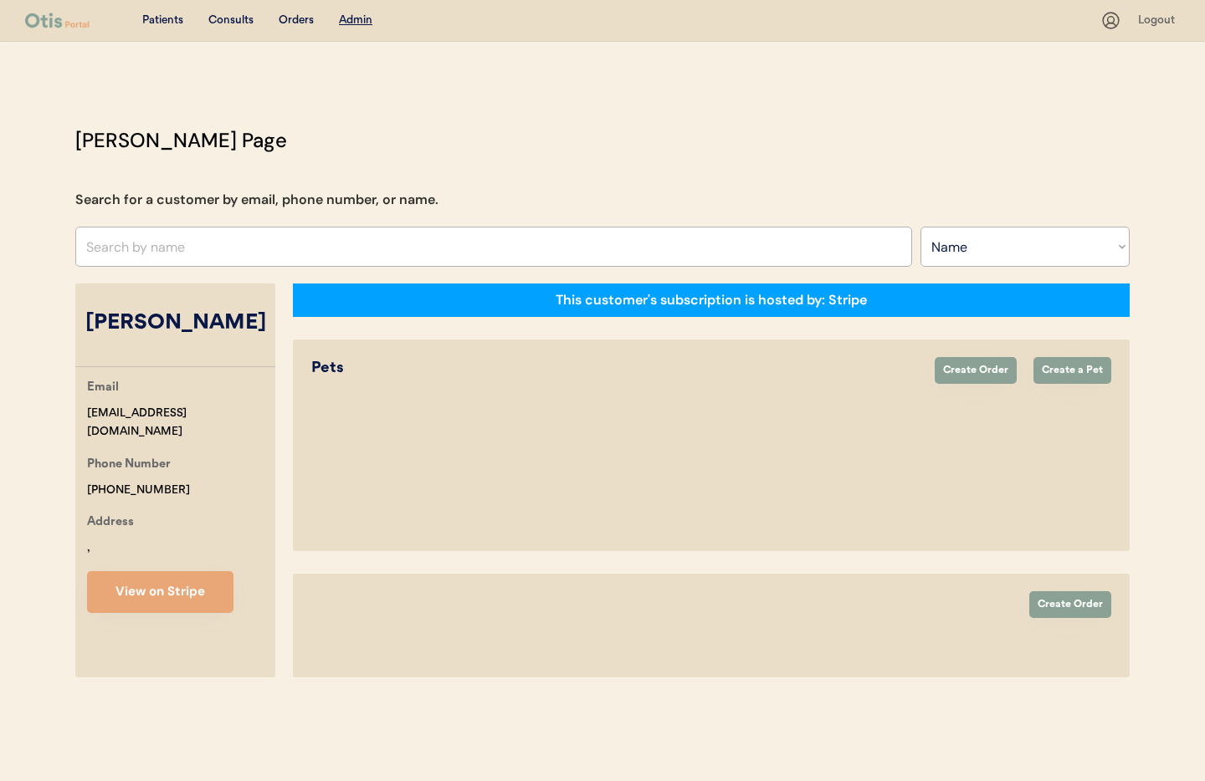
select select "true"
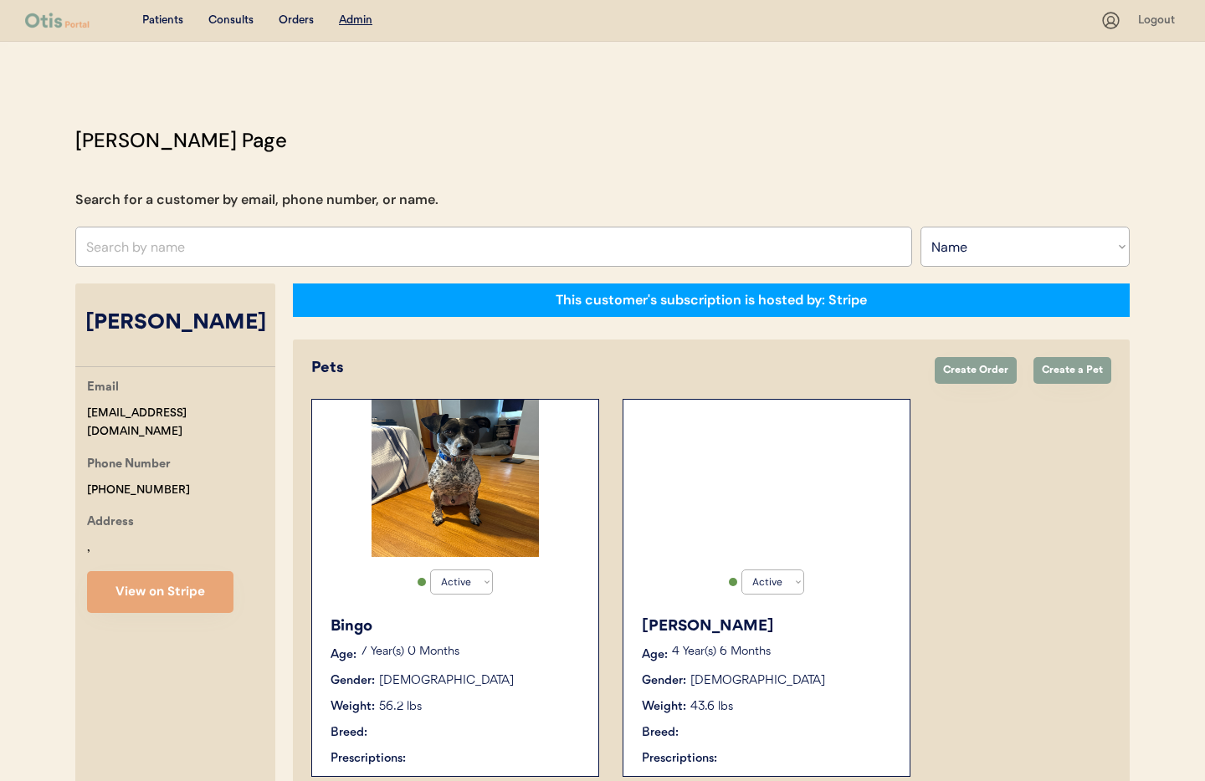
scroll to position [345, 0]
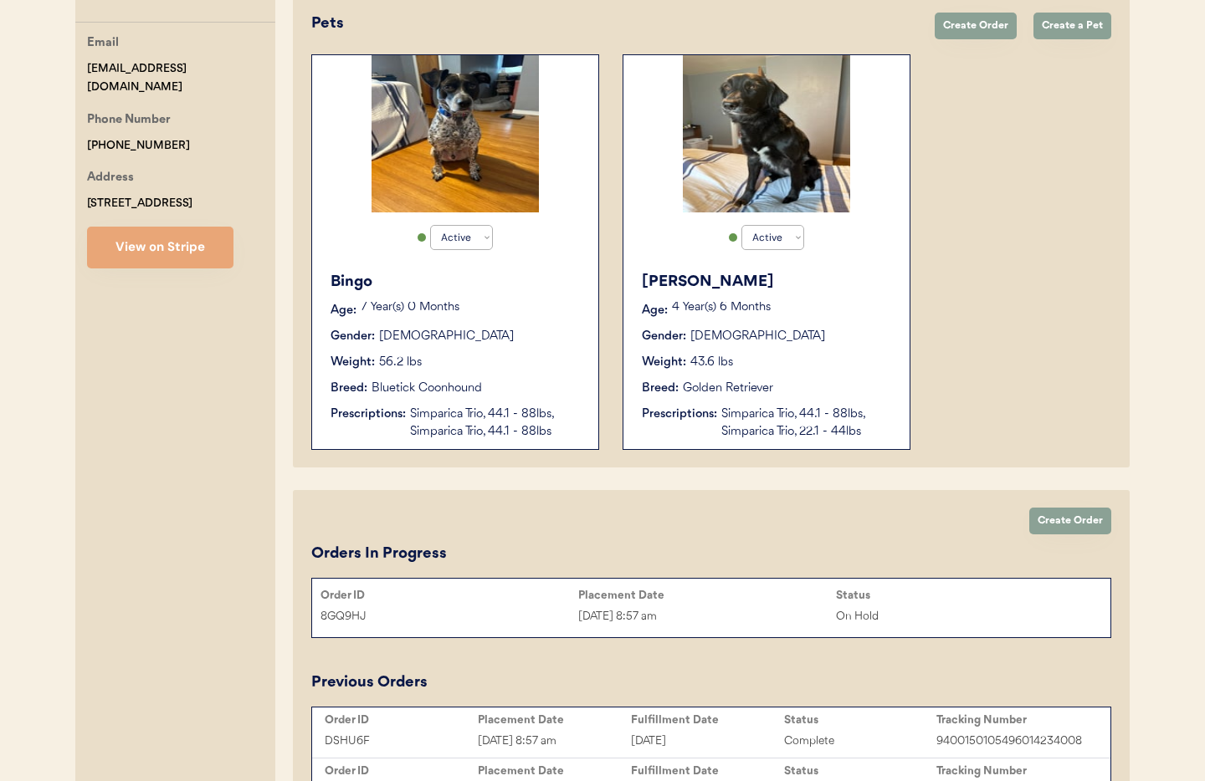
click at [767, 428] on div "Simparica Trio, 44.1 - 88lbs, Simparica Trio, 22.1 - 44lbs" at bounding box center [807, 423] width 172 height 35
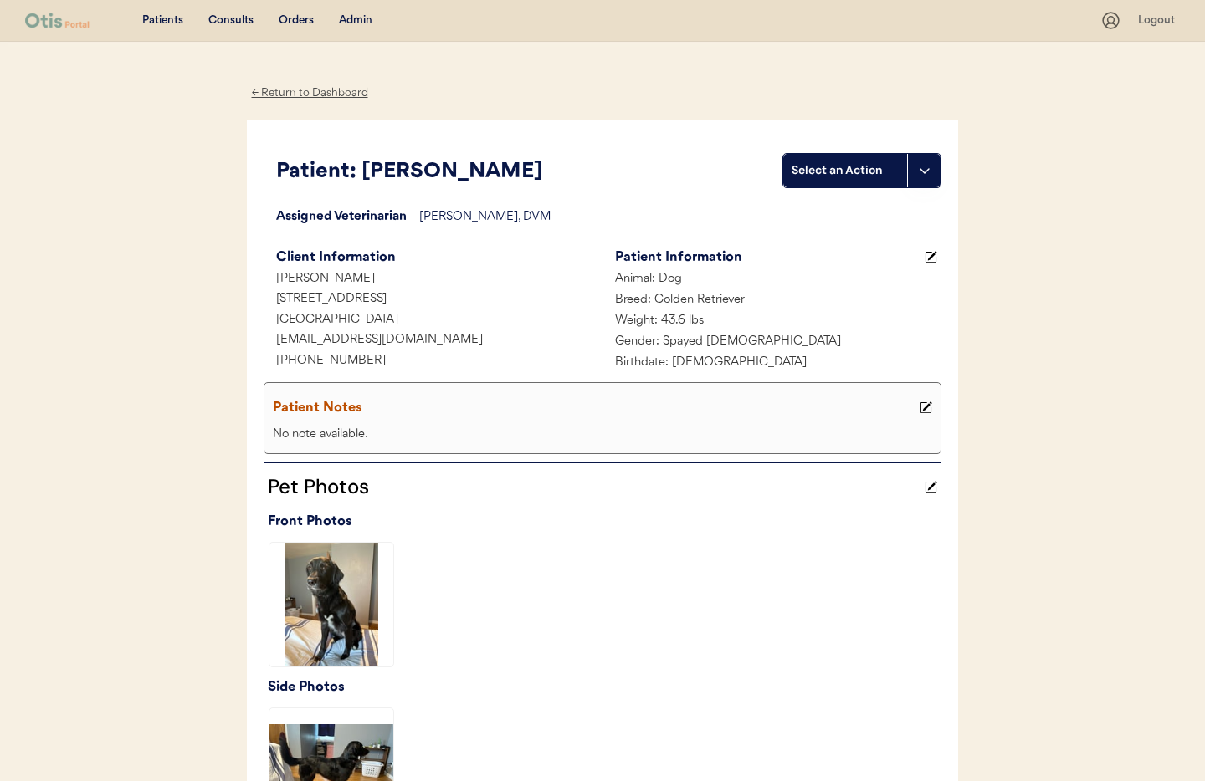
click at [289, 93] on div "← Return to Dashboard" at bounding box center [310, 93] width 126 height 19
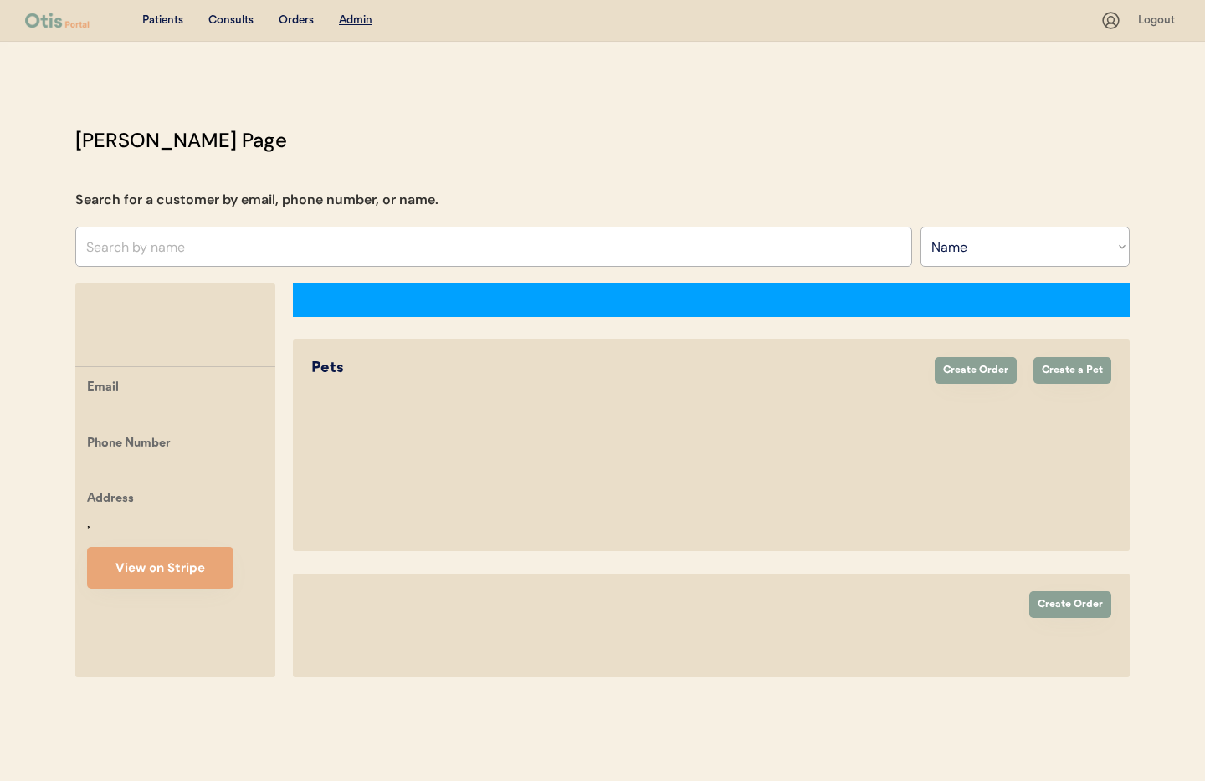
select select ""Name""
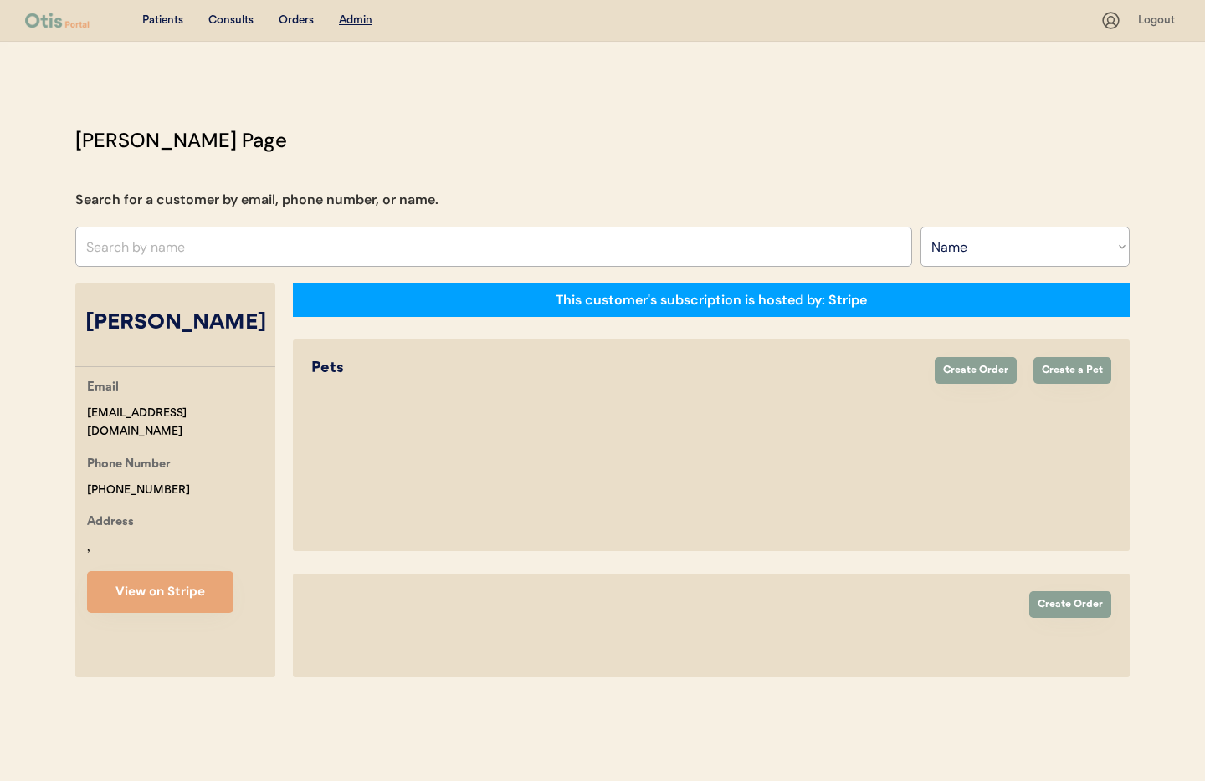
select select "true"
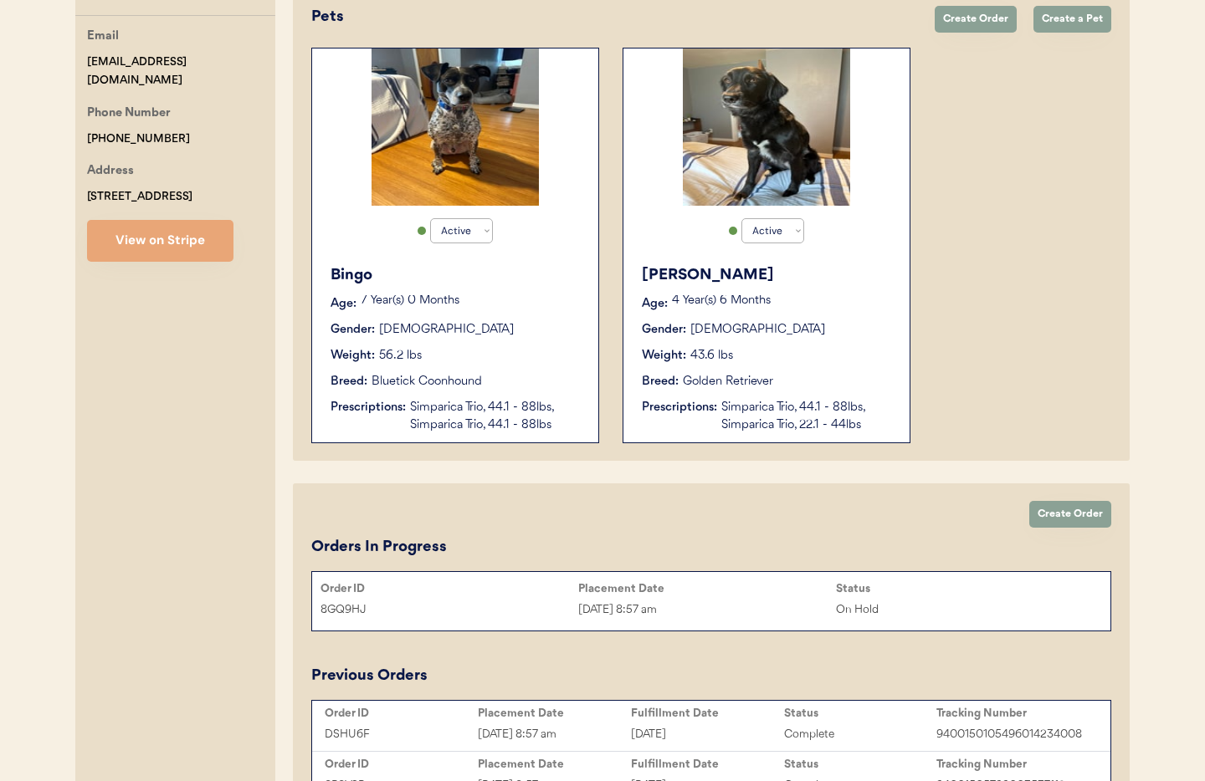
scroll to position [414, 0]
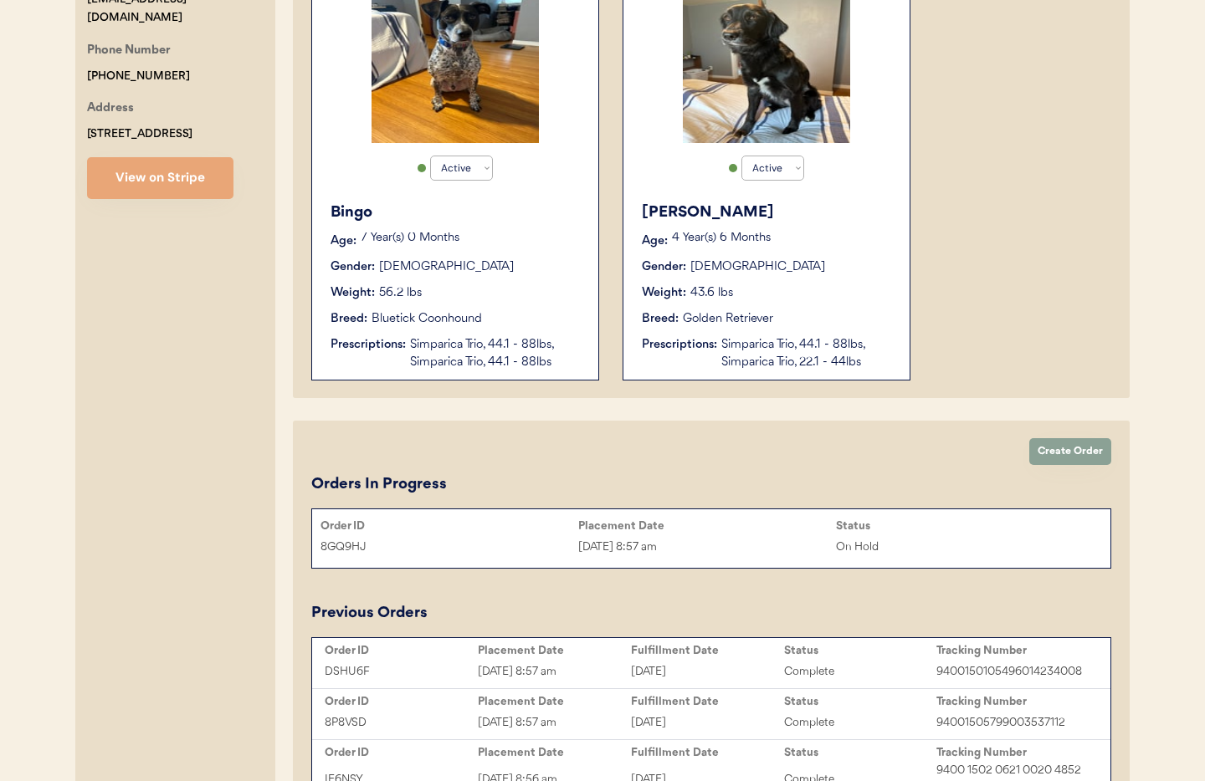
click at [650, 540] on div "[DATE] 8:57 am" at bounding box center [707, 547] width 258 height 19
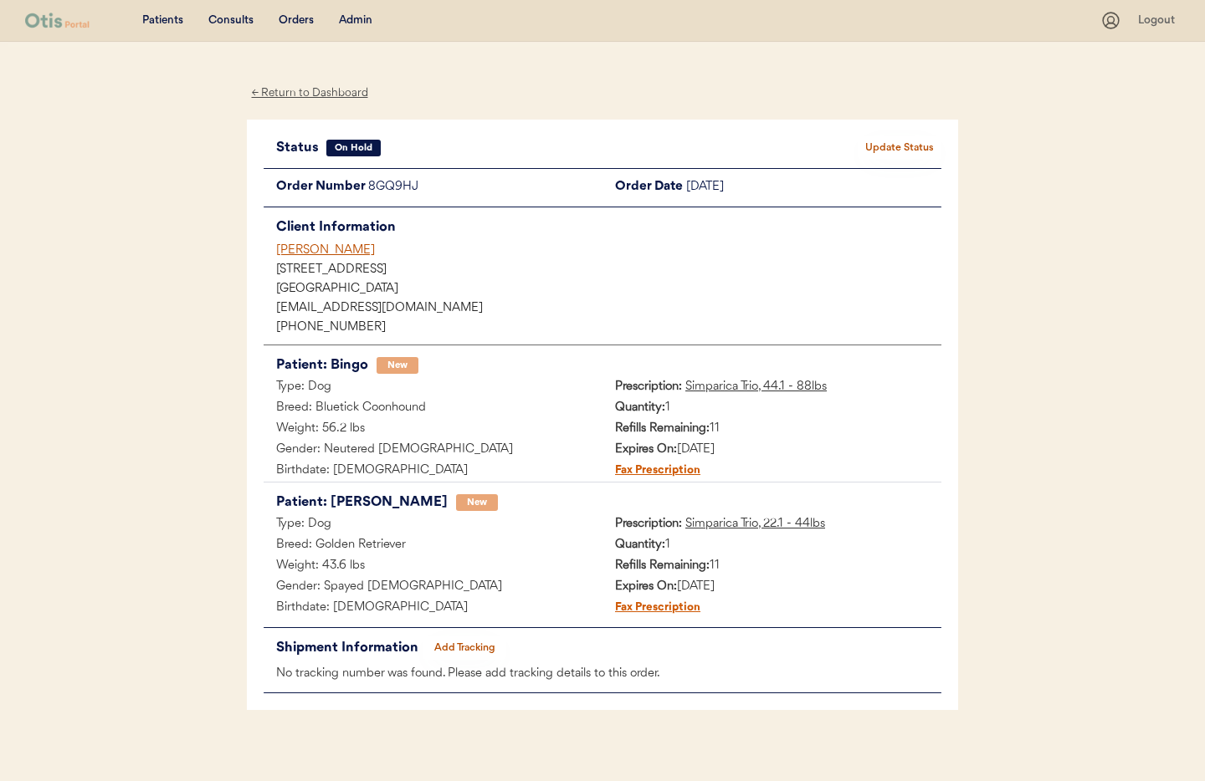
click at [308, 248] on div "[PERSON_NAME]" at bounding box center [608, 251] width 665 height 18
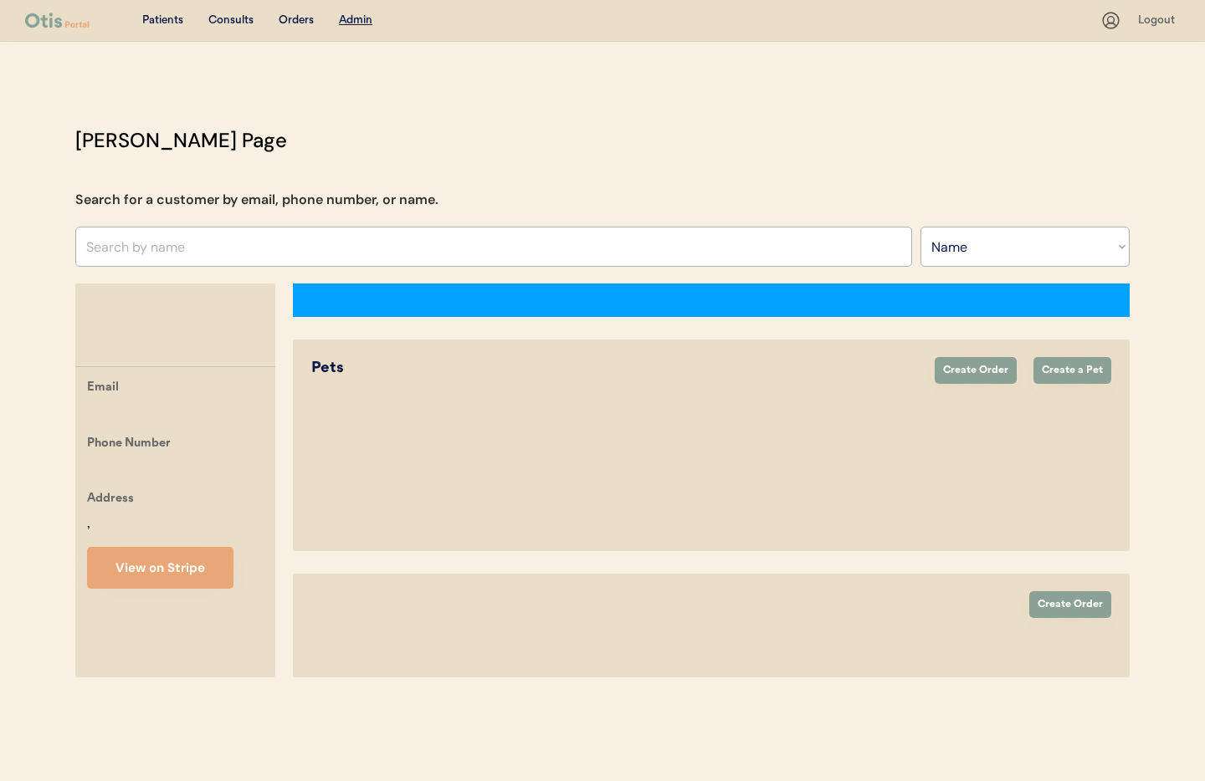
select select ""Name""
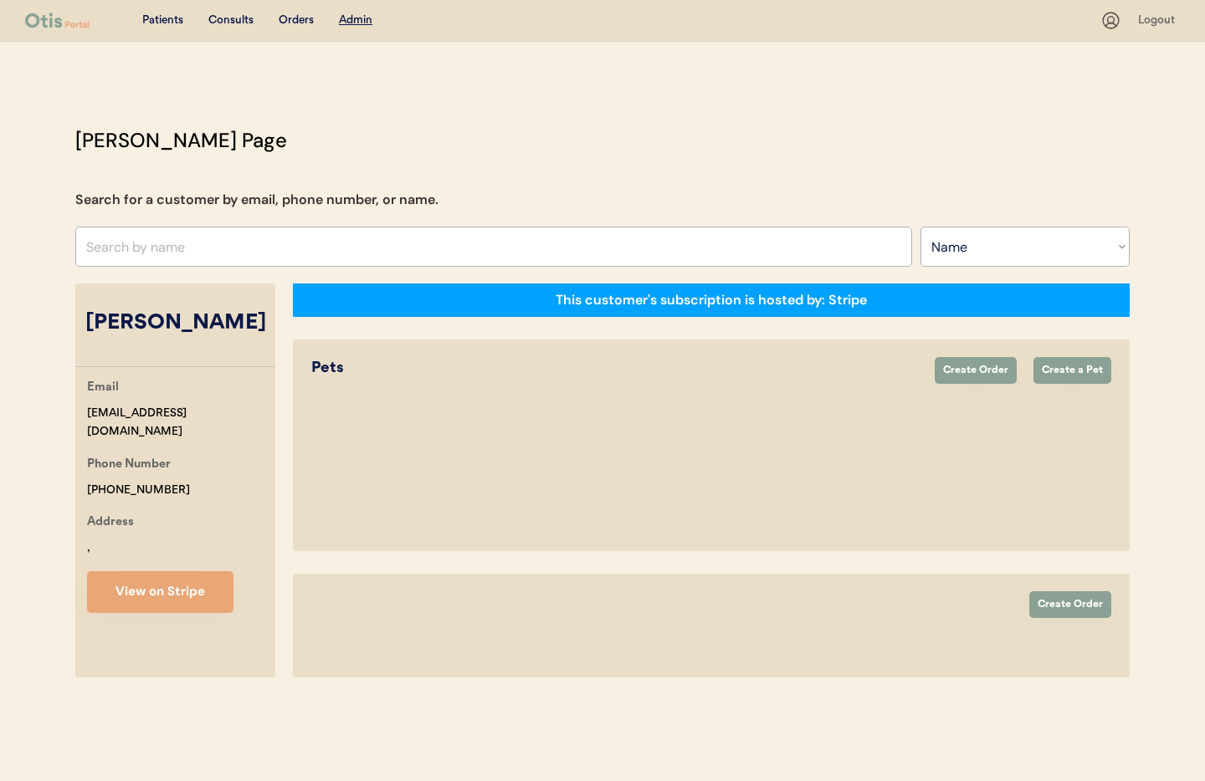
select select "true"
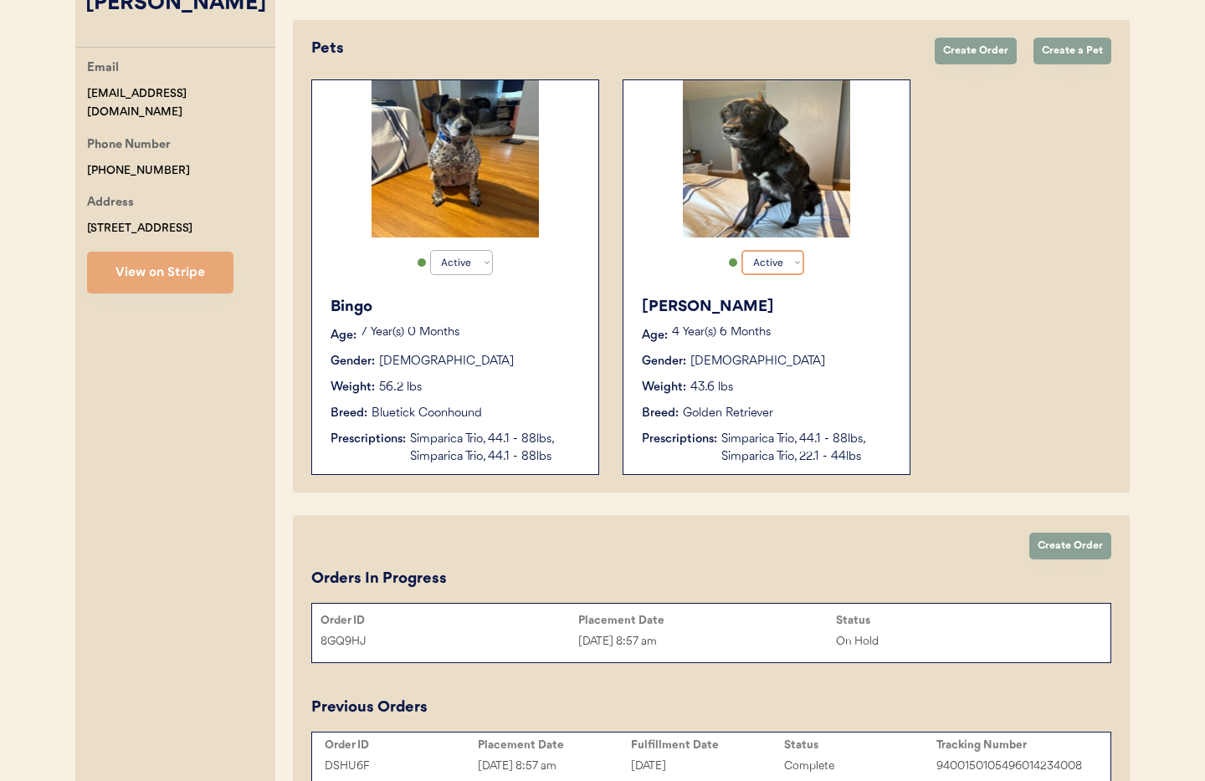
scroll to position [429, 0]
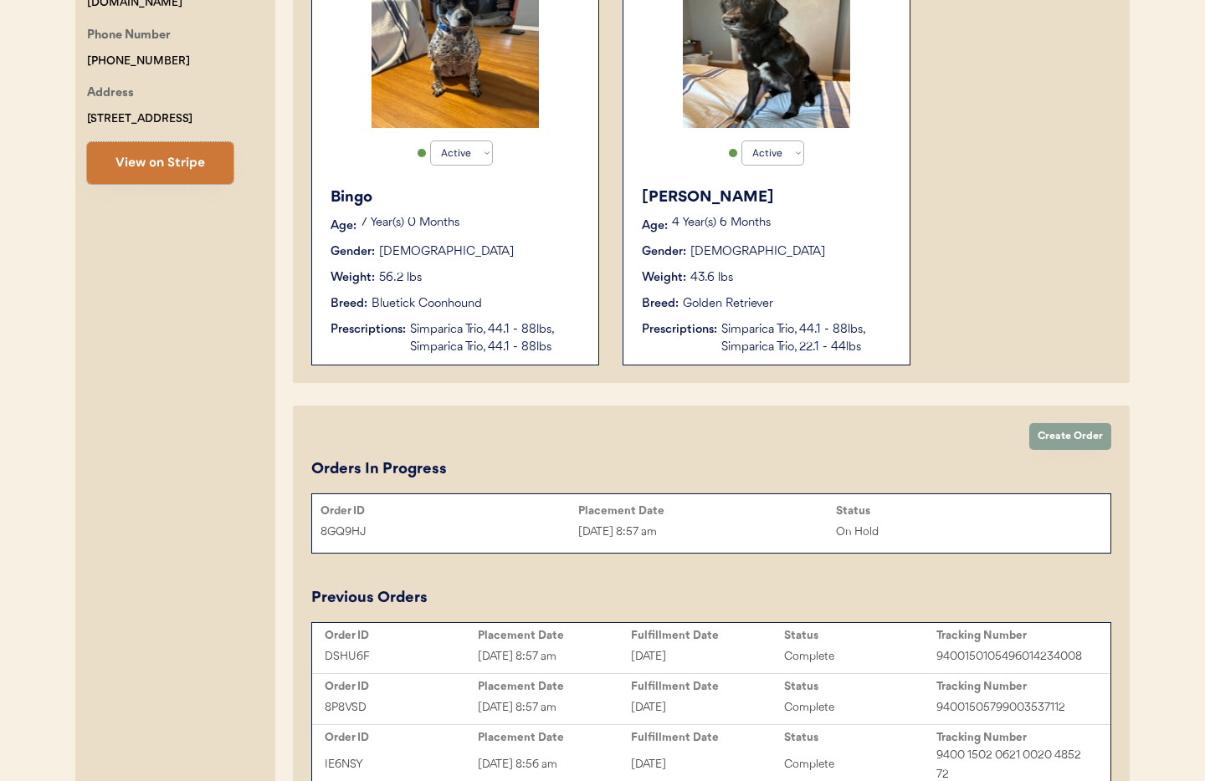
click at [198, 161] on button "View on Stripe" at bounding box center [160, 163] width 146 height 42
click at [924, 534] on div "On Hold" at bounding box center [965, 532] width 258 height 19
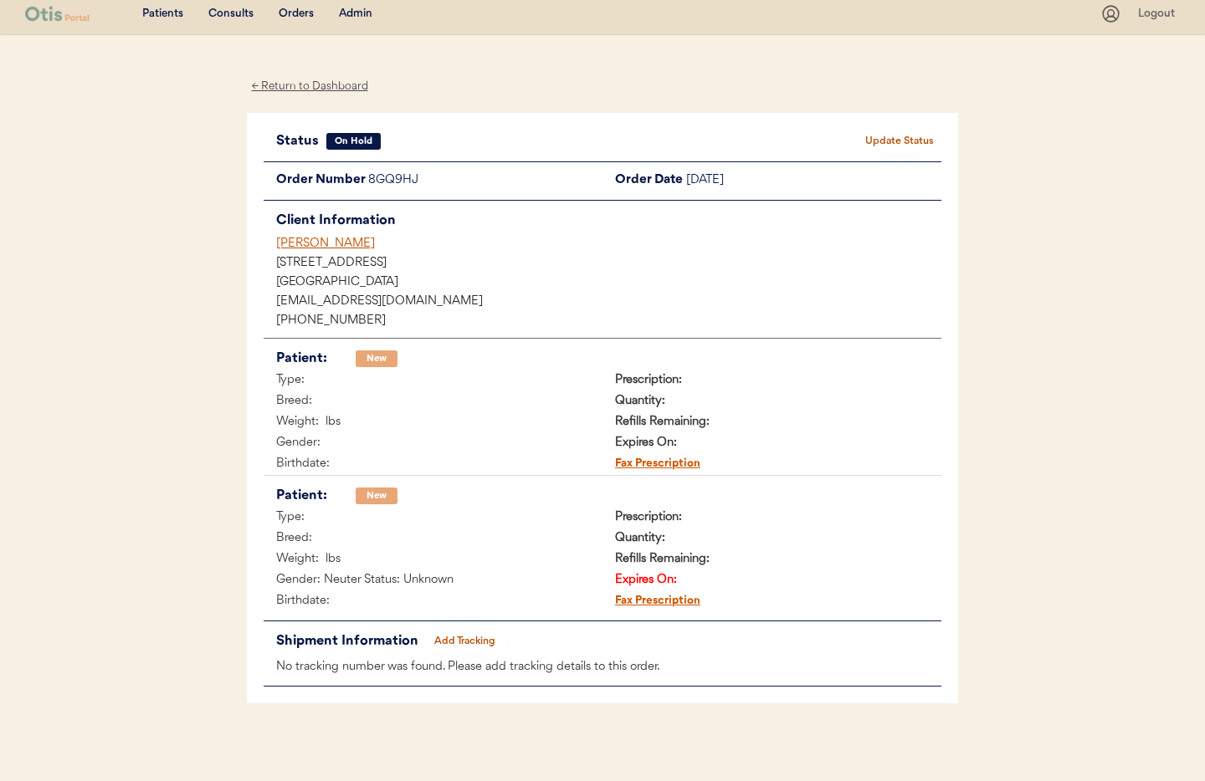
scroll to position [8, 0]
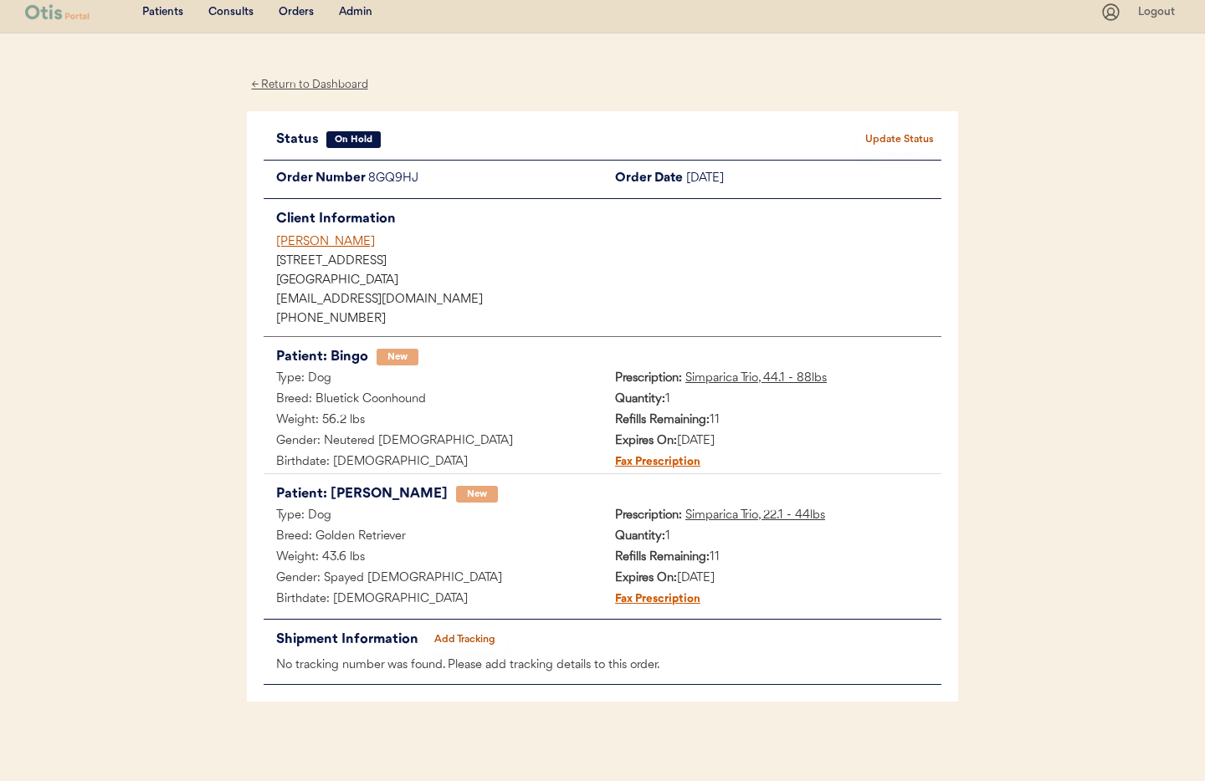
click at [905, 137] on button "Update Status" at bounding box center [900, 139] width 84 height 23
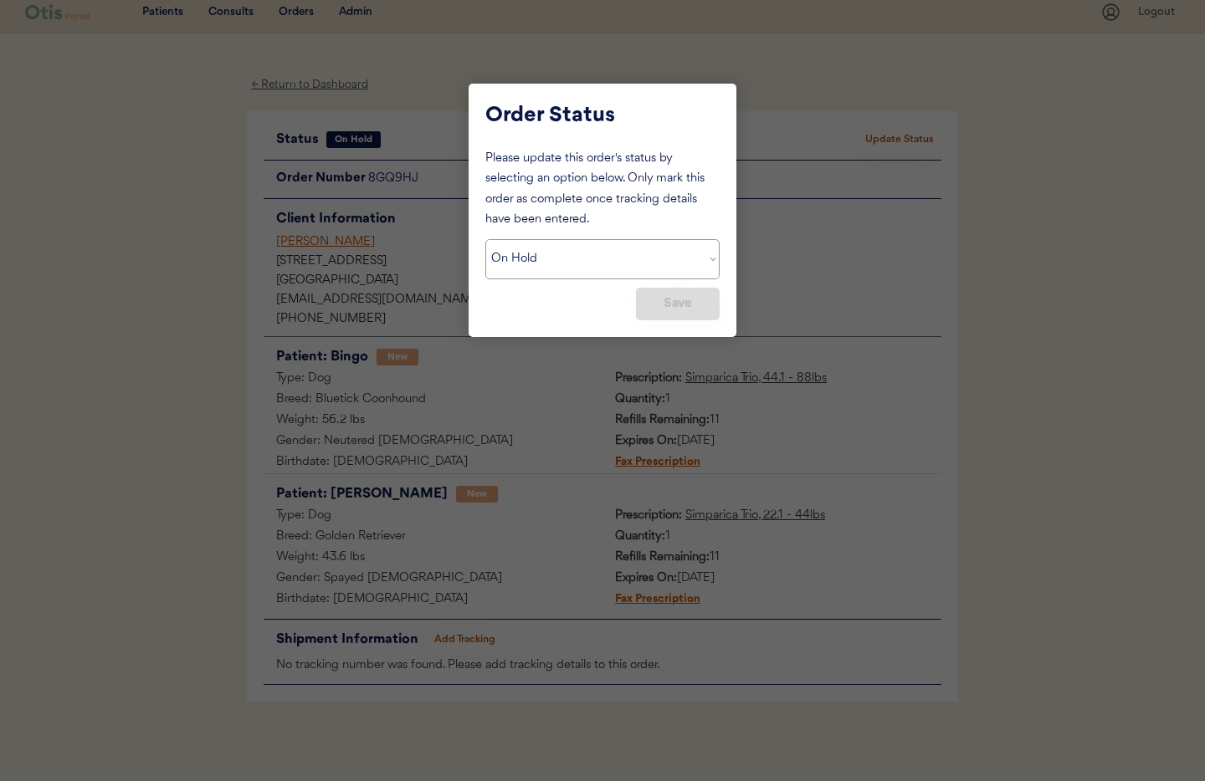
click at [605, 254] on select "Status On Hold New In Progress Complete Pending HW Consent Canceled" at bounding box center [602, 259] width 234 height 40
select select ""new""
click at [485, 239] on select "Status On Hold New In Progress Complete Pending HW Consent Canceled" at bounding box center [602, 259] width 234 height 40
click at [681, 306] on button "Save" at bounding box center [678, 304] width 84 height 33
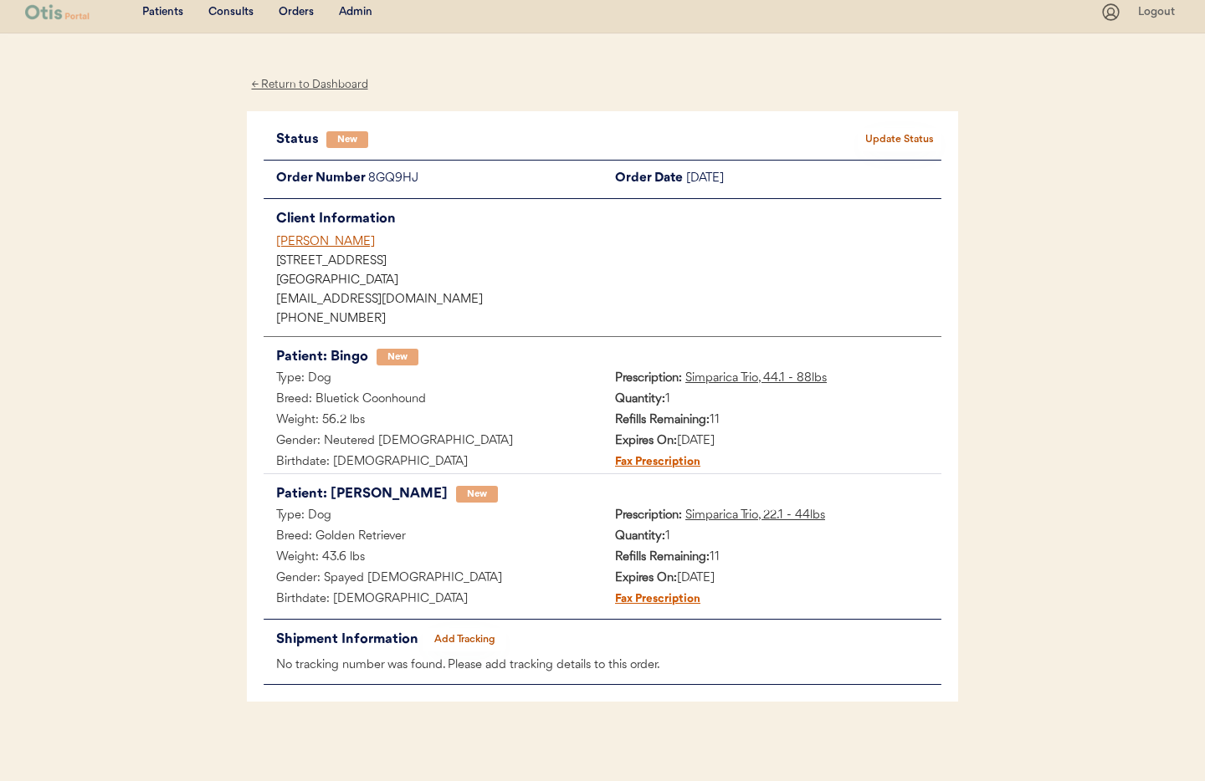
click at [309, 243] on div "[PERSON_NAME]" at bounding box center [608, 242] width 665 height 18
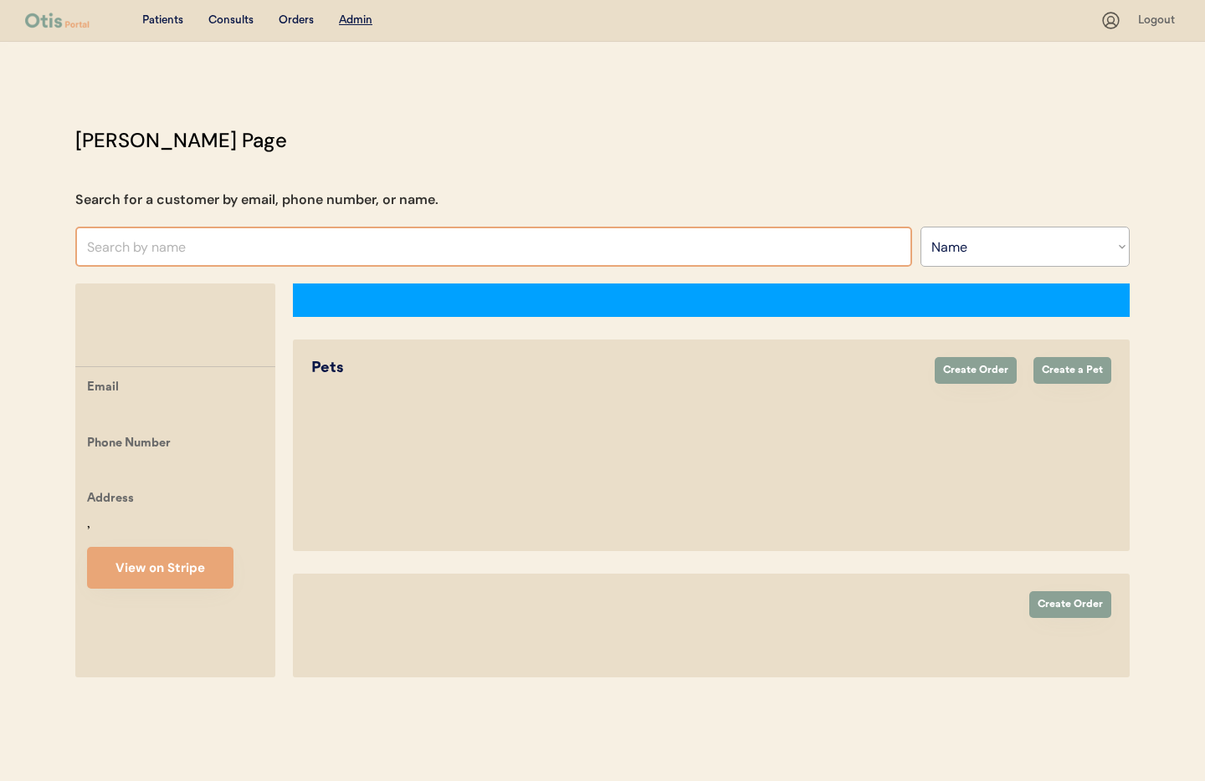
select select ""Name""
select select "true"
